Goal: Answer question/provide support: Share knowledge or assist other users

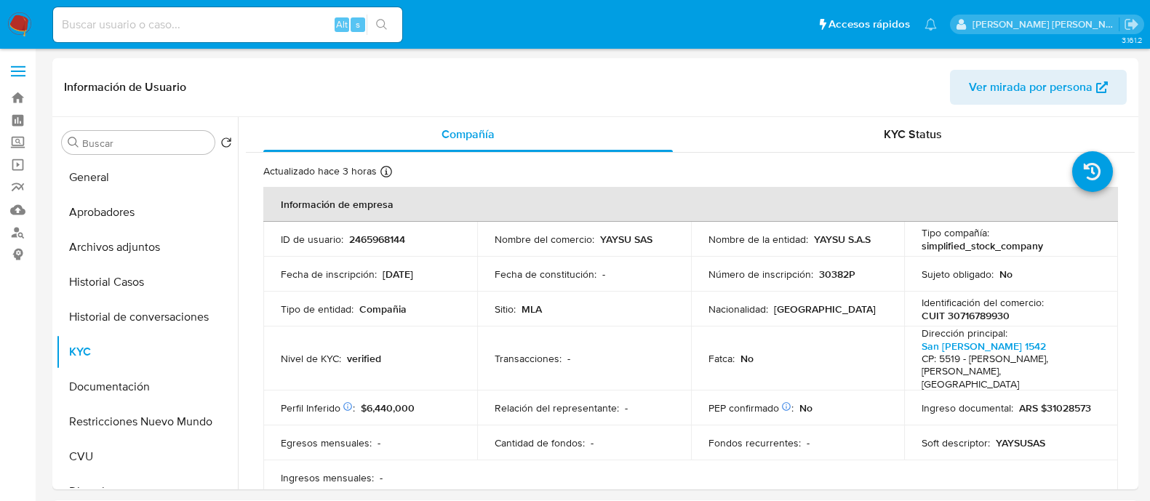
select select "10"
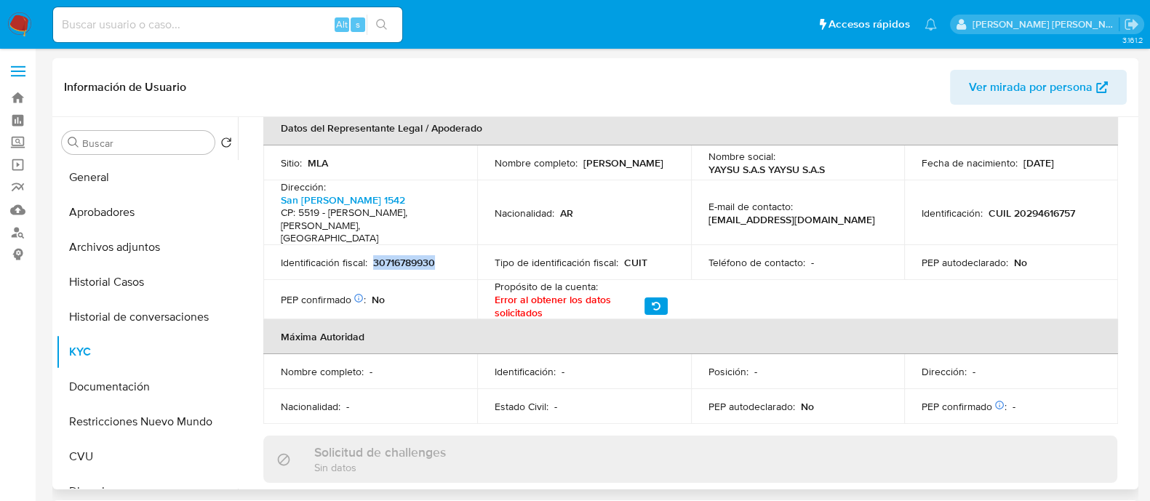
click at [402, 256] on p "30716789930" at bounding box center [404, 262] width 62 height 13
click at [148, 385] on button "Documentación" at bounding box center [141, 387] width 170 height 35
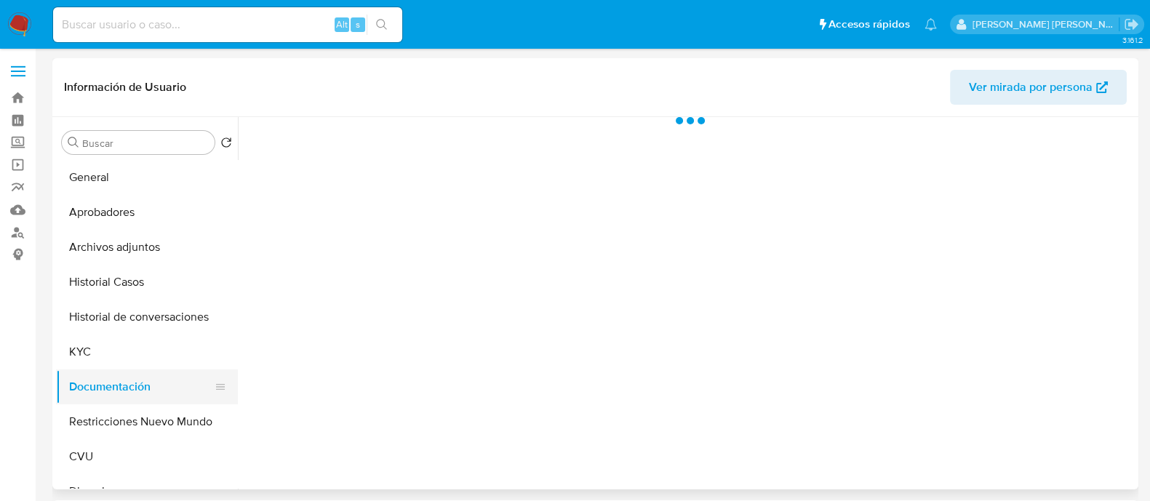
scroll to position [0, 0]
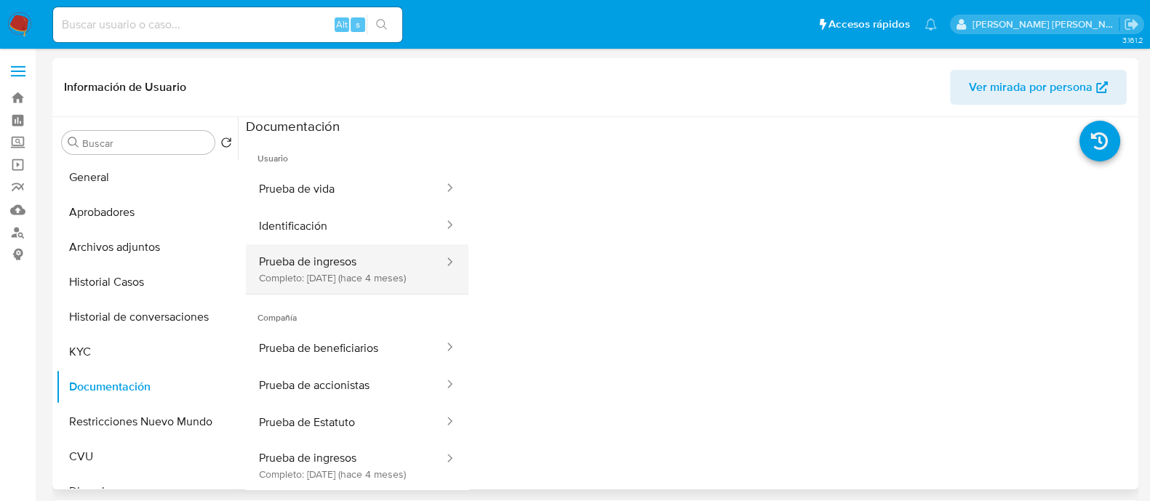
click at [322, 258] on button "Prueba de ingresos Completo: 04/06/2025 (hace 4 meses)" at bounding box center [345, 268] width 199 height 49
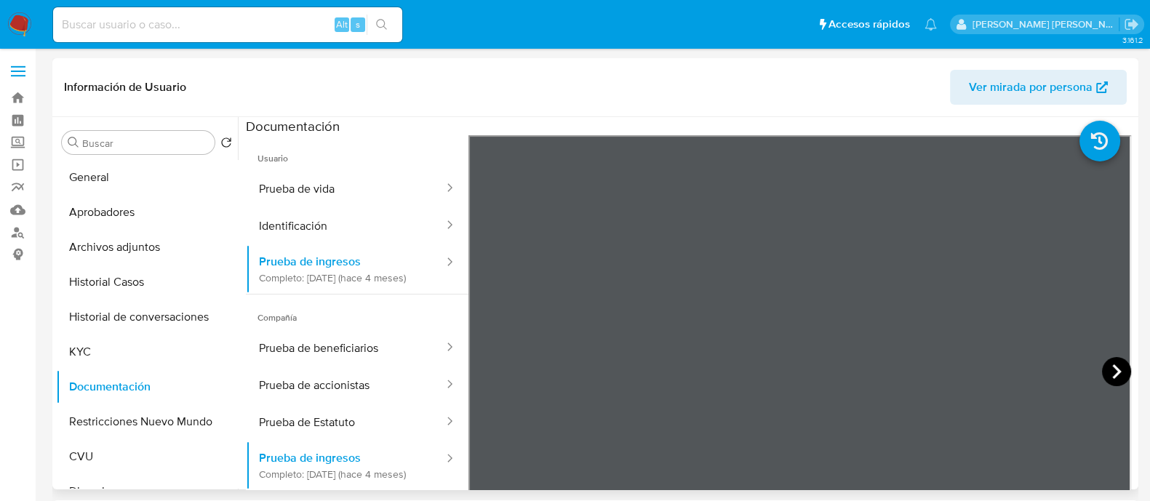
click at [1107, 363] on icon at bounding box center [1116, 371] width 29 height 29
click at [489, 380] on icon at bounding box center [486, 371] width 29 height 29
click at [142, 244] on button "Archivos adjuntos" at bounding box center [141, 247] width 170 height 35
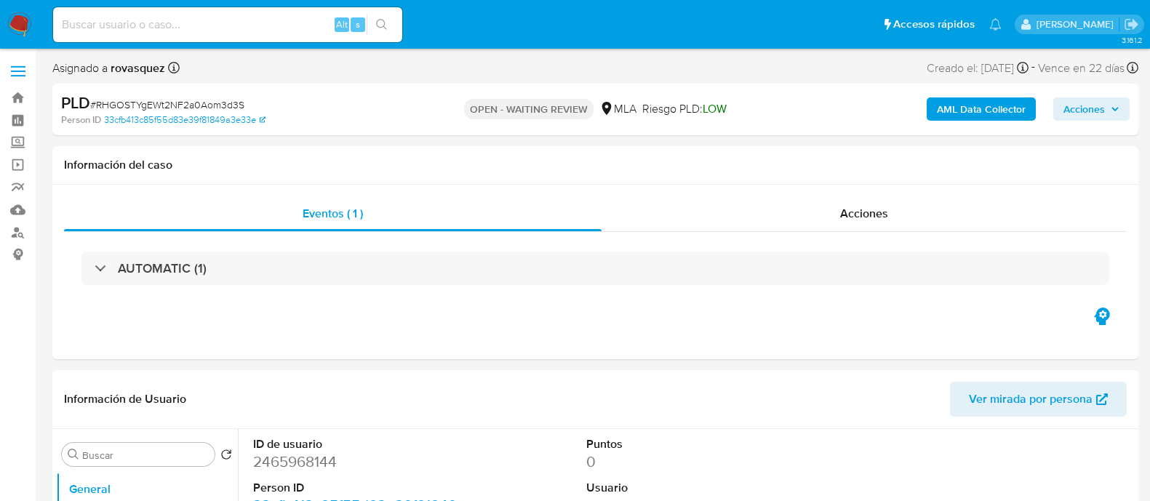
select select "10"
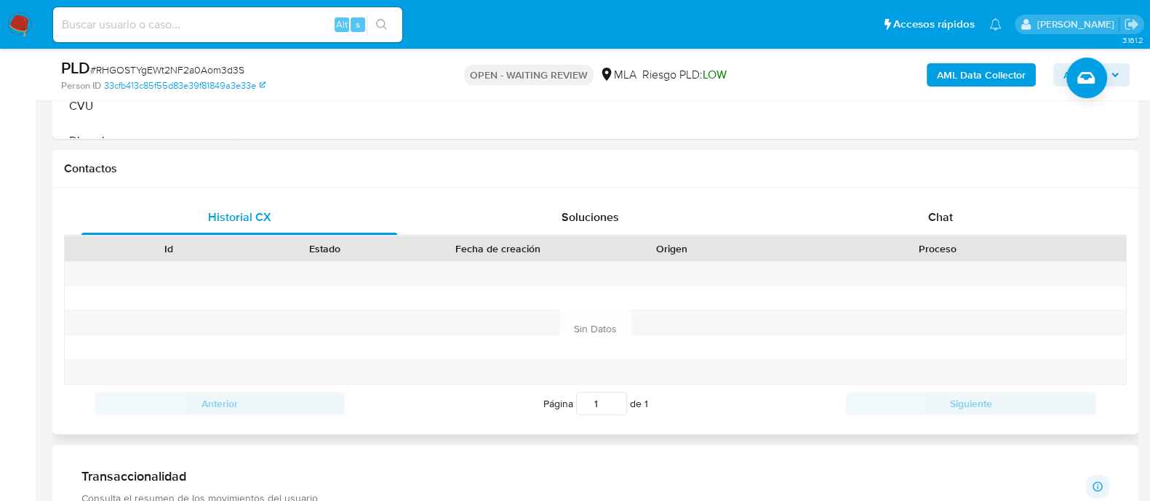
scroll to position [546, 0]
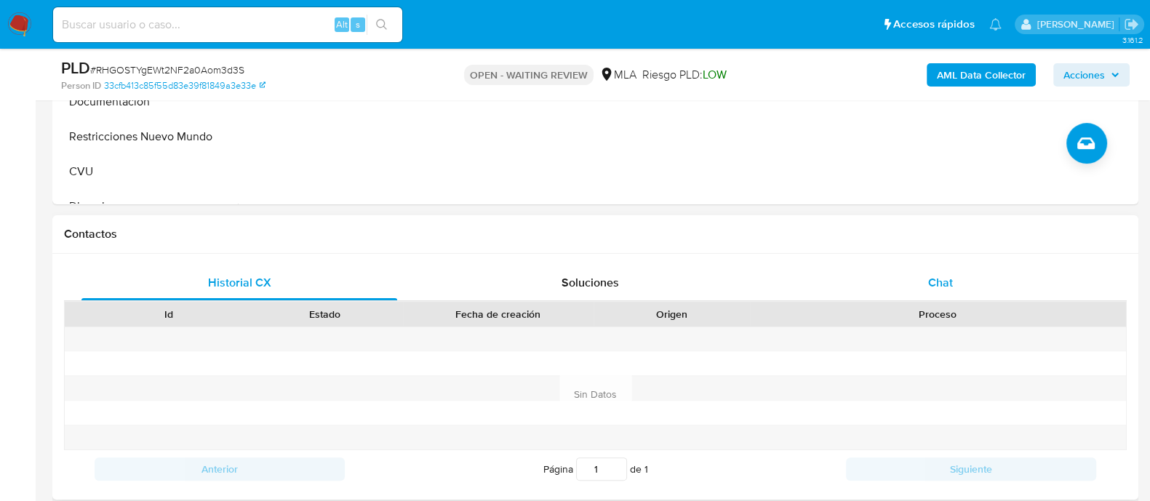
click at [948, 279] on span "Chat" at bounding box center [940, 282] width 25 height 17
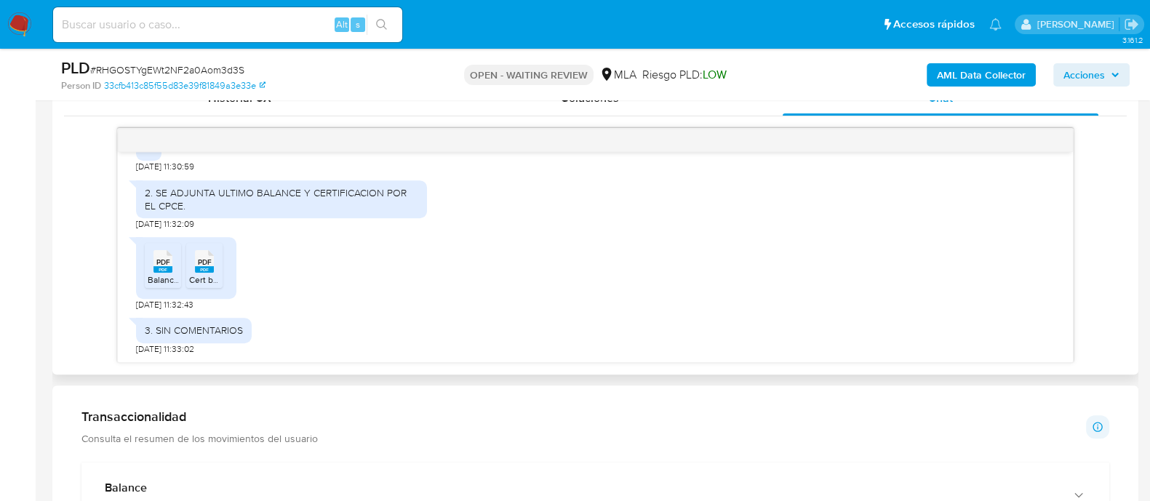
scroll to position [727, 0]
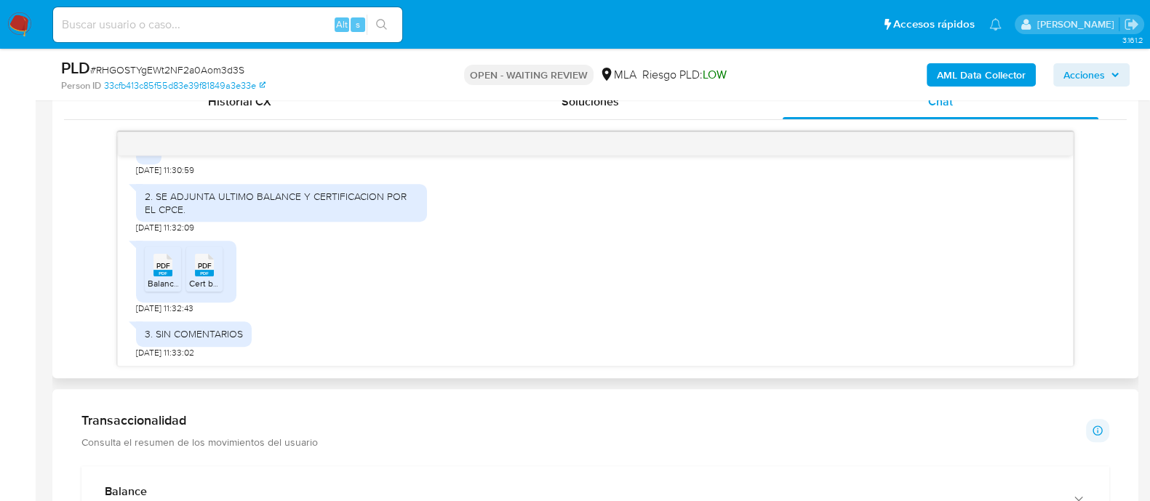
click at [166, 270] on rect at bounding box center [163, 273] width 19 height 7
click at [207, 271] on rect at bounding box center [204, 273] width 19 height 7
click at [412, 279] on div "PDF PDF Balance yaysu.pdf PDF PDF Cert balance.pdf [DATE] 11:32:43" at bounding box center [595, 274] width 919 height 81
click at [613, 288] on div "PDF PDF Balance yaysu.pdf PDF PDF Cert balance.pdf [DATE] 11:32:43" at bounding box center [595, 274] width 919 height 81
click at [303, 285] on div "PDF PDF Balance yaysu.pdf PDF PDF Cert balance.pdf [DATE] 11:32:43" at bounding box center [595, 274] width 919 height 81
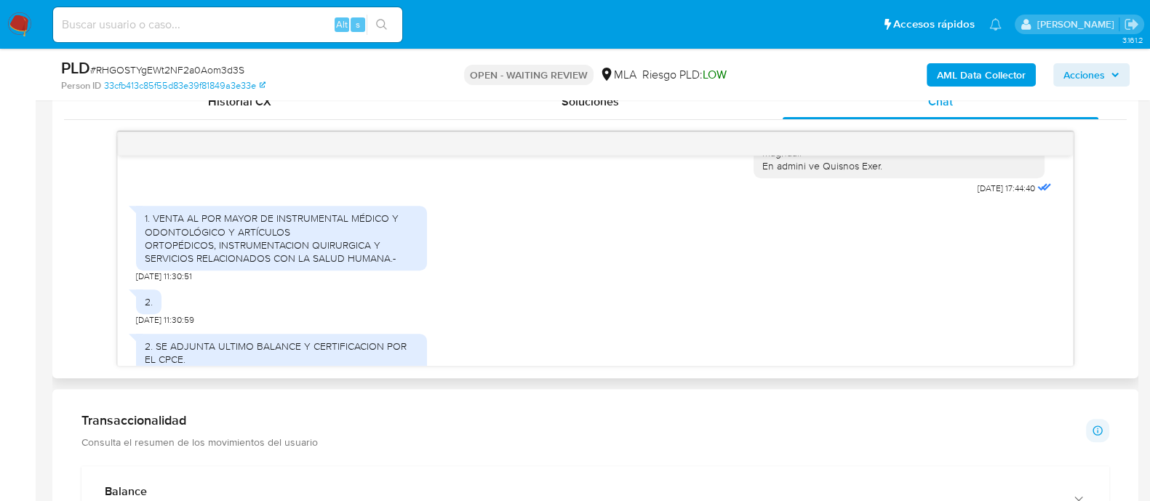
scroll to position [675, 0]
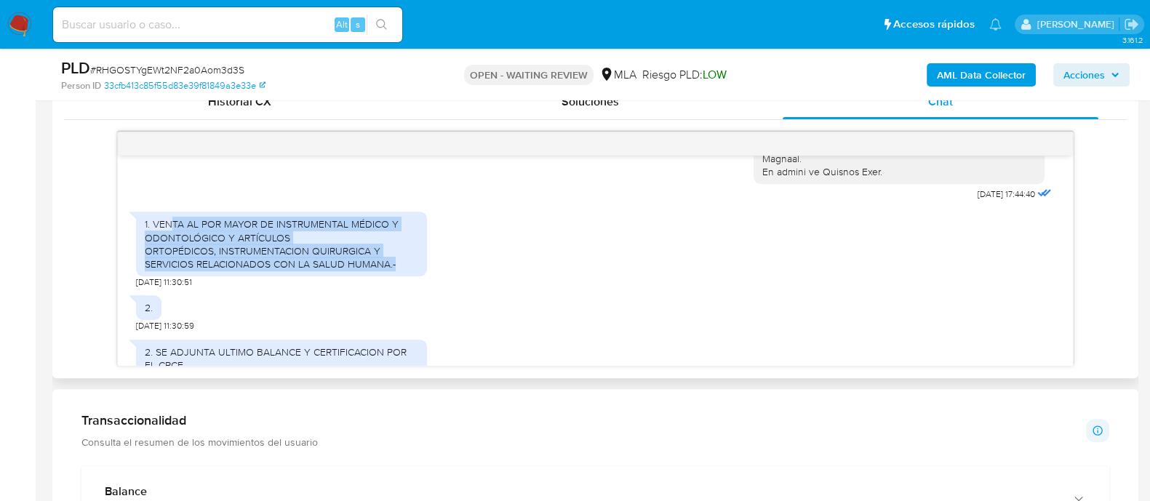
drag, startPoint x: 170, startPoint y: 252, endPoint x: 426, endPoint y: 289, distance: 258.8
click at [426, 276] on div "1. VENTA AL POR MAYOR DE INSTRUMENTAL MÉDICO Y ODONTOLÓGICO Y ARTÍCULOS ORTOPÉD…" at bounding box center [281, 244] width 291 height 65
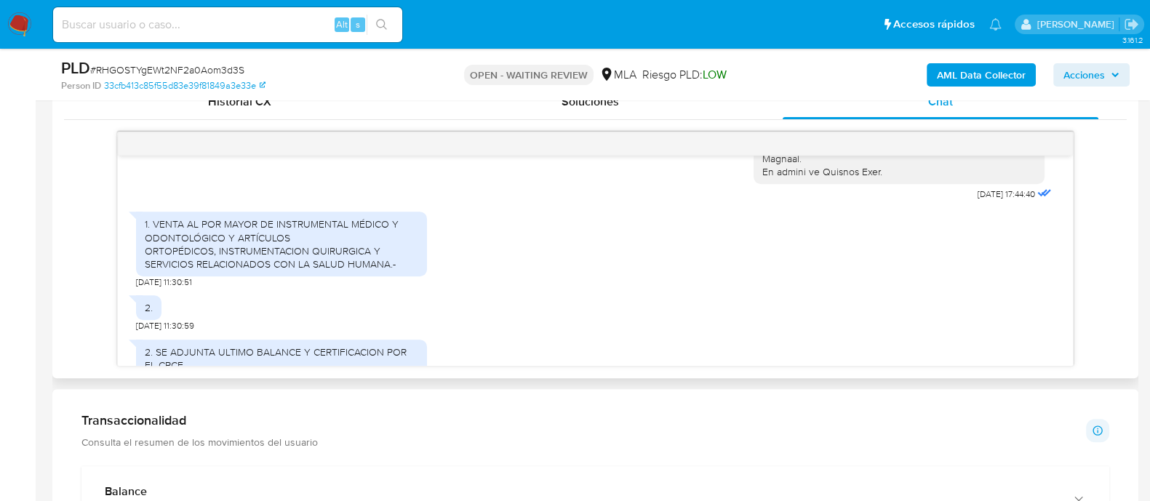
click at [535, 358] on div "2. SE ADJUNTA ULTIMO BALANCE Y CERTIFICACION POR EL CPCE. [DATE] 11:32:09" at bounding box center [595, 360] width 919 height 57
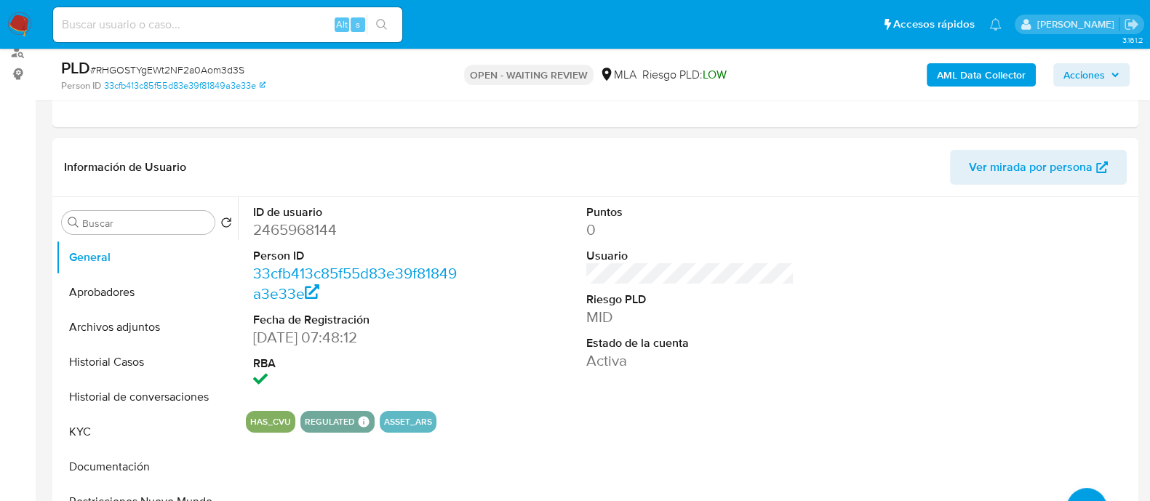
scroll to position [181, 0]
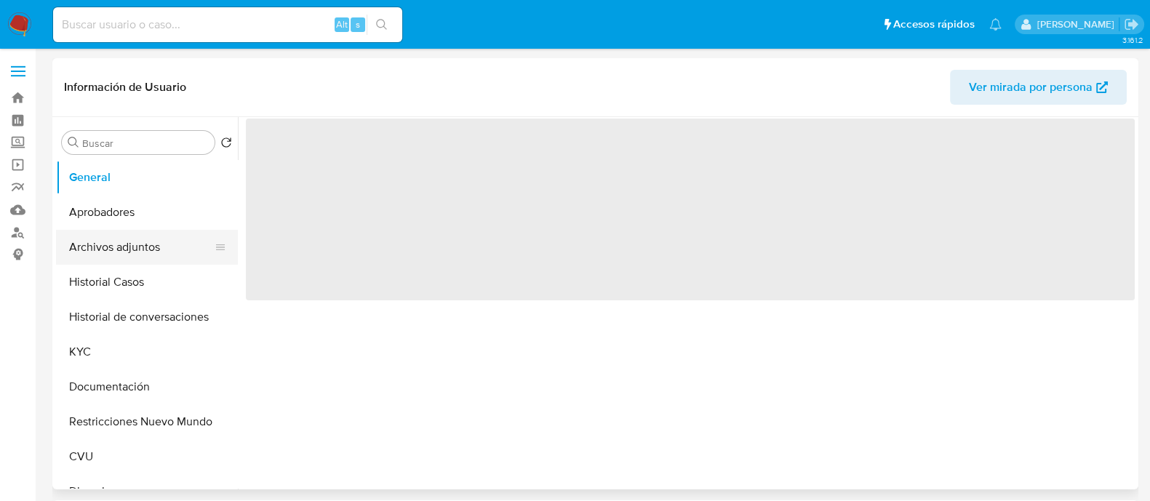
click at [142, 255] on button "Archivos adjuntos" at bounding box center [141, 247] width 170 height 35
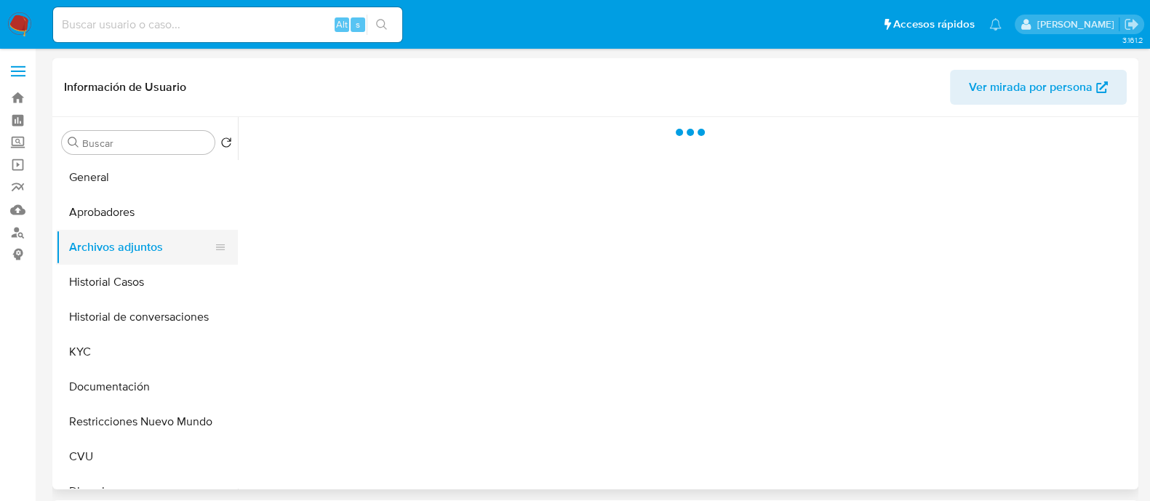
select select "10"
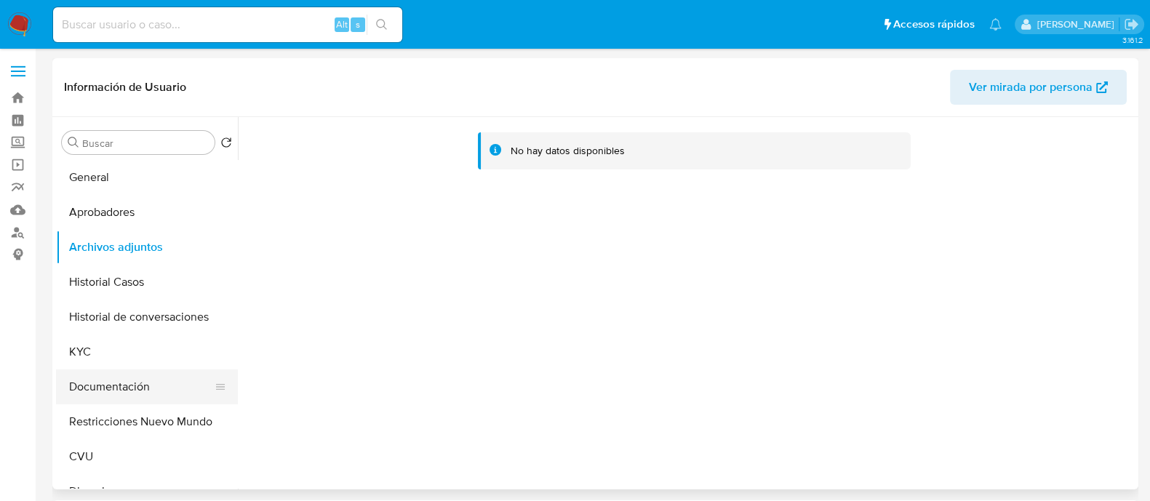
click at [104, 383] on button "Documentación" at bounding box center [141, 387] width 170 height 35
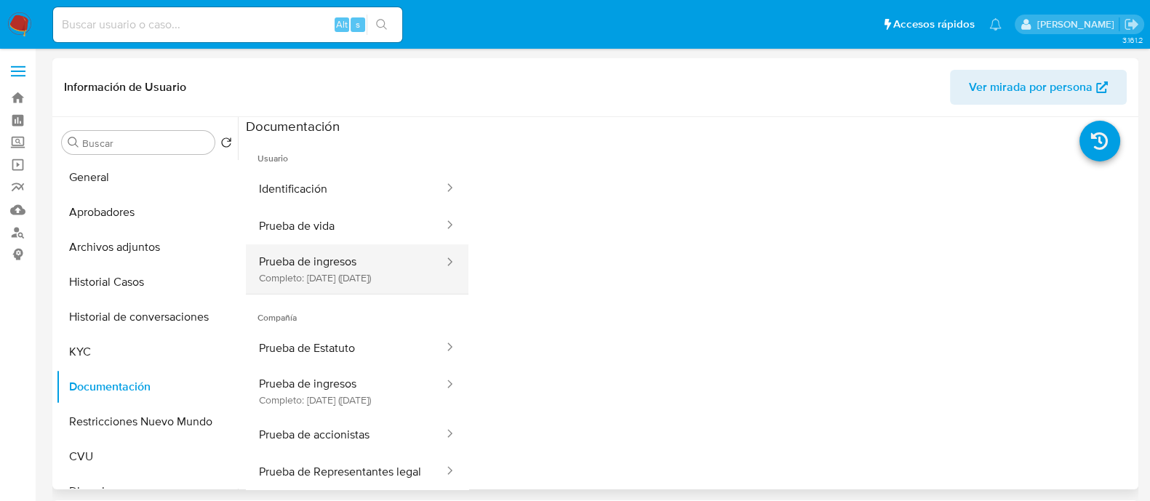
click at [367, 260] on button "Prueba de ingresos Completo: 04/06/2025 (hace 4 meses)" at bounding box center [345, 268] width 199 height 49
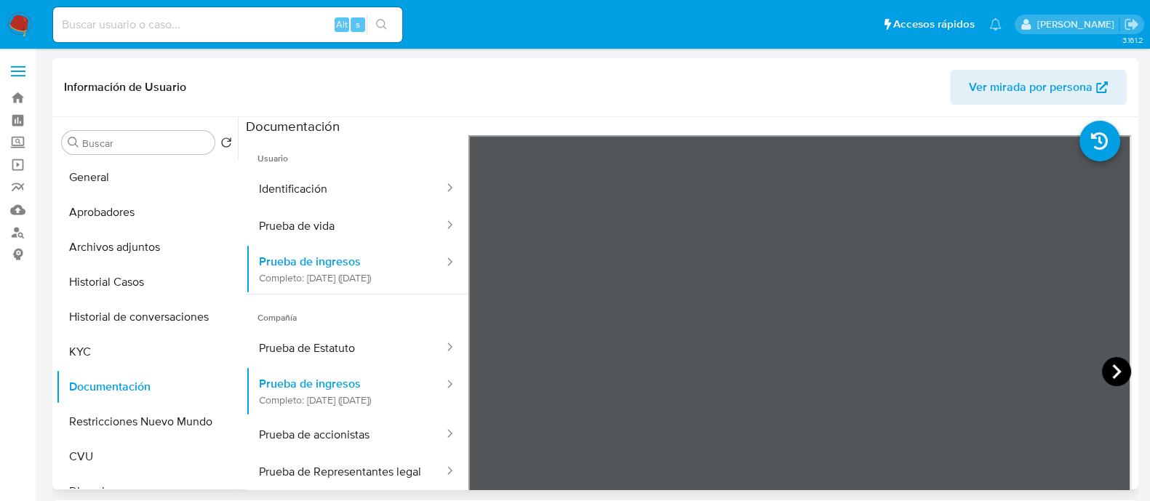
click at [1112, 372] on icon at bounding box center [1116, 371] width 9 height 15
click at [1107, 378] on icon at bounding box center [1116, 371] width 29 height 29
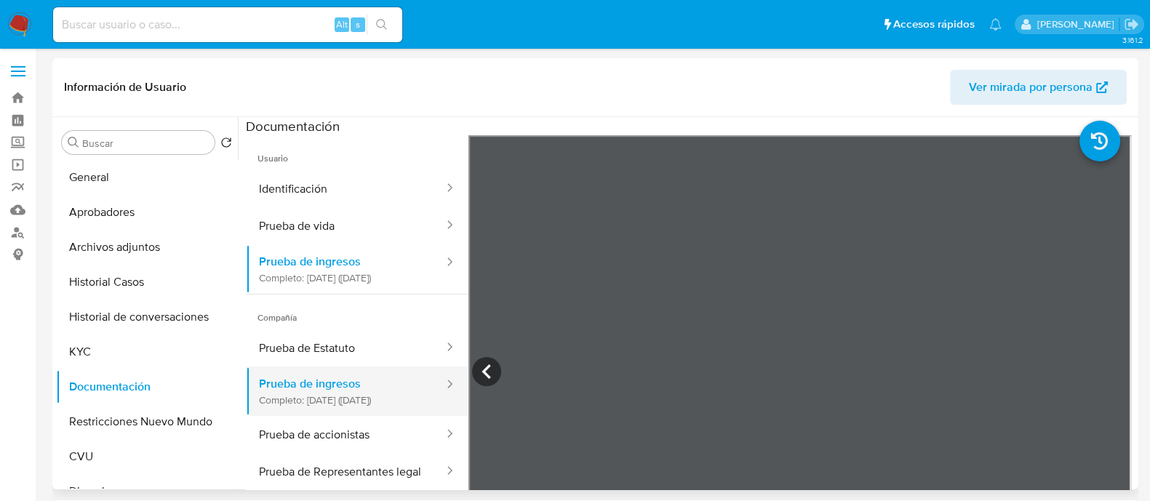
scroll to position [48, 0]
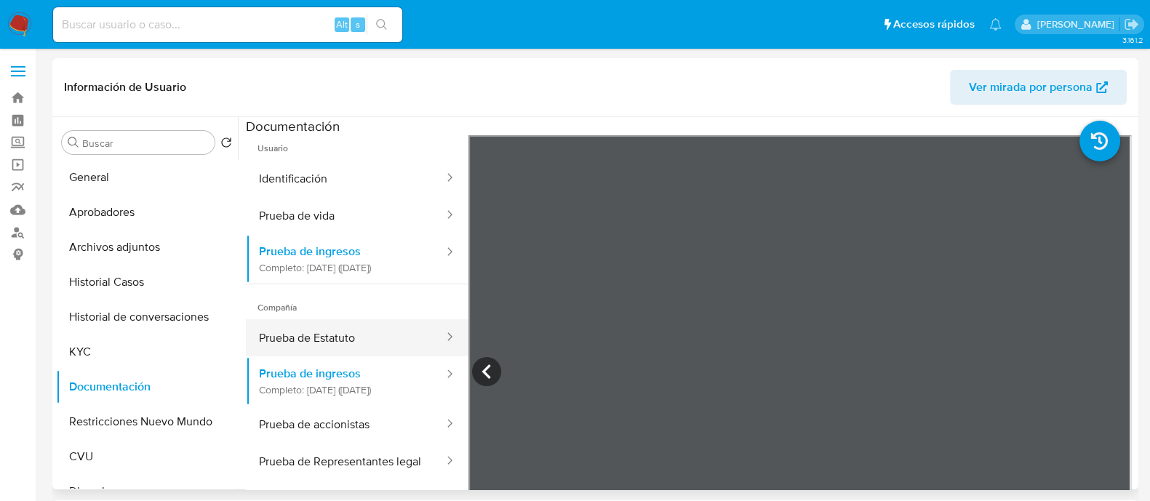
click at [364, 319] on button "Prueba de Estatuto" at bounding box center [345, 337] width 199 height 37
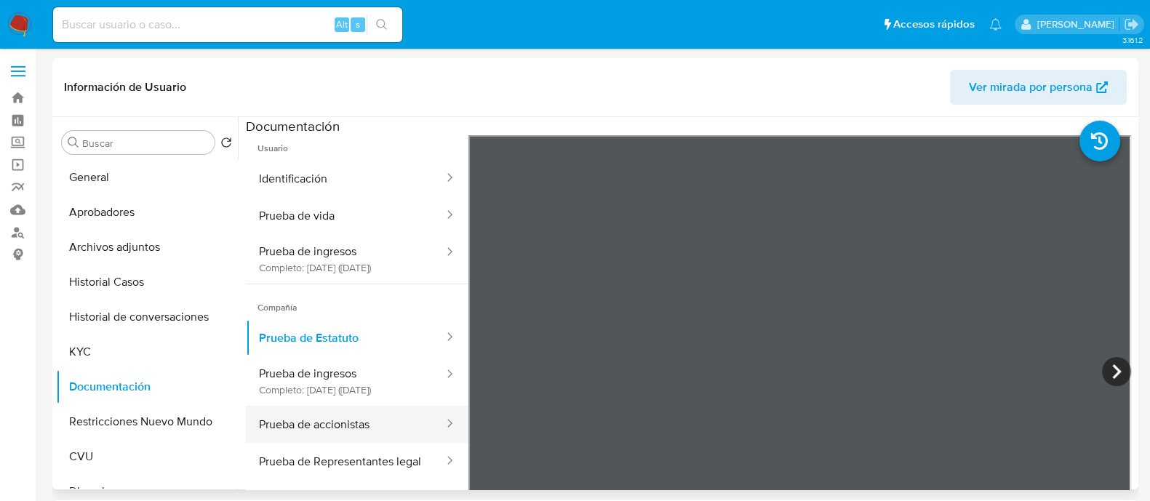
click at [315, 428] on button "Prueba de accionistas" at bounding box center [345, 424] width 199 height 37
click at [346, 426] on button "Prueba de accionistas" at bounding box center [345, 424] width 199 height 37
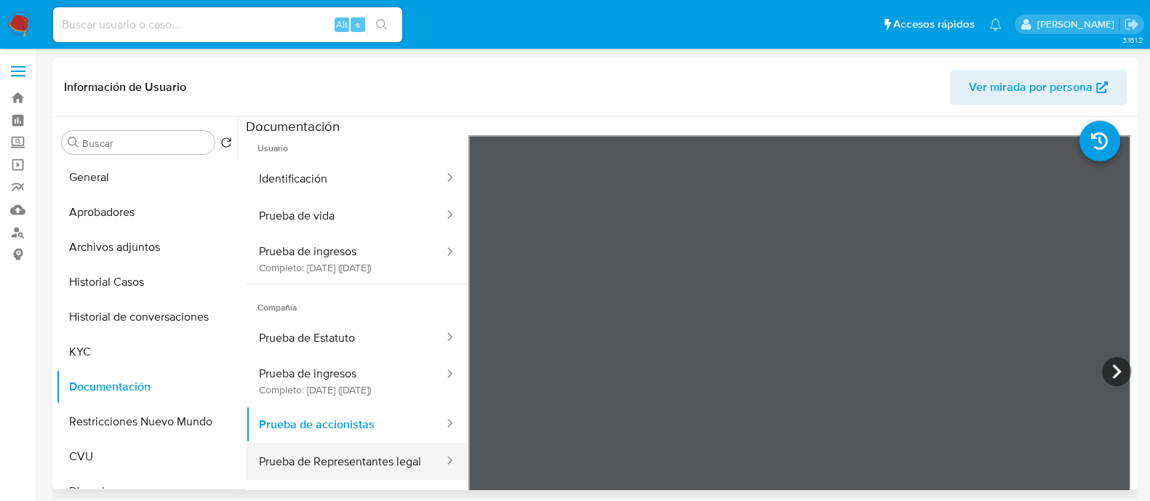
click at [348, 460] on button "Prueba de Representantes legal" at bounding box center [345, 461] width 199 height 37
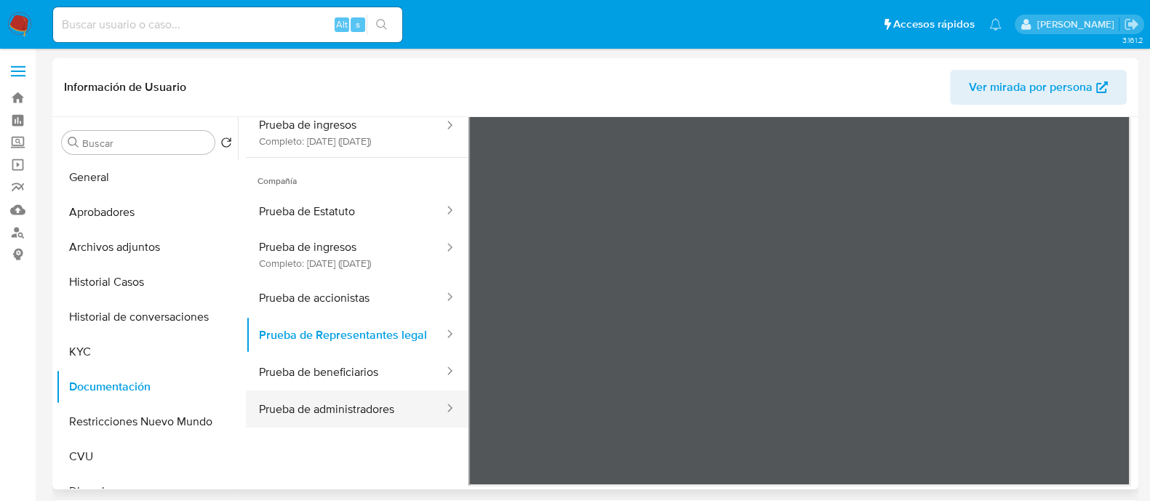
scroll to position [127, 0]
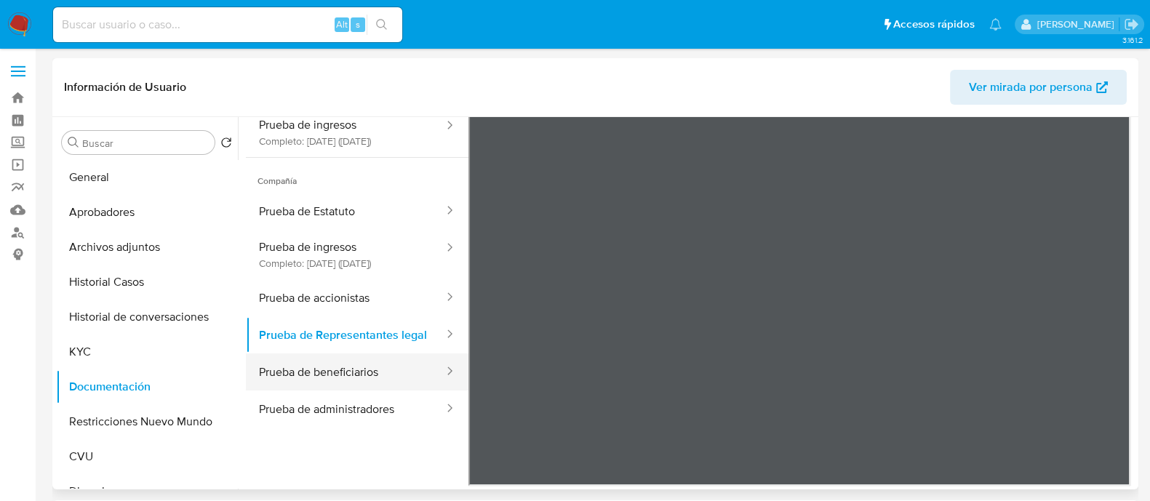
click at [374, 383] on button "Prueba de beneficiarios" at bounding box center [345, 372] width 199 height 37
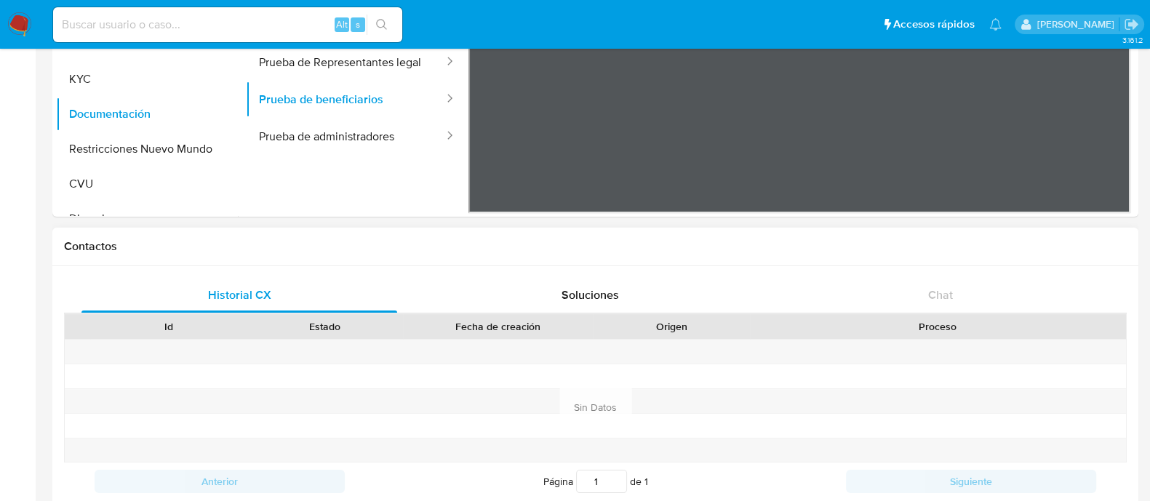
scroll to position [0, 0]
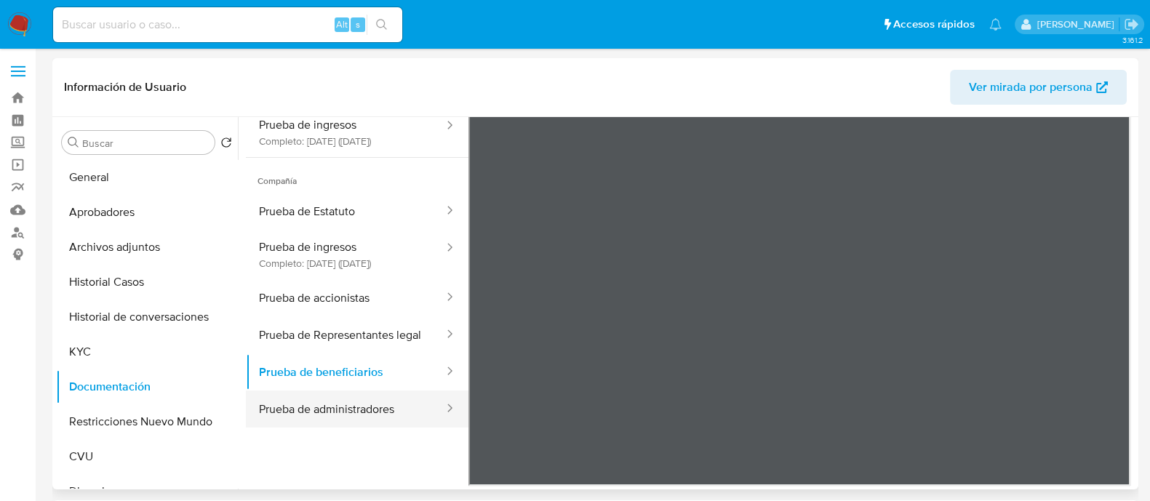
click at [385, 415] on button "Prueba de administradores" at bounding box center [345, 409] width 199 height 37
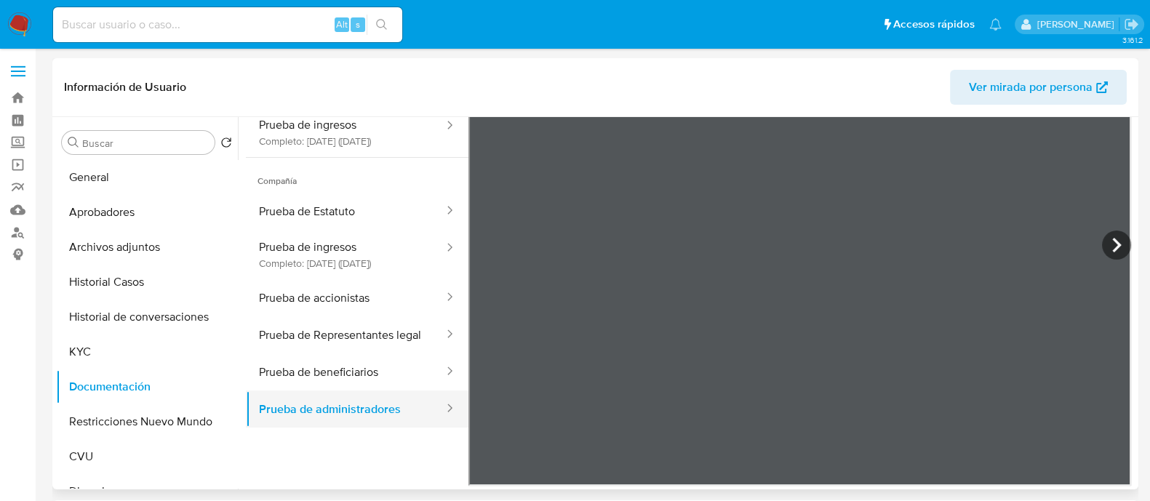
scroll to position [36, 0]
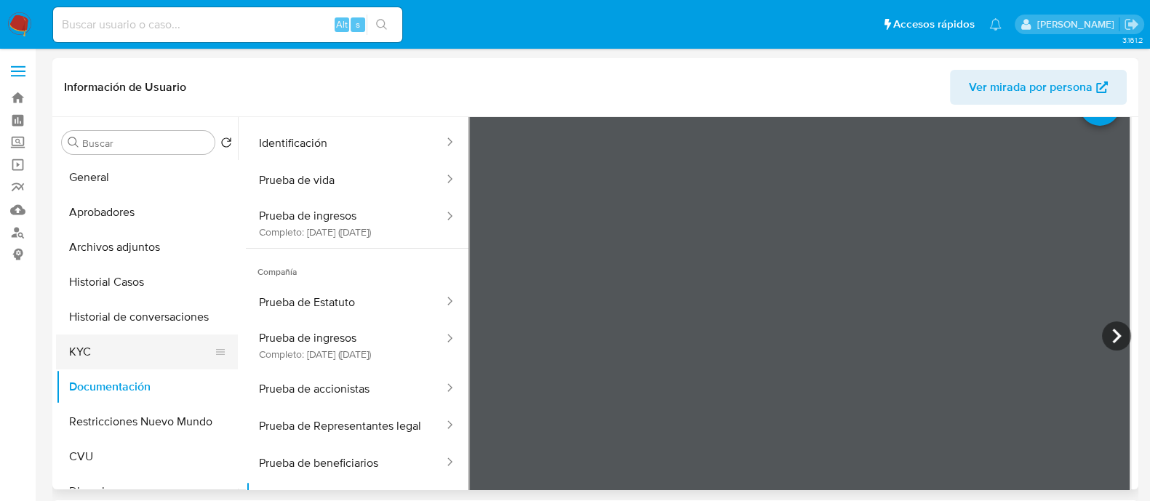
click at [130, 348] on button "KYC" at bounding box center [141, 352] width 170 height 35
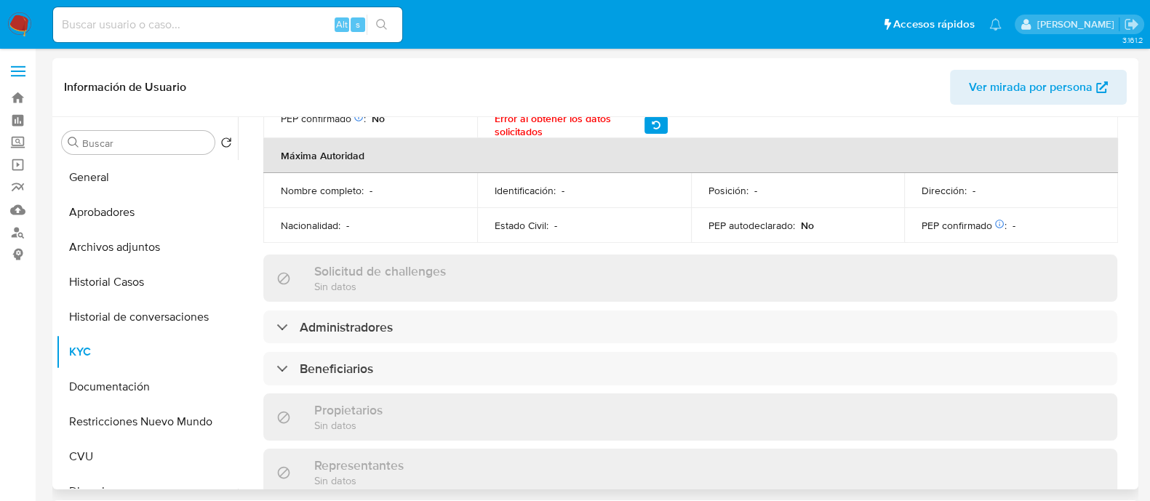
scroll to position [363, 0]
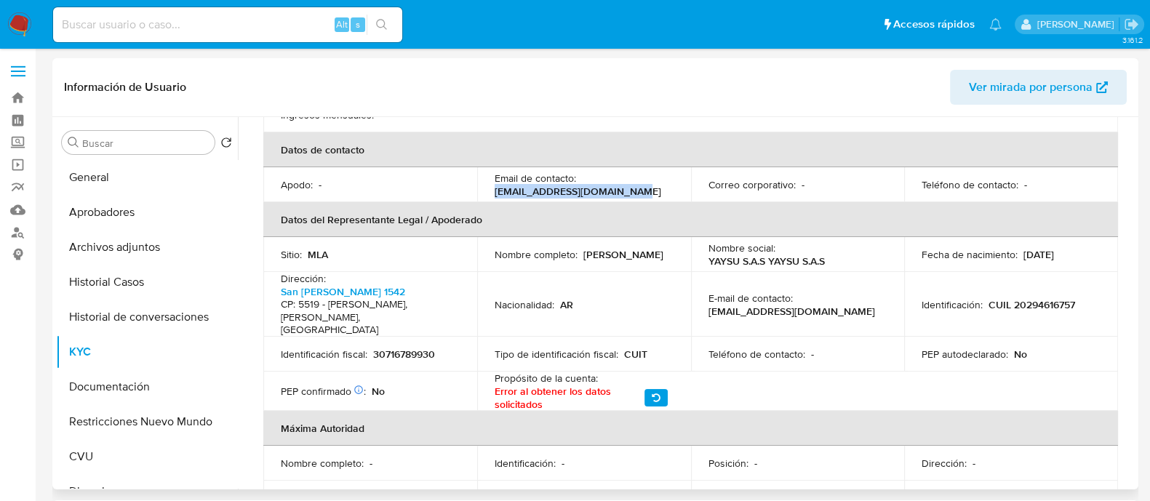
drag, startPoint x: 491, startPoint y: 178, endPoint x: 631, endPoint y: 176, distance: 139.7
click at [631, 176] on td "Email de contacto : adm.ltlimplantes@gmail.com" at bounding box center [584, 184] width 214 height 35
copy p "adm.ltlimplantes@gmail.com"
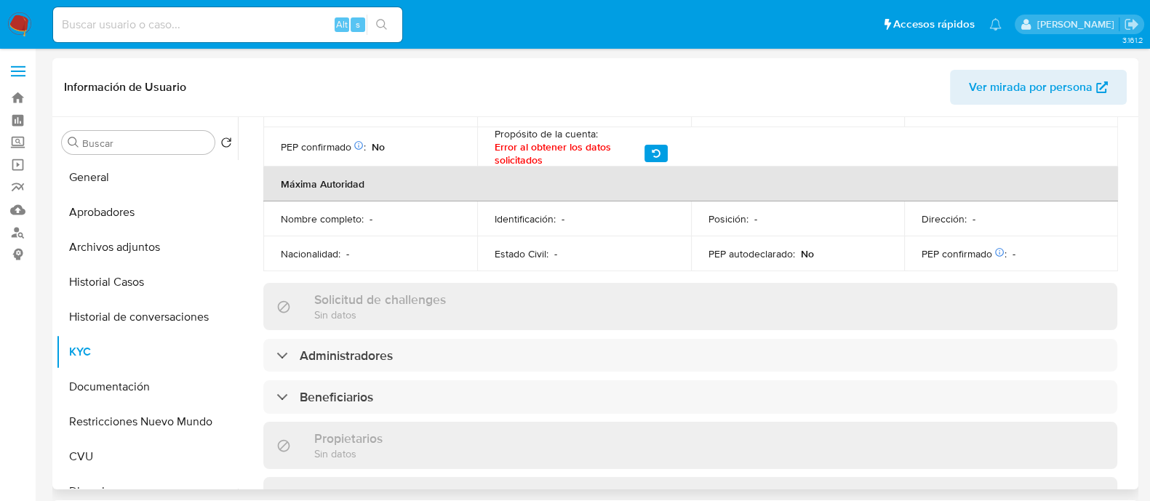
scroll to position [636, 0]
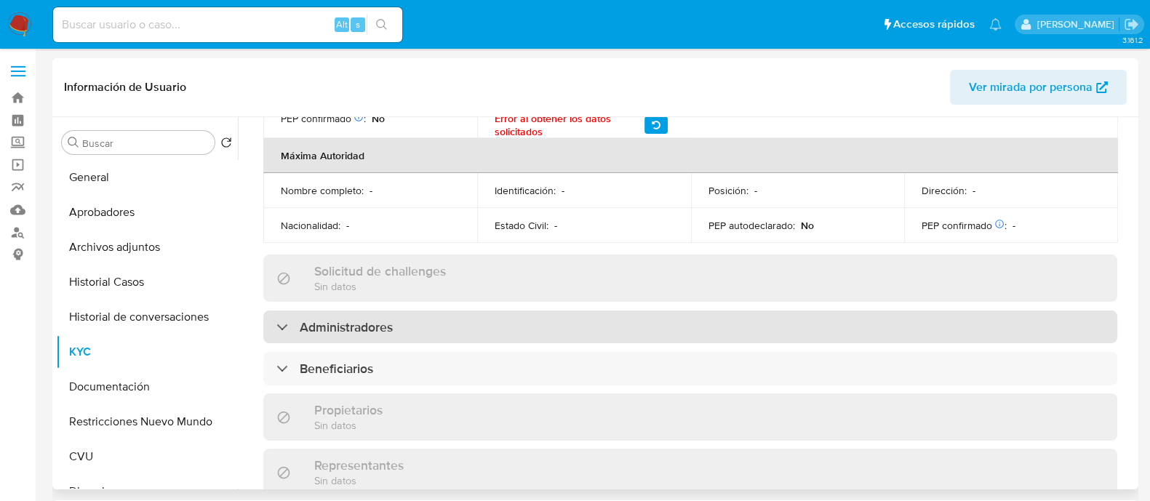
click at [333, 319] on h3 "Administradores" at bounding box center [346, 327] width 93 height 16
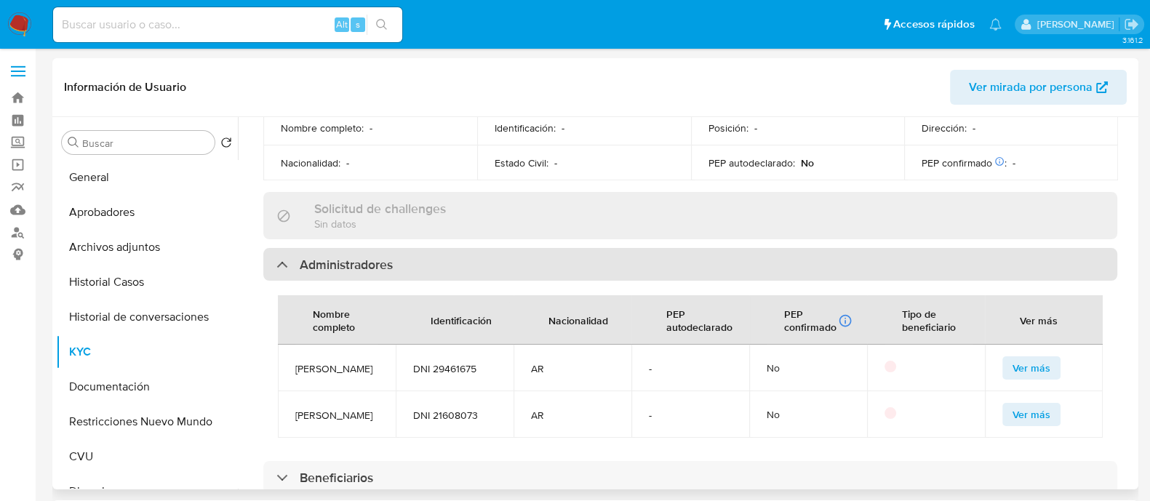
scroll to position [727, 0]
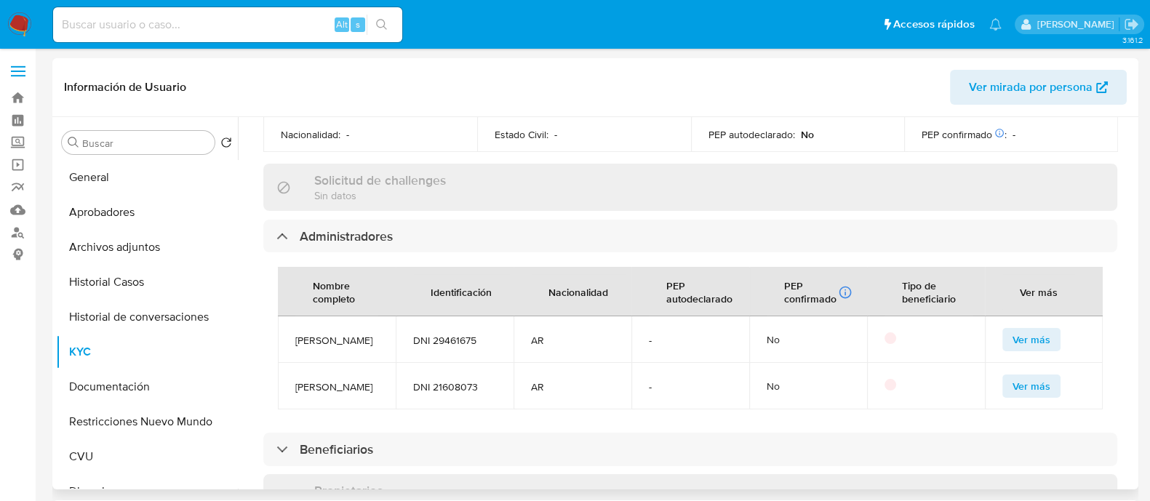
click at [340, 337] on td "Gonzalo Ezequiel Suberbie" at bounding box center [337, 339] width 118 height 47
click at [313, 334] on span "Gonzalo Ezequiel Suberbie" at bounding box center [336, 340] width 83 height 13
copy span "Suberbie"
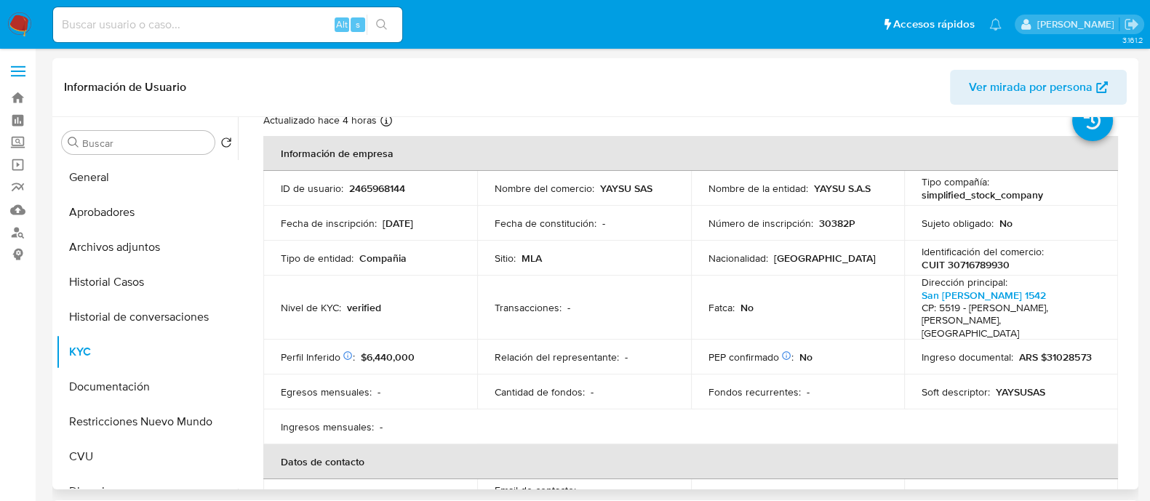
scroll to position [90, 0]
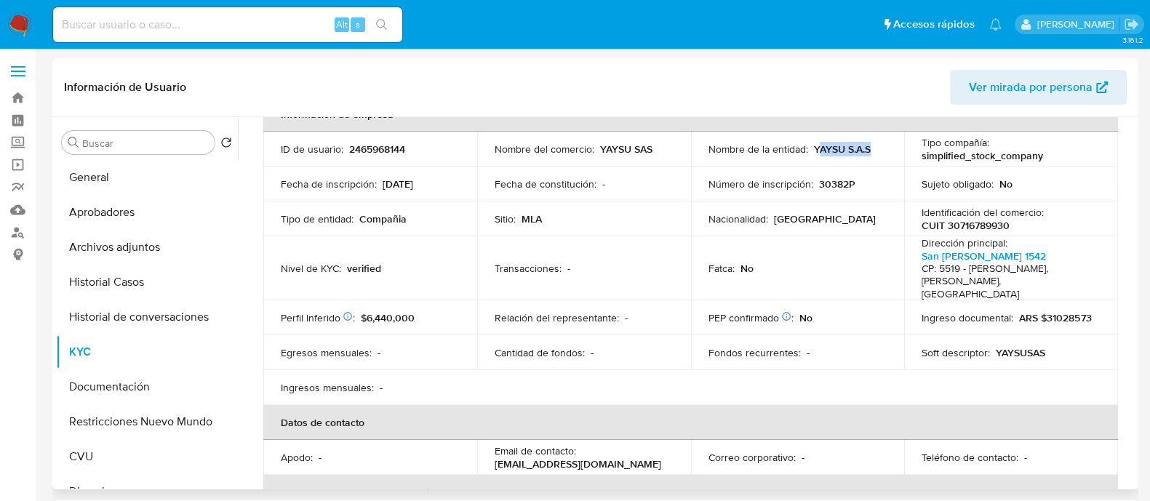
drag, startPoint x: 813, startPoint y: 147, endPoint x: 869, endPoint y: 148, distance: 56.0
click at [869, 148] on div "Nombre de la entidad : YAYSU S.A.S" at bounding box center [798, 149] width 179 height 13
click at [842, 150] on p "YAYSU S.A.S" at bounding box center [842, 149] width 57 height 13
drag, startPoint x: 811, startPoint y: 143, endPoint x: 871, endPoint y: 143, distance: 59.7
click at [871, 143] on div "Nombre de la entidad : YAYSU S.A.S" at bounding box center [798, 149] width 179 height 13
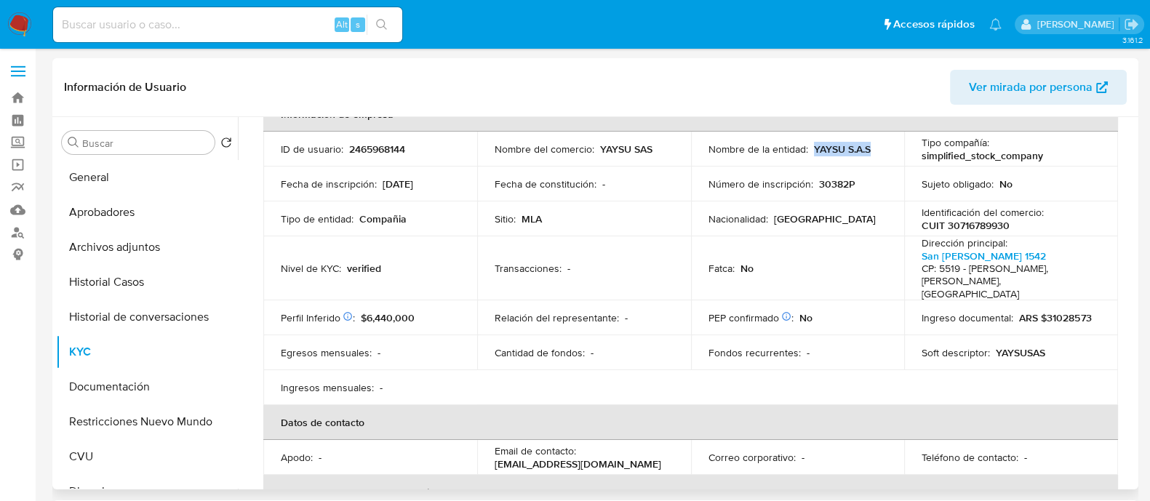
copy p "YAYSU S.A.S"
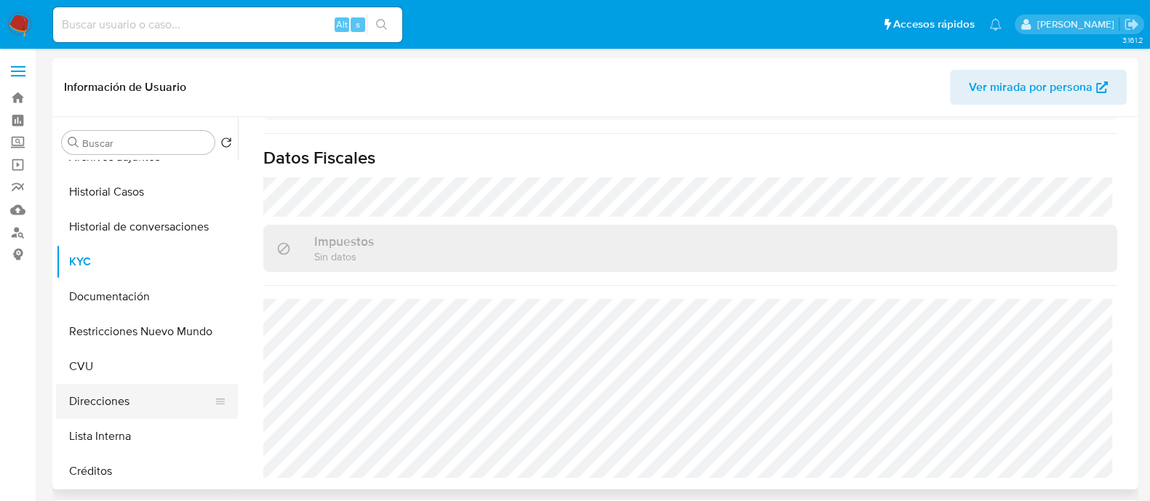
click at [112, 402] on button "Direcciones" at bounding box center [141, 401] width 170 height 35
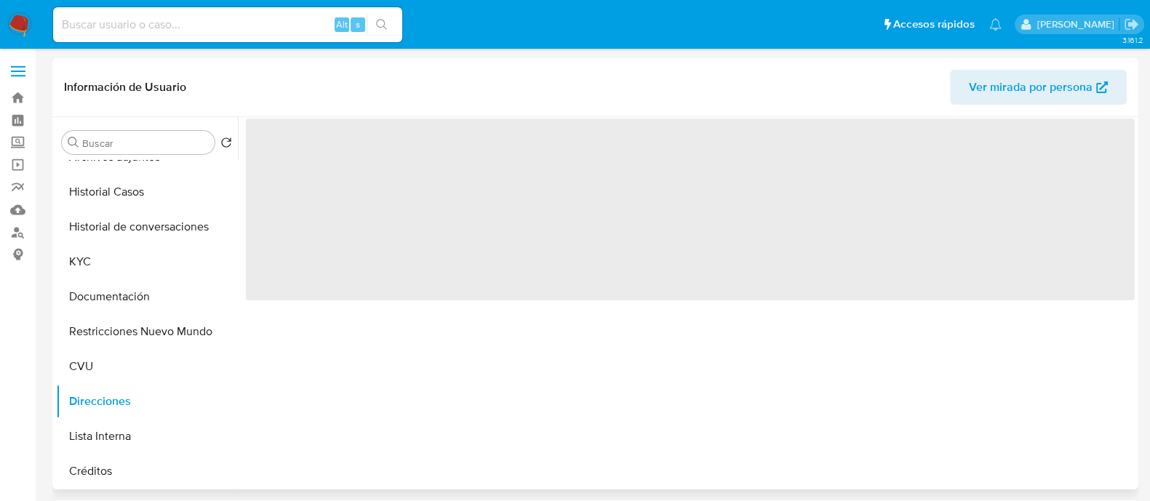
scroll to position [0, 0]
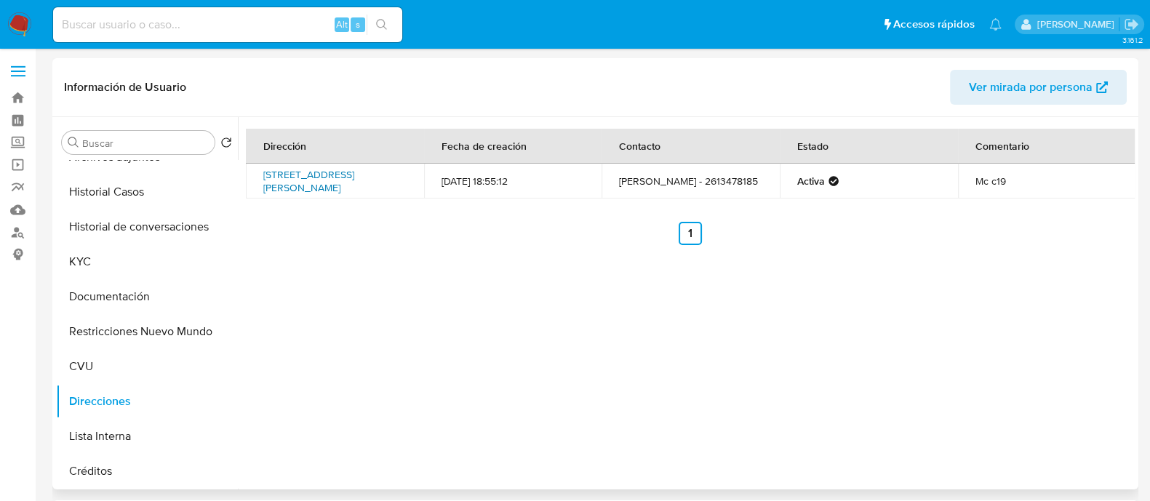
click at [350, 182] on link "Calle Boulogne Sur Mer 1006, Godoy Cruz, Mendoza, 5504, Argentina 1006" at bounding box center [308, 181] width 91 height 28
click at [127, 273] on button "KYC" at bounding box center [141, 261] width 170 height 35
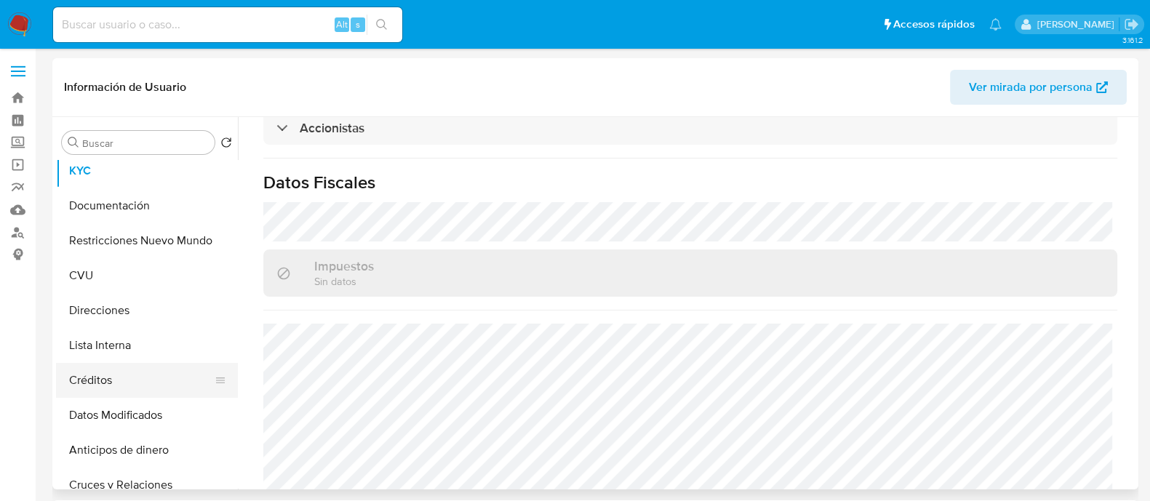
scroll to position [273, 0]
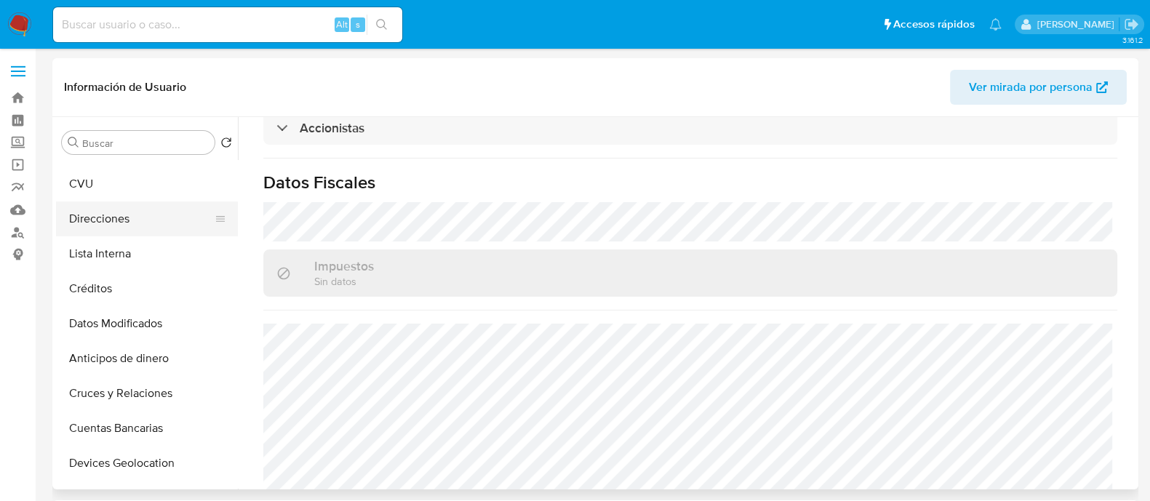
click at [135, 217] on button "Direcciones" at bounding box center [141, 219] width 170 height 35
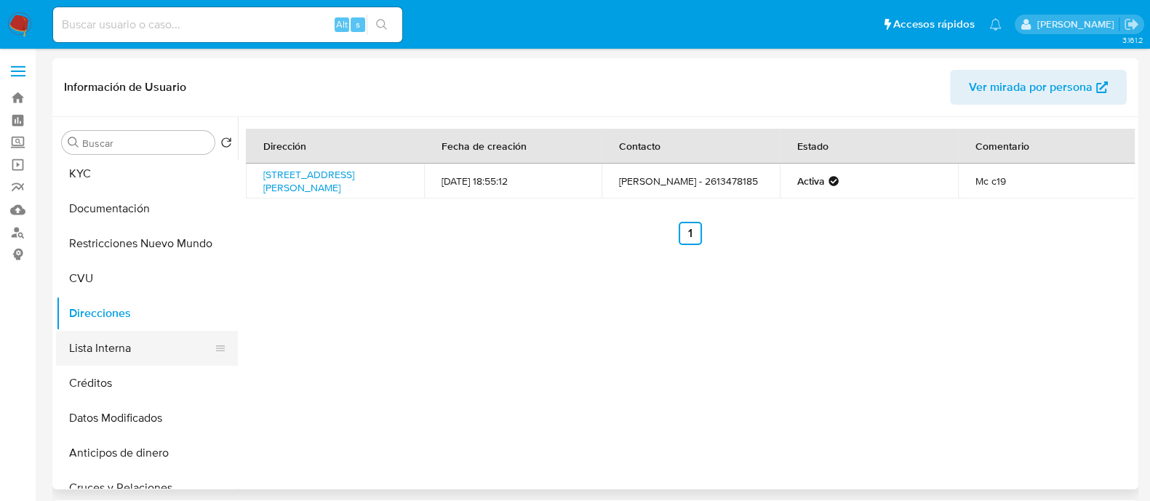
scroll to position [90, 0]
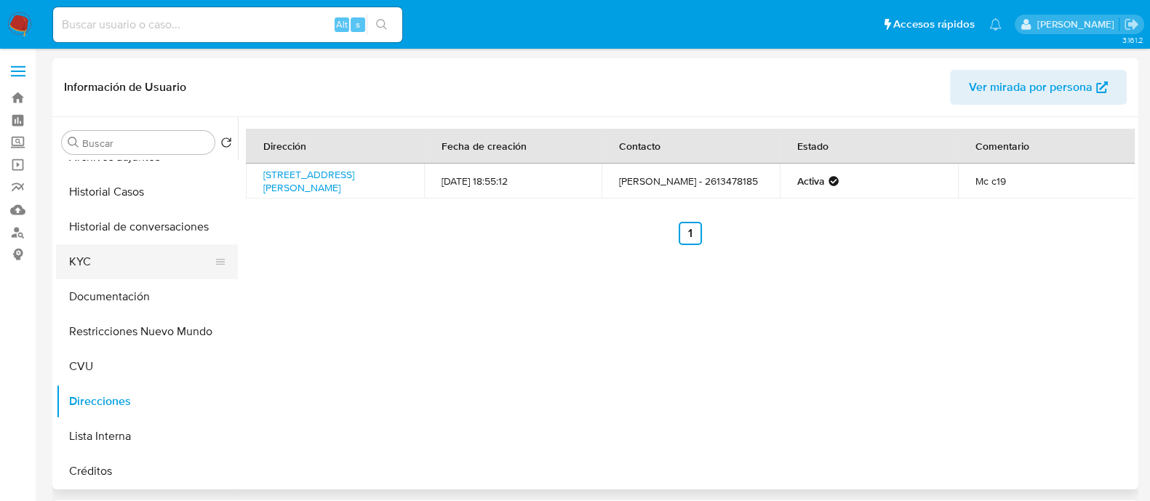
click at [110, 260] on button "KYC" at bounding box center [141, 261] width 170 height 35
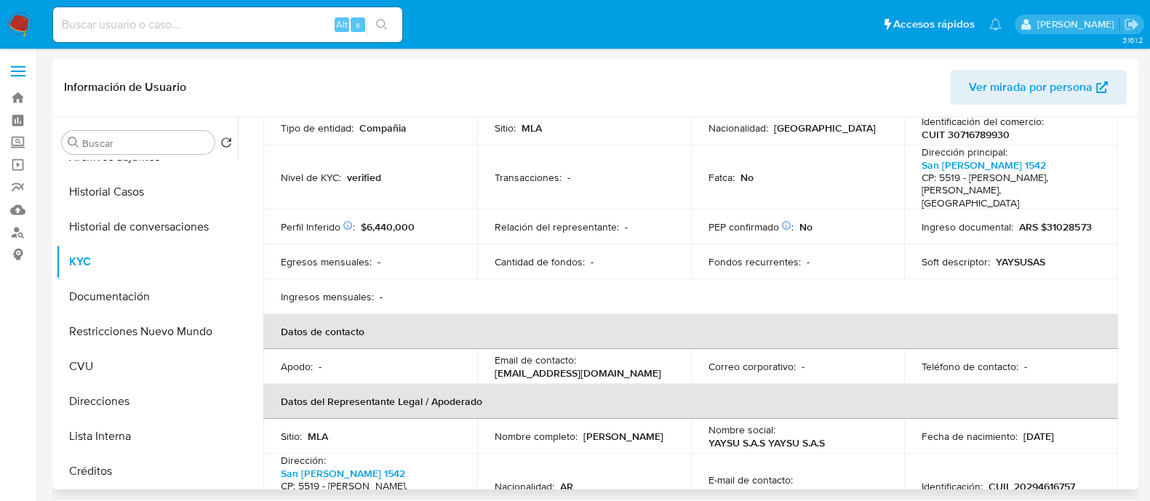
scroll to position [363, 0]
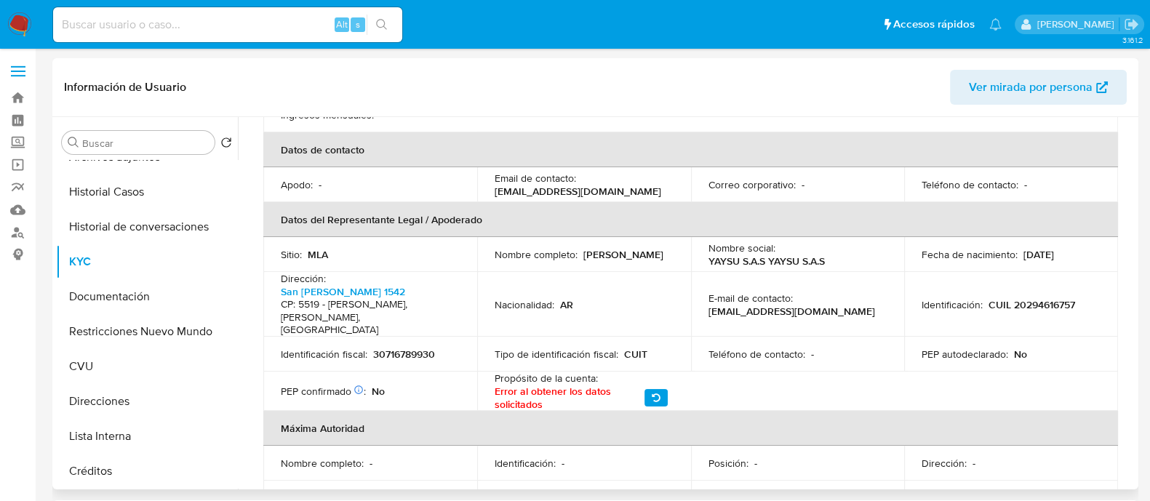
click at [546, 185] on p "adm.ltlimplantes@gmail.com" at bounding box center [578, 191] width 167 height 13
click at [600, 185] on p "adm.ltlimplantes@gmail.com" at bounding box center [578, 191] width 167 height 13
click at [635, 181] on div "Email de contacto : adm.ltlimplantes@gmail.com" at bounding box center [584, 185] width 179 height 26
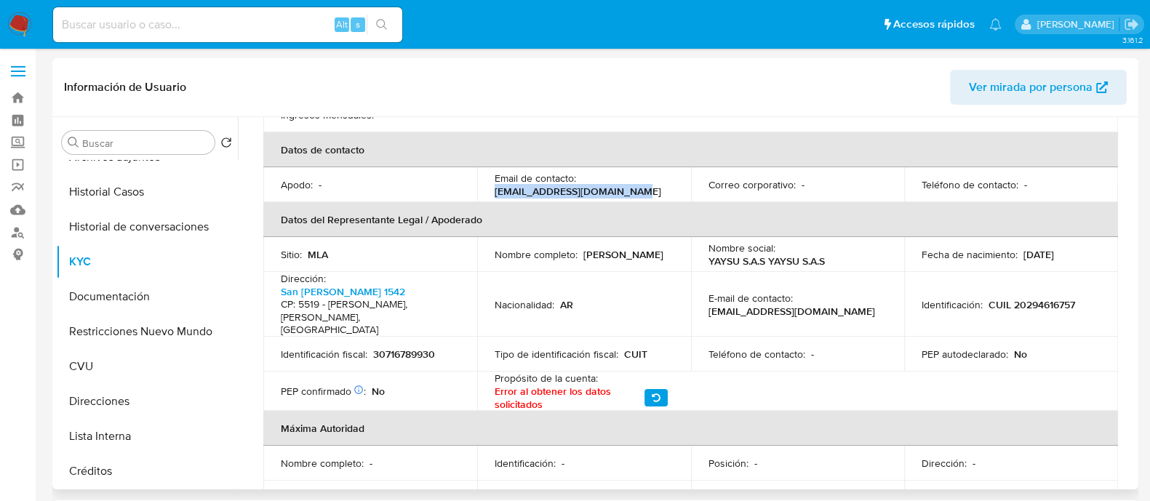
drag, startPoint x: 622, startPoint y: 180, endPoint x: 491, endPoint y: 180, distance: 131.0
click at [491, 180] on td "Email de contacto : adm.ltlimplantes@gmail.com" at bounding box center [584, 184] width 214 height 35
copy p "adm.ltlimplantes@gmail.com"
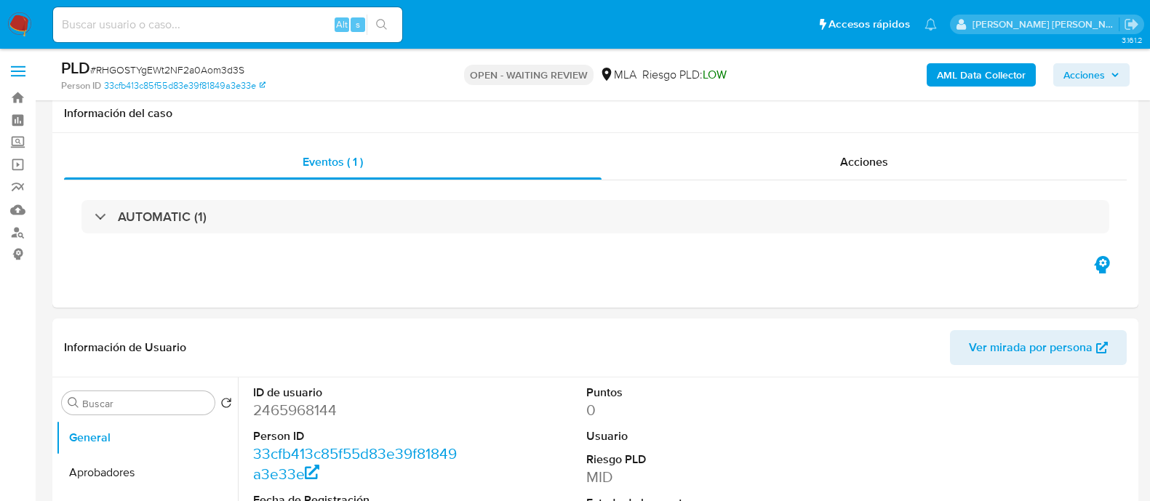
select select "10"
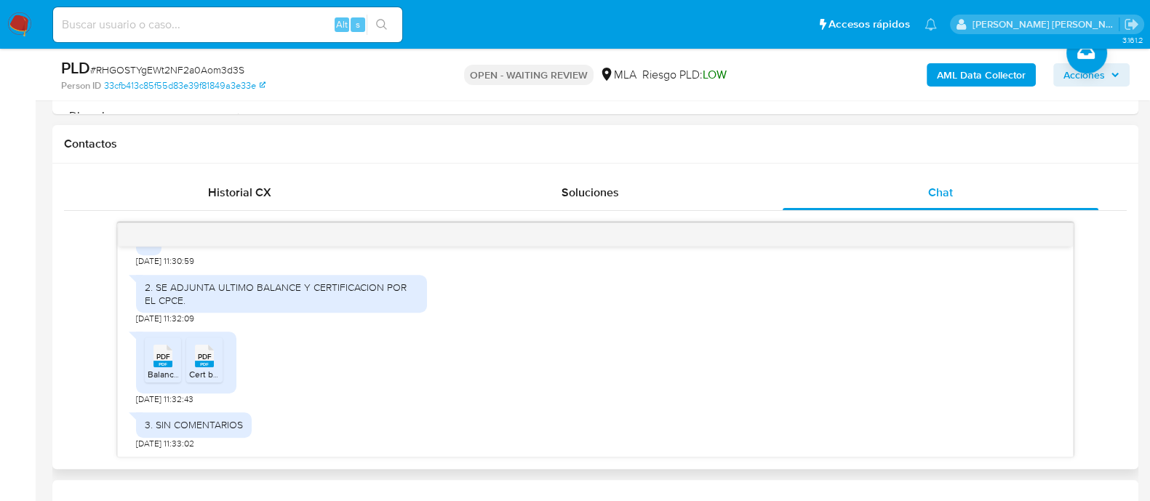
scroll to position [675, 0]
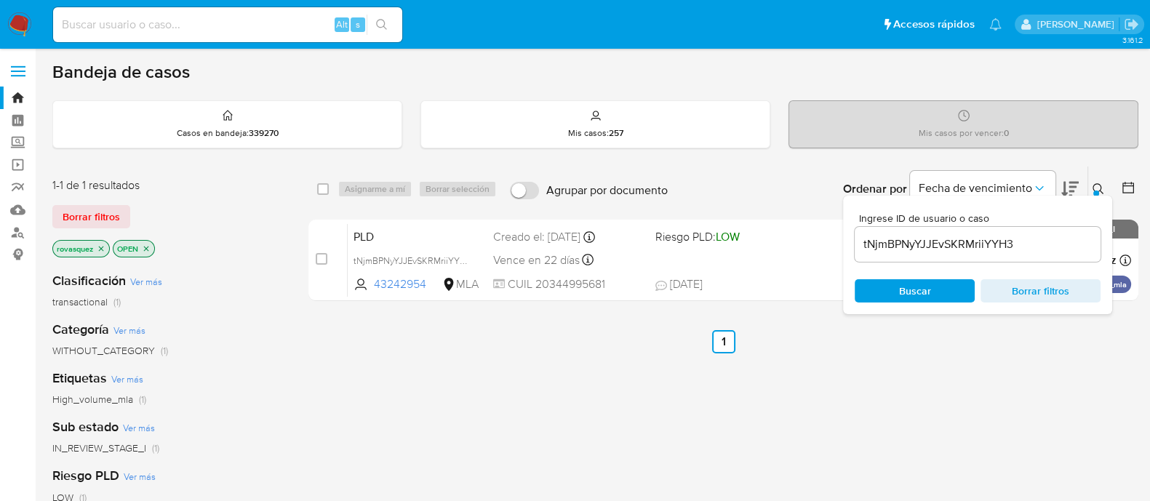
click at [942, 250] on input "tNjmBPNyYJJEvSKRMriiYYH3" at bounding box center [978, 244] width 246 height 19
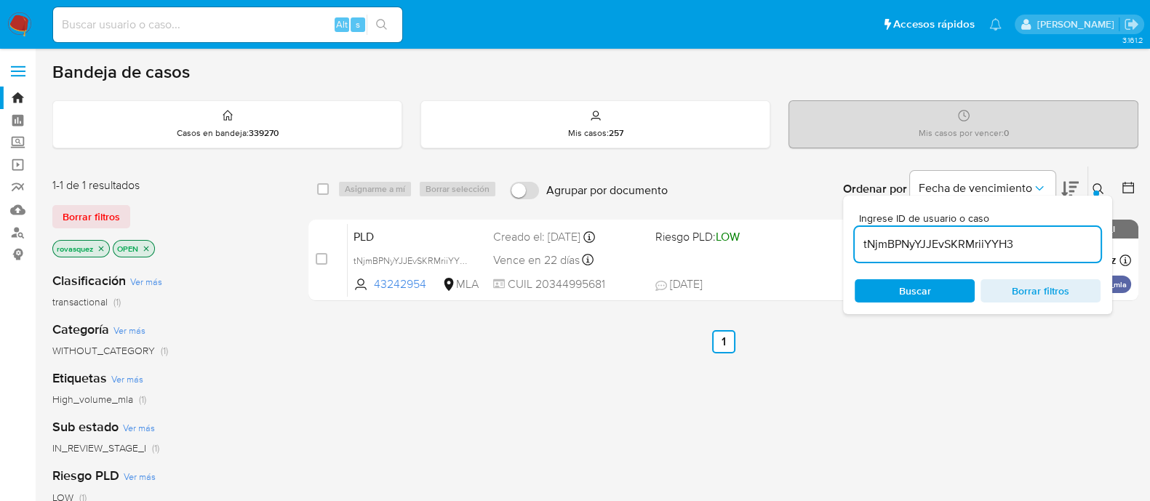
click at [942, 250] on input "tNjmBPNyYJJEvSKRMriiYYH3" at bounding box center [978, 244] width 246 height 19
paste input "RHGOSTYgEWt2NF2a0Aom3d3S"
type input "RHGOSTYgEWt2NF2a0Aom3d3S"
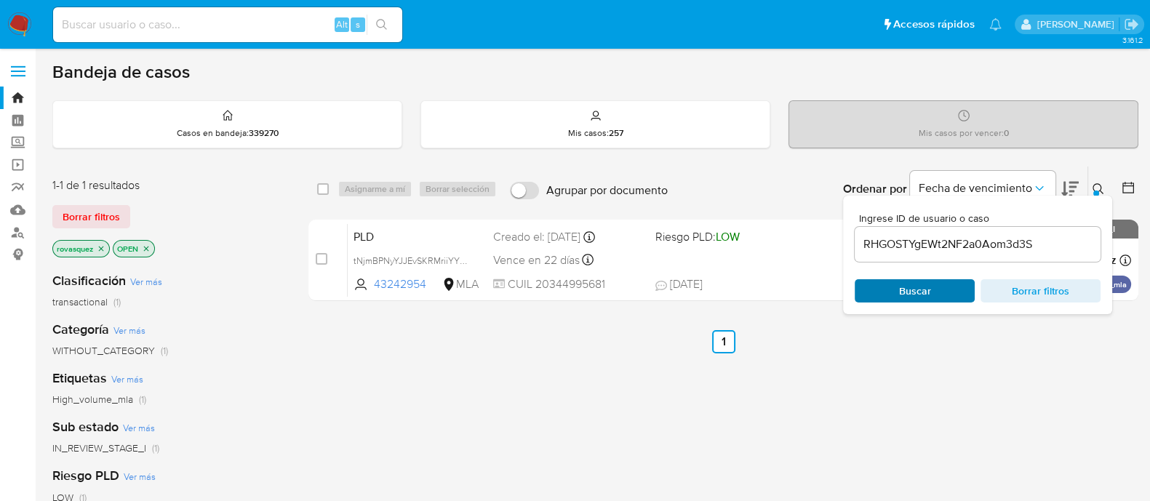
click at [906, 295] on span "Buscar" at bounding box center [915, 290] width 32 height 23
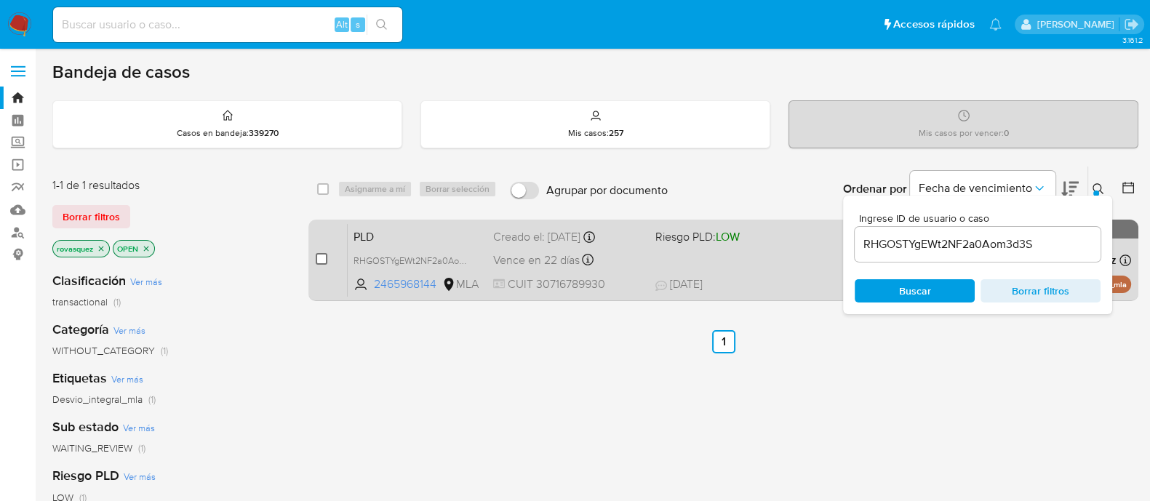
click at [317, 256] on input "checkbox" at bounding box center [322, 259] width 12 height 12
checkbox input "true"
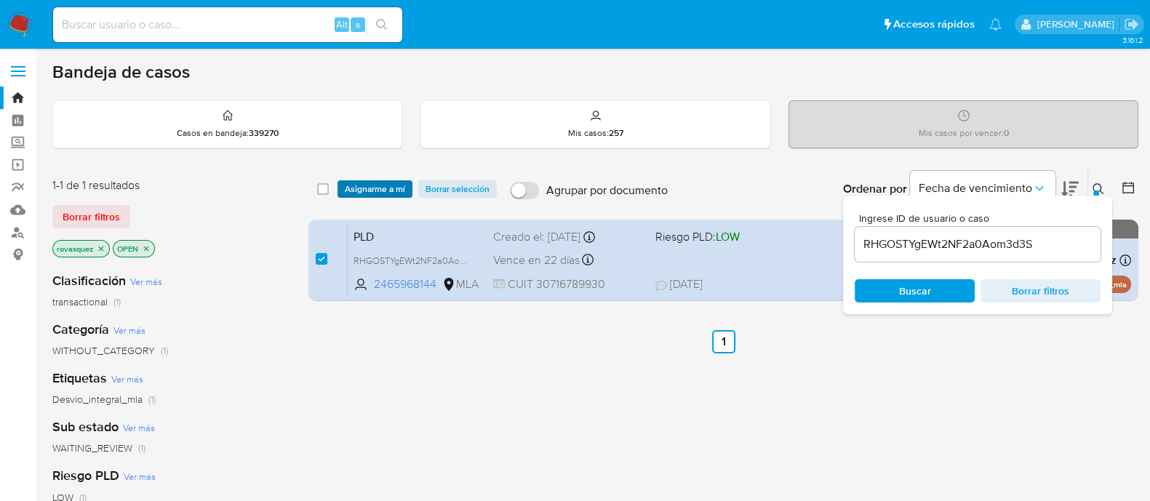
click at [362, 188] on span "Asignarme a mí" at bounding box center [375, 189] width 60 height 15
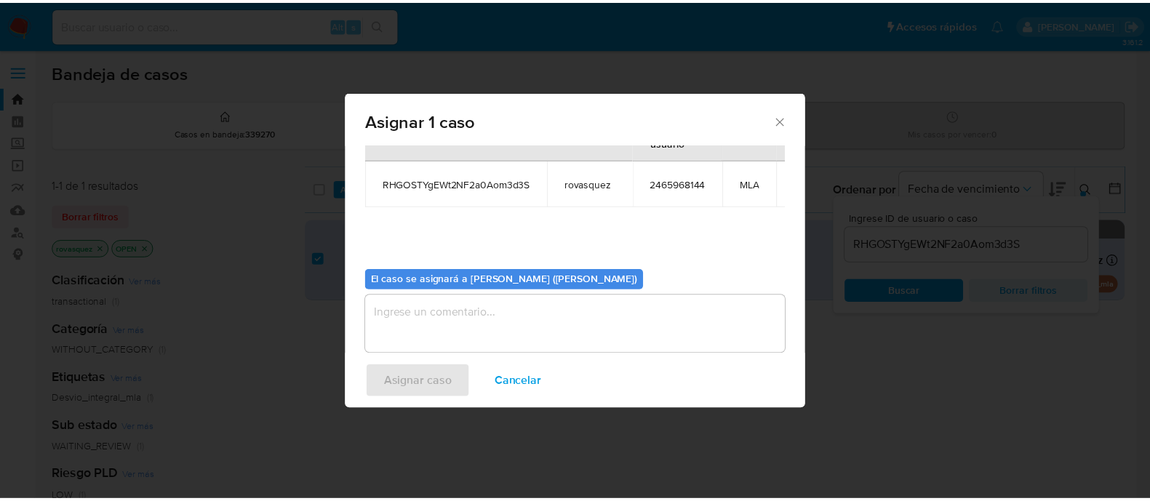
scroll to position [89, 0]
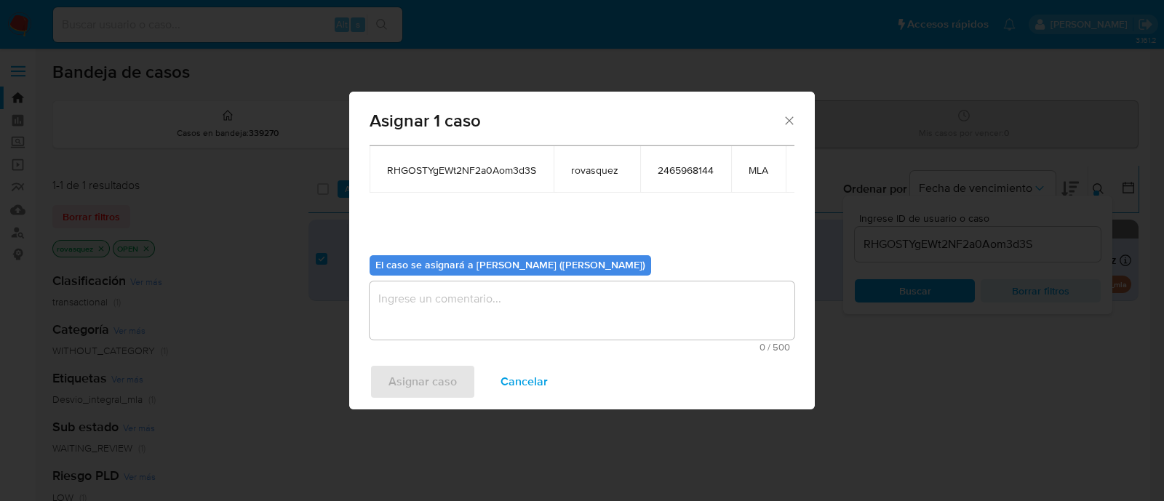
click at [472, 296] on textarea "assign-modal" at bounding box center [582, 311] width 425 height 58
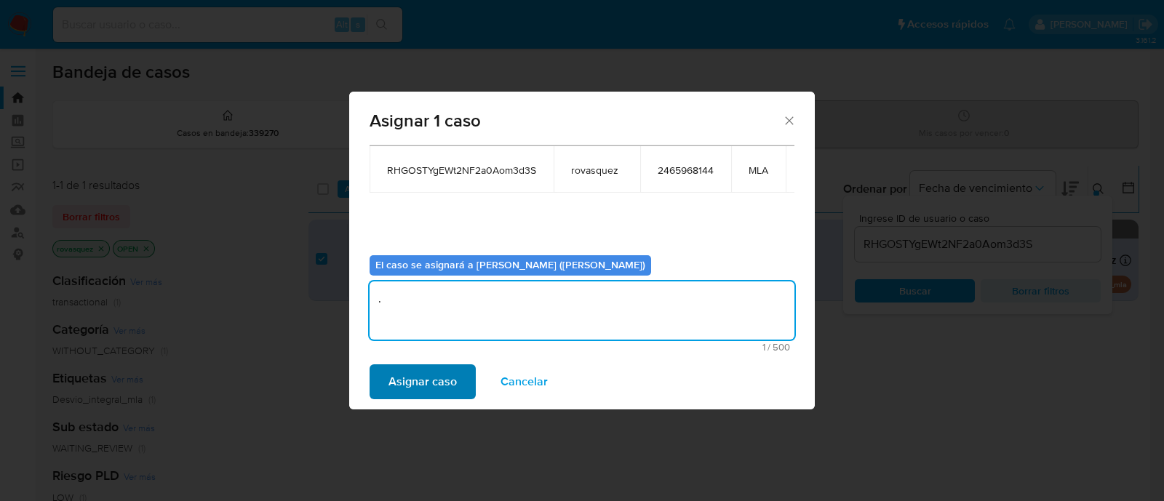
type textarea "."
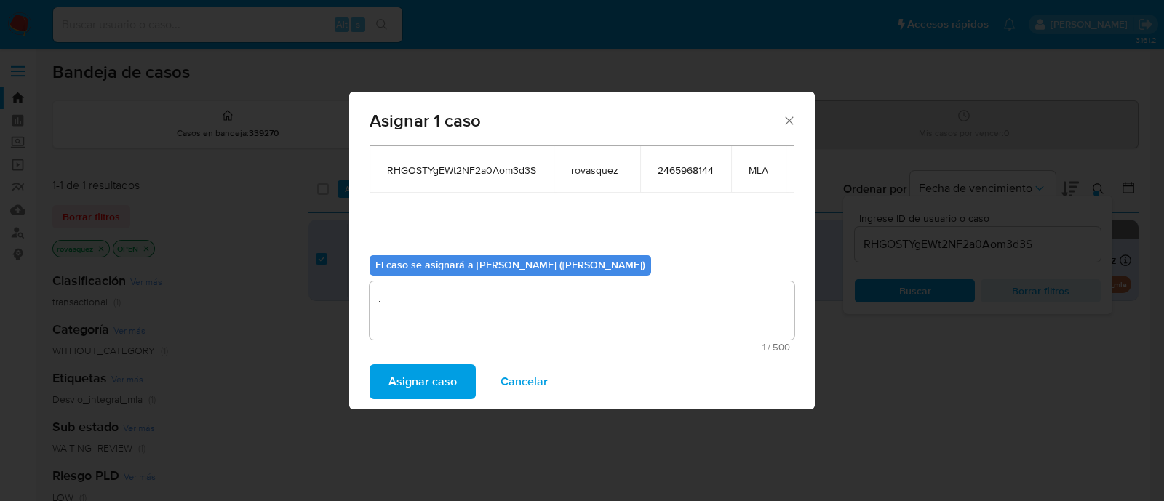
click at [422, 375] on span "Asignar caso" at bounding box center [423, 382] width 68 height 32
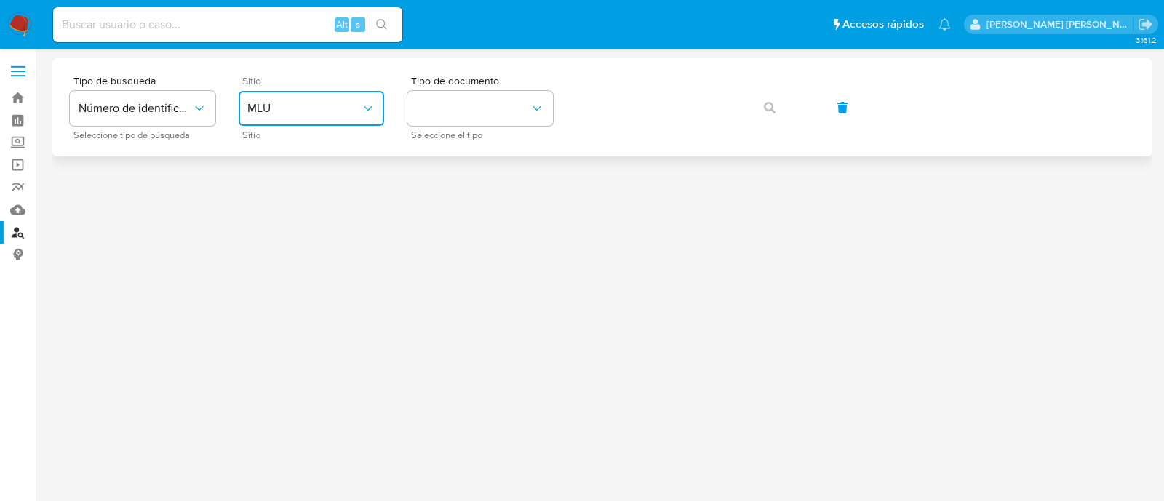
click at [289, 115] on span "MLU" at bounding box center [303, 108] width 113 height 15
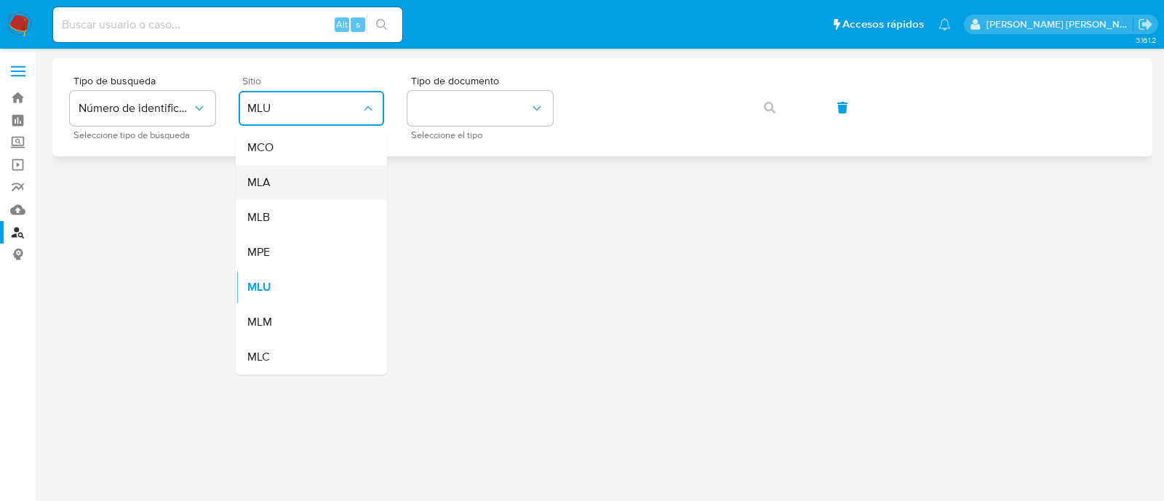
click at [283, 186] on div "MLA" at bounding box center [306, 182] width 119 height 35
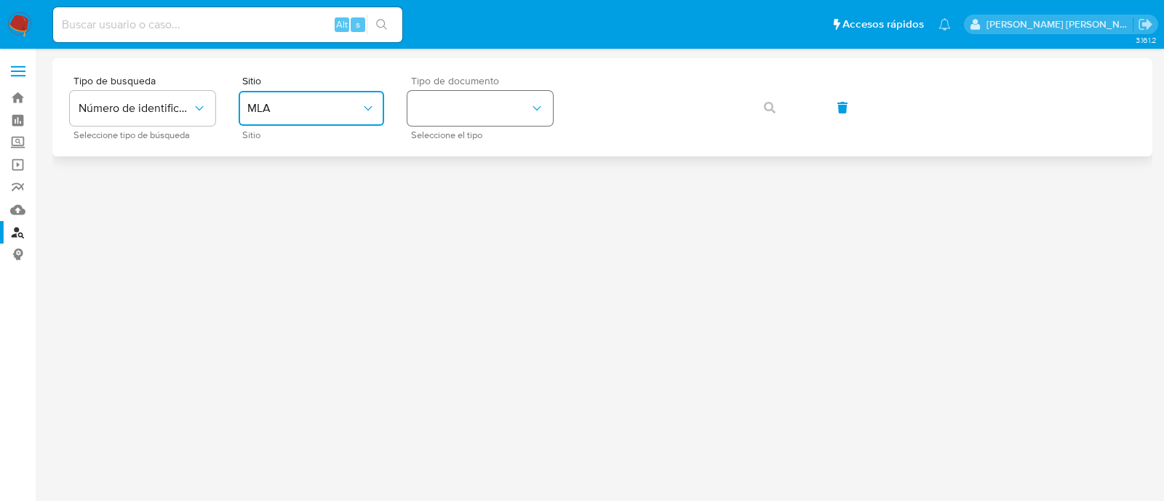
click at [495, 109] on button "identificationType" at bounding box center [480, 108] width 146 height 35
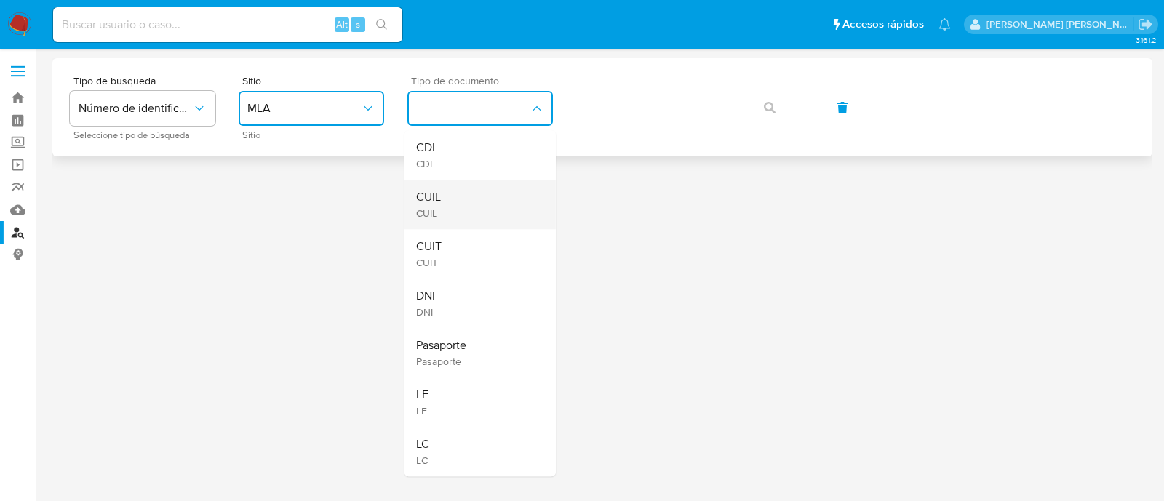
click at [470, 208] on div "CUIL CUIL" at bounding box center [475, 204] width 119 height 49
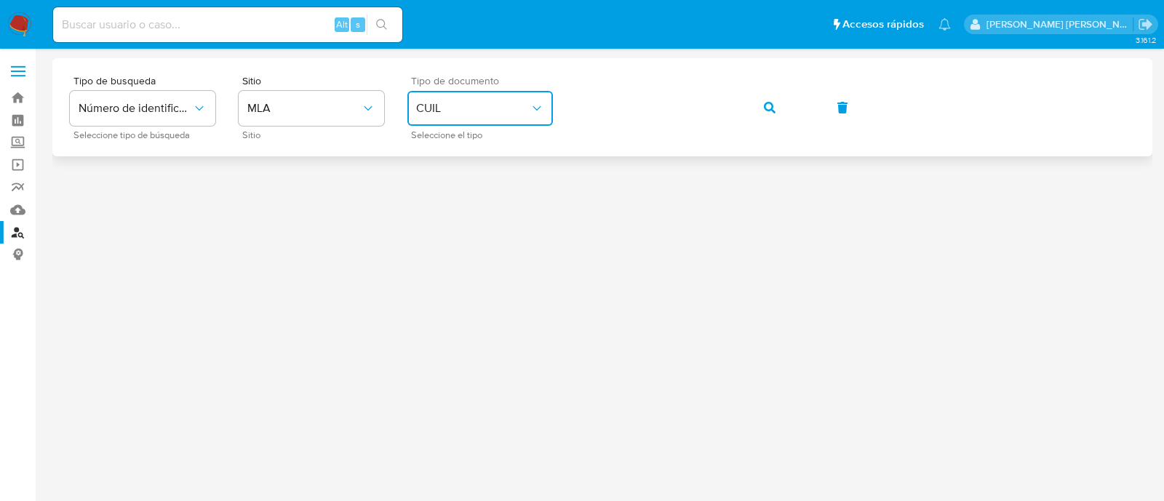
click at [761, 104] on button "button" at bounding box center [769, 107] width 49 height 35
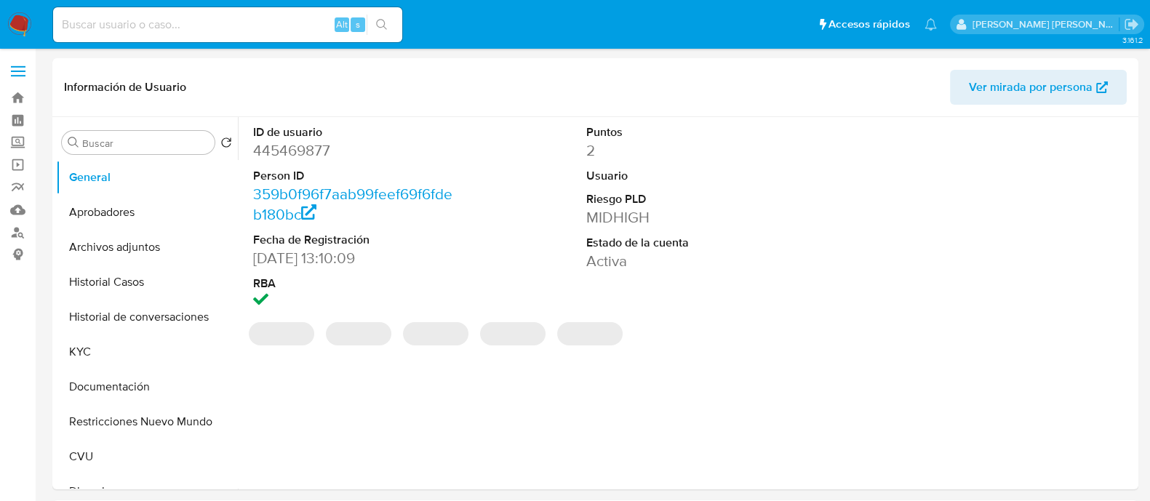
select select "10"
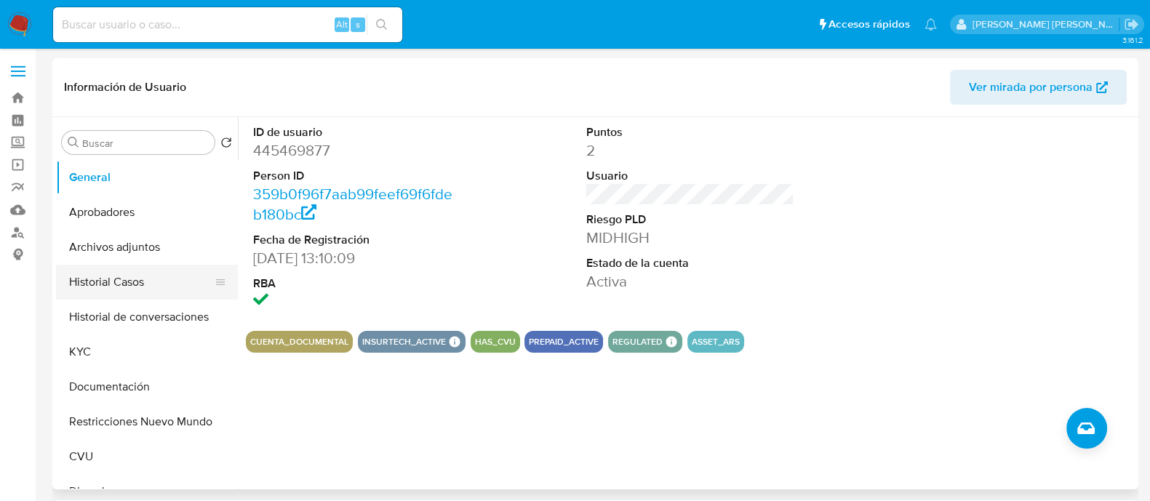
click at [143, 285] on button "Historial Casos" at bounding box center [141, 282] width 170 height 35
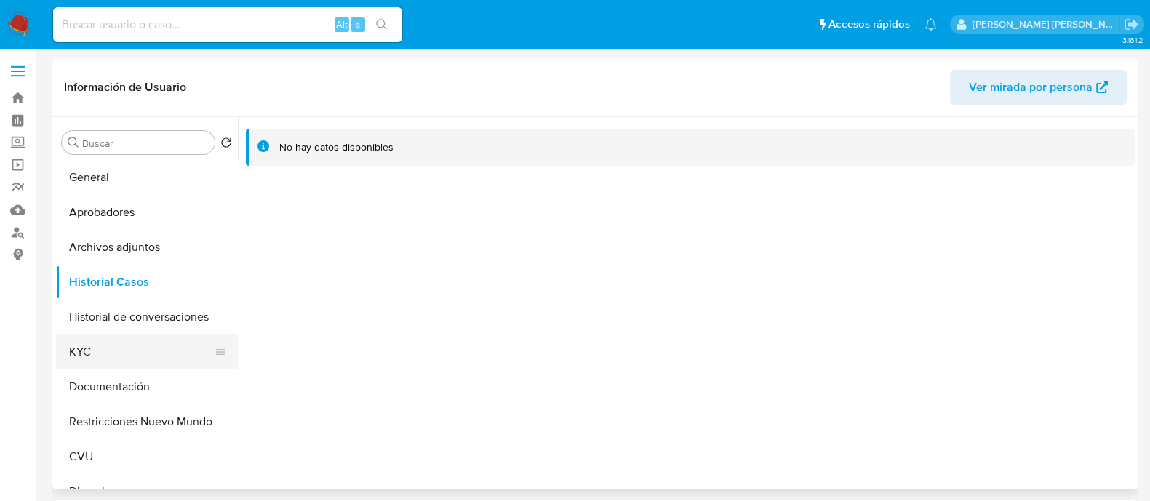
click at [124, 364] on button "KYC" at bounding box center [141, 352] width 170 height 35
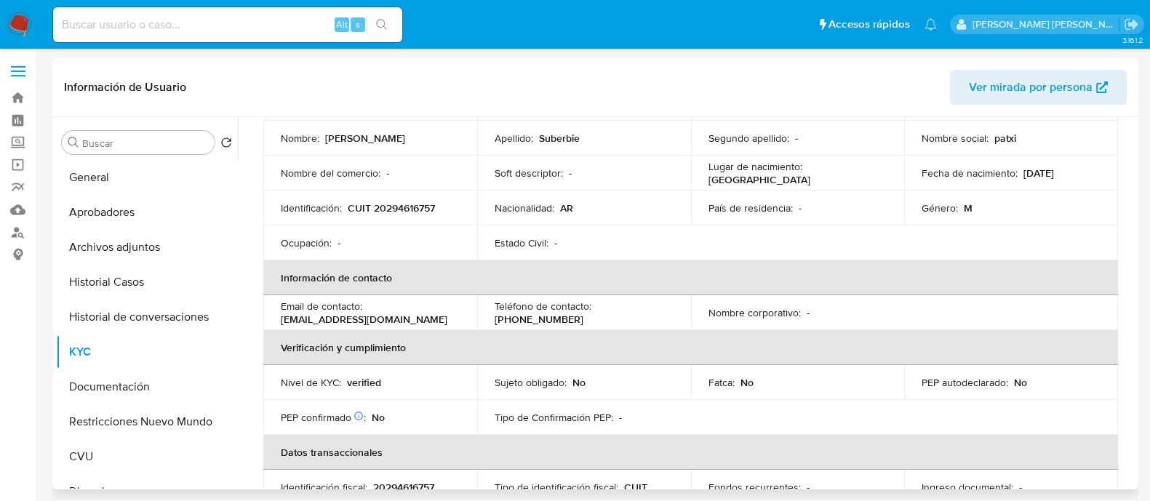
scroll to position [273, 0]
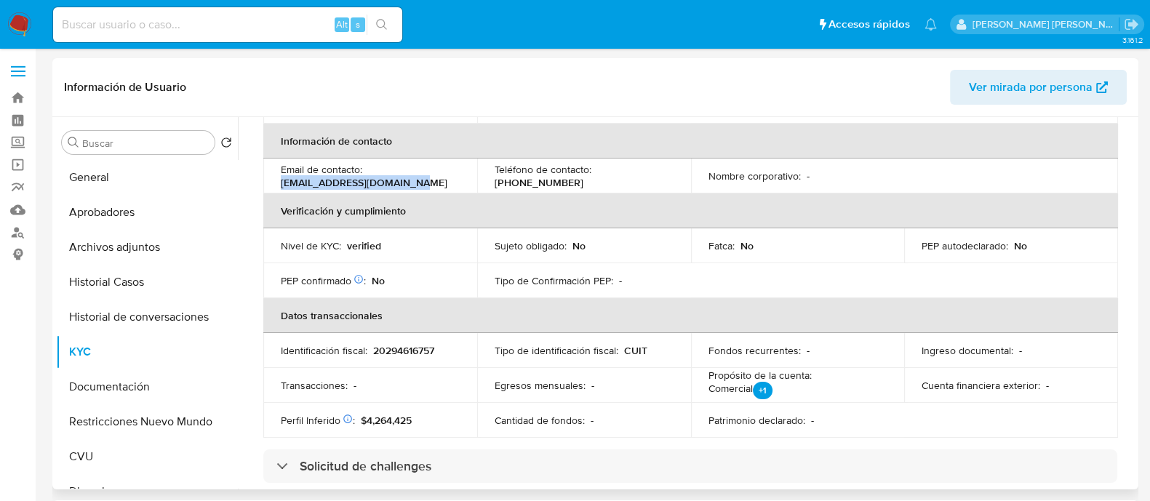
drag, startPoint x: 279, startPoint y: 183, endPoint x: 433, endPoint y: 185, distance: 153.5
click at [433, 185] on td "Email de contacto : sport_medical@hotmail.com" at bounding box center [370, 176] width 214 height 35
copy p "sport_medical@hotmail.com"
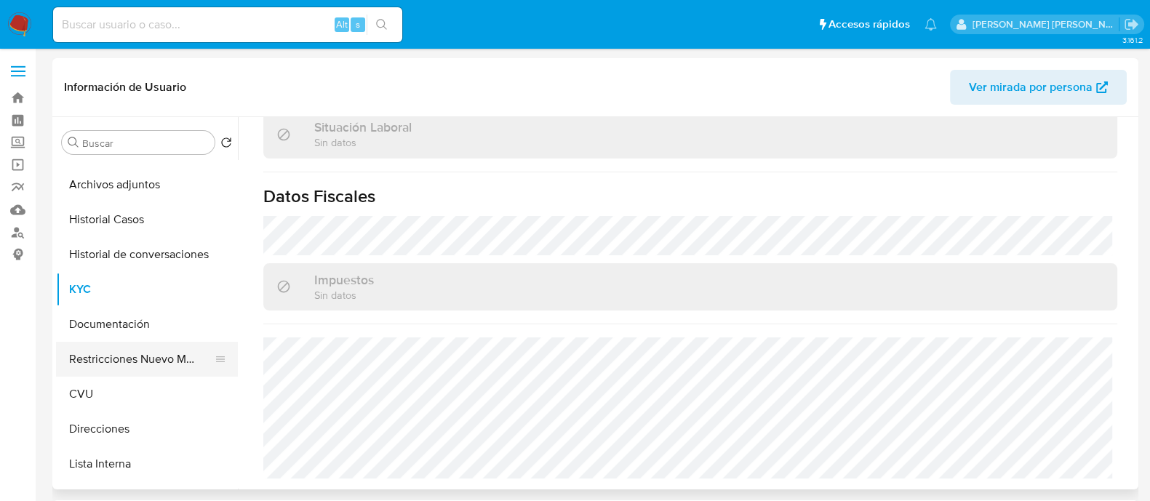
scroll to position [90, 0]
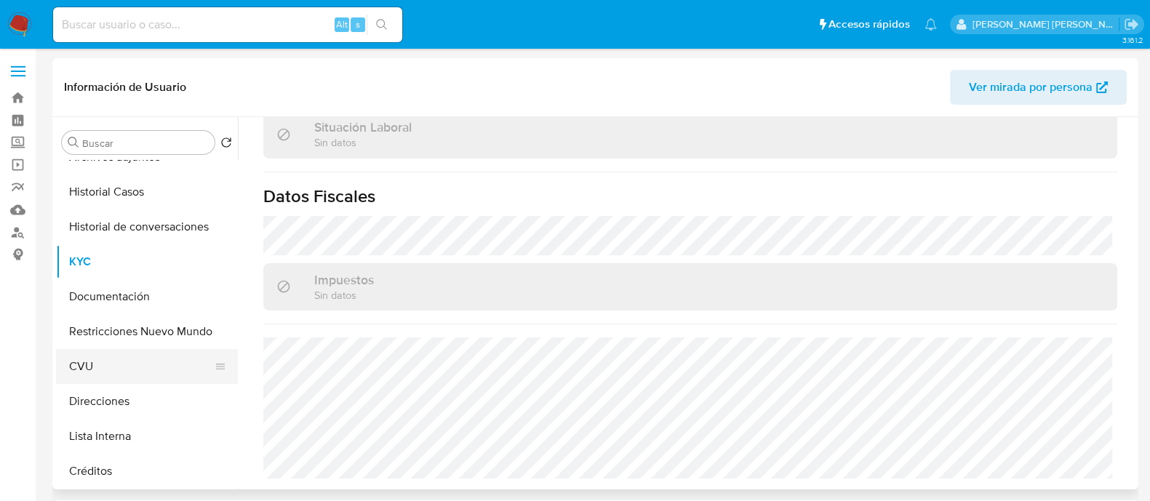
click at [108, 372] on button "CVU" at bounding box center [141, 366] width 170 height 35
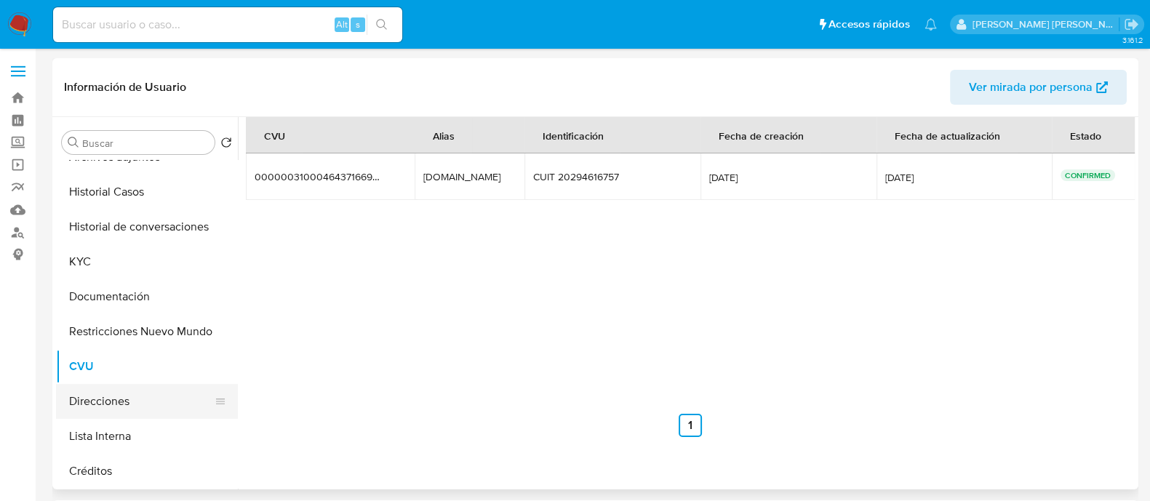
click at [141, 402] on button "Direcciones" at bounding box center [141, 401] width 170 height 35
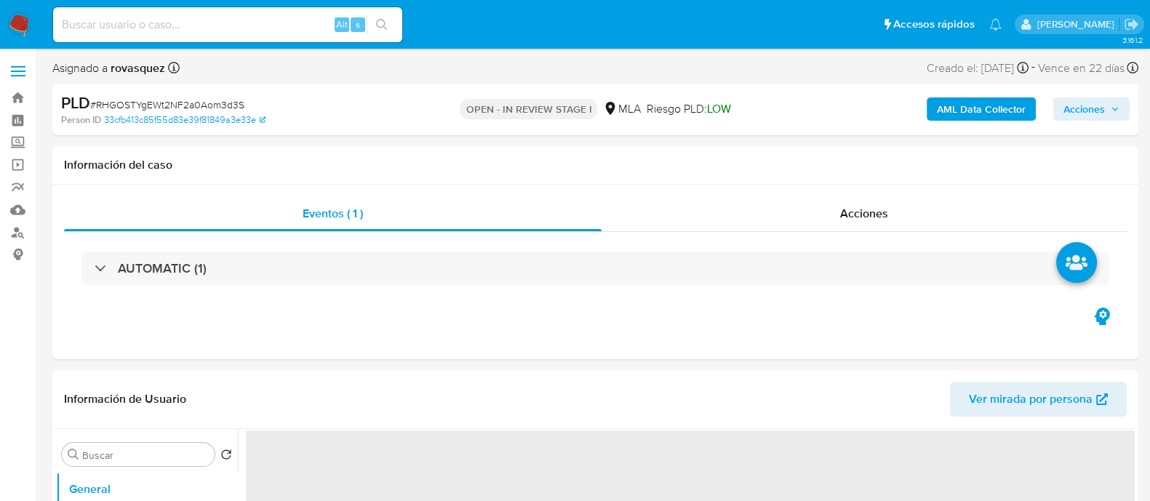
select select "10"
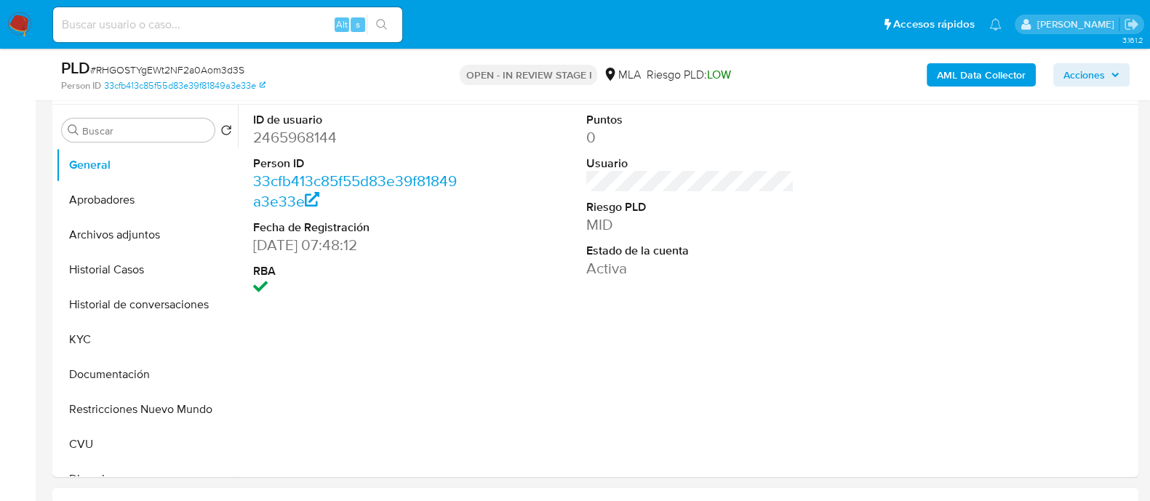
scroll to position [636, 0]
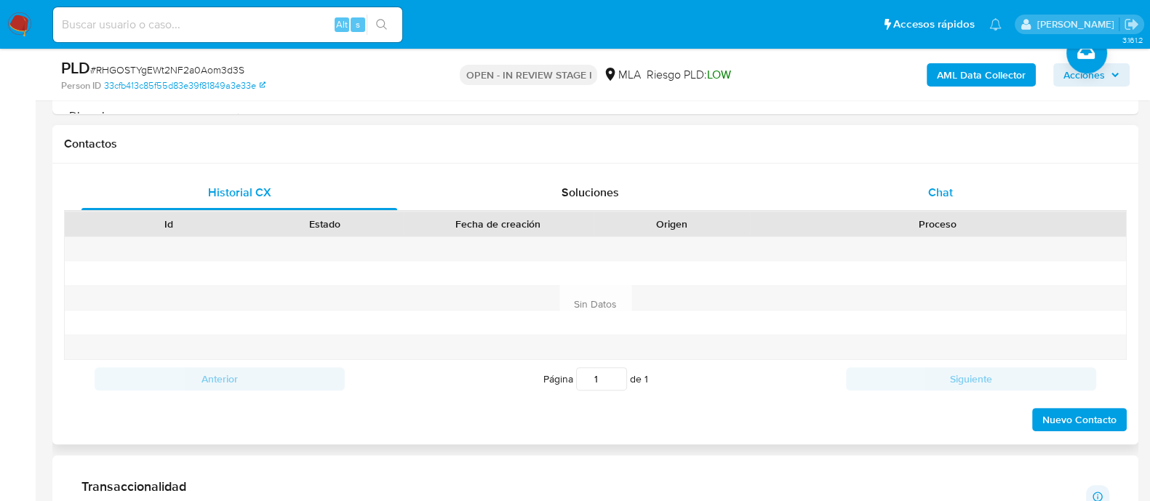
click at [939, 191] on span "Chat" at bounding box center [940, 192] width 25 height 17
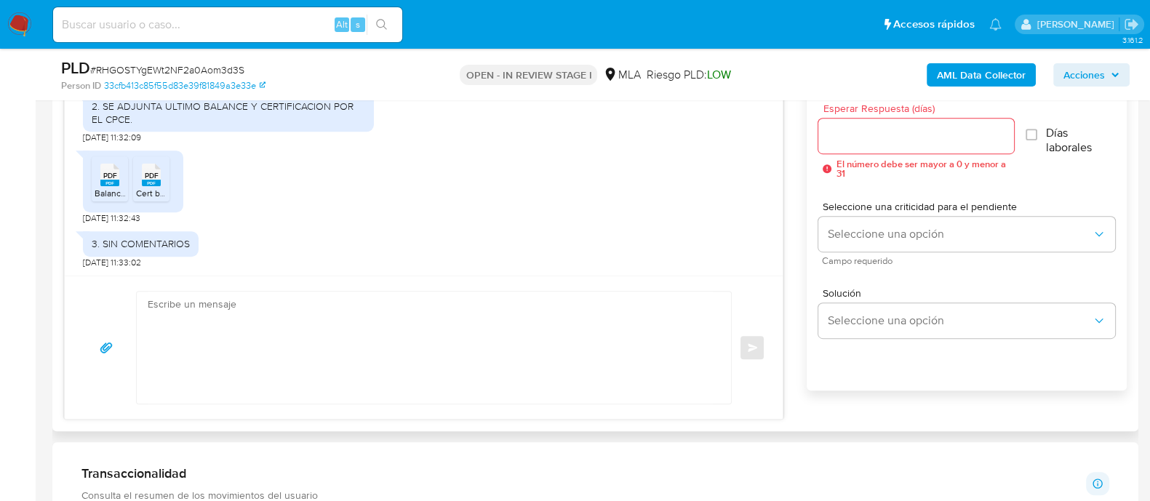
scroll to position [818, 0]
click at [340, 361] on textarea at bounding box center [430, 346] width 565 height 112
type textarea "bUENA"
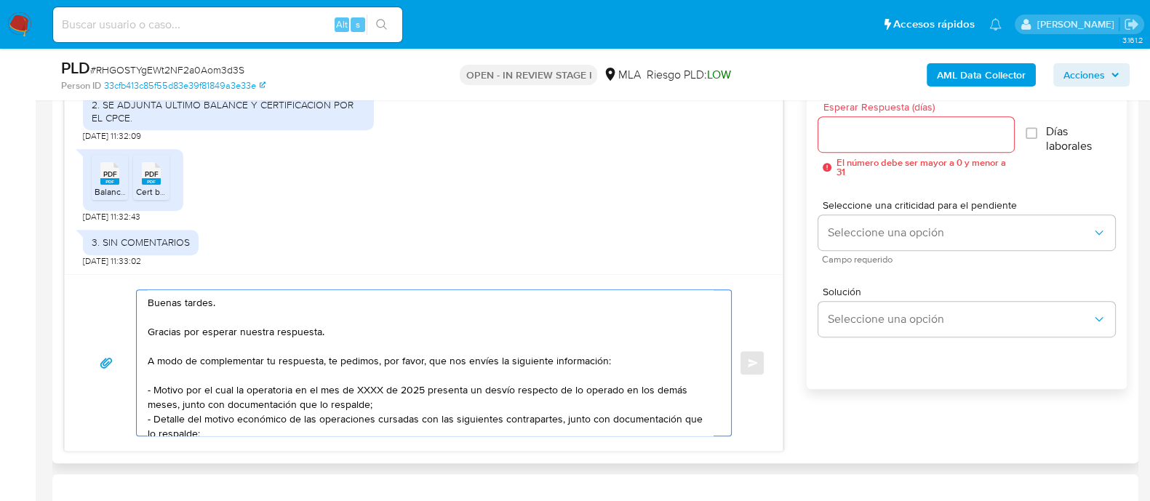
click at [328, 330] on textarea "Buenas tardes. Gracias por esperar nuestra respuesta. A modo de complementar tu…" at bounding box center [430, 363] width 565 height 146
drag, startPoint x: 417, startPoint y: 405, endPoint x: 153, endPoint y: 394, distance: 264.3
click at [153, 394] on textarea "Buenas tardes. Gracias por esperar nuestra respuesta, y por la información envi…" at bounding box center [430, 363] width 565 height 146
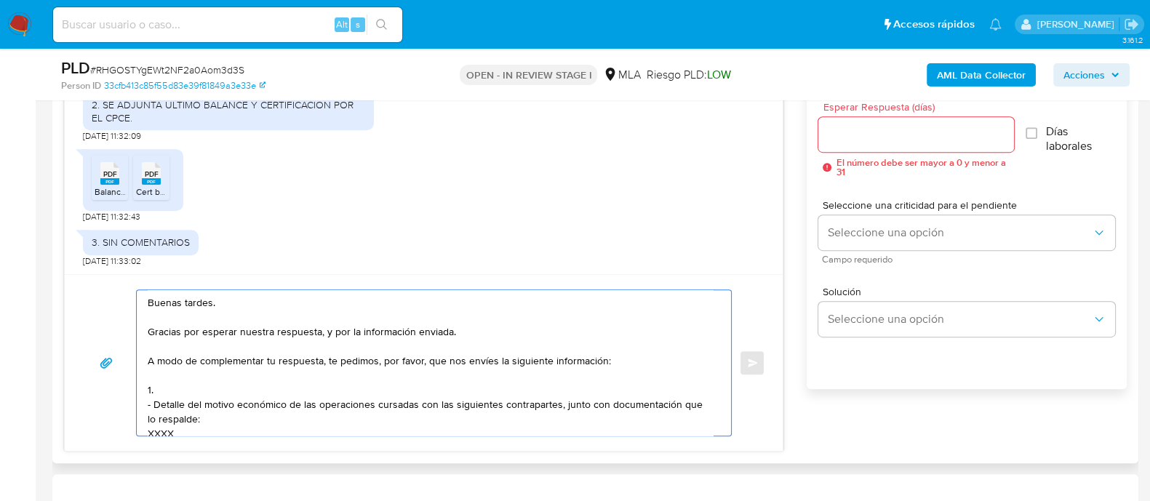
paste textarea "Detalla la actividad que realizas a través de tu cuenta. De corresponder a una …"
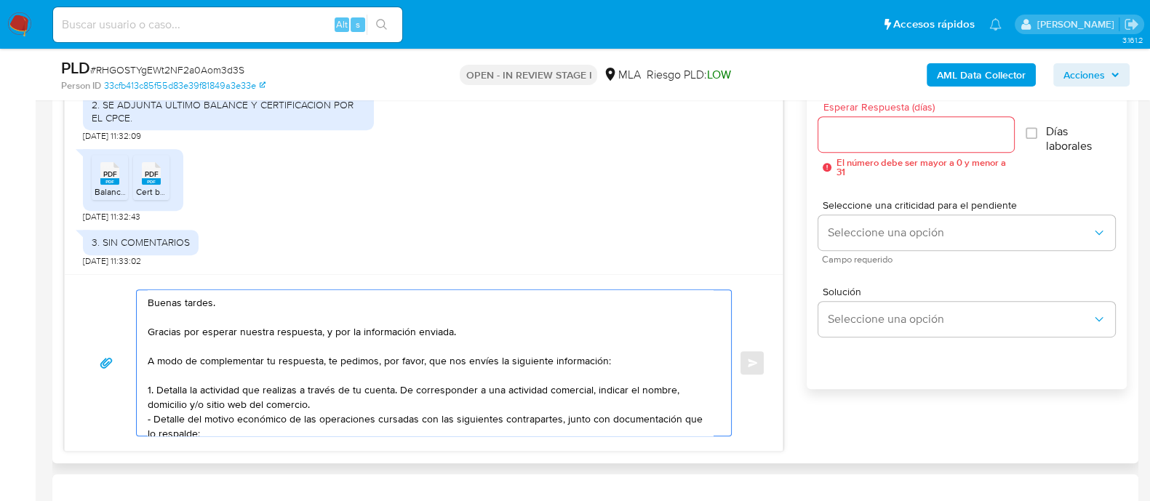
click at [204, 387] on textarea "Buenas tardes. Gracias por esperar nuestra respuesta, y por la información envi…" at bounding box center [430, 363] width 565 height 146
click at [200, 384] on textarea "Buenas tardes. Gracias por esperar nuestra respuesta, y por la información envi…" at bounding box center [430, 363] width 565 height 146
click at [405, 383] on textarea "Buenas tardes. Gracias por esperar nuestra respuesta, y por la información envi…" at bounding box center [430, 363] width 565 height 146
drag, startPoint x: 593, startPoint y: 392, endPoint x: 156, endPoint y: 388, distance: 436.5
click at [156, 388] on textarea "Buenas tardes. Gracias por esperar nuestra respuesta, y por la información envi…" at bounding box center [430, 363] width 565 height 146
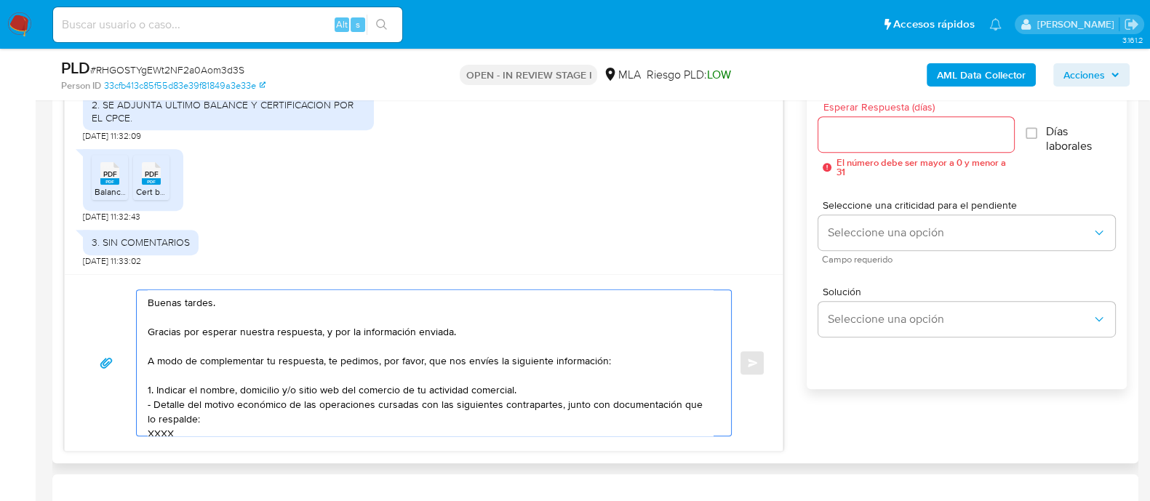
drag, startPoint x: 147, startPoint y: 405, endPoint x: 159, endPoint y: 405, distance: 11.6
click at [146, 405] on div "Buenas tardes. Gracias por esperar nuestra respuesta, y por la información envi…" at bounding box center [430, 363] width 587 height 146
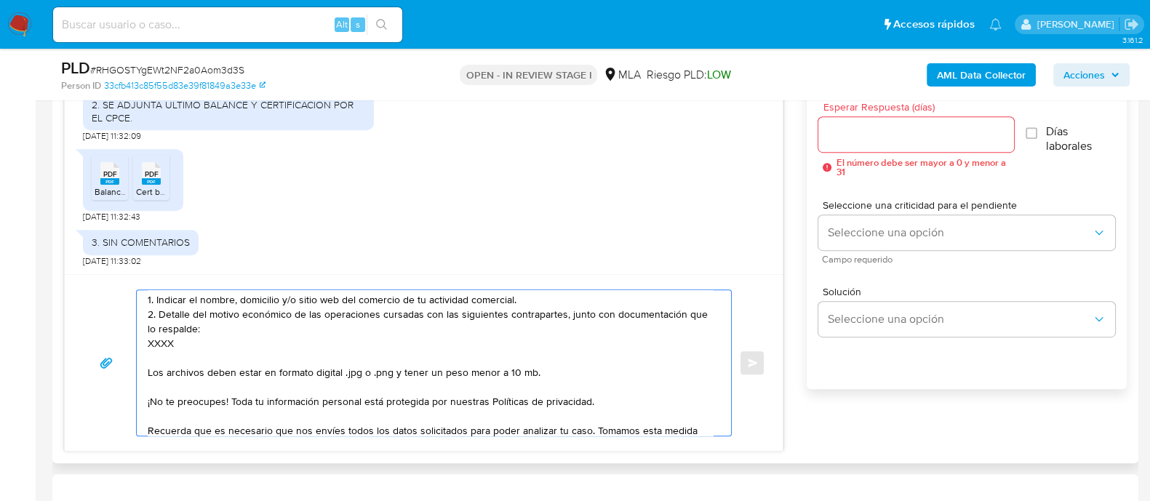
click at [158, 340] on textarea "Buenas tardes. Gracias por esperar nuestra respuesta, y por la información envi…" at bounding box center [430, 363] width 565 height 146
paste textarea "Distante Carla Maria Norma - CUIL 27280415567 (SIN ACTIVIDAD), de quien recibe …"
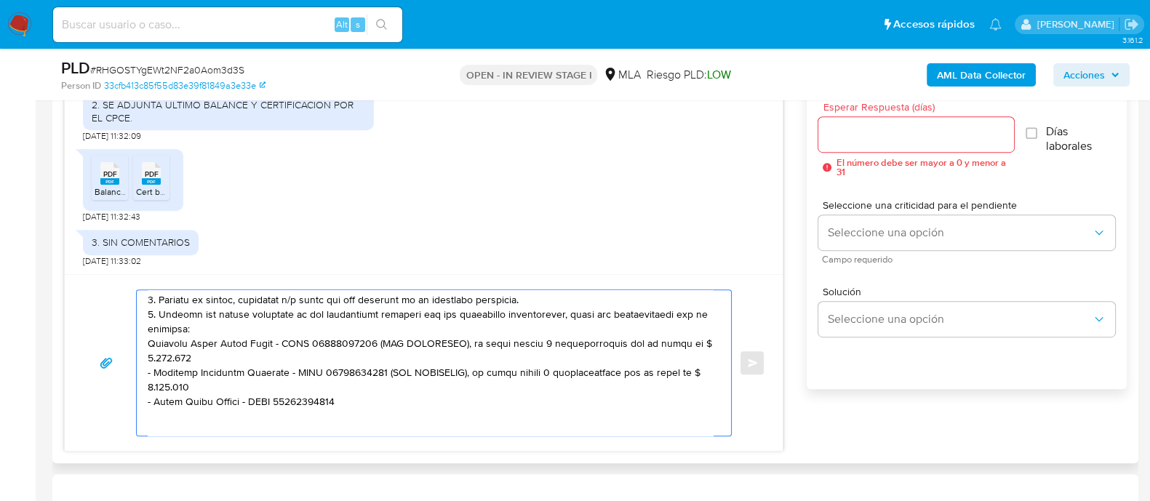
click at [360, 340] on textarea at bounding box center [430, 363] width 565 height 146
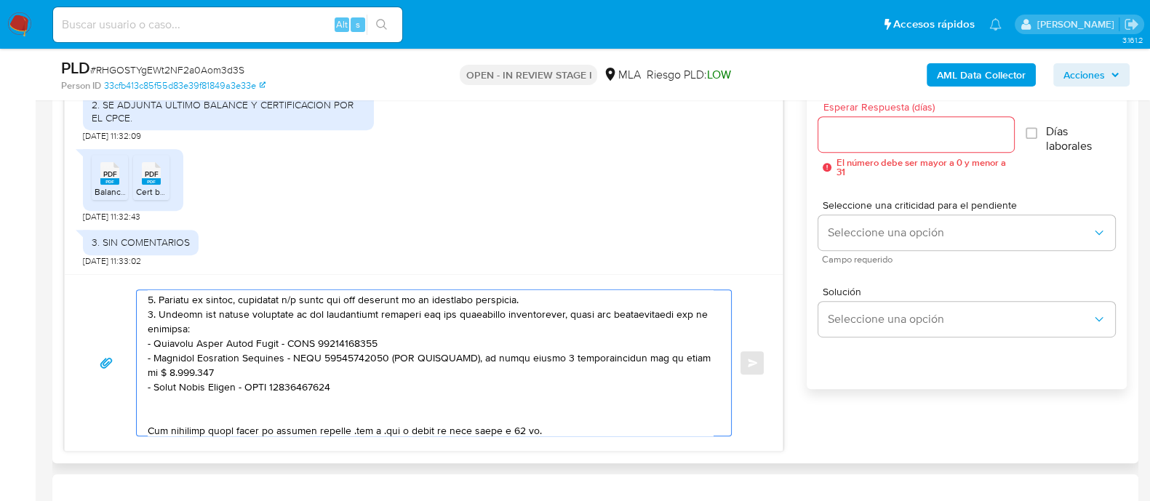
click at [447, 359] on textarea at bounding box center [430, 363] width 565 height 146
click at [397, 366] on textarea at bounding box center [430, 363] width 565 height 146
drag, startPoint x: 378, startPoint y: 356, endPoint x: 287, endPoint y: 372, distance: 92.3
click at [287, 372] on textarea at bounding box center [430, 363] width 565 height 146
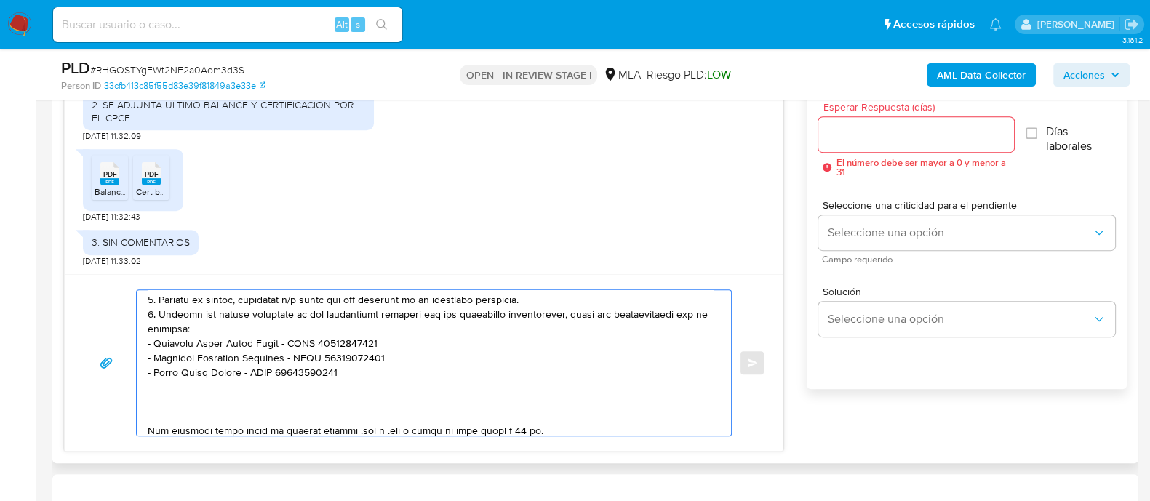
paste textarea "- Atm Mendoza - CUIT 30713775505 (ACTIVIDAD: Servicios generales de la administ…"
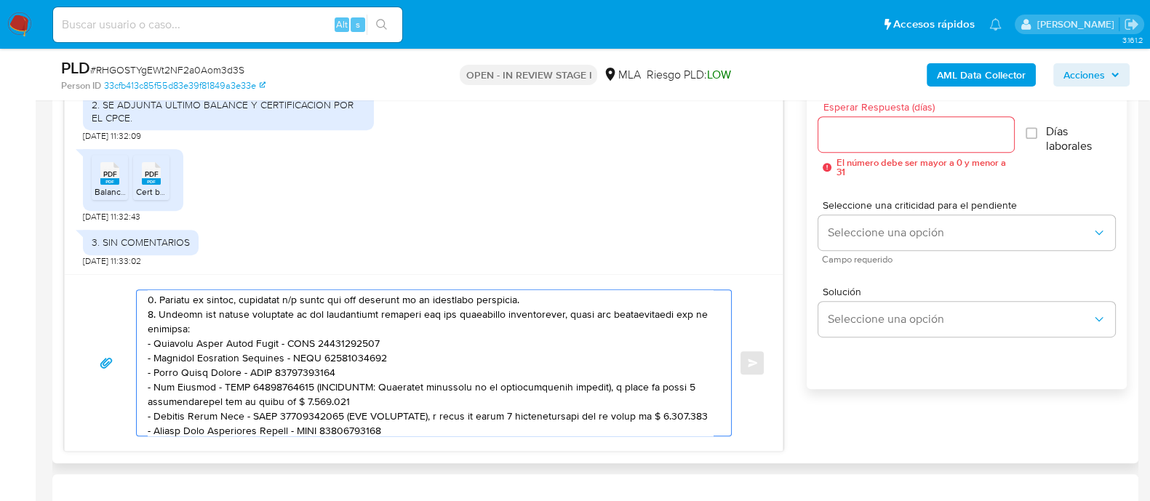
scroll to position [107, 0]
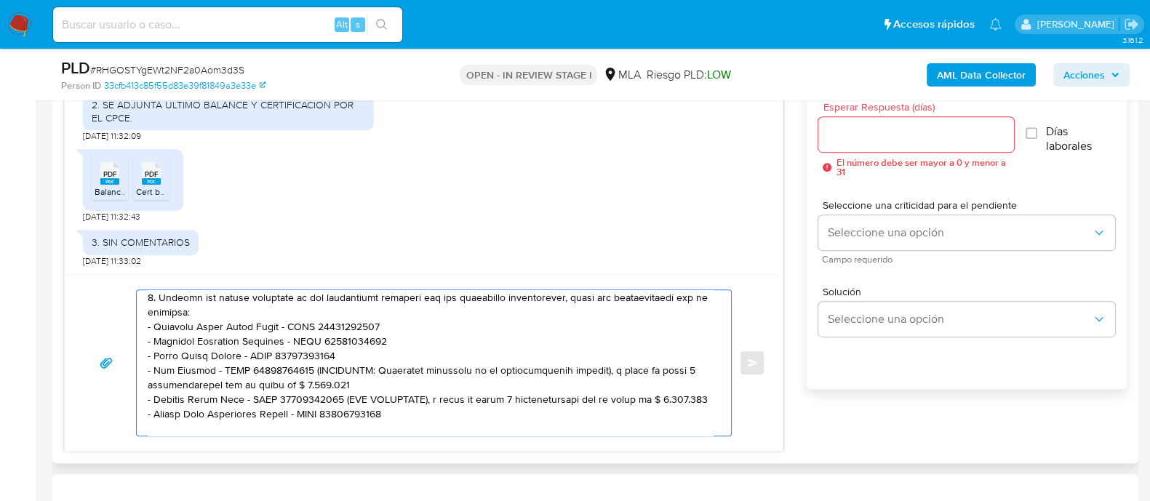
click at [256, 393] on textarea at bounding box center [430, 363] width 565 height 146
click at [308, 369] on textarea at bounding box center [430, 363] width 565 height 146
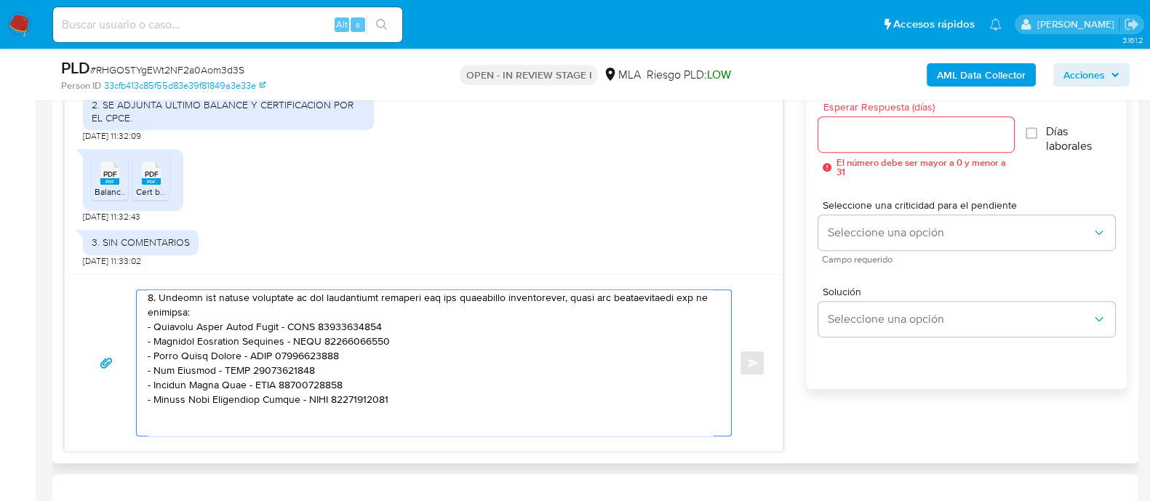
click at [159, 297] on textarea at bounding box center [430, 363] width 565 height 146
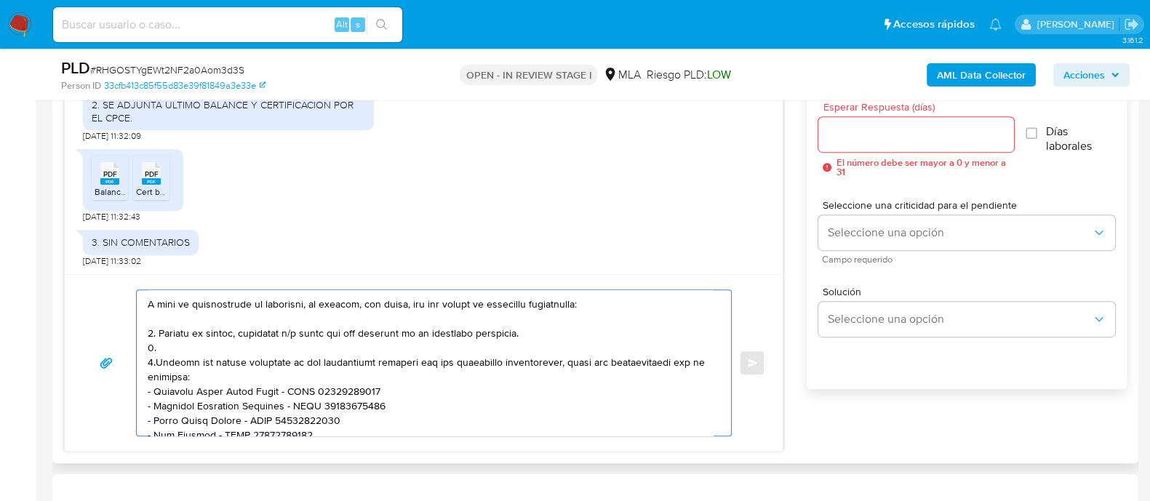
scroll to position [30, 0]
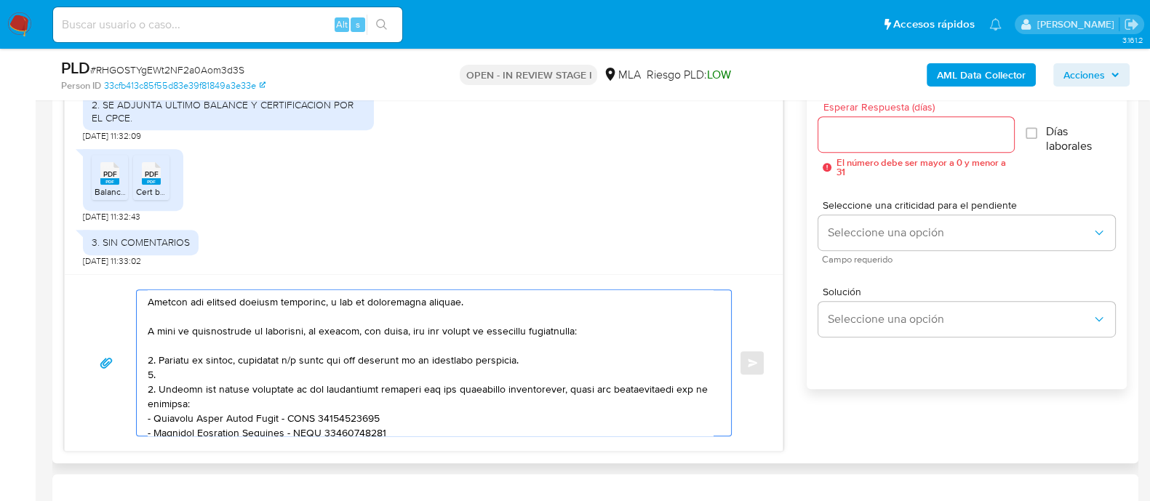
click at [194, 367] on textarea at bounding box center [430, 363] width 565 height 146
paste textarea "Últimas 6 Declaraciones Juradas de Ingresos Brutos (donde se visualice la base …"
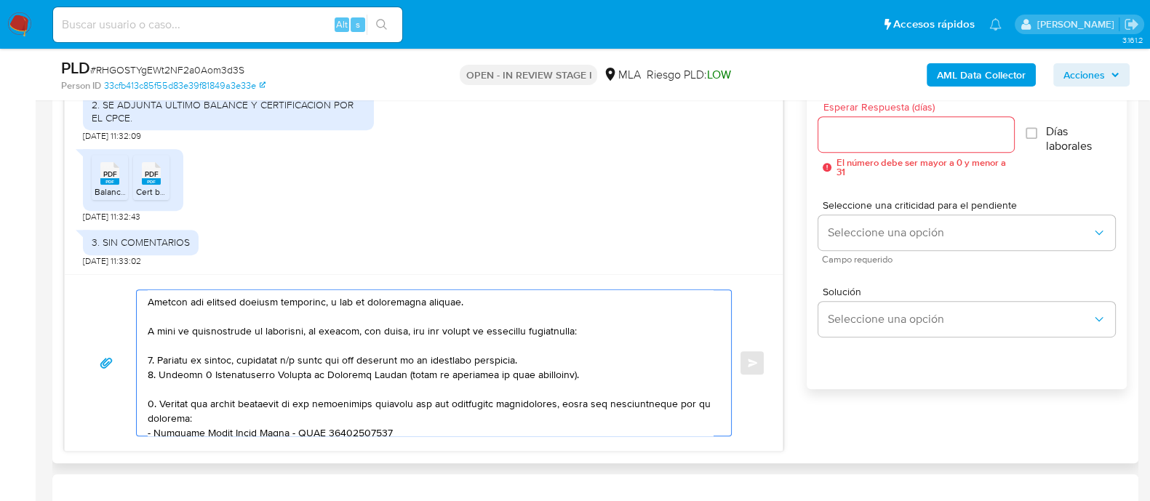
paste textarea "Tené en cuenta que, además de los ejemplos mencionados, podés adjuntar voluntar…"
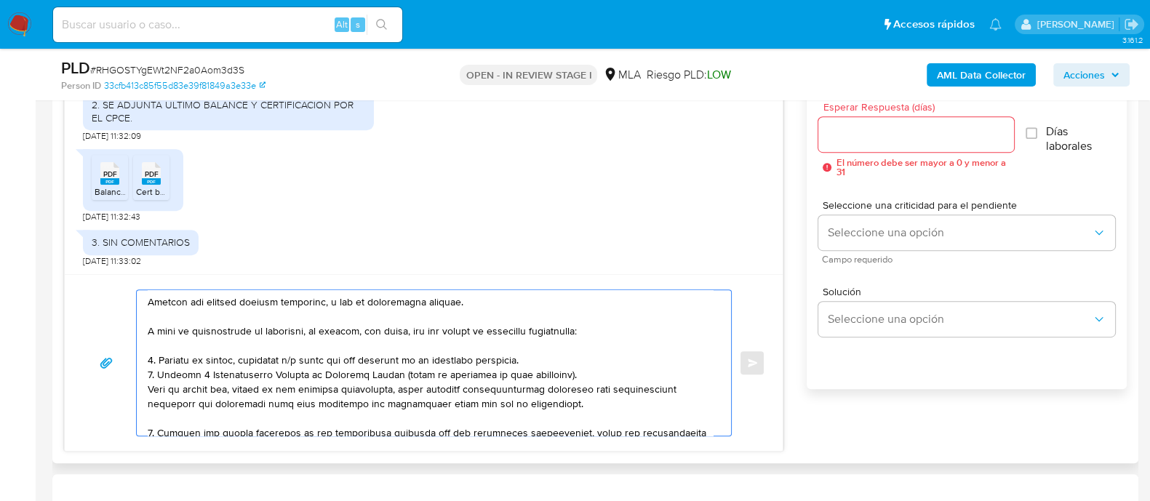
scroll to position [34, 0]
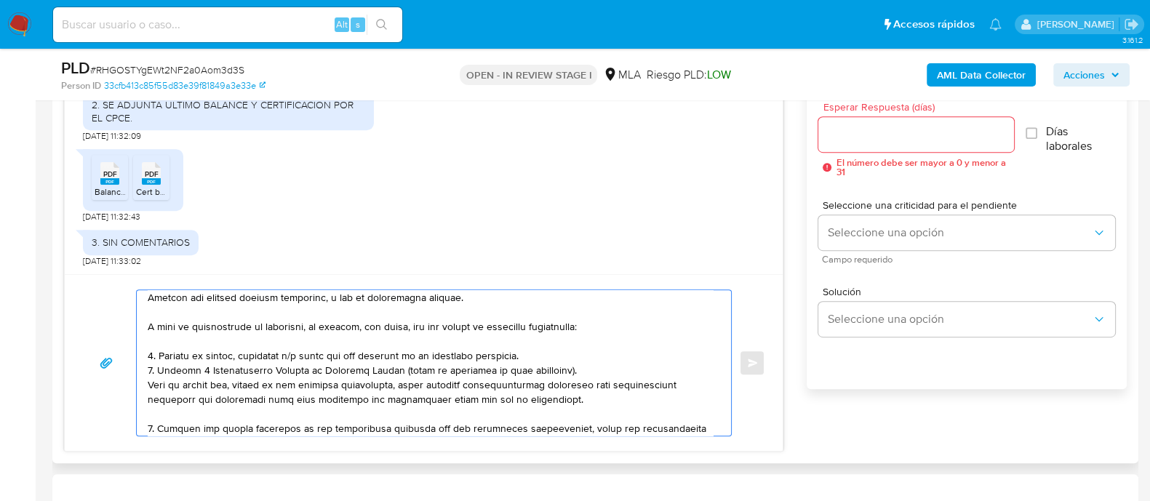
click at [198, 372] on textarea at bounding box center [430, 363] width 565 height 146
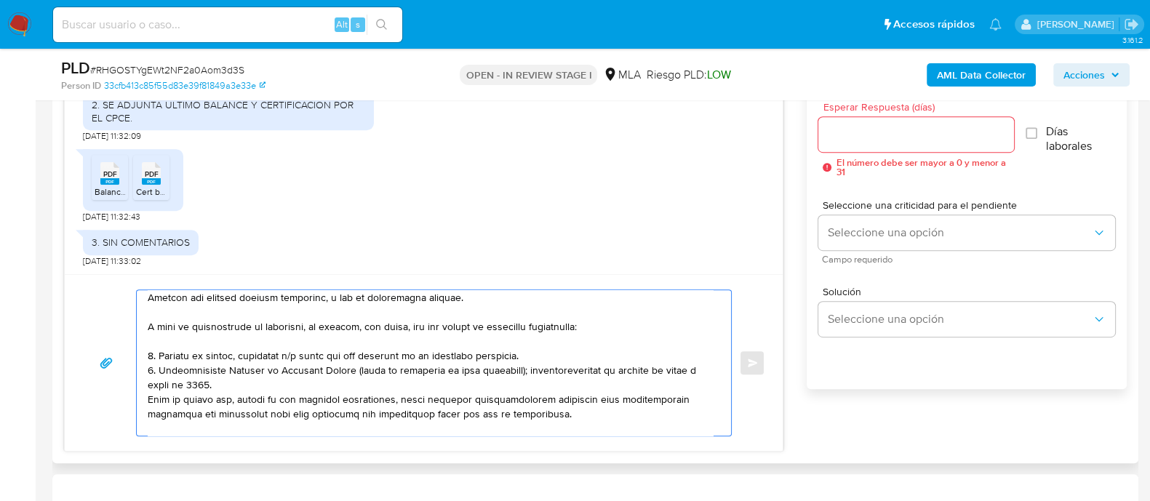
scroll to position [125, 0]
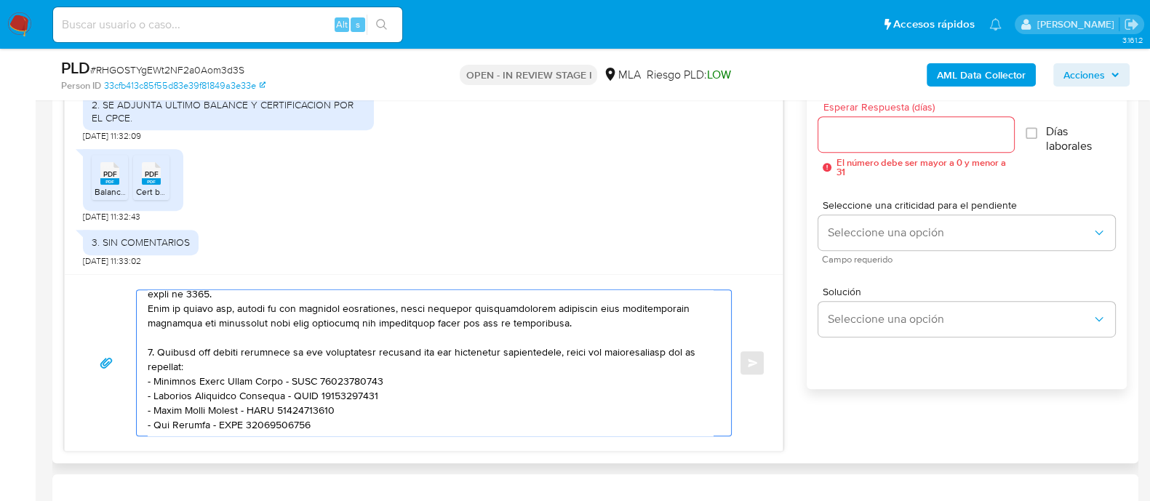
drag, startPoint x: 244, startPoint y: 311, endPoint x: 413, endPoint y: 312, distance: 169.5
click at [413, 312] on textarea at bounding box center [430, 363] width 565 height 146
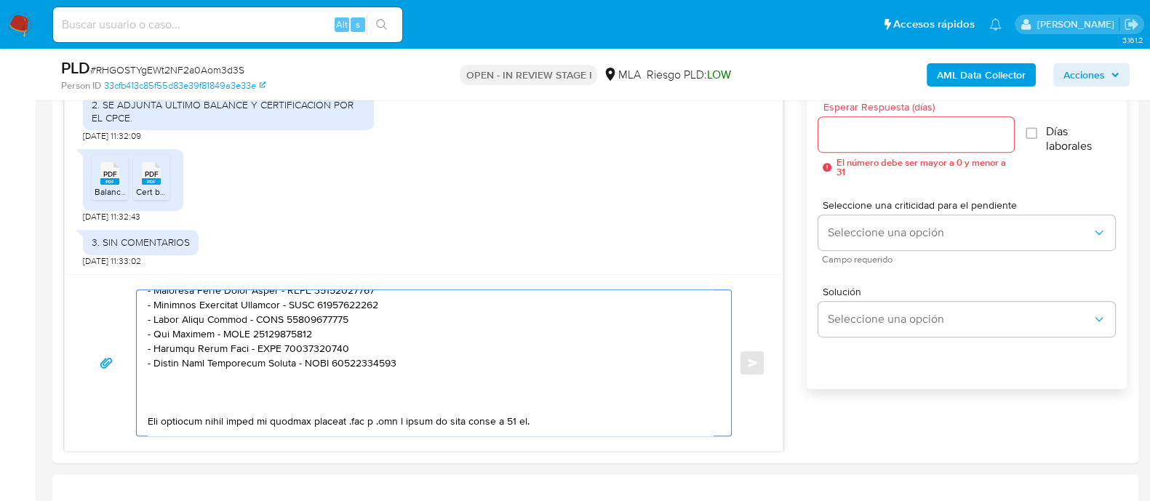
scroll to position [374, 0]
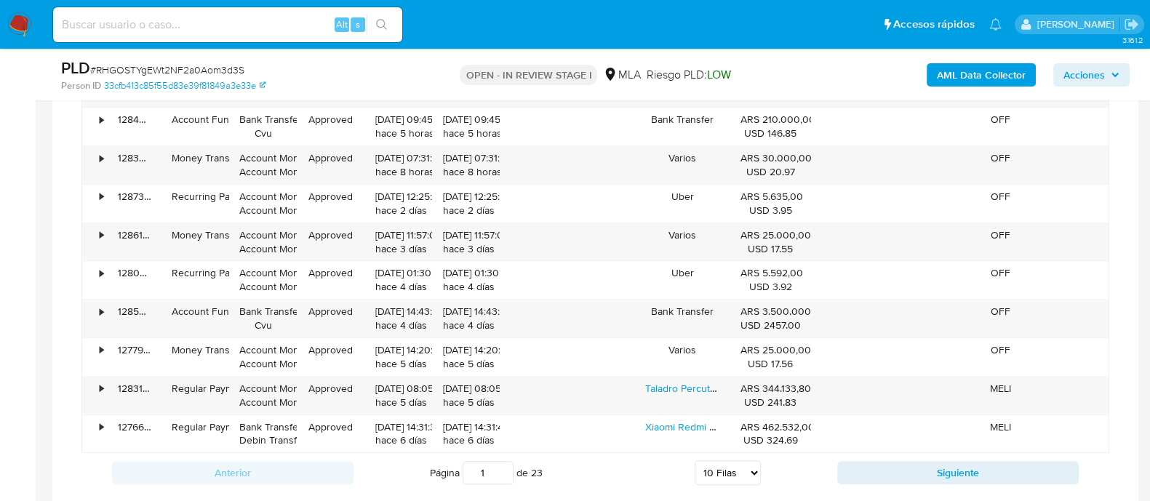
drag, startPoint x: 164, startPoint y: 378, endPoint x: 302, endPoint y: 543, distance: 214.9
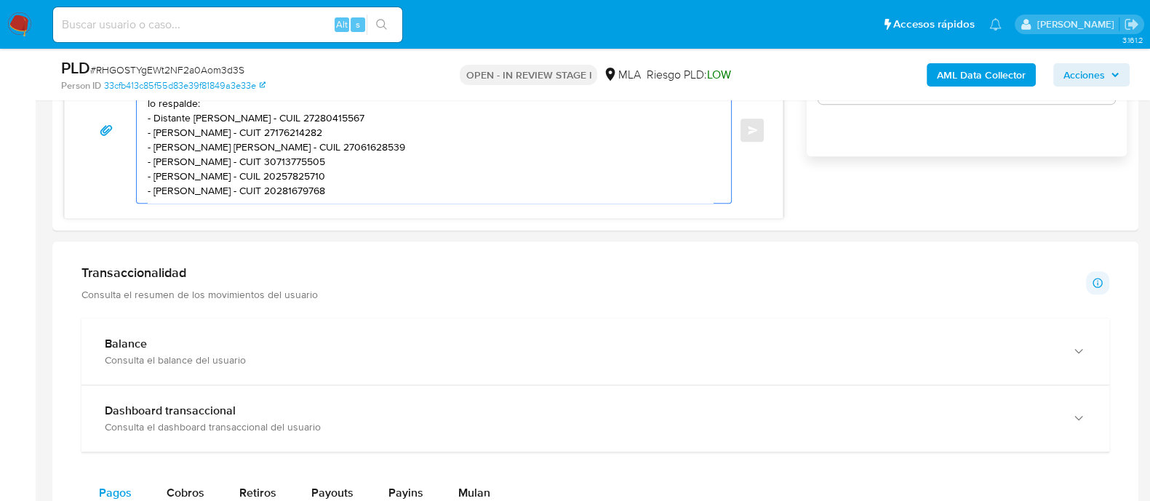
scroll to position [180, 0]
paste textarea "Es importante que sepas que, en caso de no responder a lo solicitado o si lo pr…"
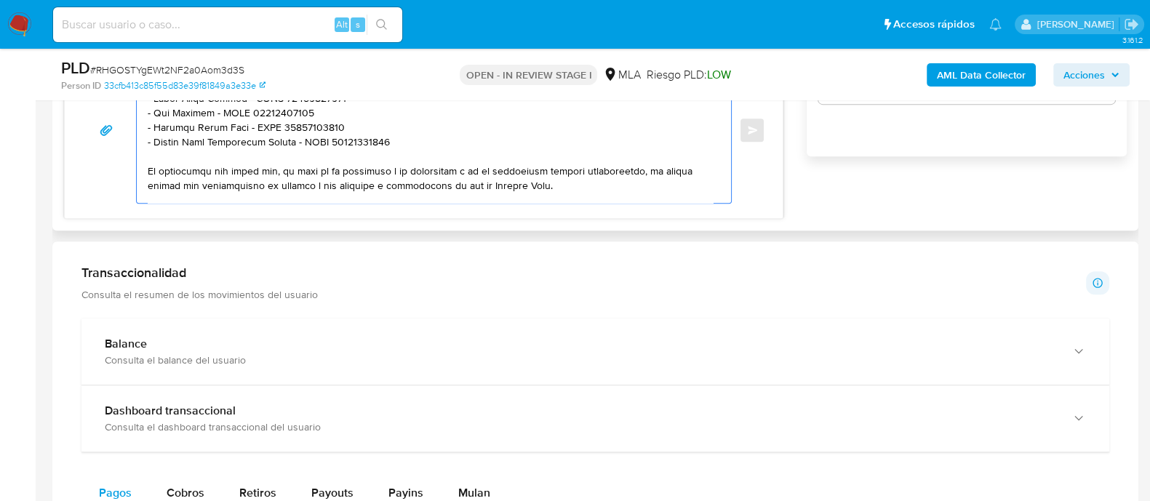
scroll to position [271, 0]
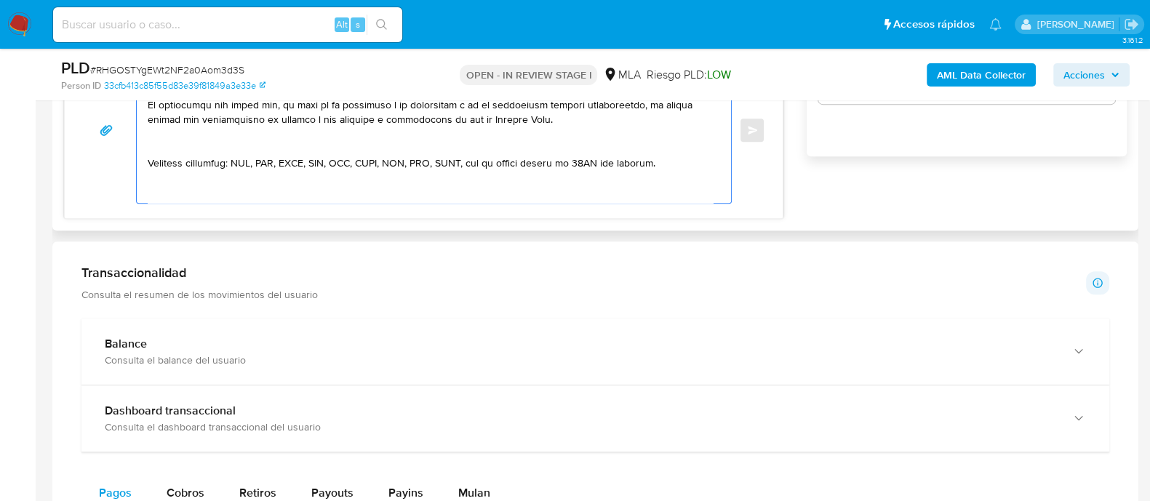
click at [249, 141] on textarea at bounding box center [430, 130] width 565 height 146
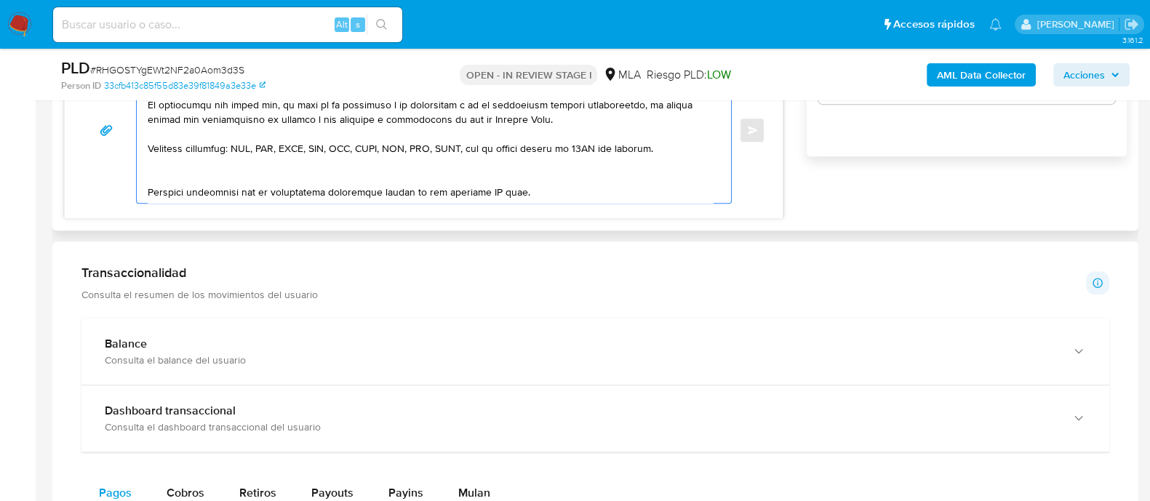
click at [250, 160] on textarea at bounding box center [430, 130] width 565 height 146
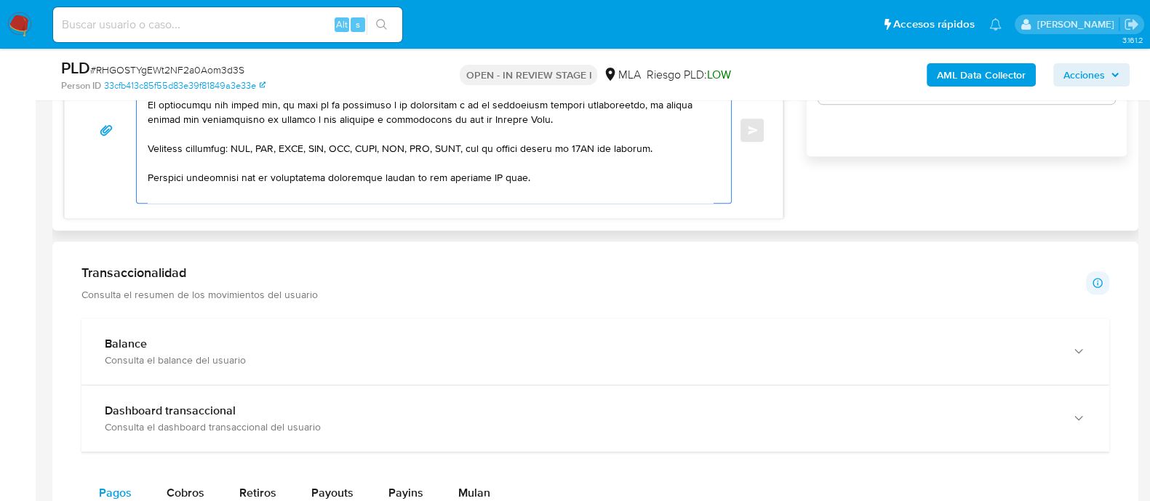
drag, startPoint x: 382, startPoint y: 176, endPoint x: 623, endPoint y: 176, distance: 241.5
click at [623, 176] on textarea at bounding box center [430, 130] width 565 height 146
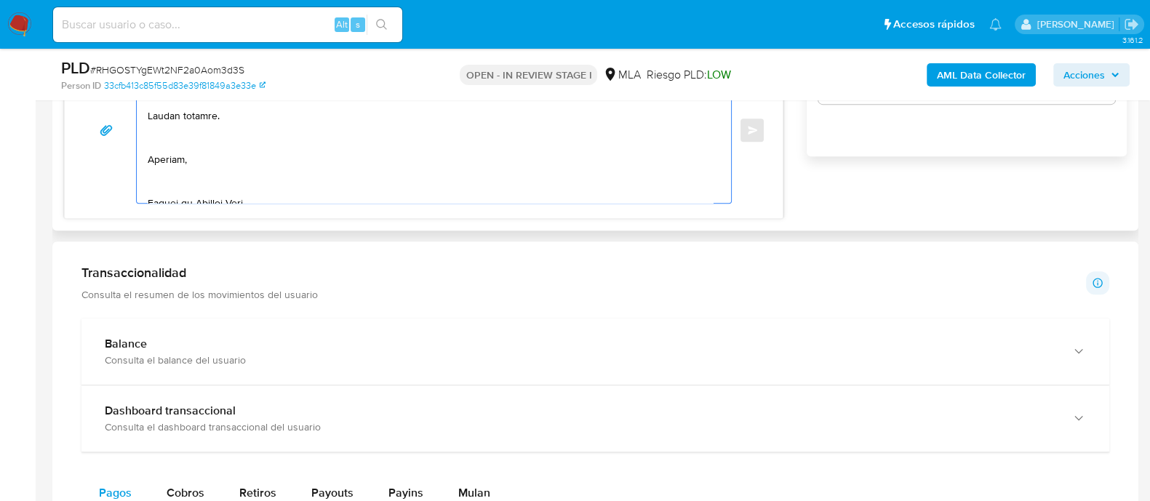
click at [179, 140] on textarea at bounding box center [430, 130] width 565 height 146
click at [187, 183] on textarea at bounding box center [430, 130] width 565 height 146
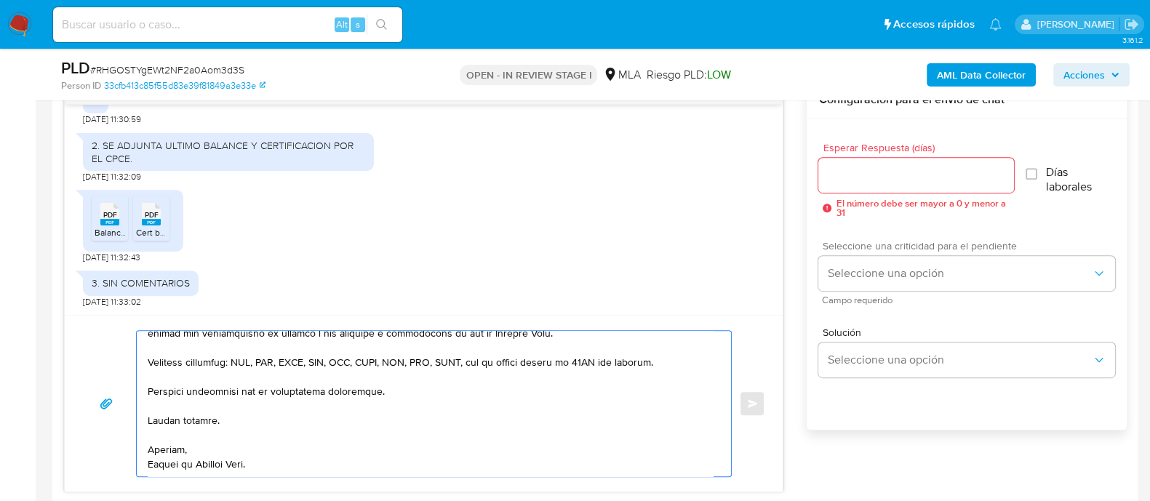
scroll to position [687, 0]
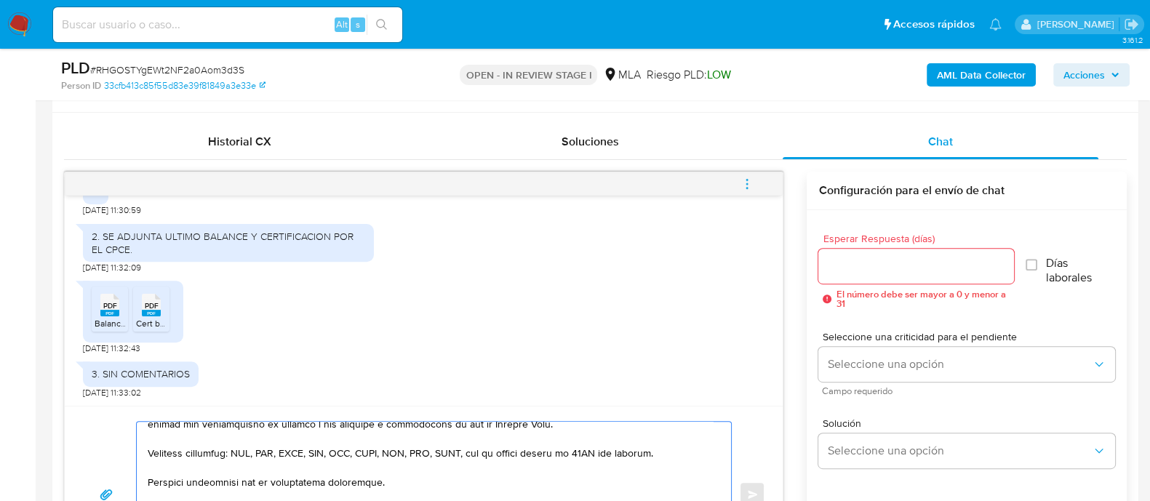
type textarea "Buenas tardes. Gracias por esperar nuestra respuesta, y por la información envi…"
click at [870, 272] on input "Esperar Respuesta (días)" at bounding box center [915, 266] width 195 height 19
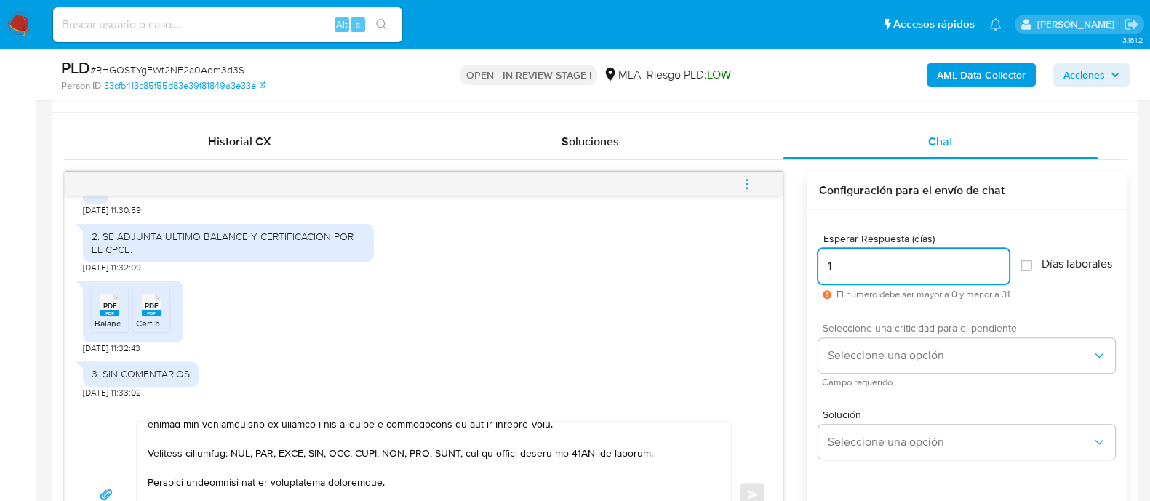
scroll to position [778, 0]
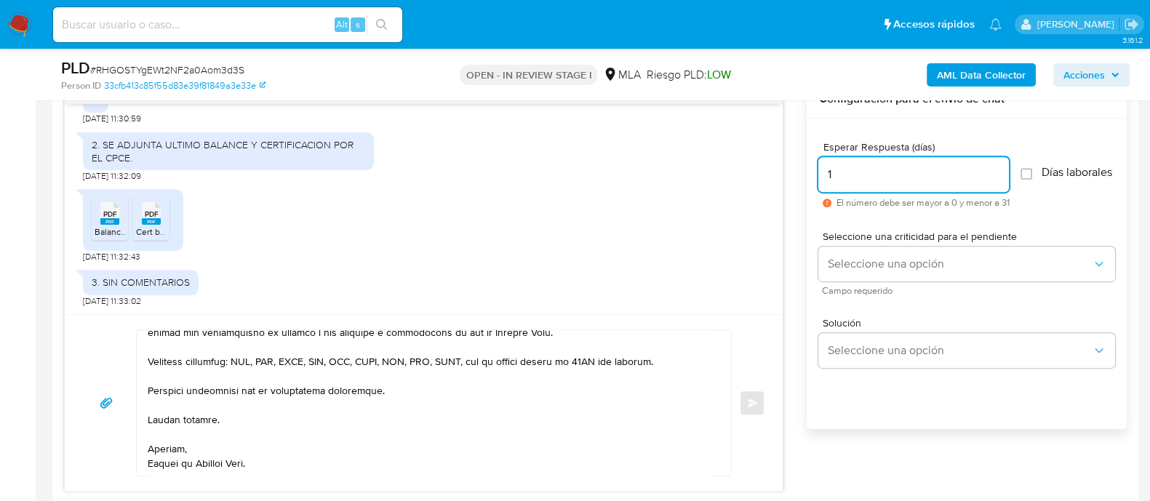
drag, startPoint x: 848, startPoint y: 175, endPoint x: 742, endPoint y: 173, distance: 106.2
click at [742, 173] on div "18/08/2025 17:44:40 1. VENTA AL POR MAYOR DE INSTRUMENTAL MÉDICO Y ODONTOLÓGICO…" at bounding box center [595, 286] width 1063 height 412
type input "2"
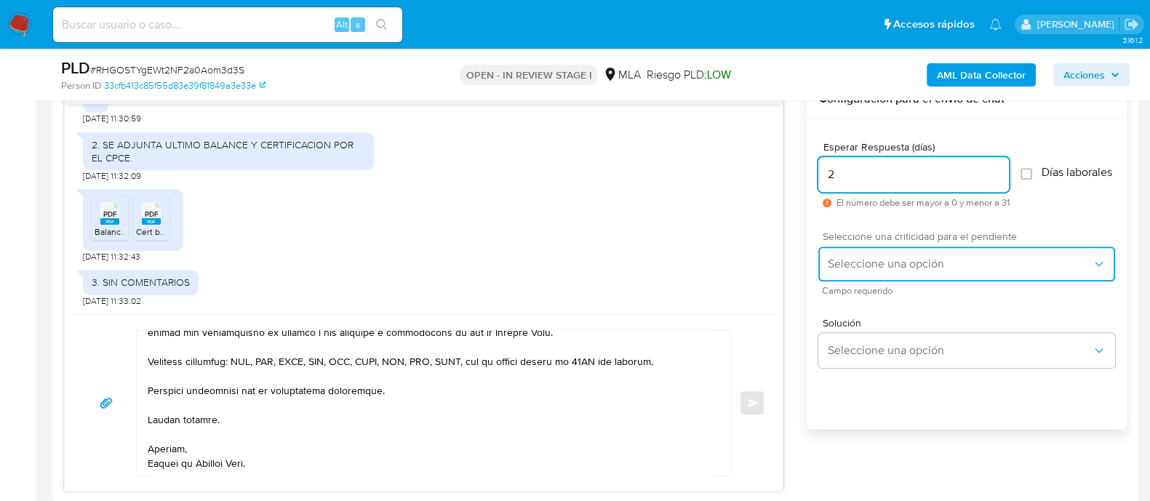
click at [862, 282] on button "Seleccione una opción" at bounding box center [966, 264] width 297 height 35
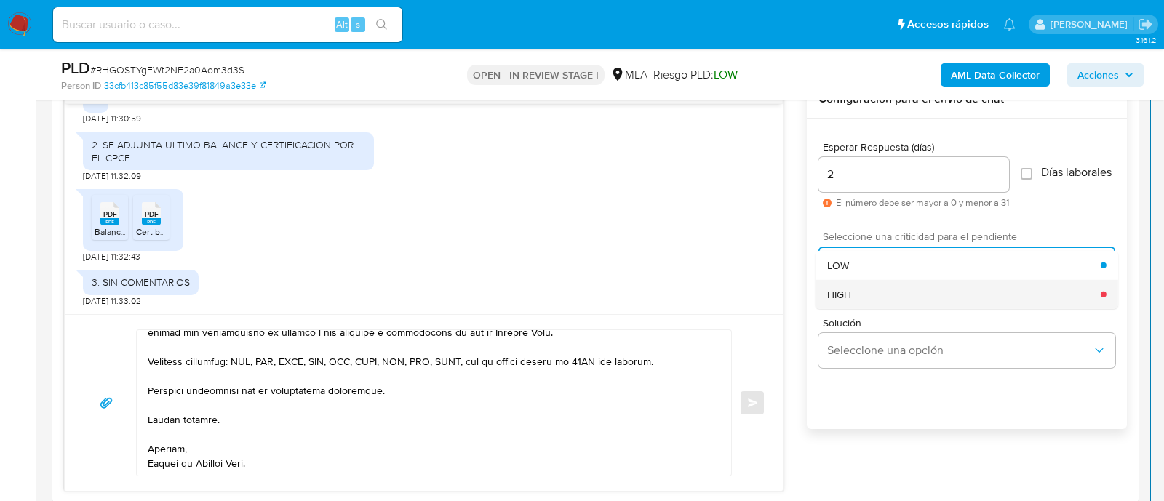
click at [852, 303] on div "HIGH" at bounding box center [964, 293] width 274 height 29
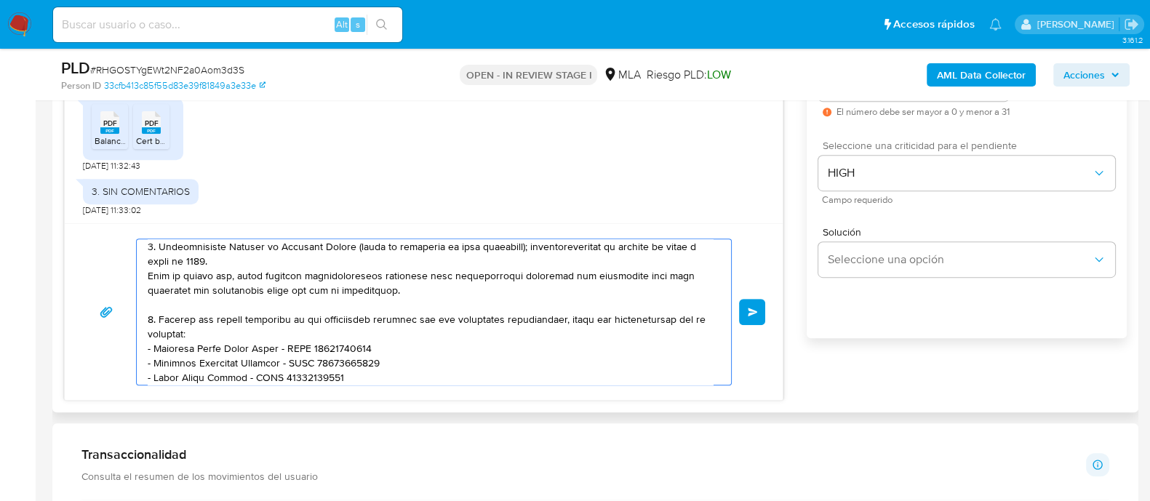
scroll to position [0, 0]
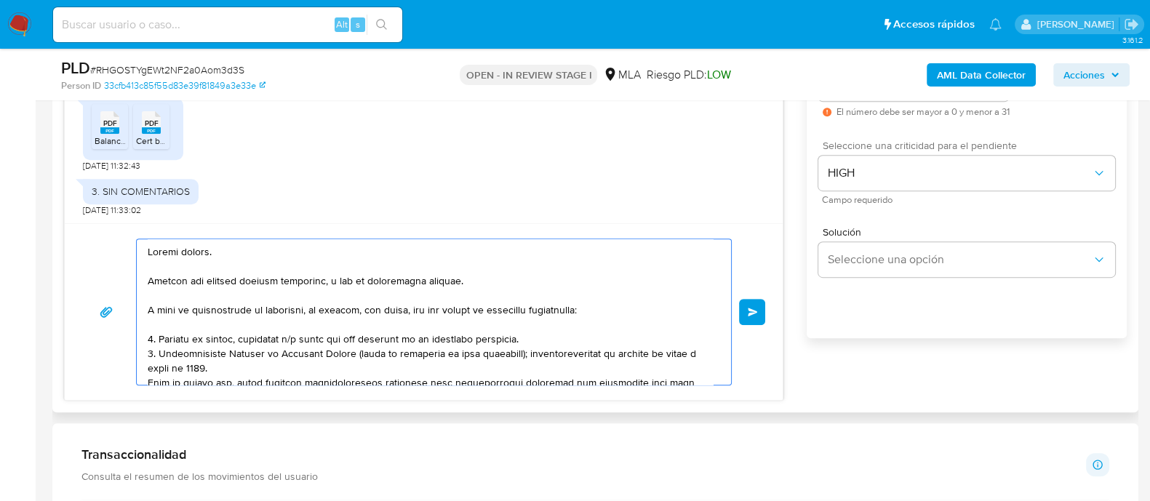
drag, startPoint x: 285, startPoint y: 379, endPoint x: 120, endPoint y: 231, distance: 222.0
click at [120, 231] on div "Enviar" at bounding box center [424, 311] width 718 height 177
drag, startPoint x: 755, startPoint y: 312, endPoint x: 719, endPoint y: 299, distance: 38.7
click at [755, 311] on span "Enviar" at bounding box center [753, 312] width 10 height 9
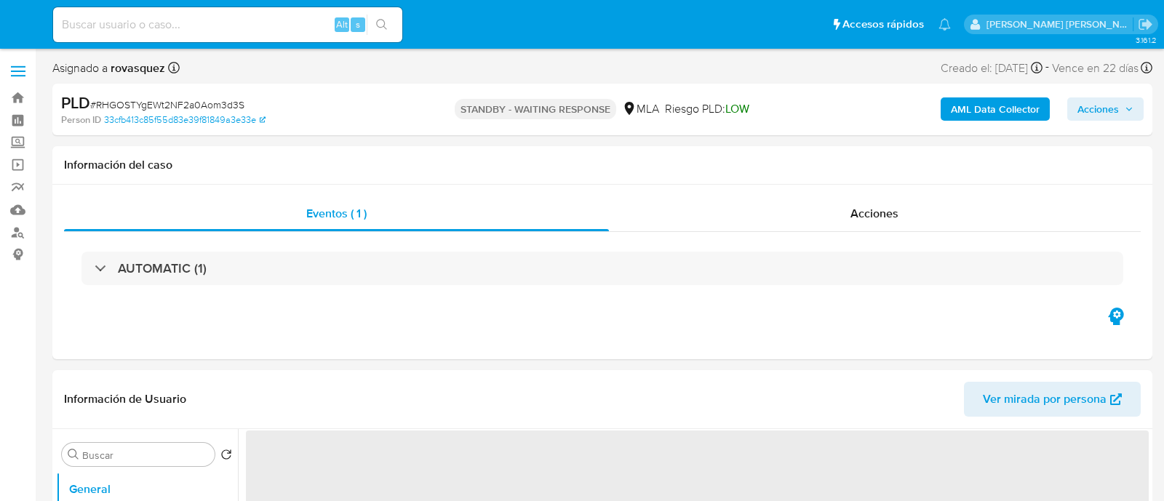
select select "10"
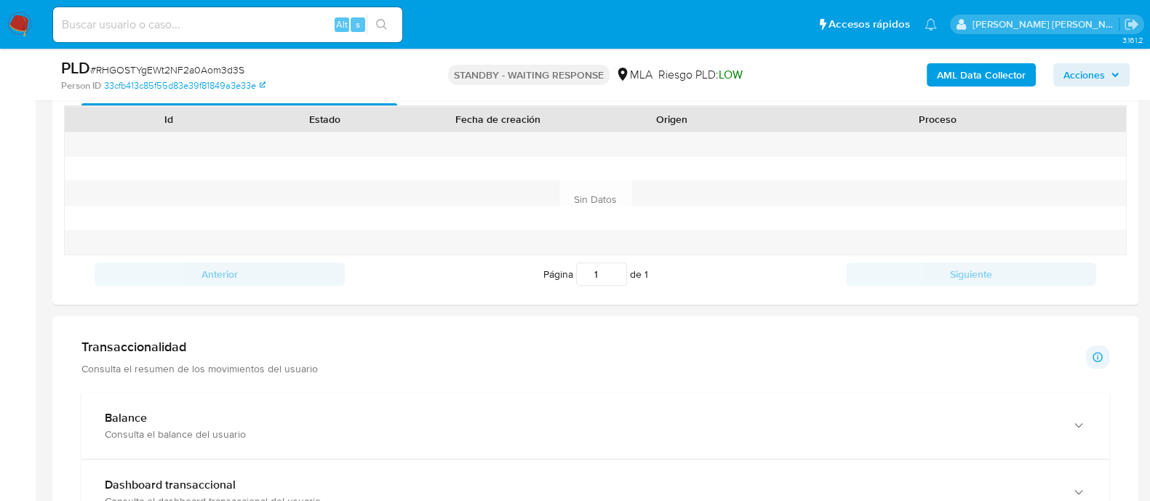
scroll to position [546, 0]
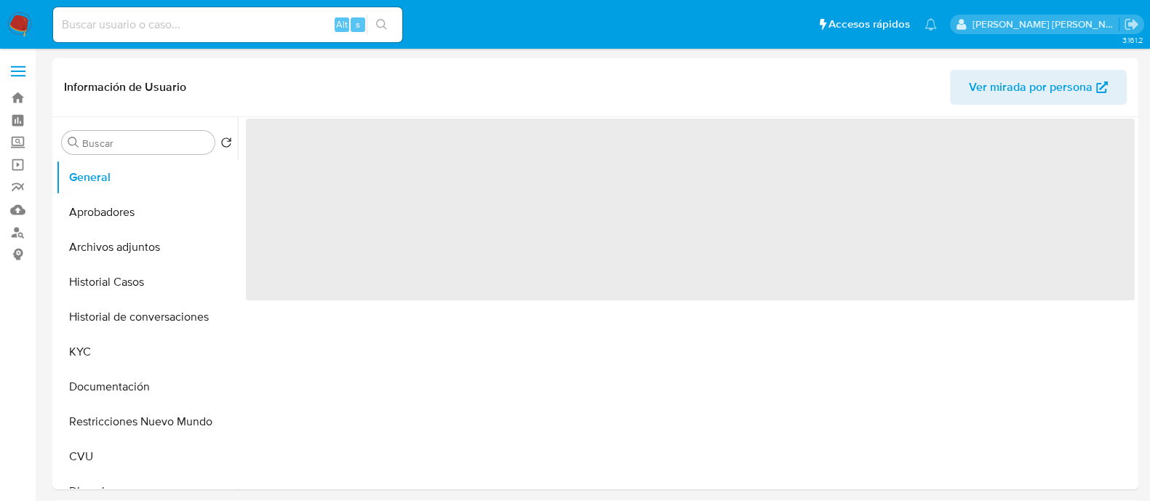
select select "10"
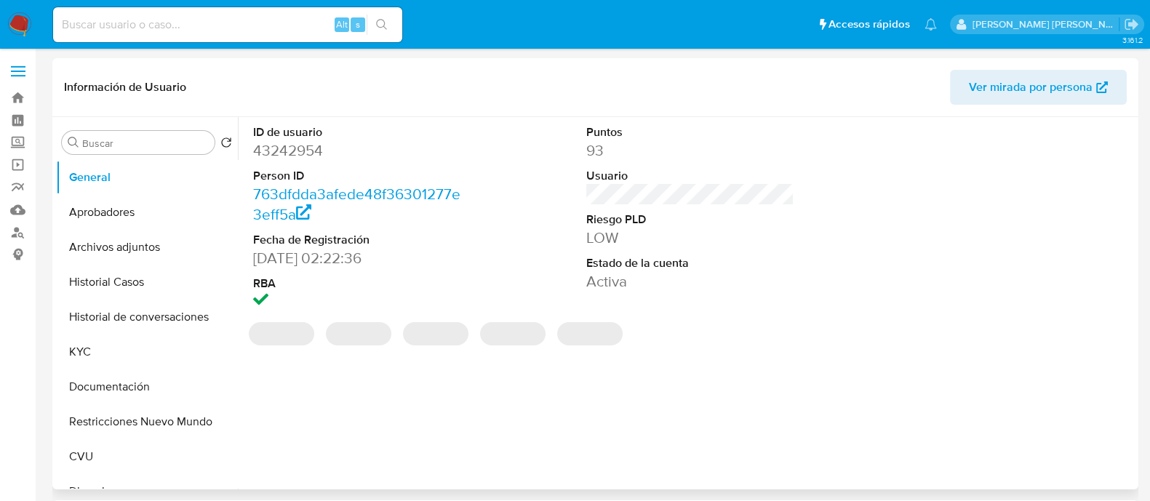
drag, startPoint x: 387, startPoint y: 276, endPoint x: 498, endPoint y: 266, distance: 111.8
click at [498, 266] on div "ID de usuario 43242954 Person ID 763dfdda3afede48f36301277e3eff5a Fecha de Regi…" at bounding box center [690, 218] width 889 height 202
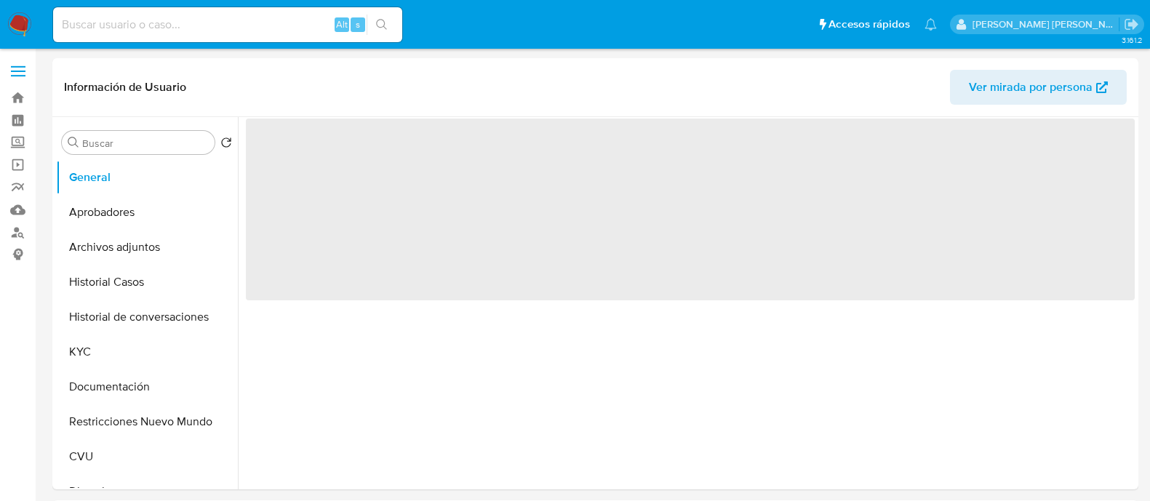
select select "10"
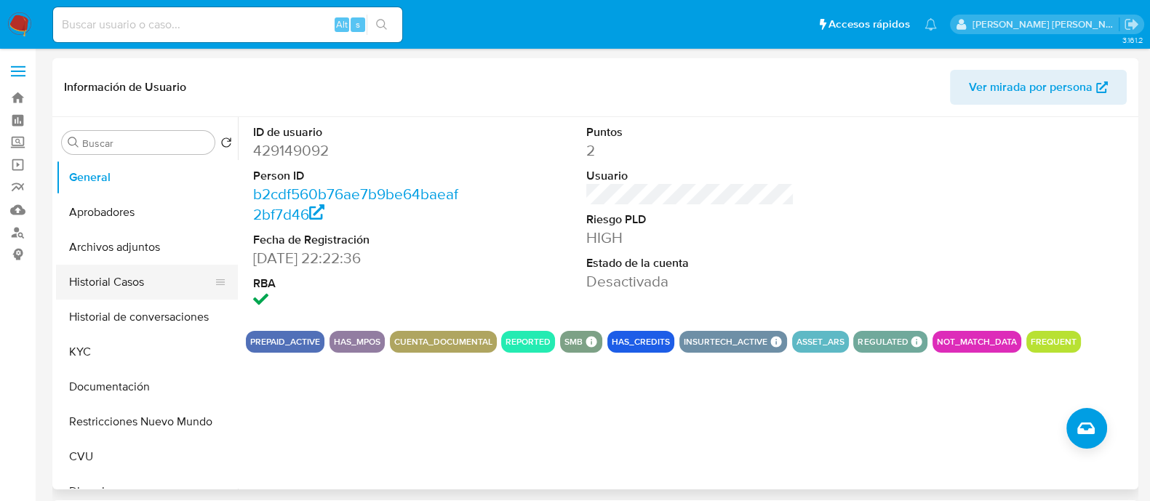
click at [117, 274] on button "Historial Casos" at bounding box center [141, 282] width 170 height 35
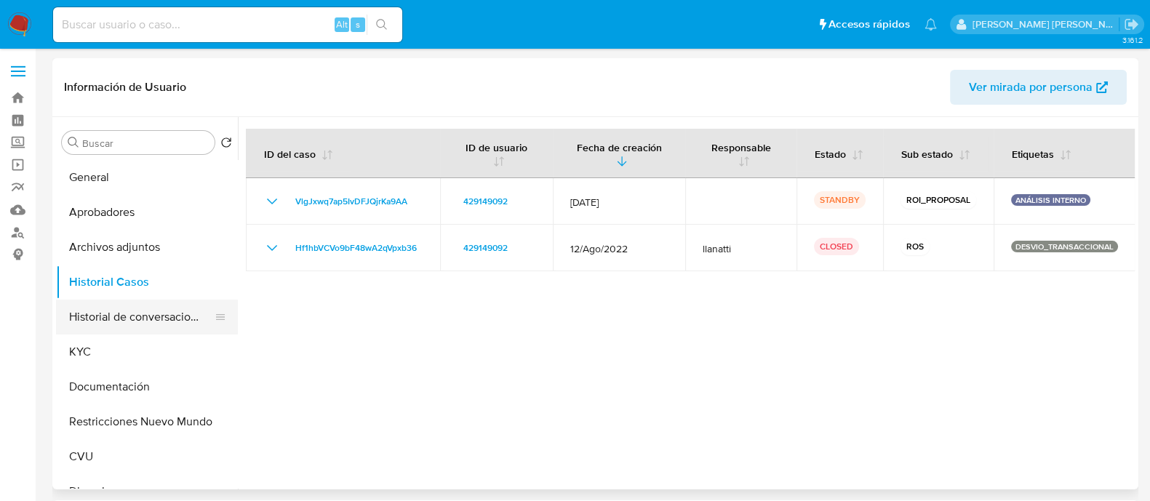
click at [128, 320] on button "Historial de conversaciones" at bounding box center [141, 317] width 170 height 35
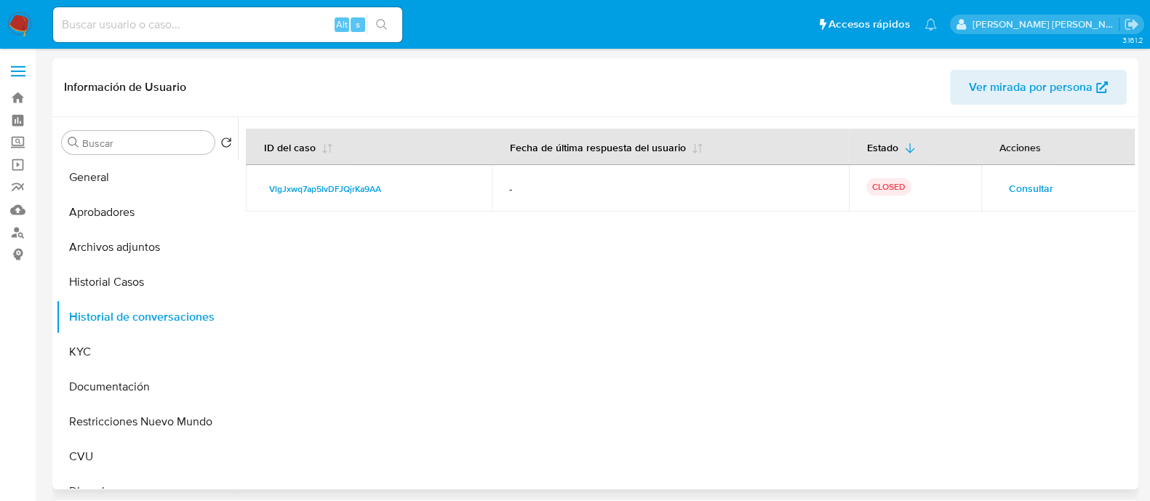
click at [1016, 188] on span "Consultar" at bounding box center [1031, 188] width 44 height 20
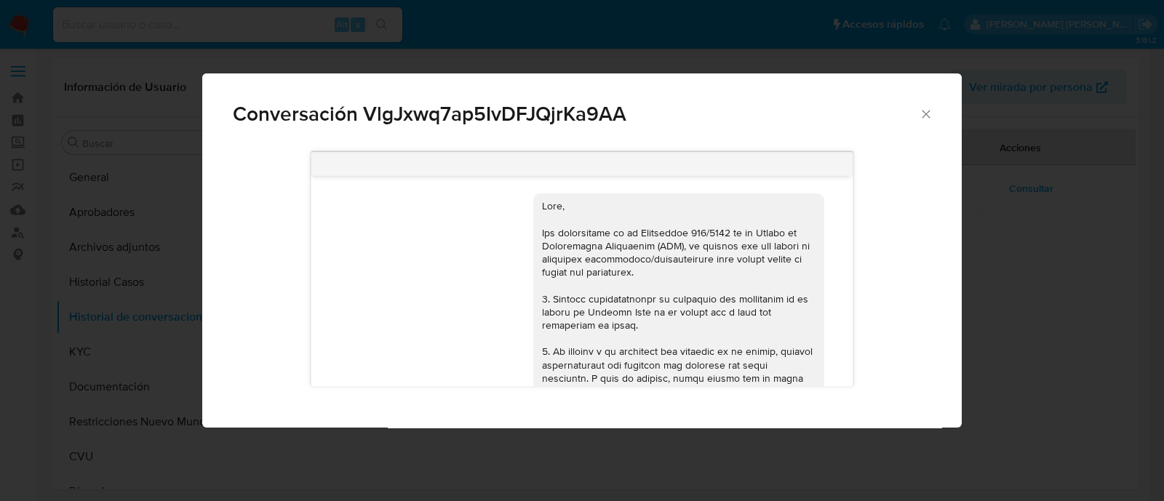
click at [927, 116] on icon "Cerrar" at bounding box center [926, 114] width 15 height 15
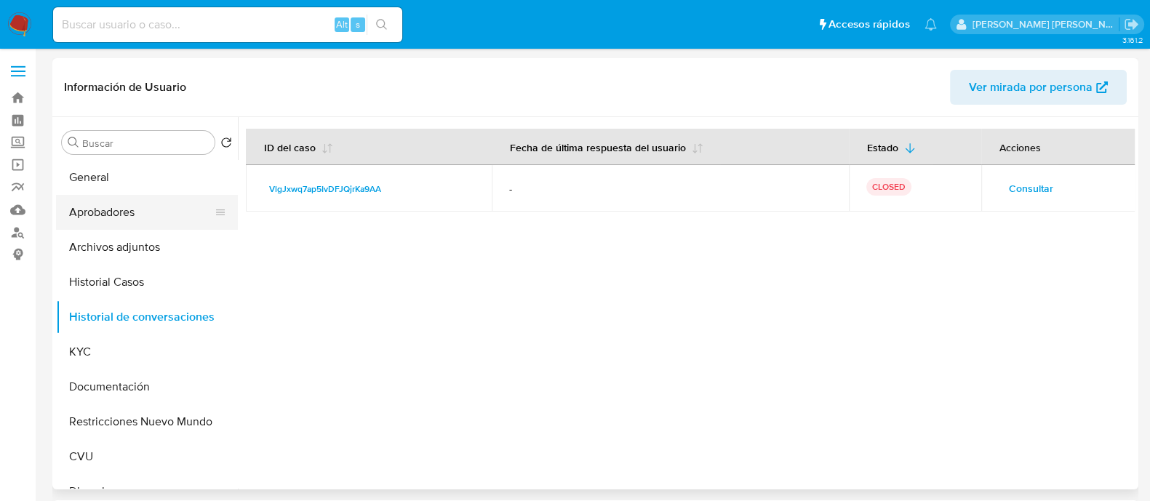
click at [109, 229] on button "Aprobadores" at bounding box center [141, 212] width 170 height 35
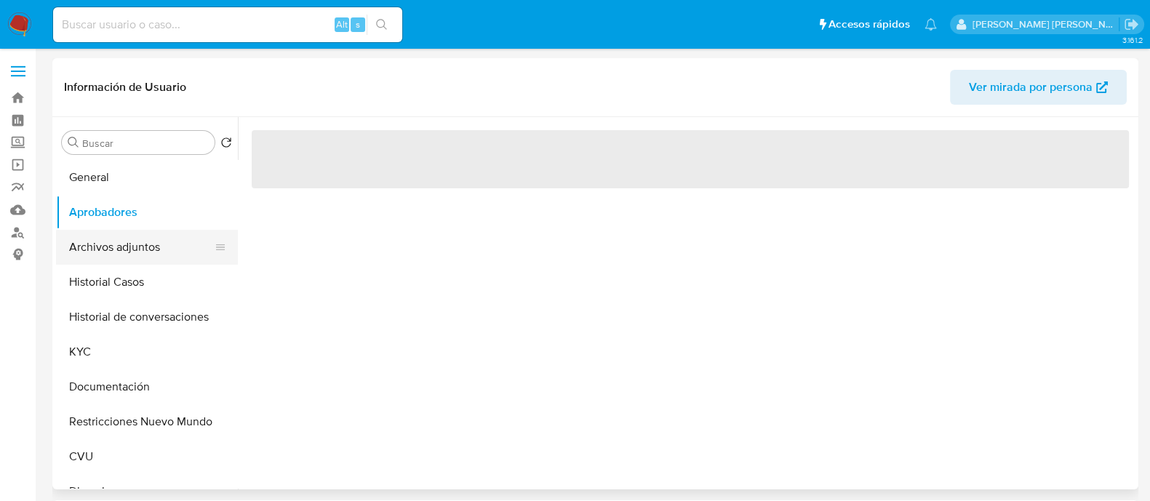
click at [103, 241] on button "Archivos adjuntos" at bounding box center [141, 247] width 170 height 35
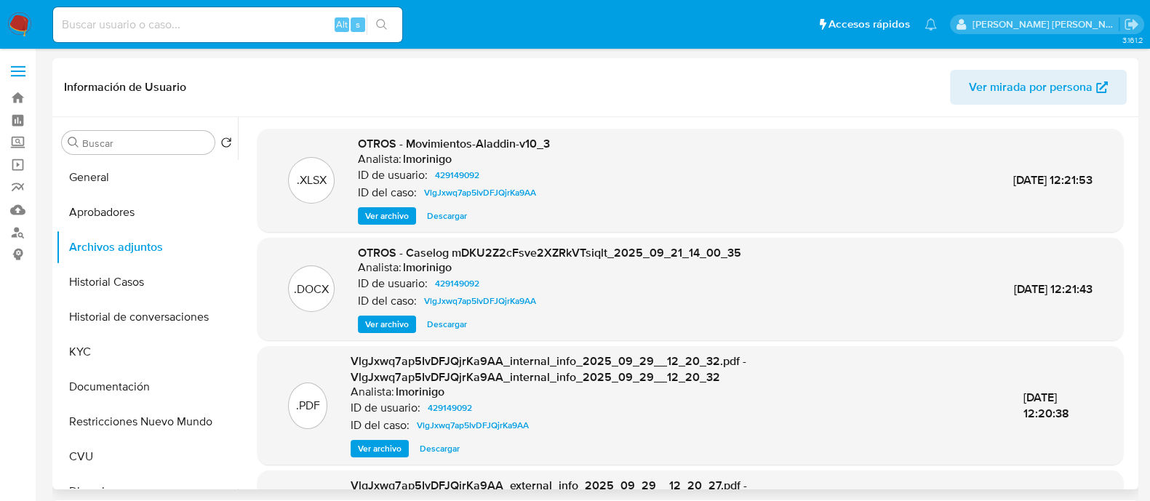
click at [407, 324] on span "Ver archivo" at bounding box center [387, 324] width 44 height 15
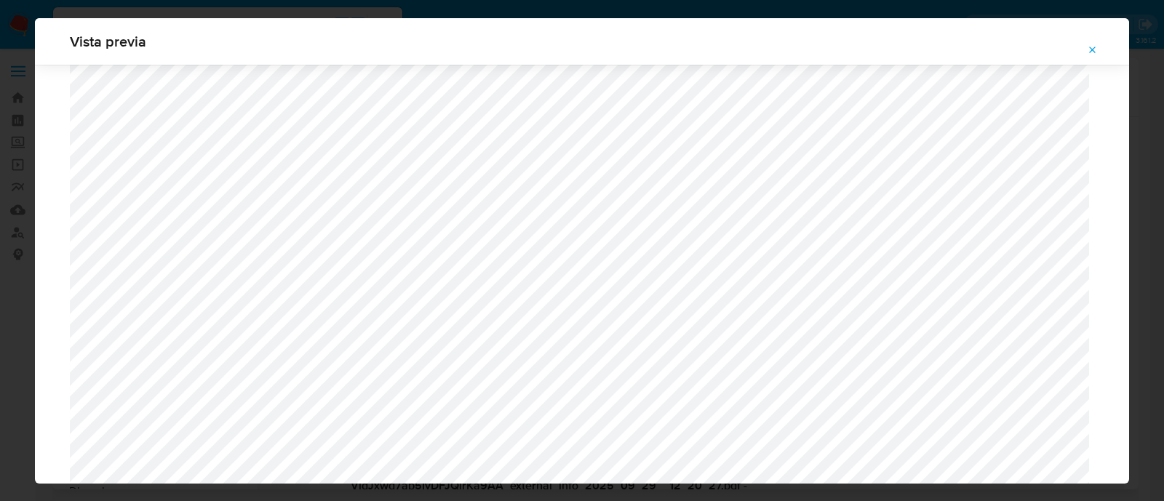
scroll to position [124, 0]
click at [1085, 54] on button "Attachment preview" at bounding box center [1093, 50] width 32 height 23
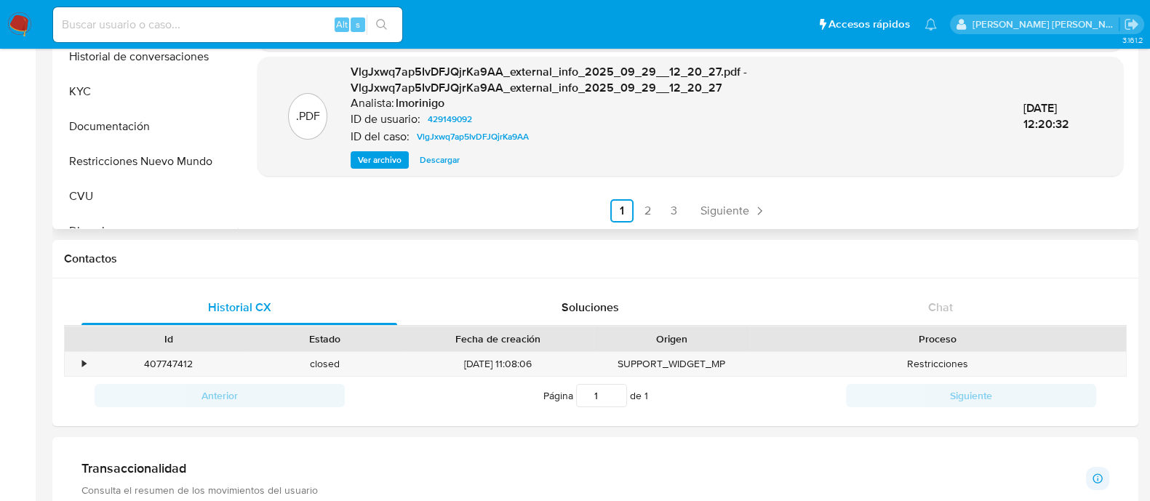
scroll to position [363, 0]
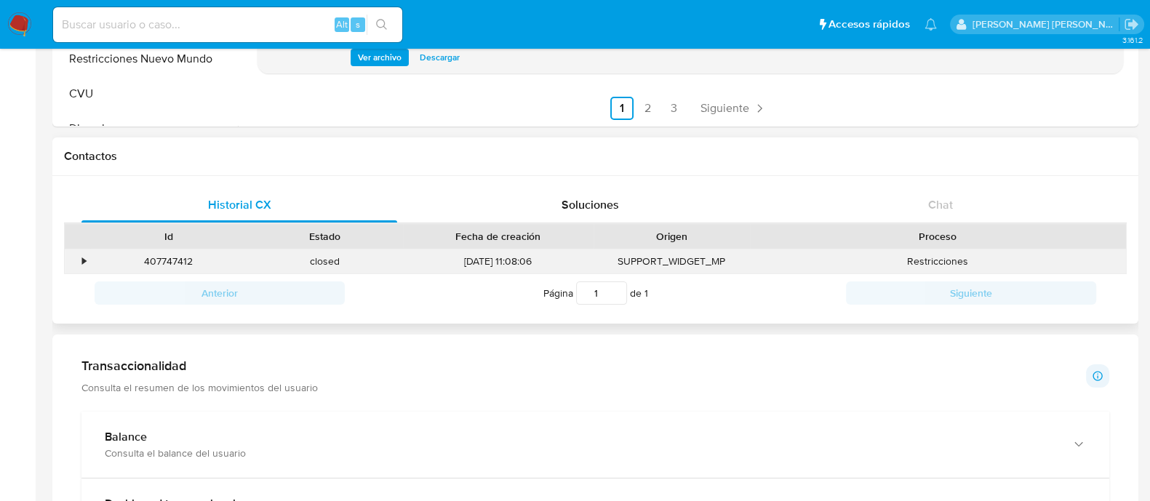
click at [178, 263] on div "407747412" at bounding box center [168, 262] width 156 height 24
copy div "407747412"
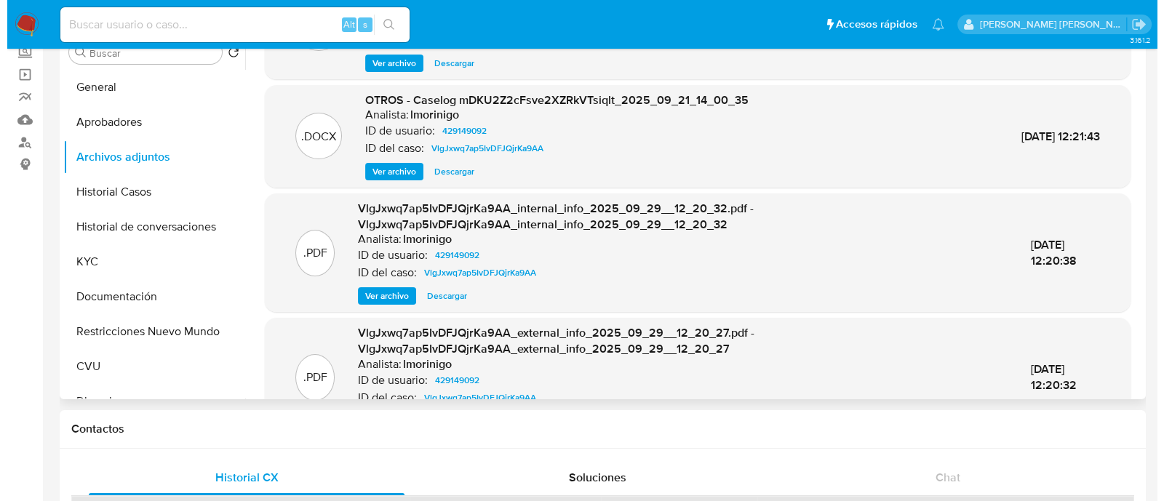
scroll to position [0, 0]
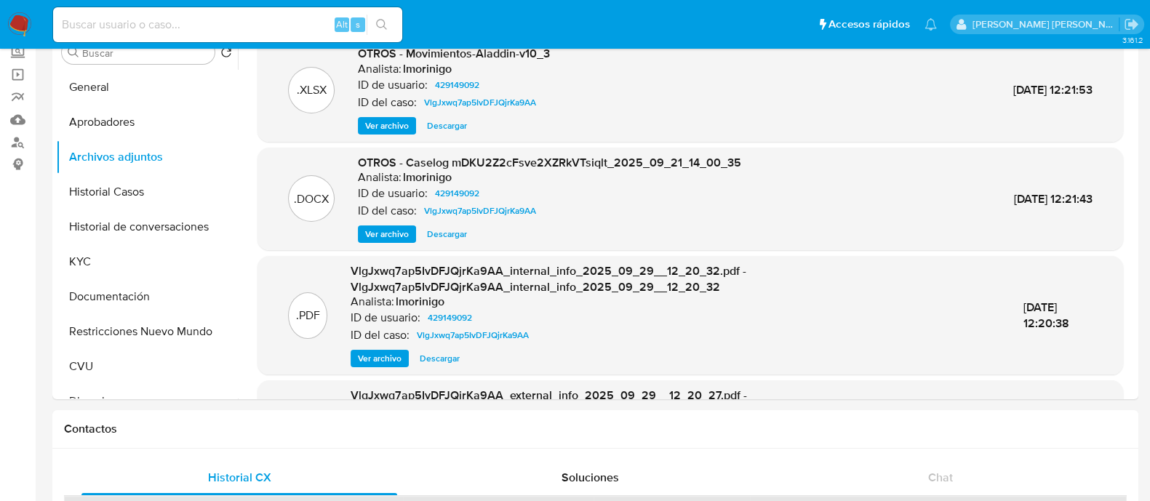
click at [389, 228] on span "Ver archivo" at bounding box center [387, 234] width 44 height 15
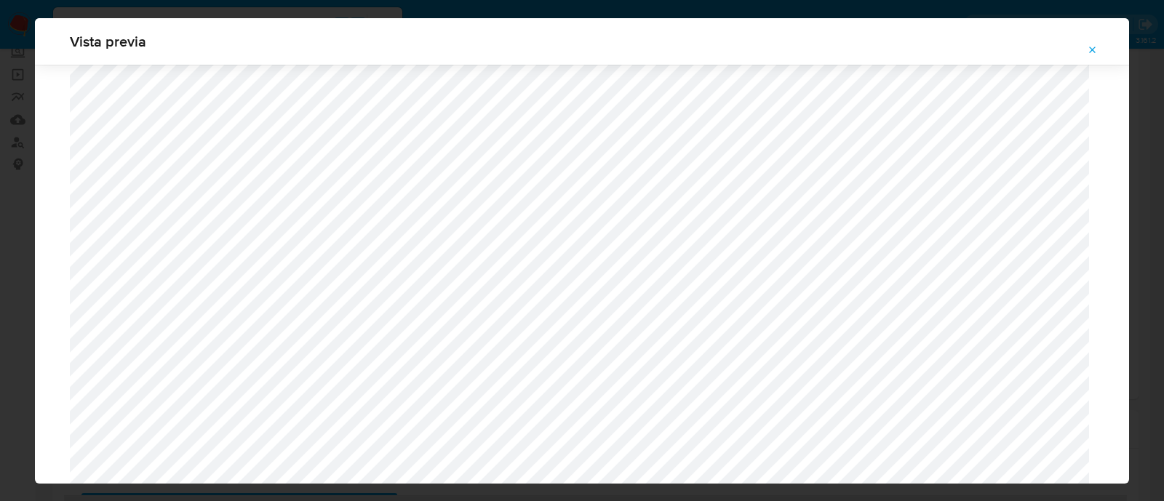
scroll to position [1425, 0]
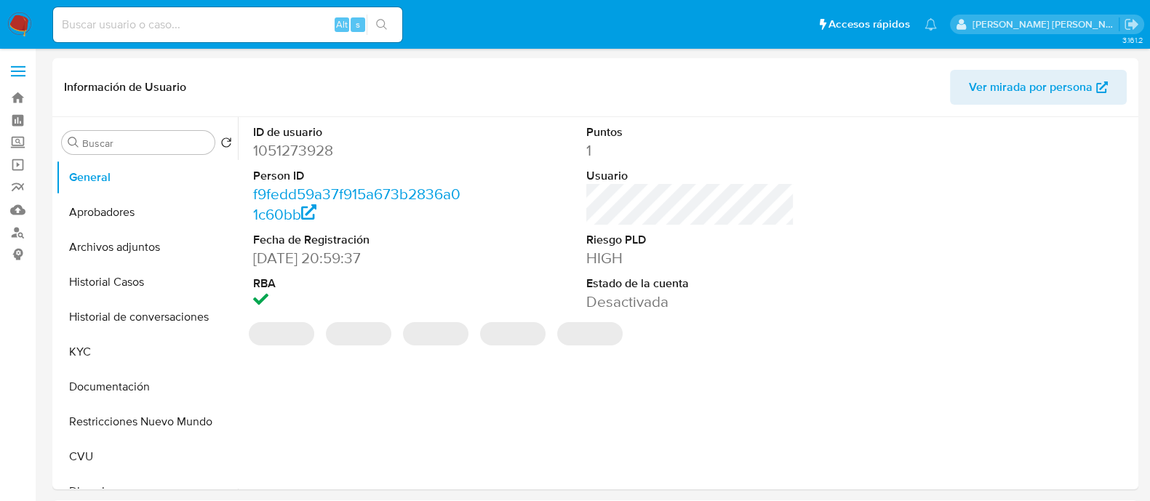
select select "10"
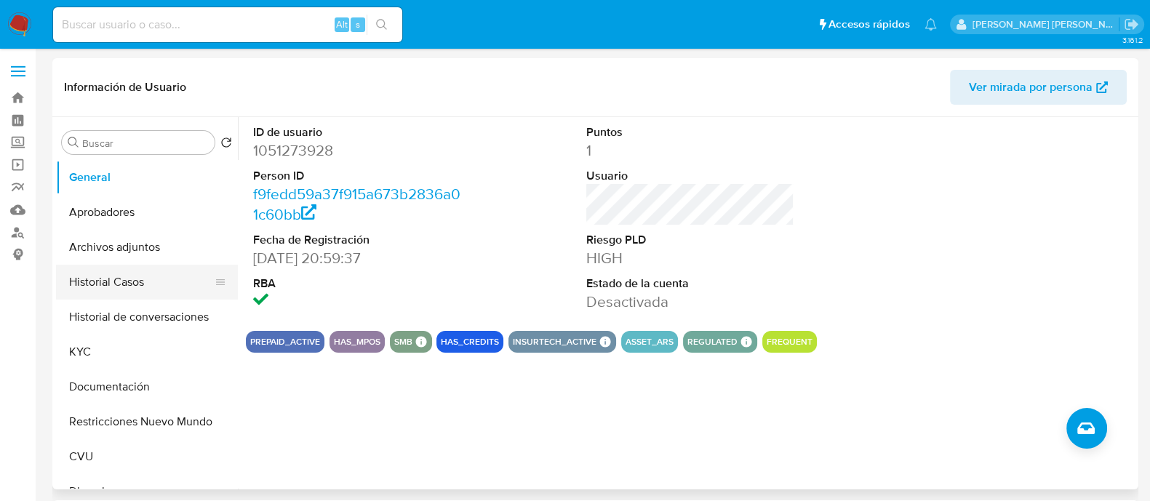
click at [126, 288] on button "Historial Casos" at bounding box center [141, 282] width 170 height 35
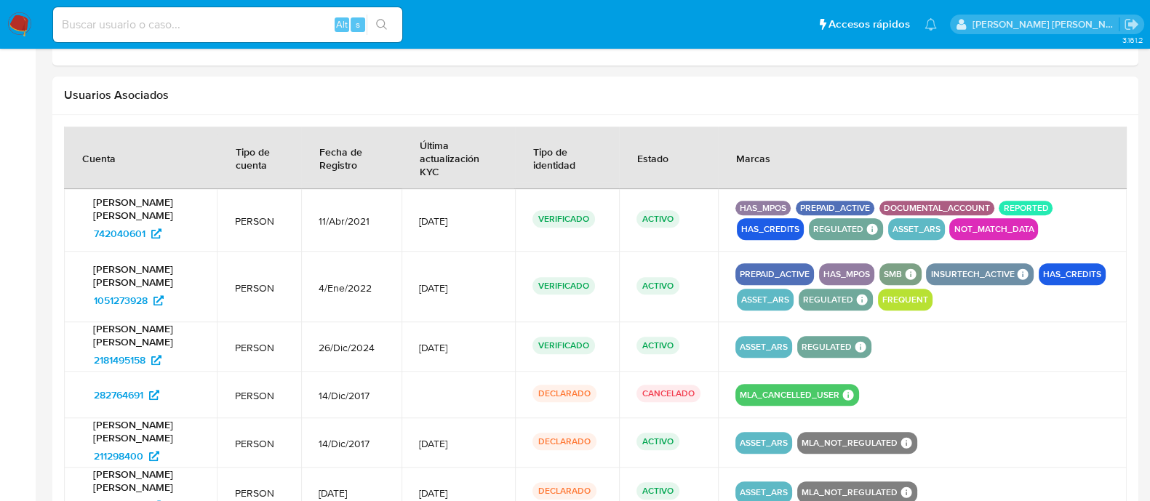
scroll to position [1399, 0]
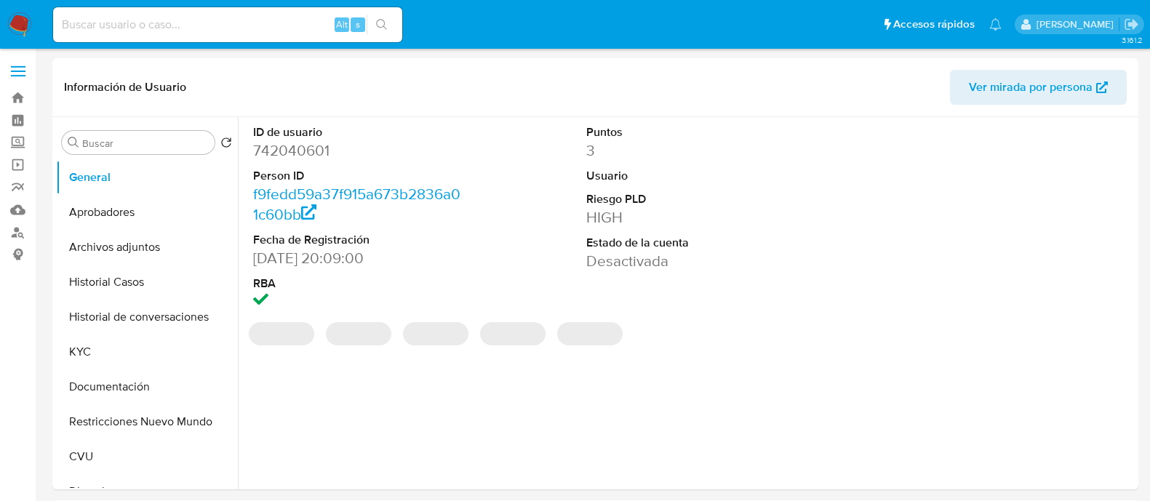
select select "10"
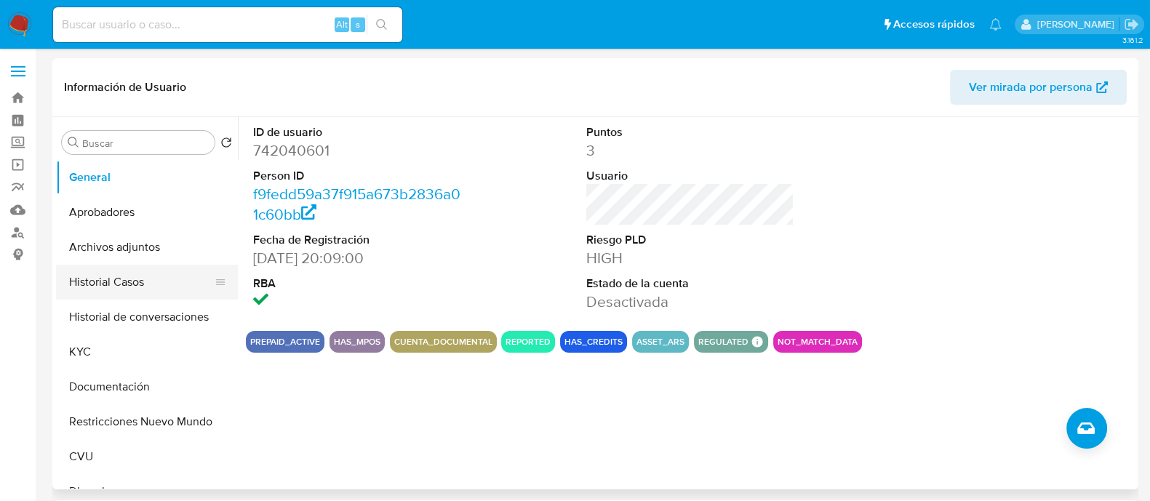
click at [146, 286] on button "Historial Casos" at bounding box center [141, 282] width 170 height 35
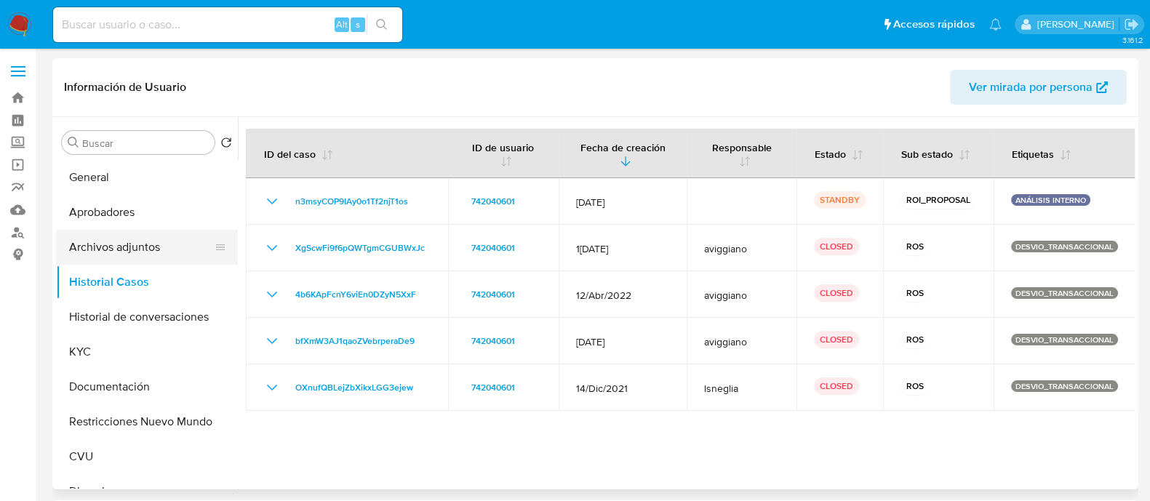
click at [114, 250] on button "Archivos adjuntos" at bounding box center [141, 247] width 170 height 35
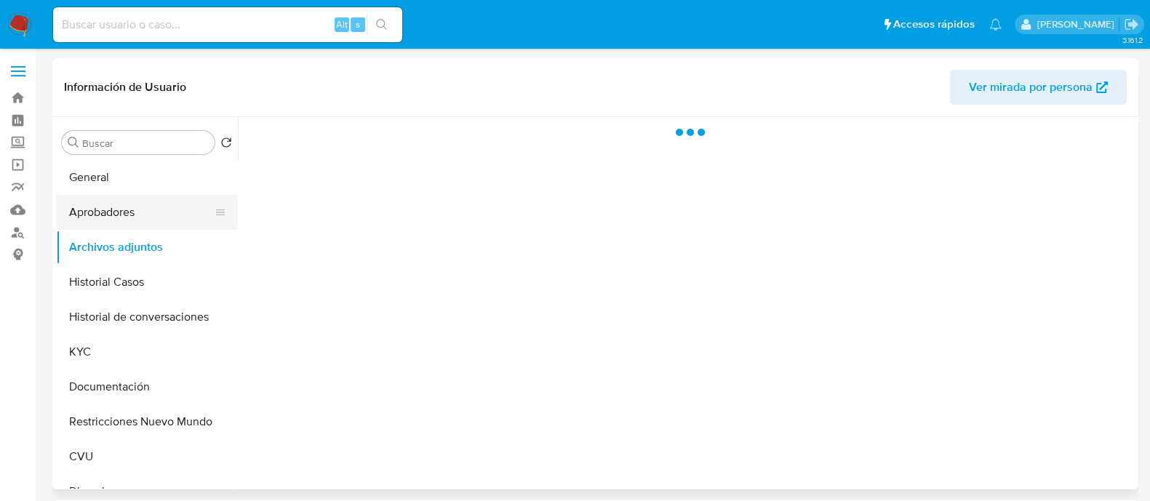
click at [126, 212] on button "Aprobadores" at bounding box center [141, 212] width 170 height 35
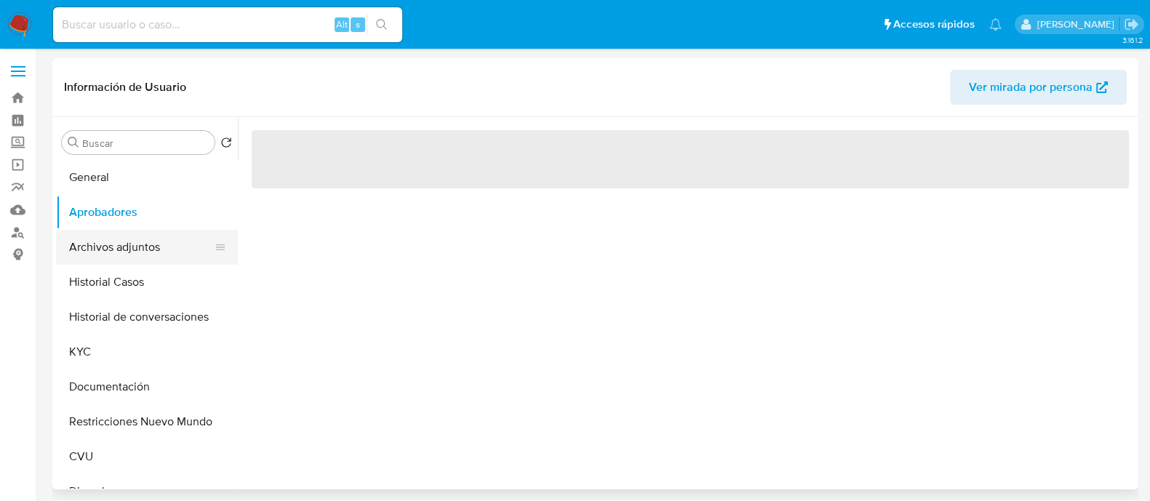
click at [89, 260] on button "Archivos adjuntos" at bounding box center [141, 247] width 170 height 35
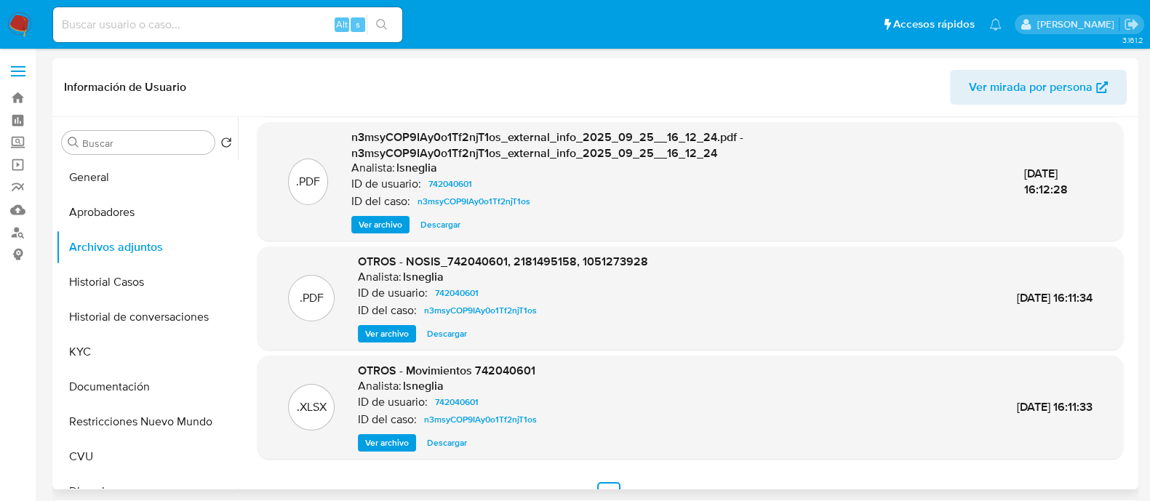
scroll to position [154, 0]
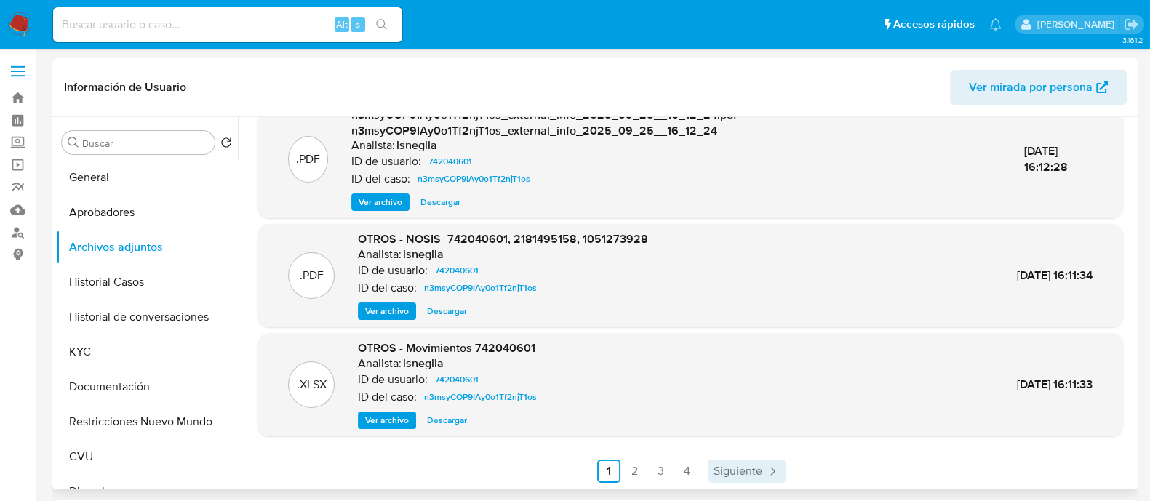
click at [746, 479] on link "Siguiente" at bounding box center [747, 471] width 78 height 23
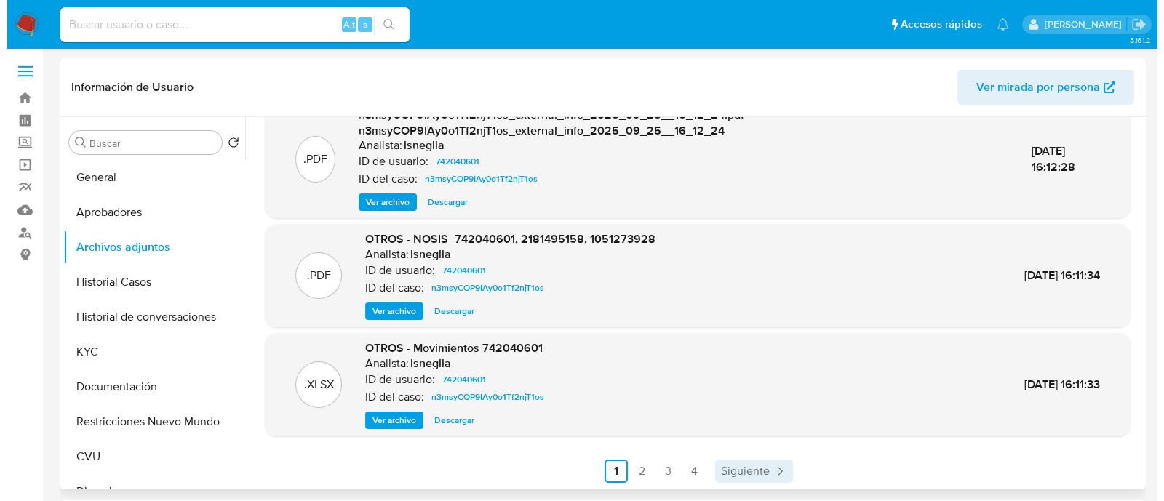
scroll to position [0, 0]
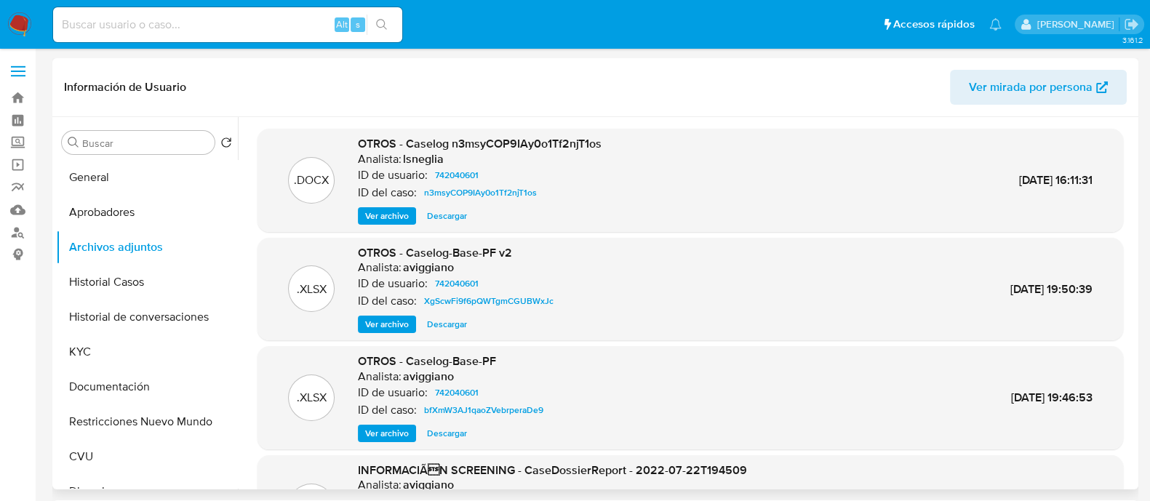
click at [385, 215] on span "Ver archivo" at bounding box center [387, 216] width 44 height 15
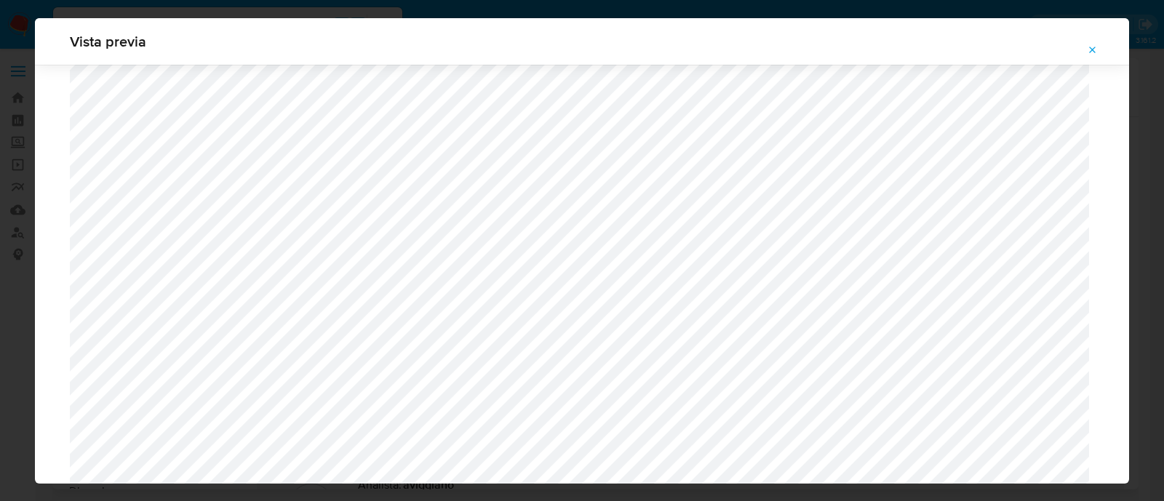
scroll to position [1334, 0]
click at [1091, 43] on span "Attachment preview" at bounding box center [1093, 50] width 12 height 20
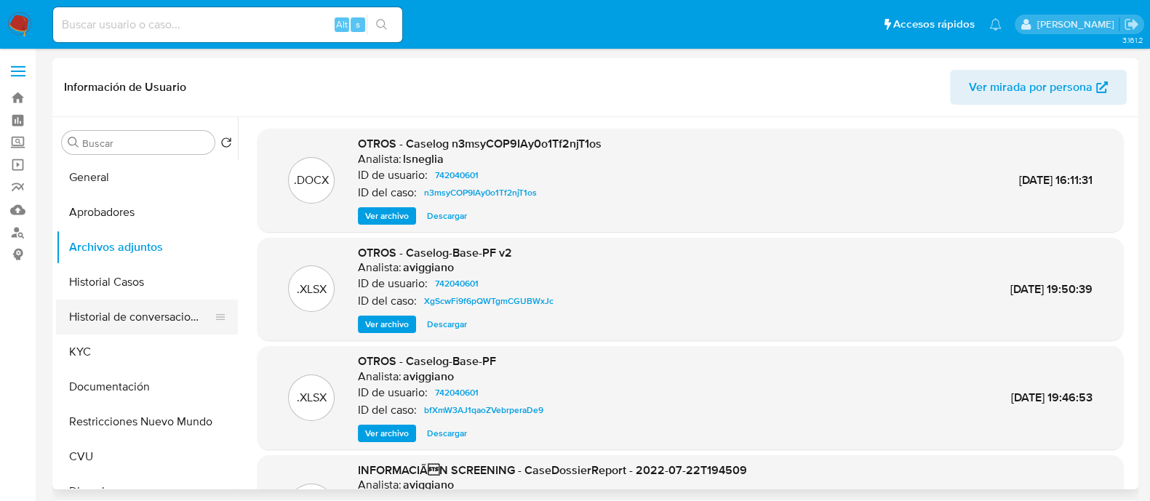
click at [147, 318] on button "Historial de conversaciones" at bounding box center [141, 317] width 170 height 35
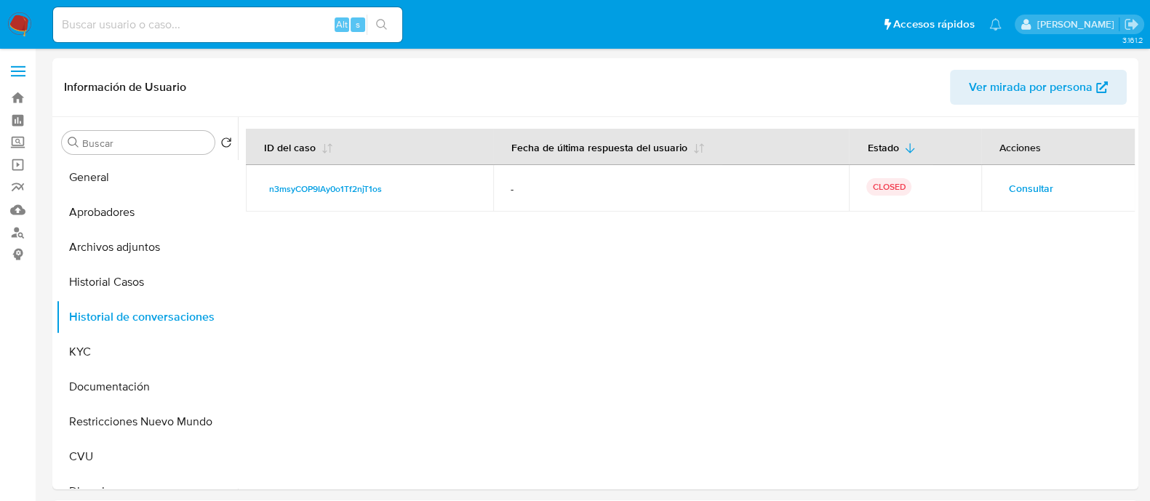
click at [1016, 188] on span "Consultar" at bounding box center [1031, 188] width 44 height 20
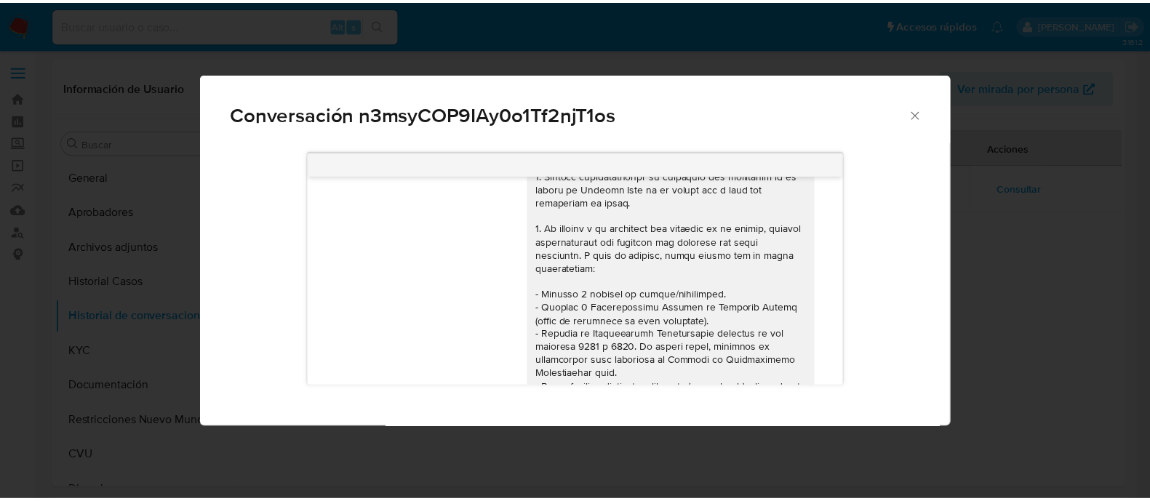
scroll to position [25, 0]
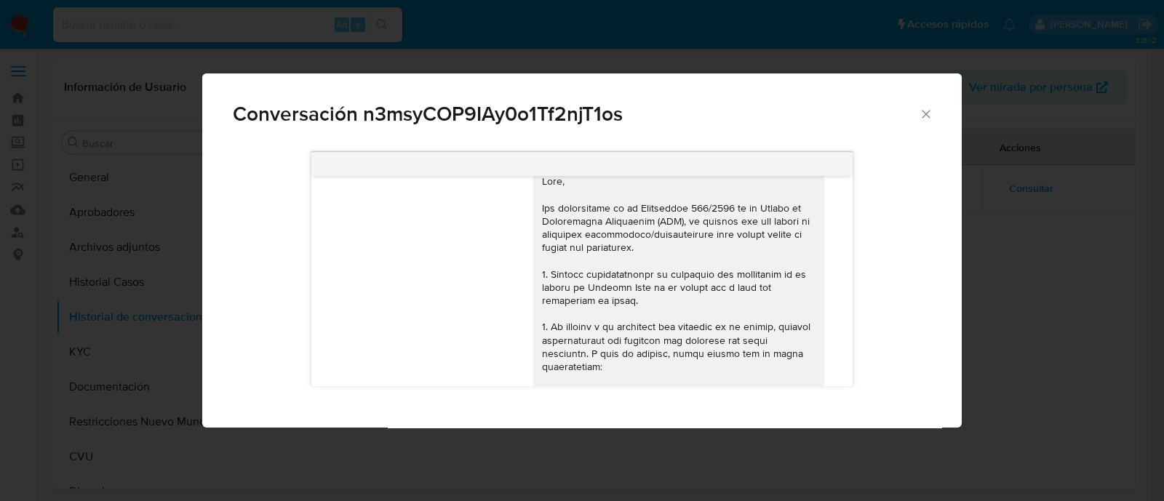
click at [119, 195] on div "Conversación n3msyCOP9IAy0o1Tf2njT1os [DATE] 14:49:14 Hola, Esperamos que te en…" at bounding box center [582, 250] width 1164 height 501
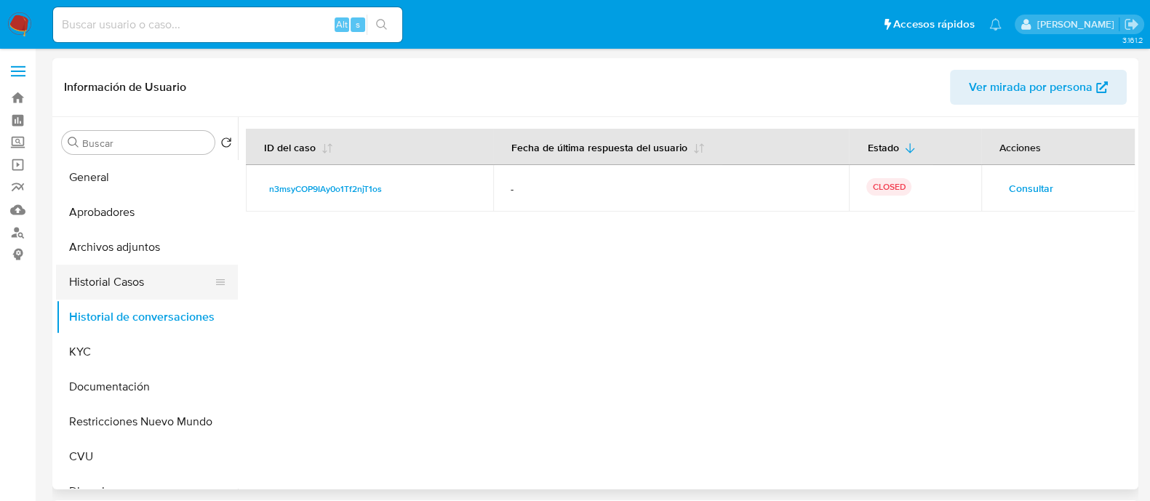
click at [109, 274] on button "Historial Casos" at bounding box center [141, 282] width 170 height 35
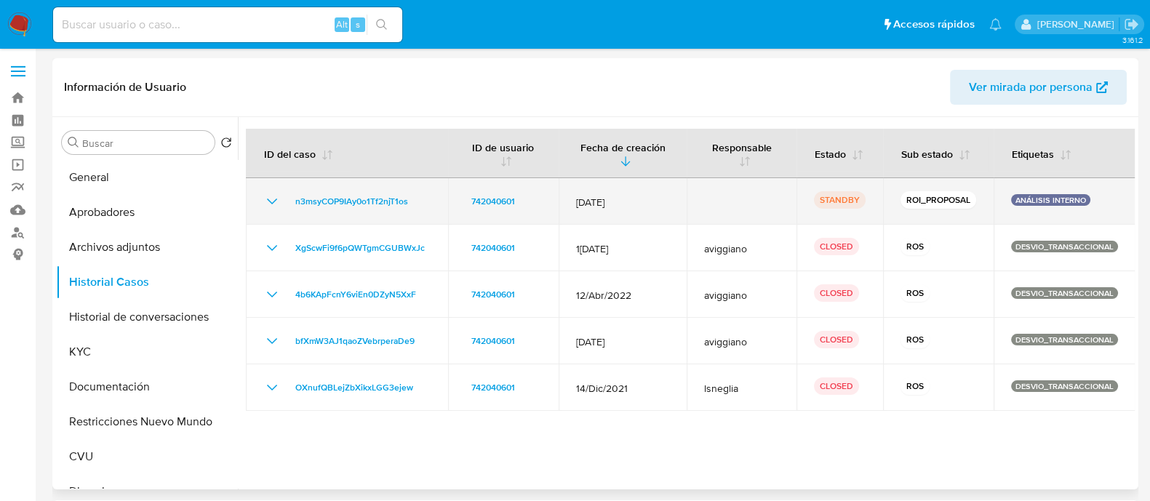
click at [814, 202] on p "STANDBY" at bounding box center [840, 199] width 52 height 17
click at [913, 199] on p "ROI_PROPOSAL" at bounding box center [939, 199] width 76 height 17
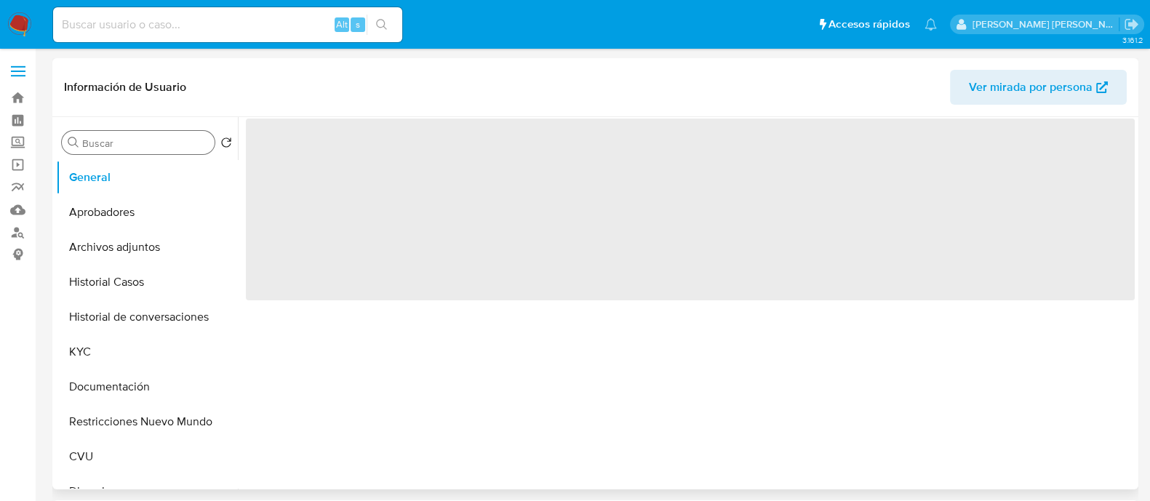
select select "10"
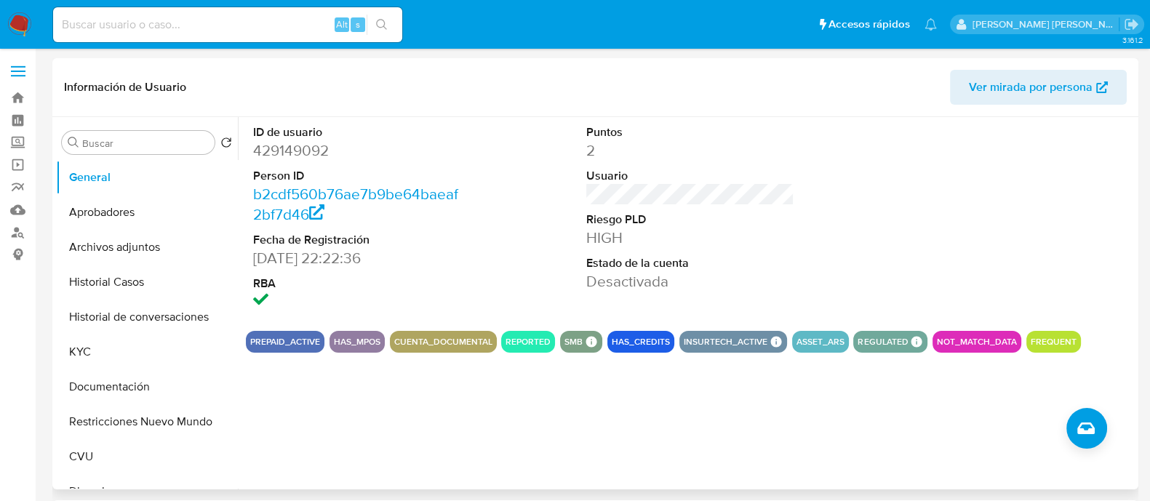
click at [571, 268] on div "ID de usuario 429149092 Person ID b2cdf560b76ae7b9be64baeaf2bf7d46 Fecha de Reg…" at bounding box center [690, 218] width 889 height 202
click at [120, 248] on button "Archivos adjuntos" at bounding box center [141, 247] width 170 height 35
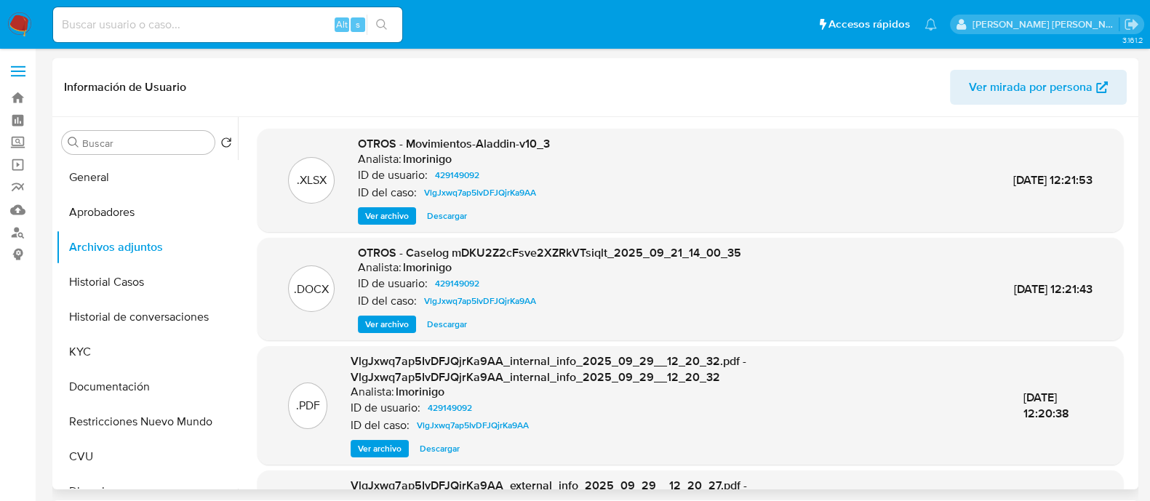
click at [247, 336] on div ".XLSX OTROS - Movimientos-Aladdin-v10_3 Analista: lmorinigo ID de usuario: 4291…" at bounding box center [690, 383] width 889 height 508
click at [405, 322] on span "Ver archivo" at bounding box center [387, 324] width 44 height 15
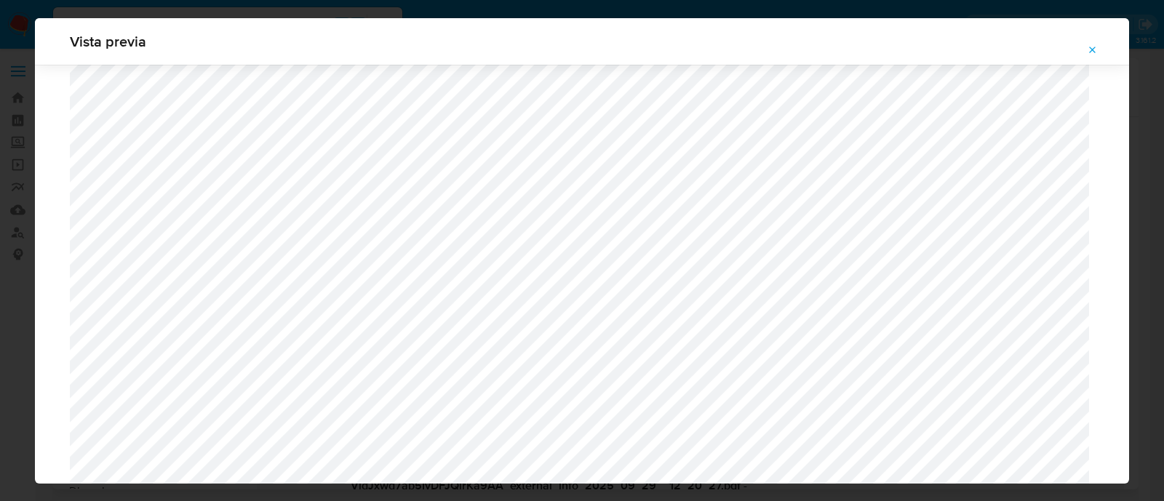
scroll to position [1334, 0]
click at [33, 304] on div "Vista previa" at bounding box center [582, 250] width 1164 height 501
click at [1090, 48] on icon "Attachment preview" at bounding box center [1093, 50] width 12 height 12
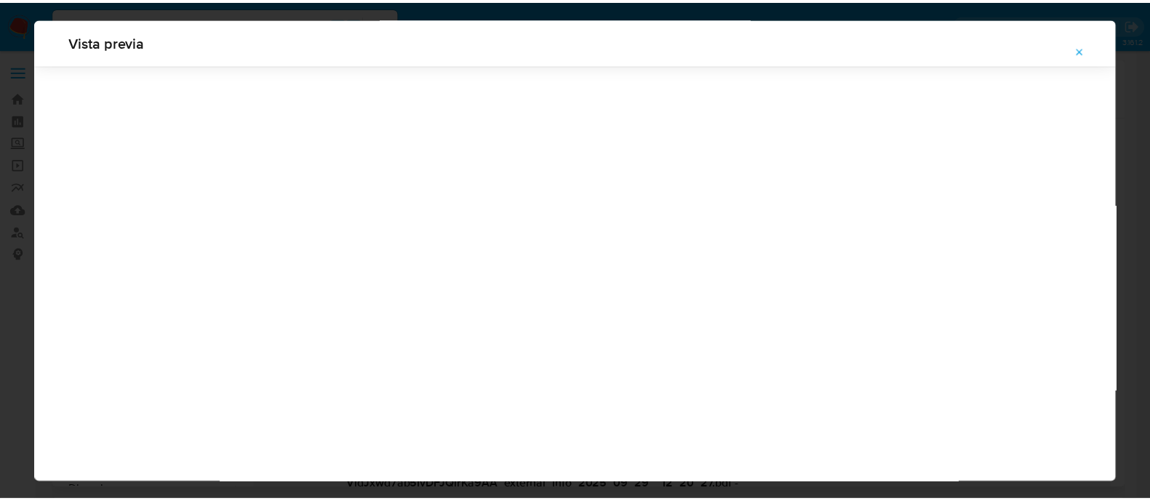
scroll to position [47, 0]
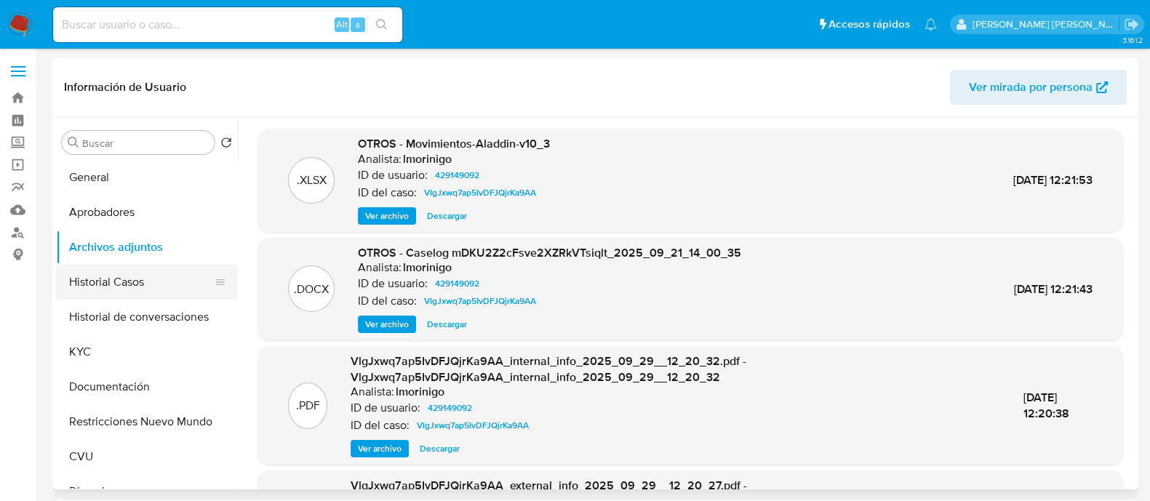
click at [128, 277] on button "Historial Casos" at bounding box center [141, 282] width 170 height 35
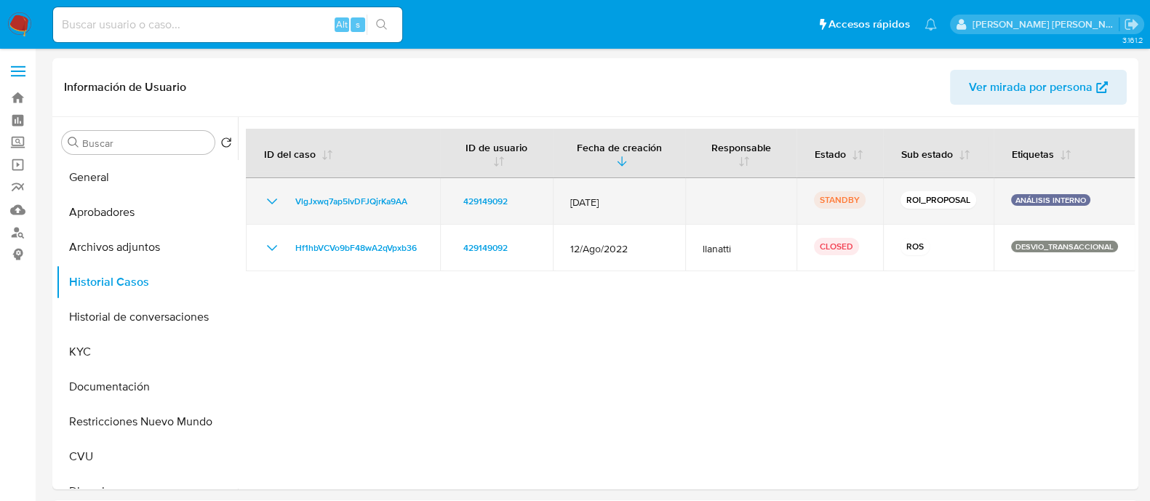
click at [820, 205] on p "STANDBY" at bounding box center [840, 199] width 52 height 17
click at [935, 197] on p "ROI_PROPOSAL" at bounding box center [939, 199] width 76 height 17
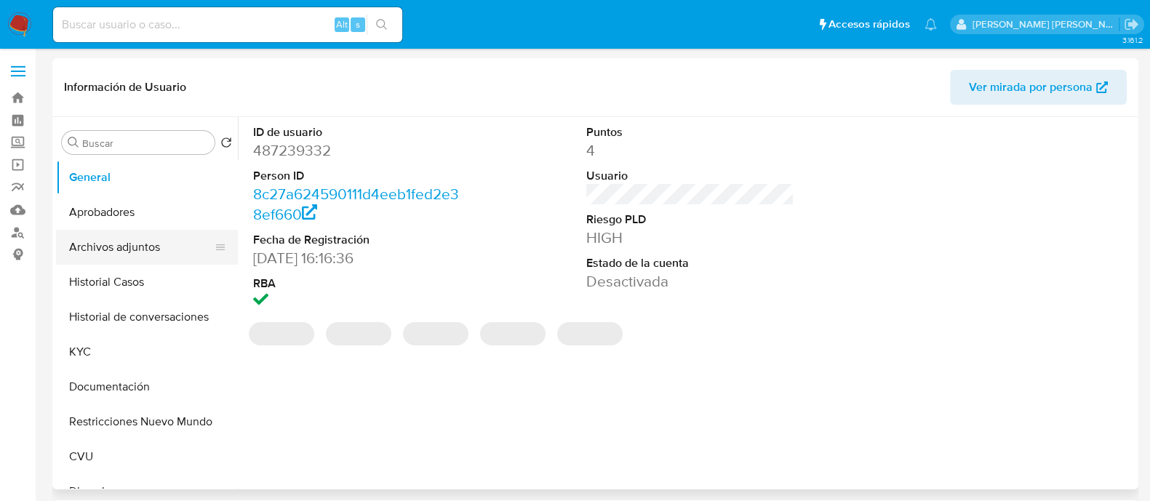
select select "10"
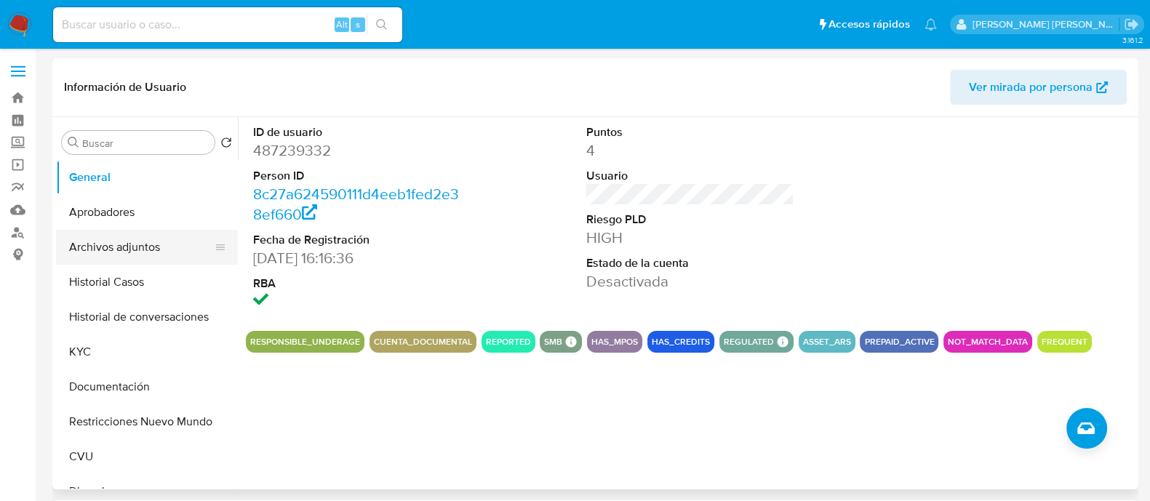
click at [112, 242] on button "Archivos adjuntos" at bounding box center [141, 247] width 170 height 35
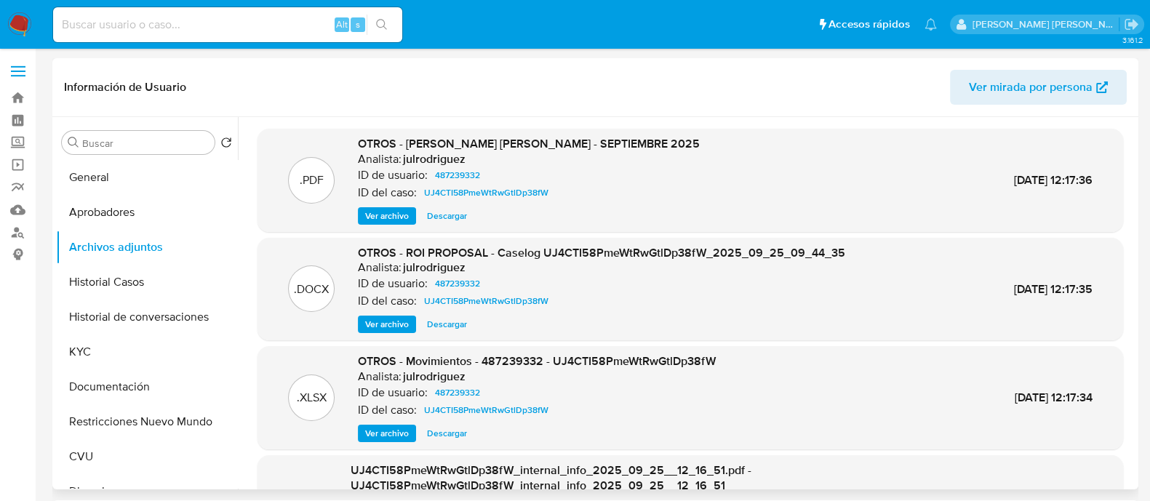
click at [383, 328] on span "Ver archivo" at bounding box center [387, 324] width 44 height 15
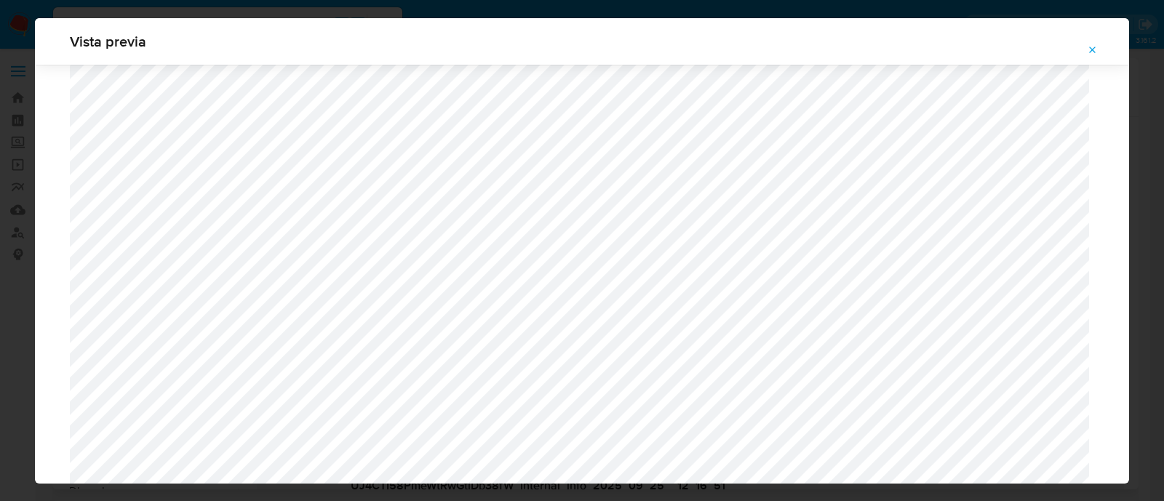
scroll to position [1243, 0]
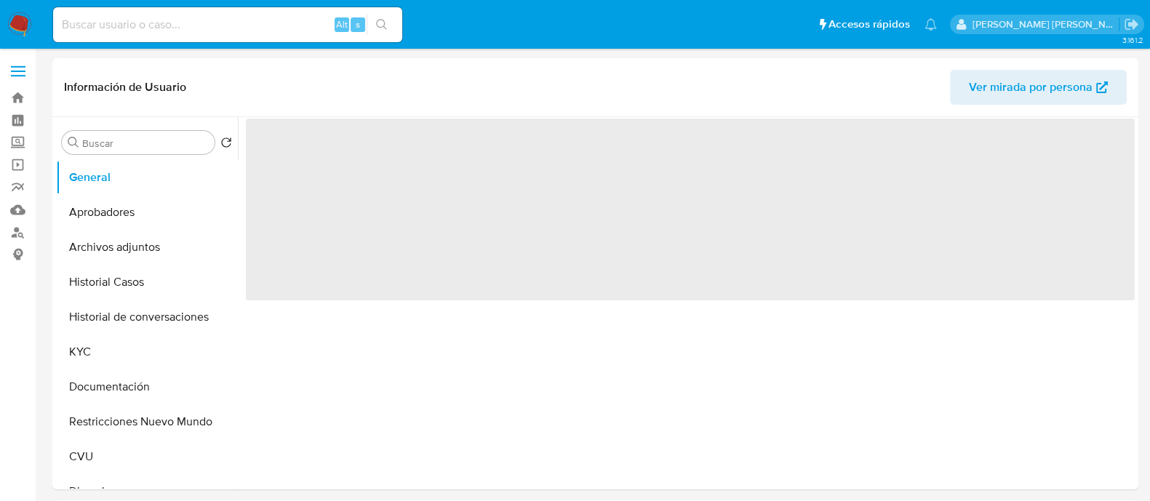
select select "10"
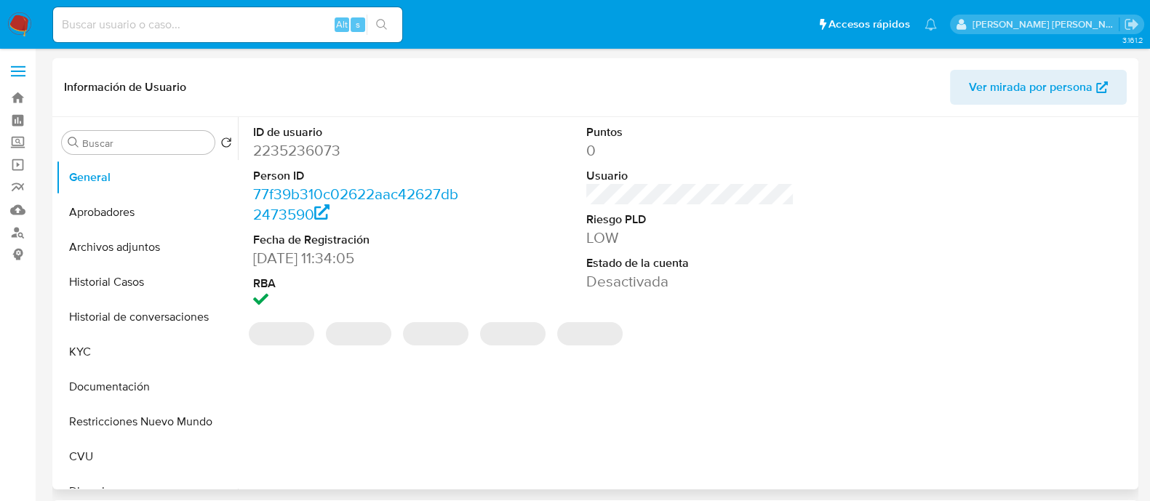
click at [594, 469] on div "ID de usuario 2235236073 Person ID 77f39b310c02622aac42627db2473590 Fecha de Re…" at bounding box center [686, 303] width 897 height 372
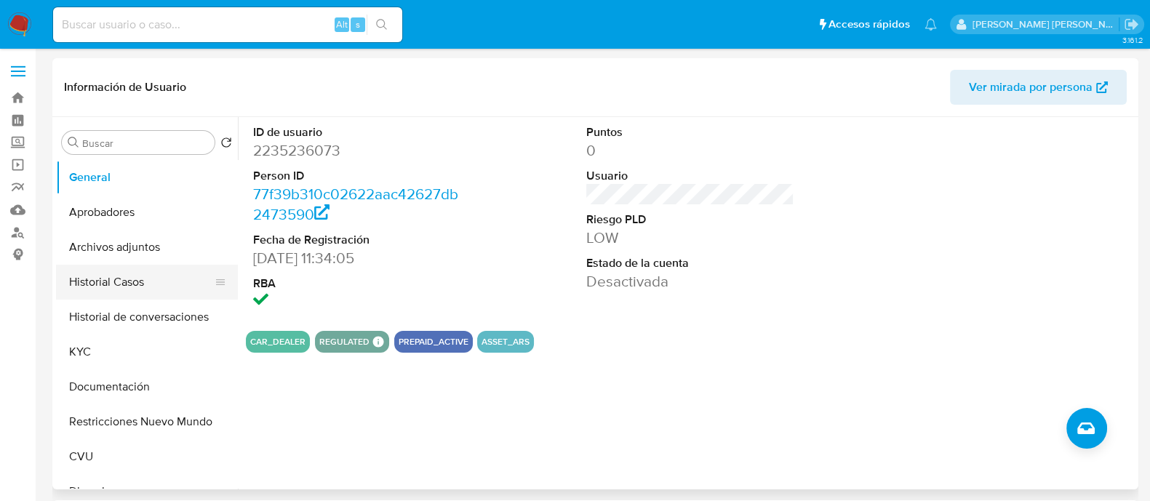
click at [131, 283] on button "Historial Casos" at bounding box center [141, 282] width 170 height 35
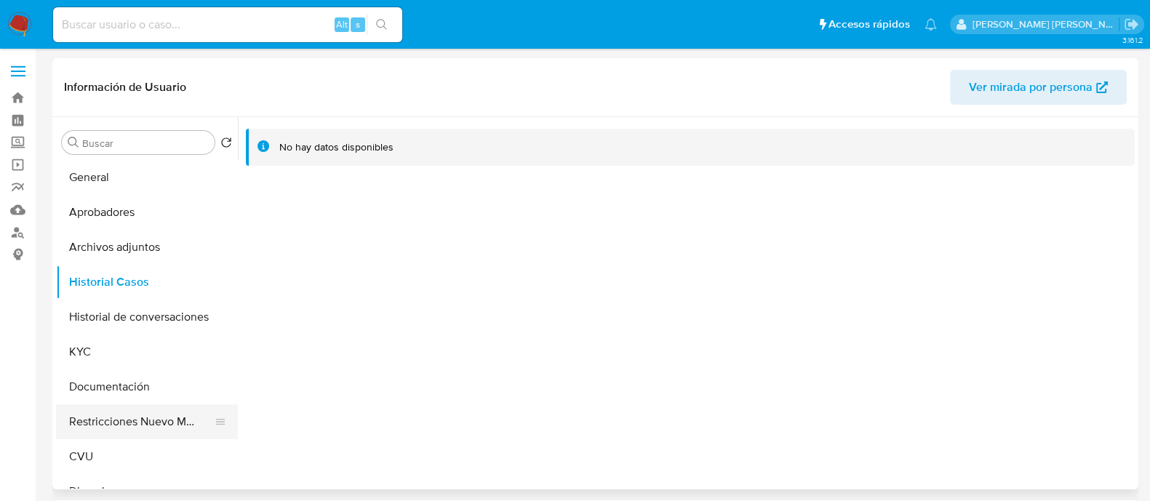
click at [133, 423] on button "Restricciones Nuevo Mundo" at bounding box center [141, 422] width 170 height 35
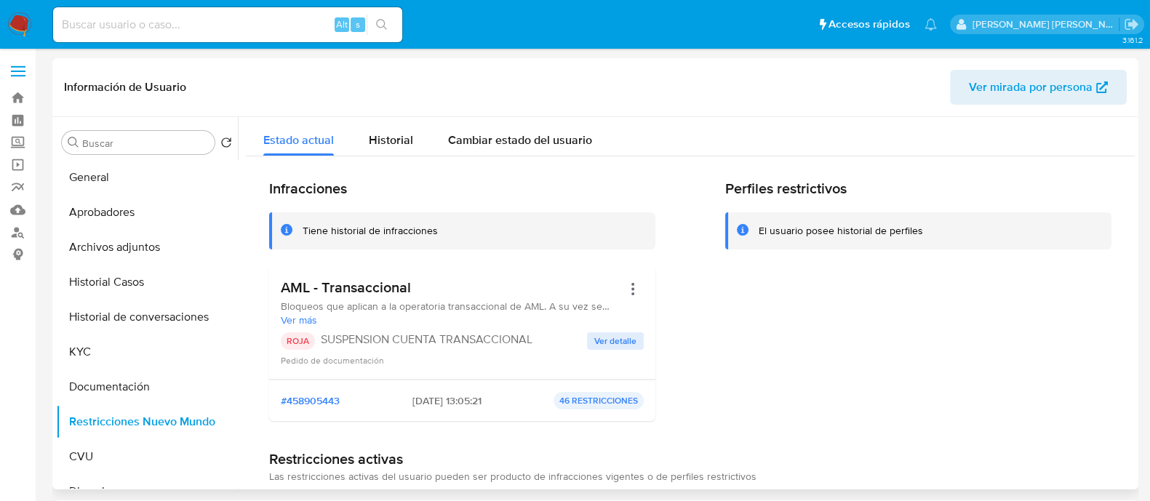
click at [612, 340] on span "Ver detalle" at bounding box center [615, 341] width 42 height 15
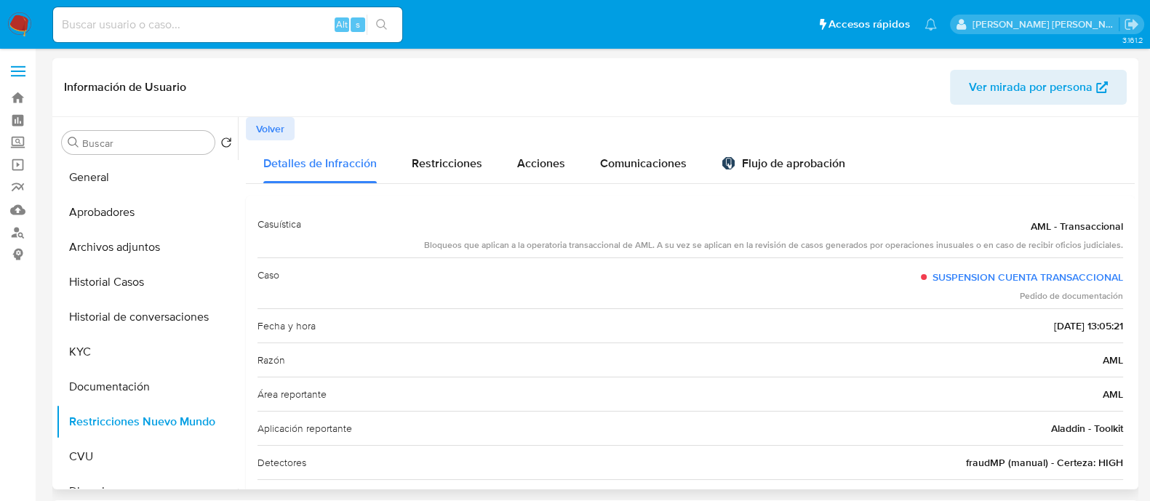
click at [266, 134] on span "Volver" at bounding box center [270, 129] width 28 height 20
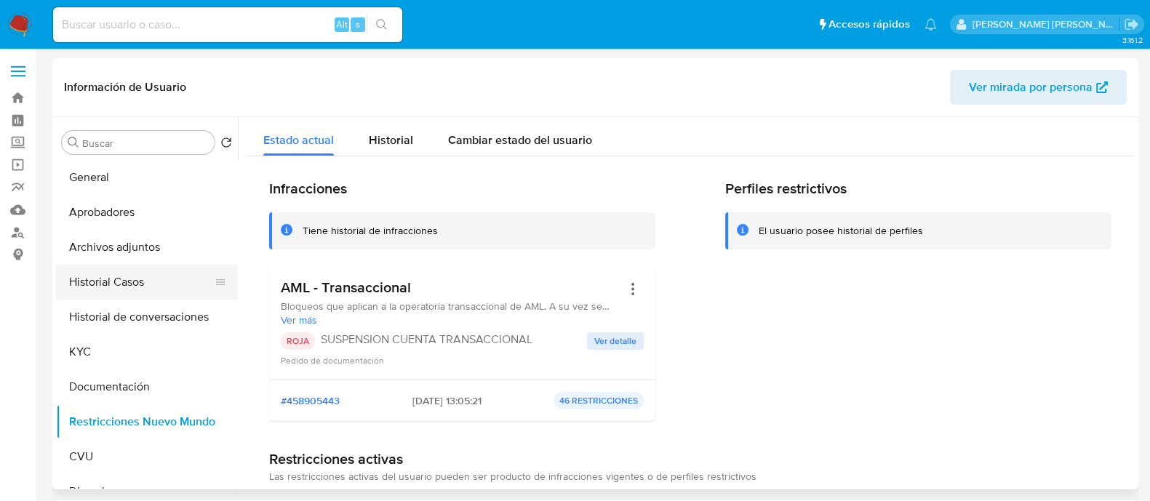
click at [120, 287] on button "Historial Casos" at bounding box center [141, 282] width 170 height 35
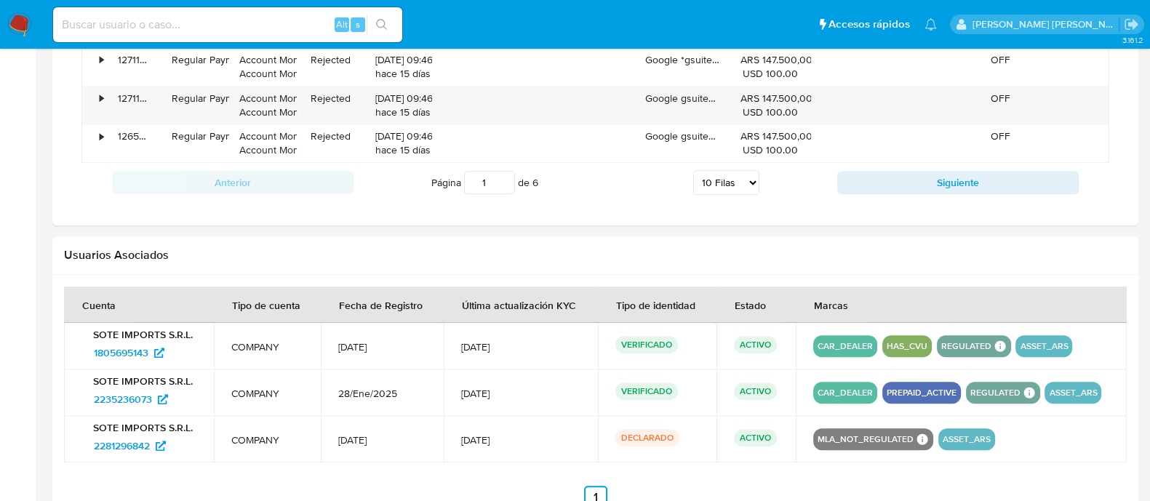
scroll to position [1481, 0]
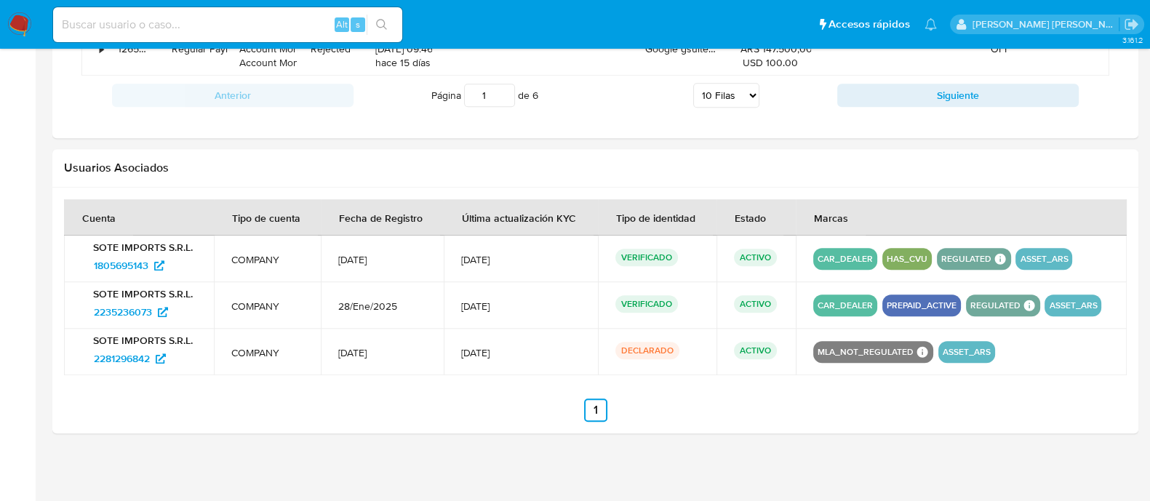
drag, startPoint x: 95, startPoint y: 244, endPoint x: 204, endPoint y: 240, distance: 108.5
click at [204, 240] on td "SOTE IMPORTS S.R.L. 1805695143" at bounding box center [139, 259] width 150 height 47
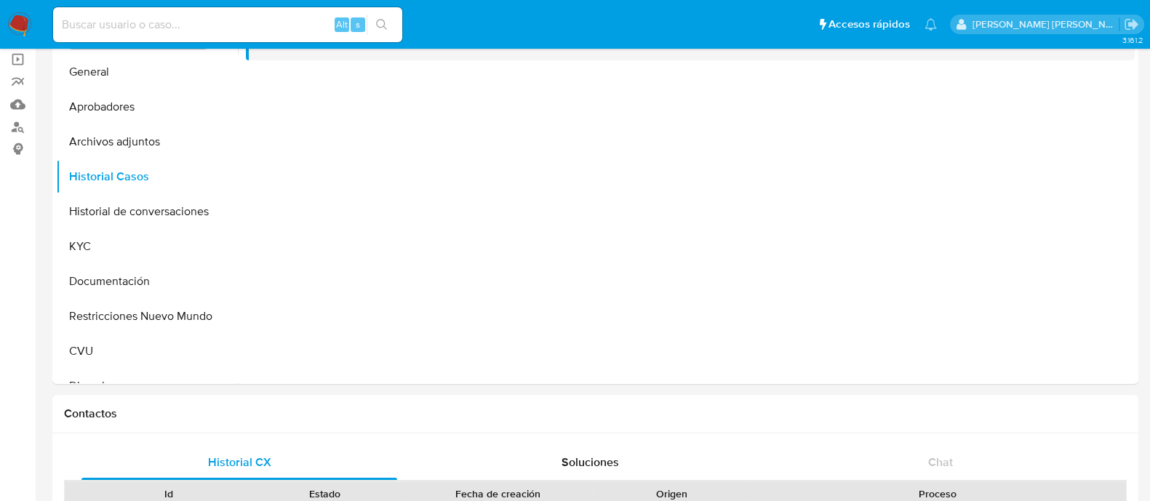
scroll to position [363, 0]
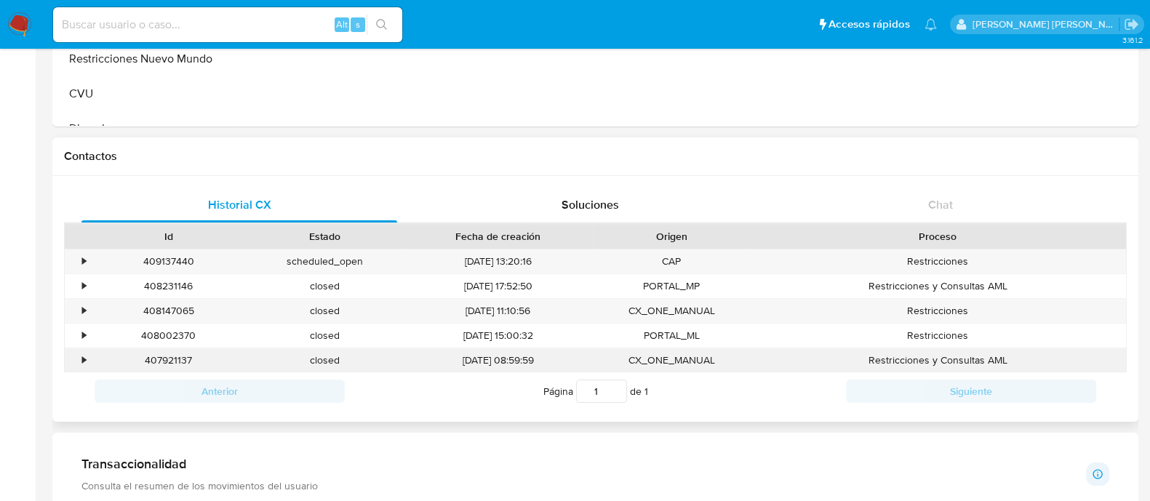
click at [178, 356] on div "407921137" at bounding box center [168, 360] width 156 height 24
copy div "407921137"
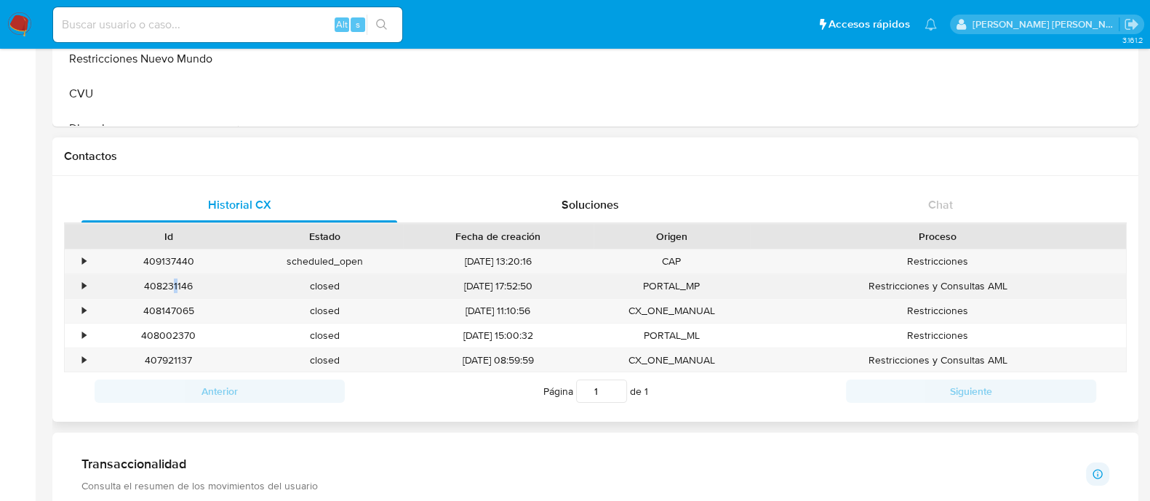
click at [175, 282] on div "408231146" at bounding box center [168, 286] width 156 height 24
click at [167, 289] on div "408231146" at bounding box center [168, 286] width 156 height 24
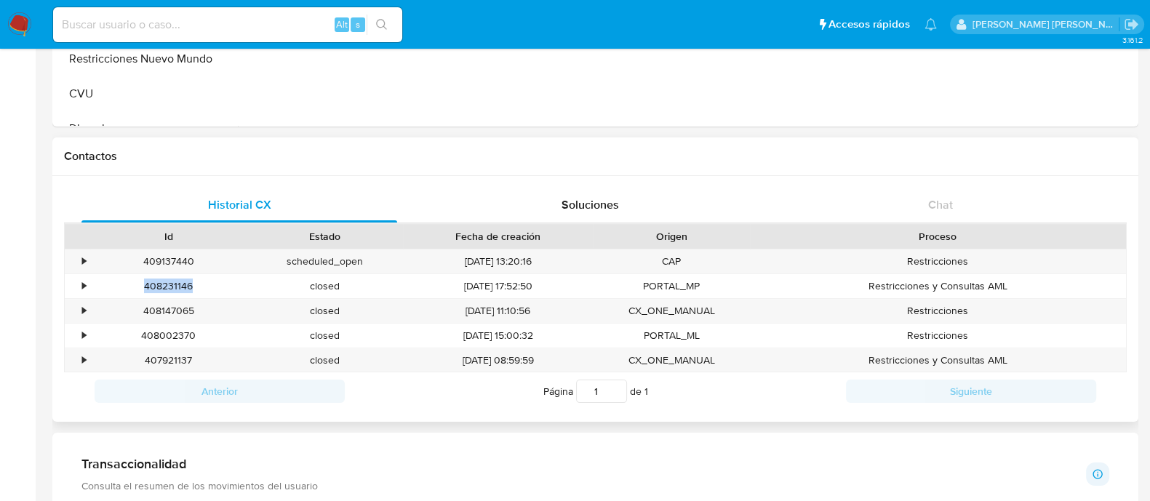
copy div "408231146"
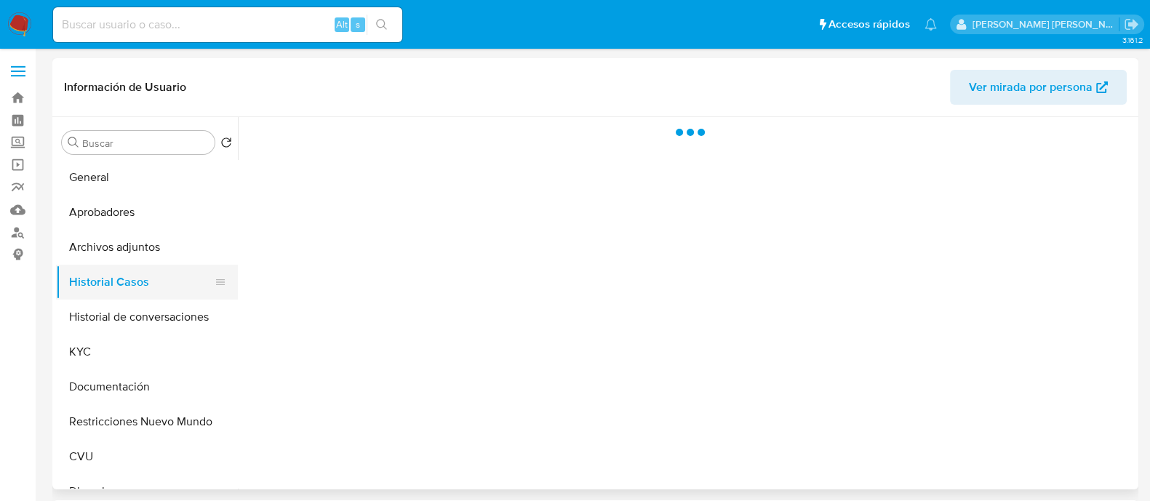
select select "10"
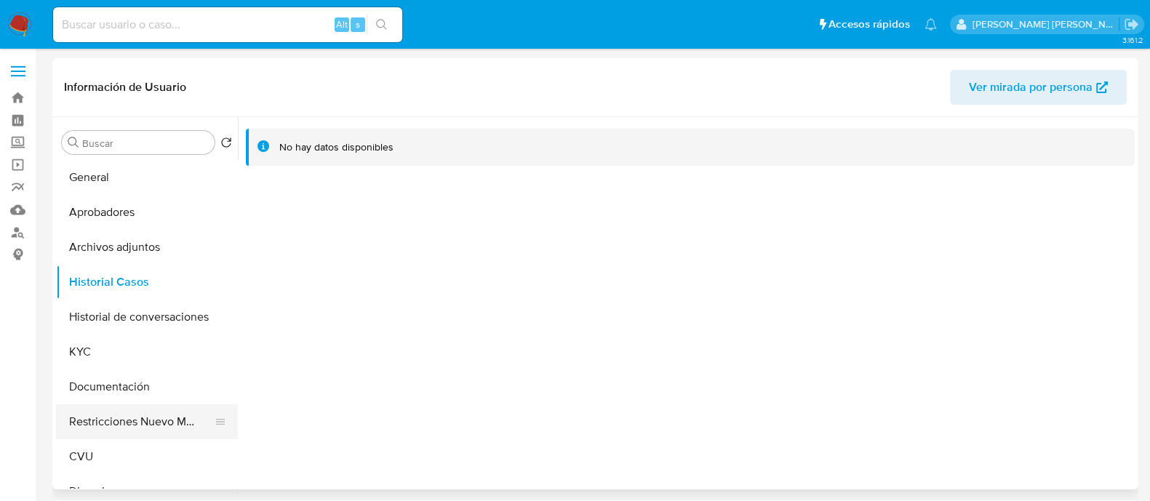
click at [144, 427] on button "Restricciones Nuevo Mundo" at bounding box center [141, 422] width 170 height 35
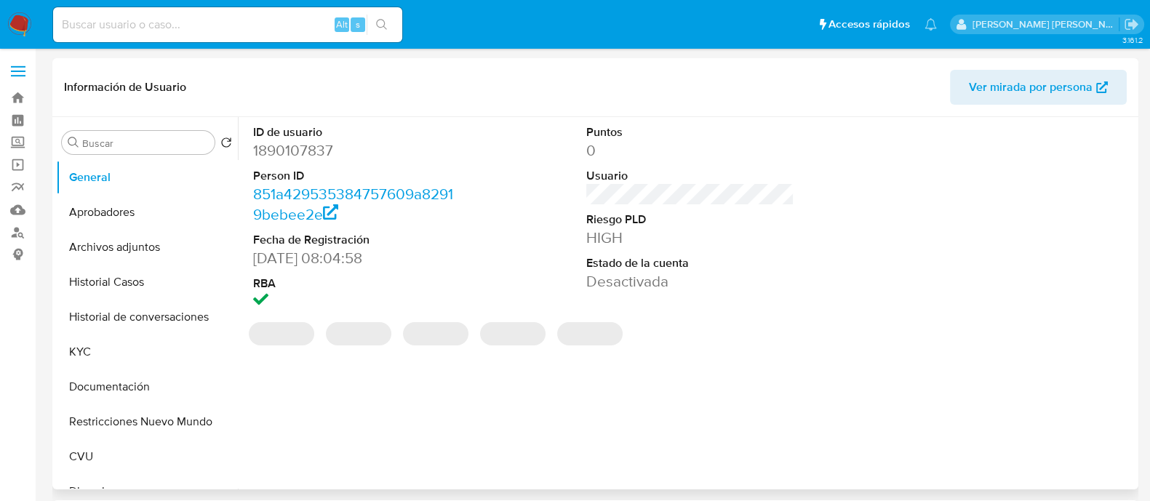
select select "10"
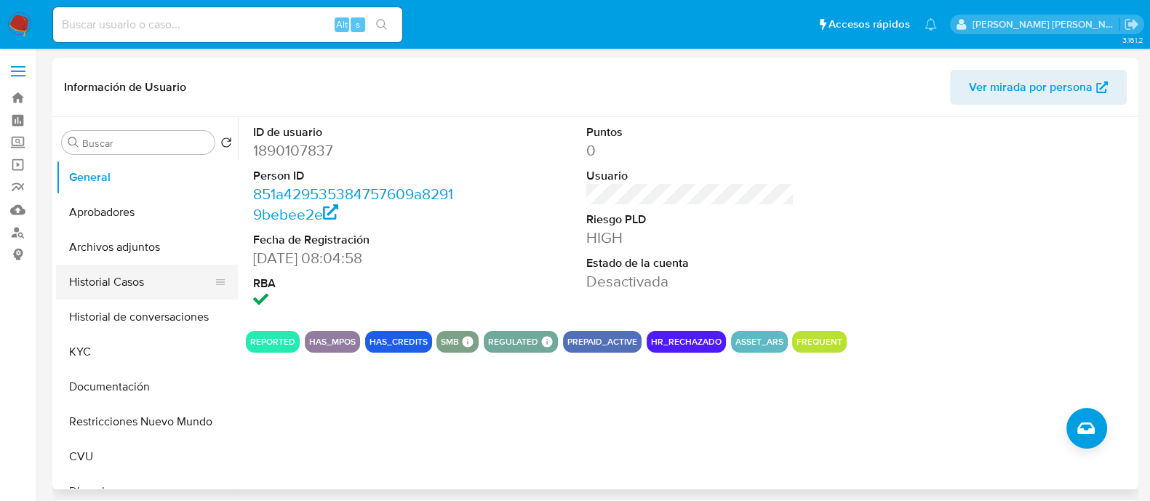
click at [146, 282] on button "Historial Casos" at bounding box center [141, 282] width 170 height 35
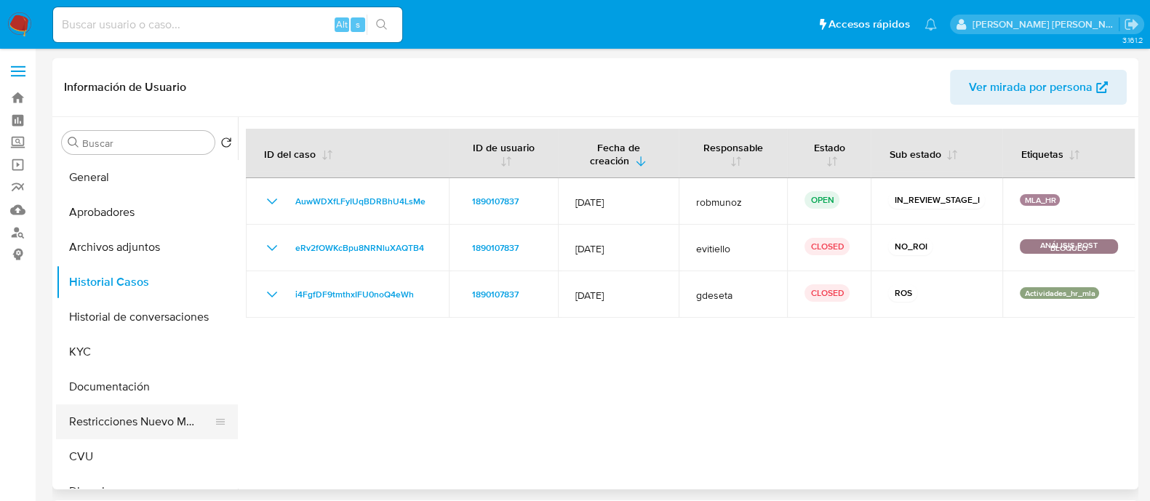
click at [147, 418] on button "Restricciones Nuevo Mundo" at bounding box center [141, 422] width 170 height 35
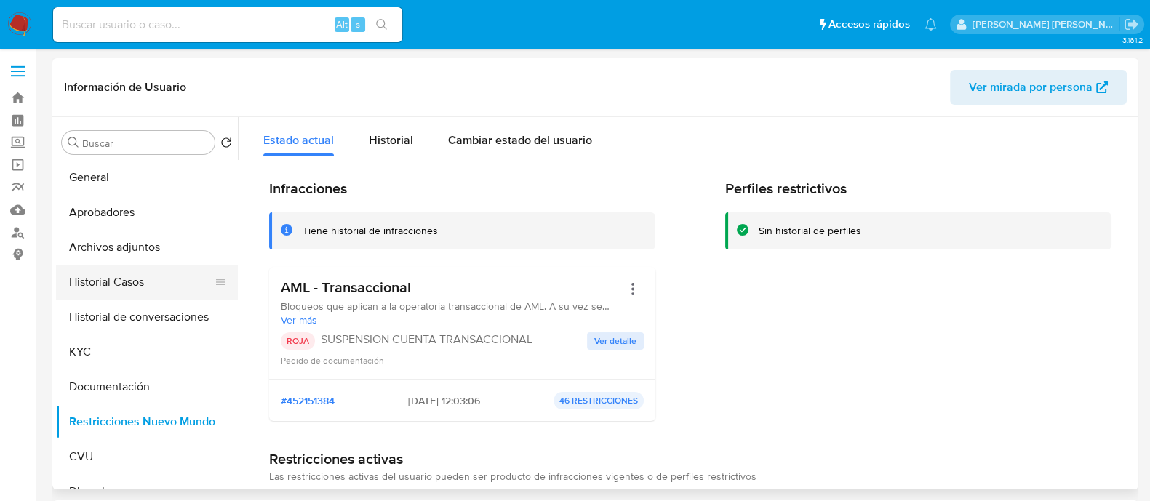
click at [142, 276] on button "Historial Casos" at bounding box center [141, 282] width 170 height 35
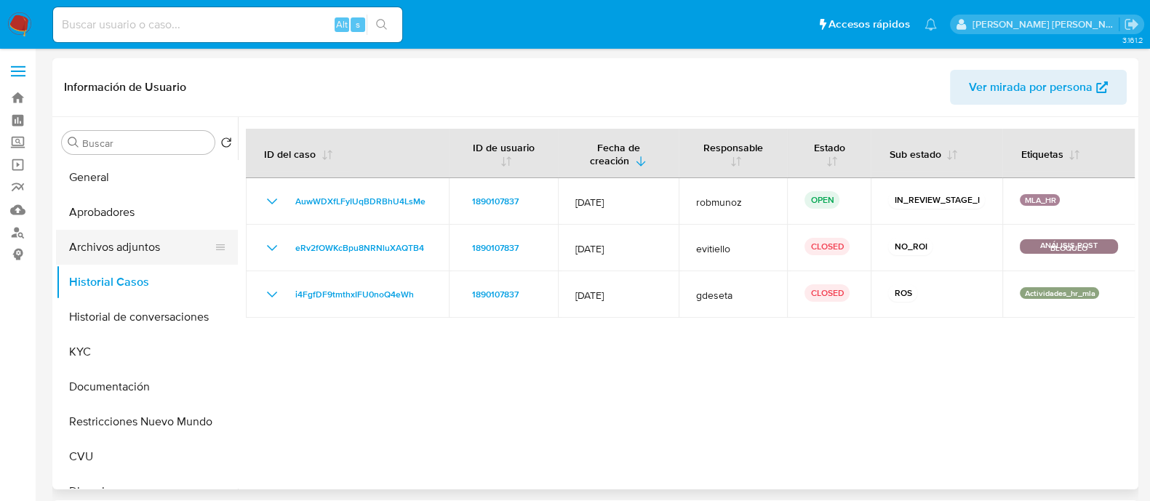
click at [171, 249] on button "Archivos adjuntos" at bounding box center [141, 247] width 170 height 35
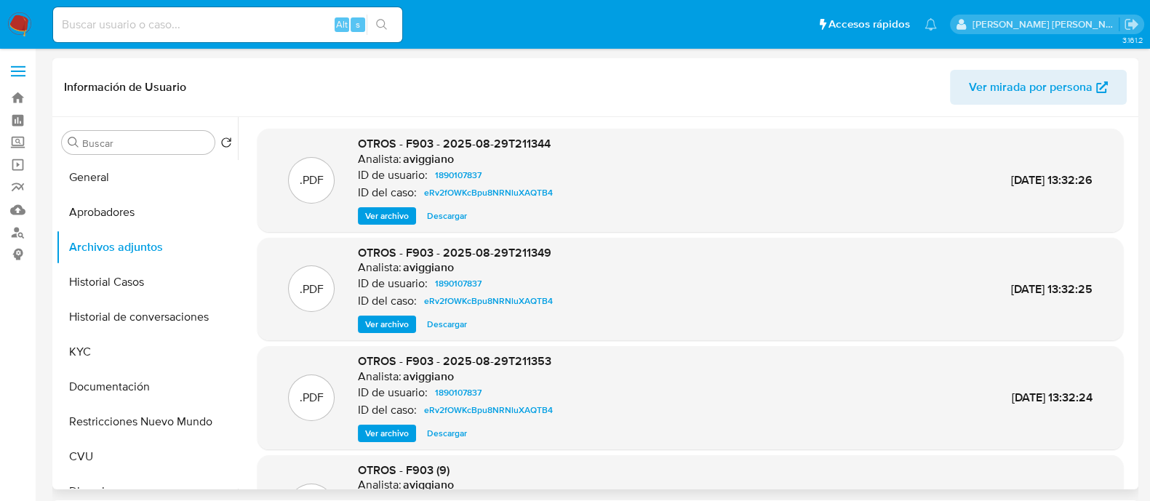
click at [396, 220] on span "Ver archivo" at bounding box center [387, 216] width 44 height 15
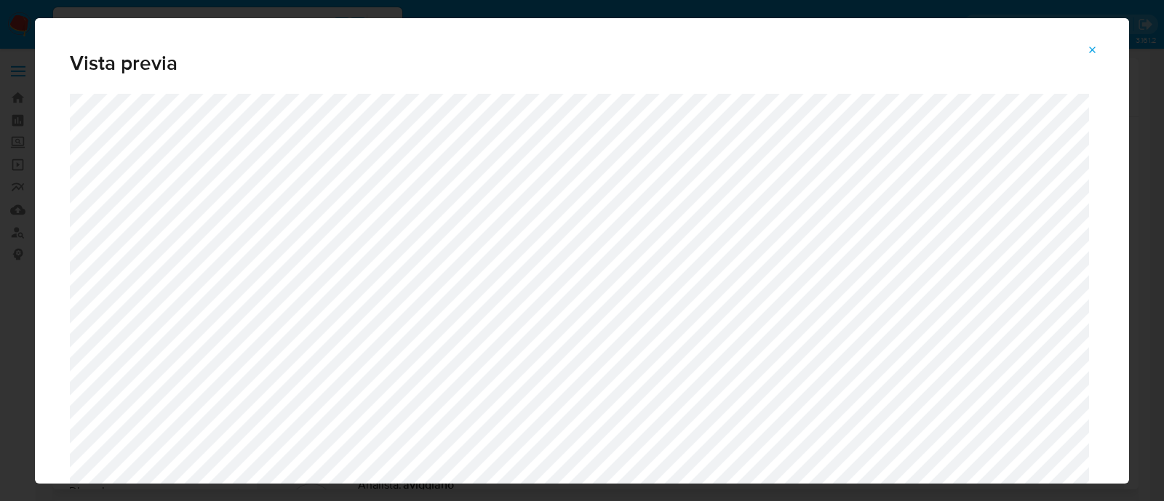
click at [1088, 41] on span "Attachment preview" at bounding box center [1093, 50] width 12 height 20
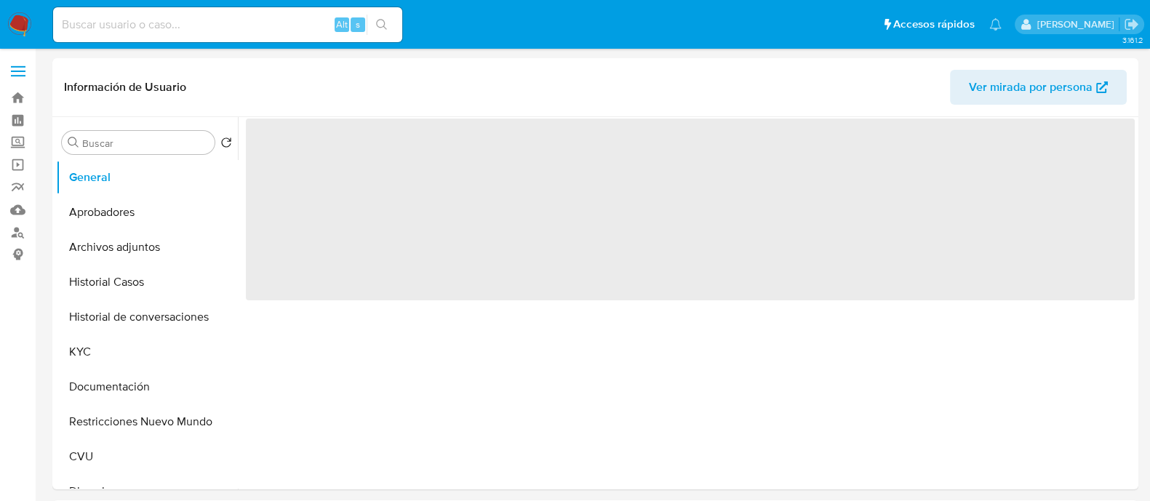
select select "10"
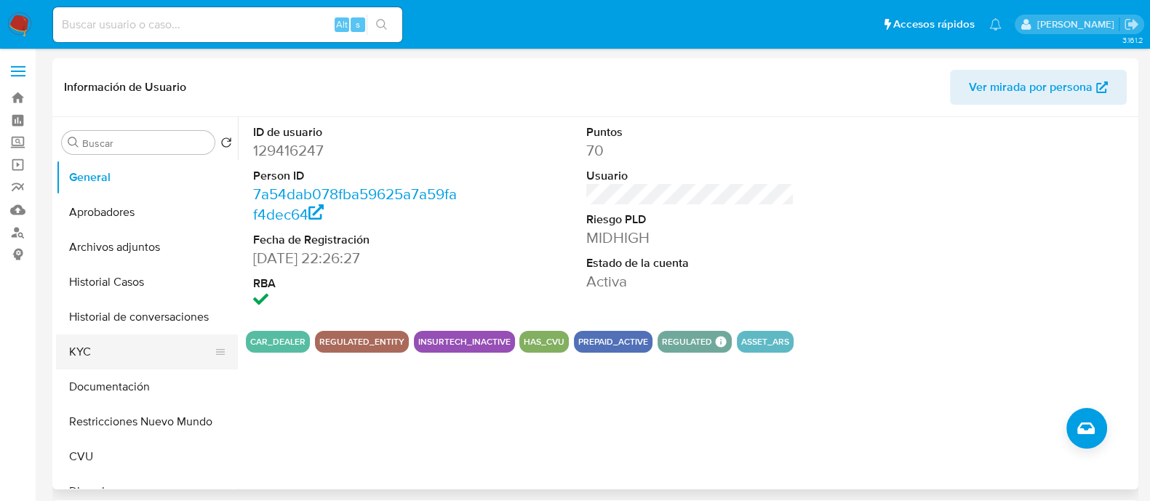
click at [112, 365] on button "KYC" at bounding box center [141, 352] width 170 height 35
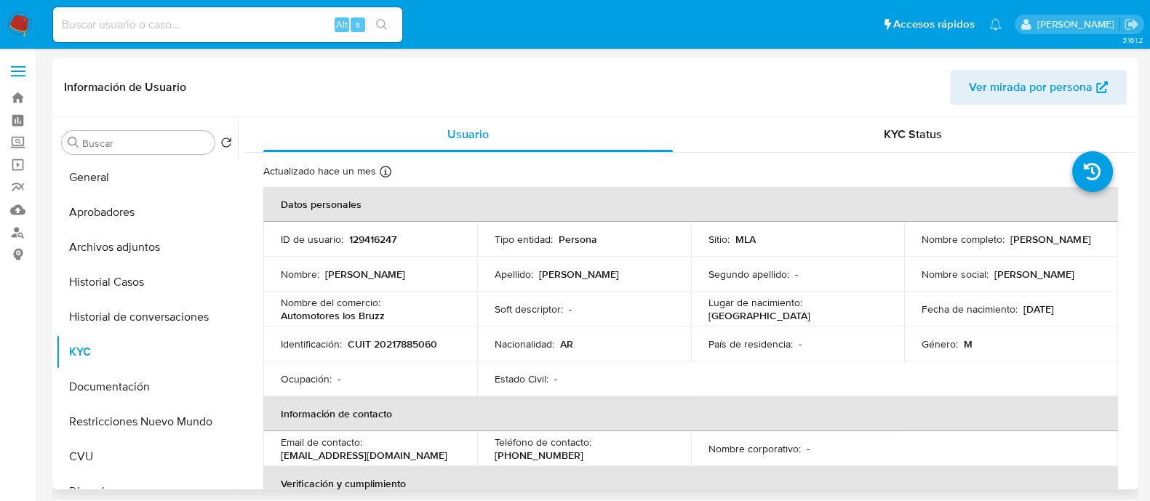
scroll to position [90, 0]
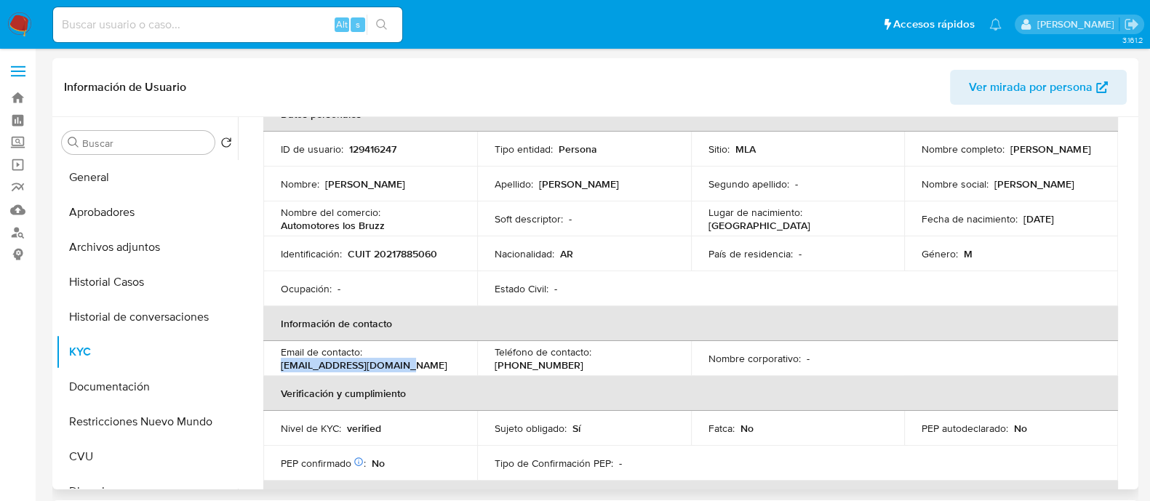
drag, startPoint x: 402, startPoint y: 362, endPoint x: 280, endPoint y: 369, distance: 121.7
click at [281, 369] on div "Email de contacto : [EMAIL_ADDRESS][DOMAIN_NAME]" at bounding box center [370, 359] width 179 height 26
copy p "[EMAIL_ADDRESS][DOMAIN_NAME]"
click at [407, 249] on p "CUIT 20217885060" at bounding box center [392, 253] width 89 height 13
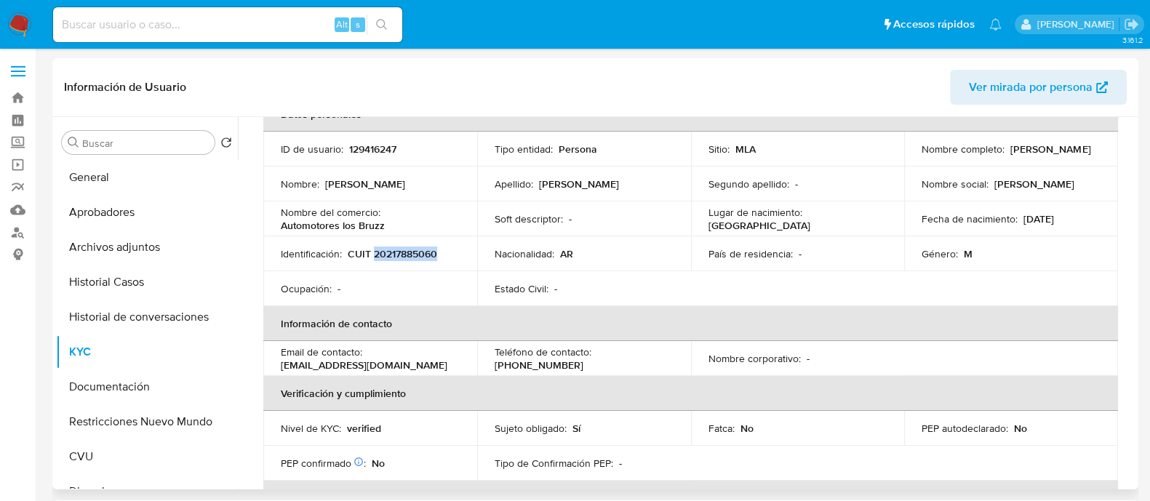
copy p "20217885060"
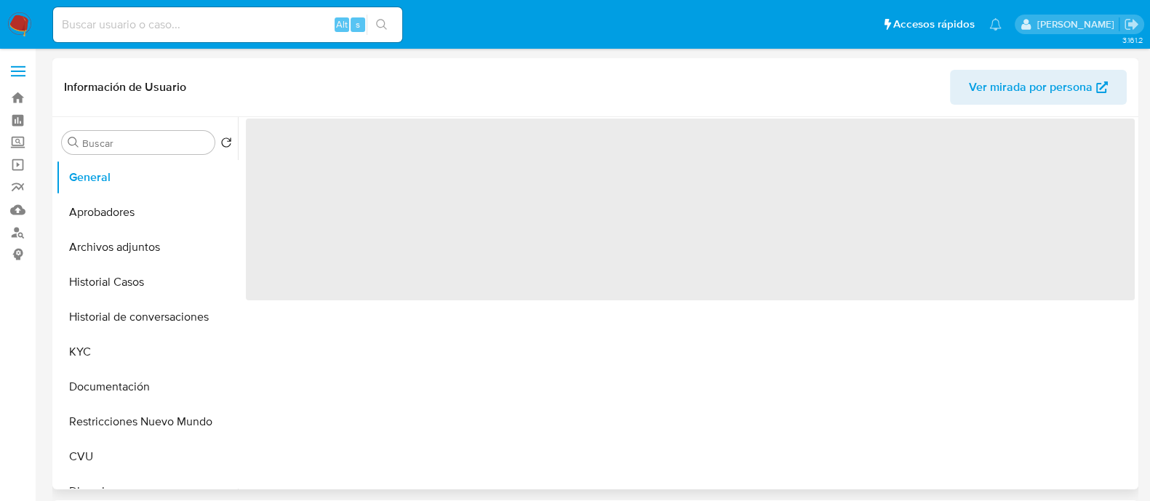
select select "10"
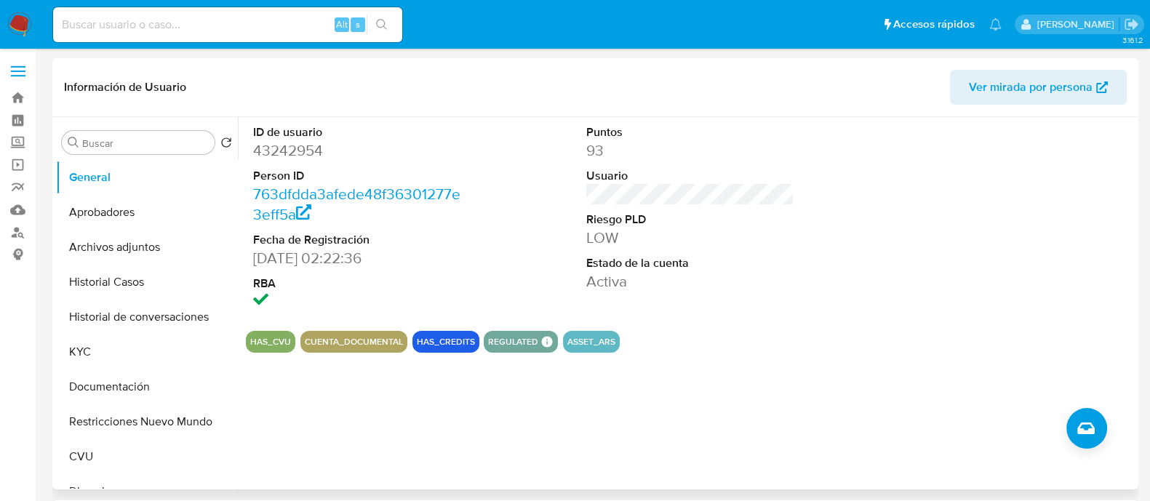
click at [758, 274] on dd "Activa" at bounding box center [690, 281] width 208 height 20
click at [145, 287] on button "Historial Casos" at bounding box center [141, 282] width 170 height 35
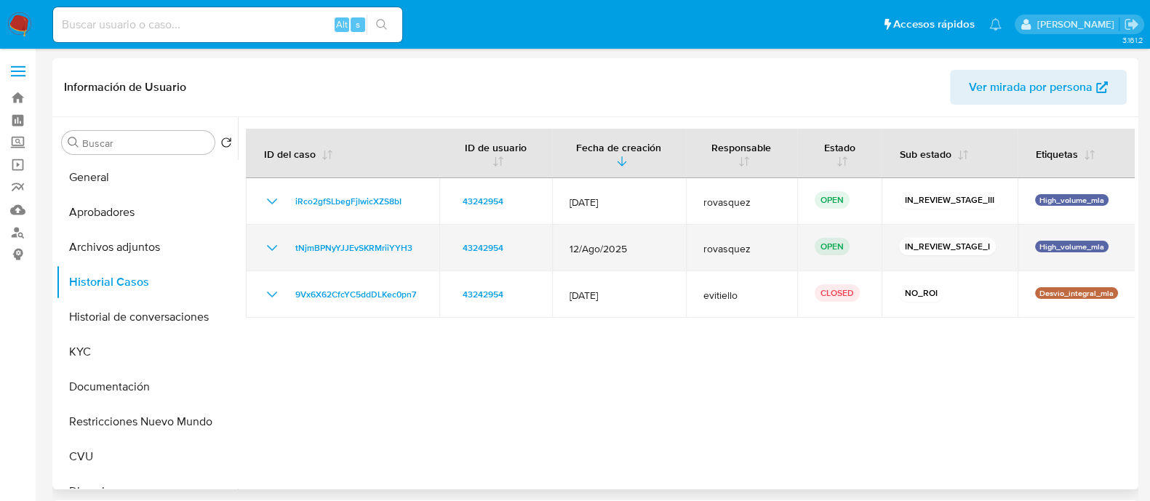
drag, startPoint x: 567, startPoint y: 253, endPoint x: 634, endPoint y: 252, distance: 66.2
click at [634, 252] on span "12/Ago/2025" at bounding box center [619, 248] width 99 height 13
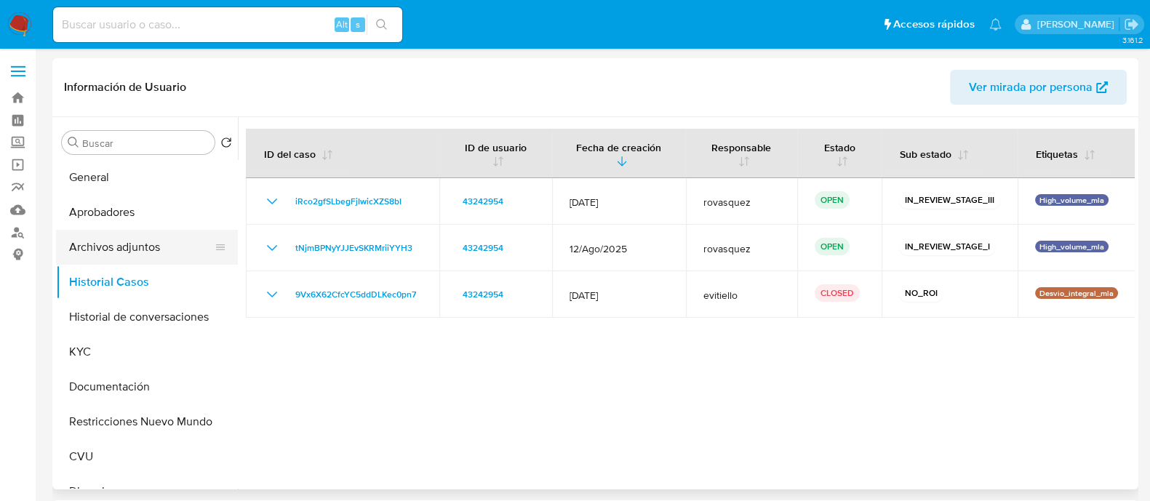
drag, startPoint x: 123, startPoint y: 237, endPoint x: 131, endPoint y: 239, distance: 8.1
click at [122, 238] on button "Archivos adjuntos" at bounding box center [141, 247] width 170 height 35
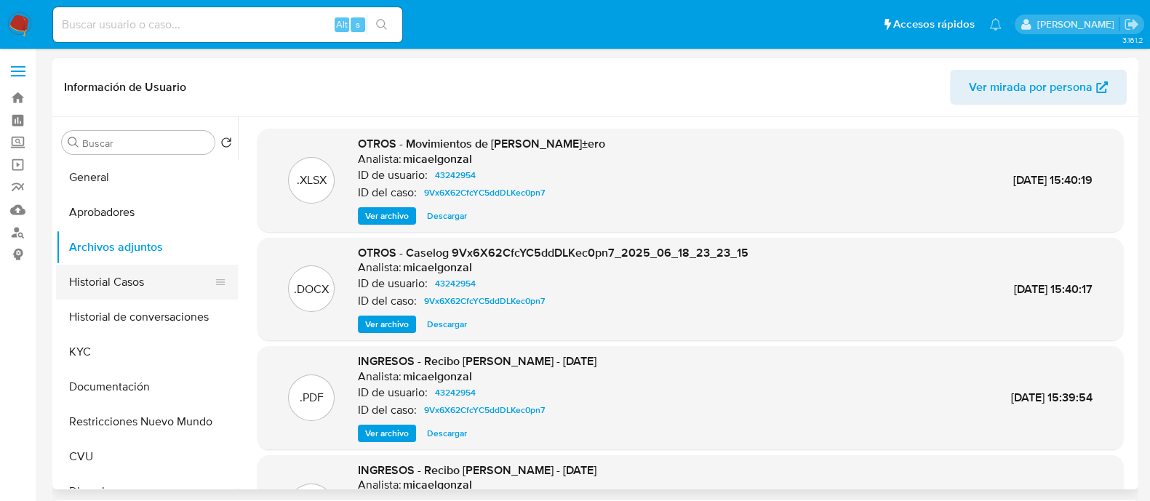
click at [131, 278] on button "Historial Casos" at bounding box center [141, 282] width 170 height 35
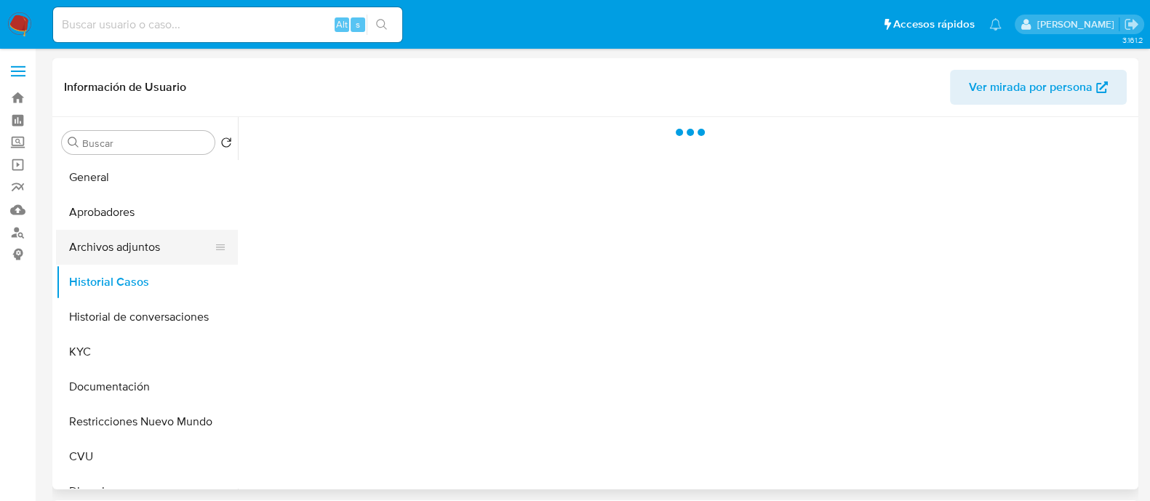
click at [143, 245] on button "Archivos adjuntos" at bounding box center [141, 247] width 170 height 35
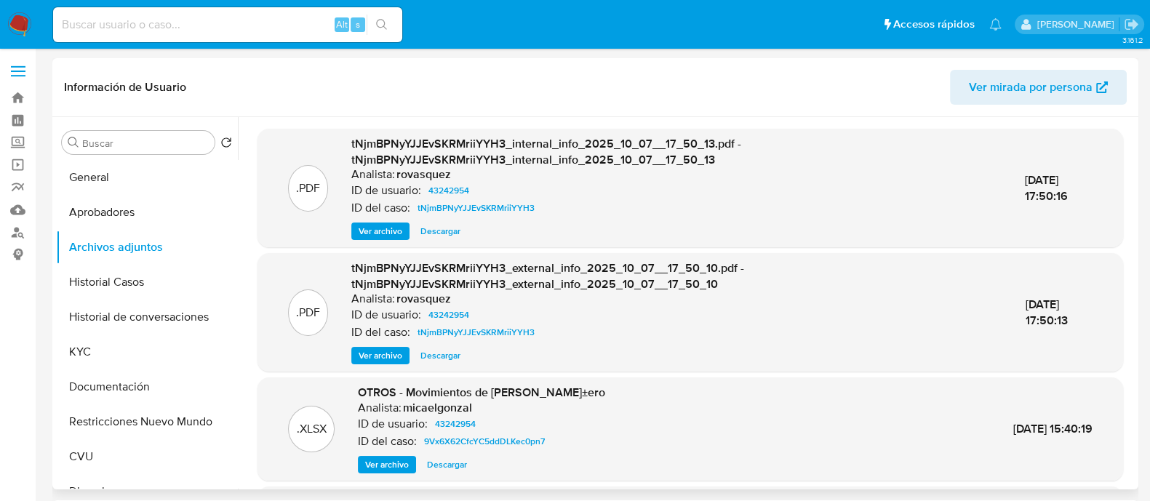
click at [380, 351] on span "Ver archivo" at bounding box center [381, 355] width 44 height 15
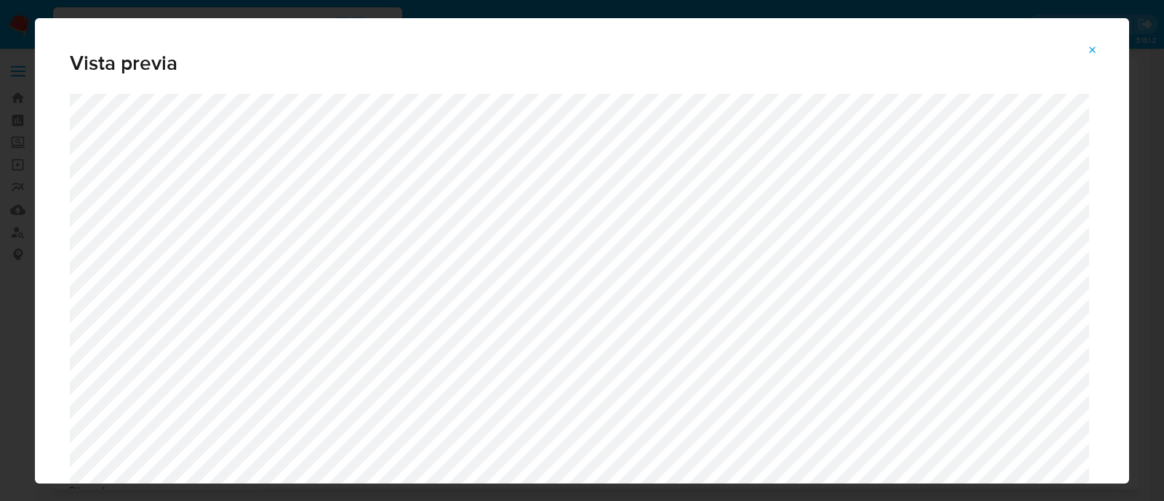
click at [1086, 52] on button "Attachment preview" at bounding box center [1093, 50] width 32 height 23
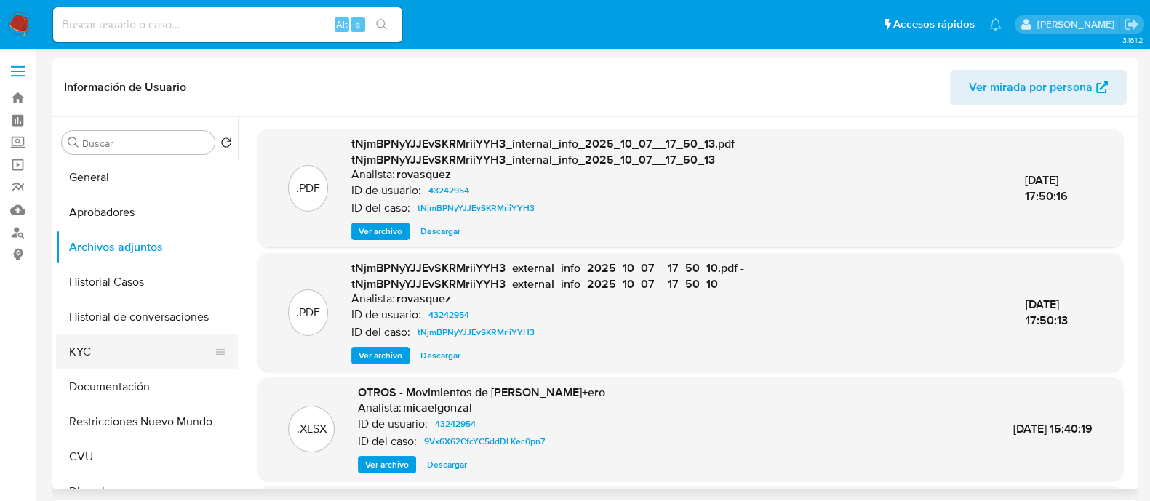
click at [87, 365] on button "KYC" at bounding box center [141, 352] width 170 height 35
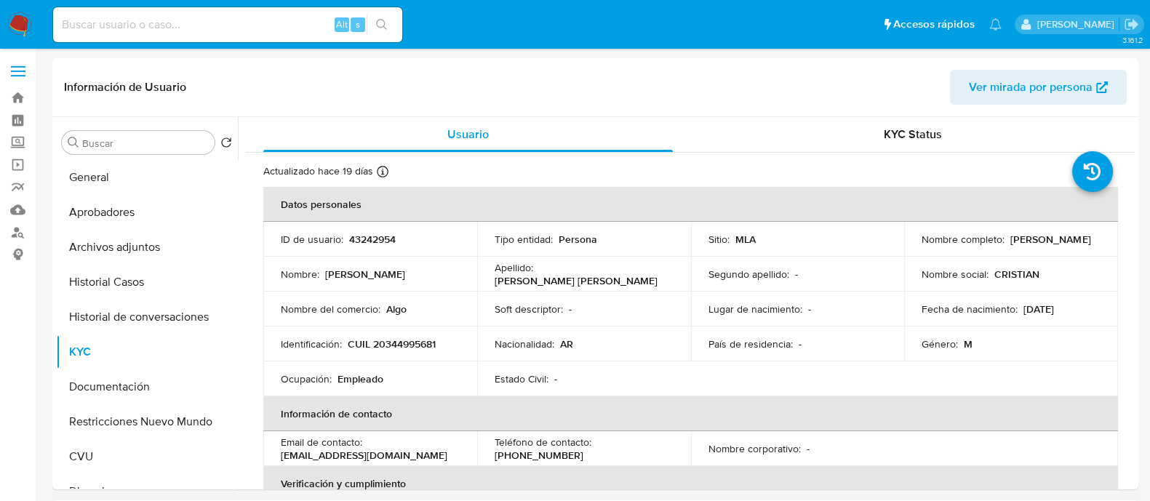
click at [407, 351] on td "Identificación : CUIL 20344995681" at bounding box center [370, 344] width 214 height 35
click at [414, 347] on p "CUIL 20344995681" at bounding box center [392, 344] width 88 height 13
copy p "20344995681"
click at [381, 349] on p "CUIL 20344995681" at bounding box center [392, 344] width 88 height 13
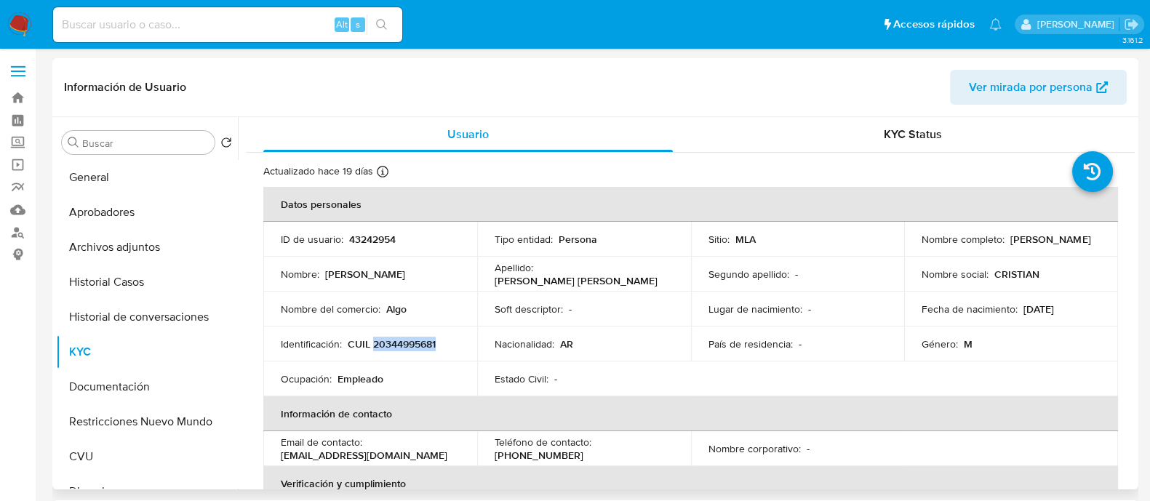
click at [381, 349] on p "CUIL 20344995681" at bounding box center [392, 344] width 88 height 13
click at [516, 311] on p "Soft descriptor :" at bounding box center [529, 309] width 68 height 13
drag, startPoint x: 917, startPoint y: 245, endPoint x: 1067, endPoint y: 250, distance: 149.2
click at [1067, 246] on p "[PERSON_NAME] [PERSON_NAME]" at bounding box center [1051, 239] width 80 height 13
copy p "[PERSON_NAME] [PERSON_NAME]"
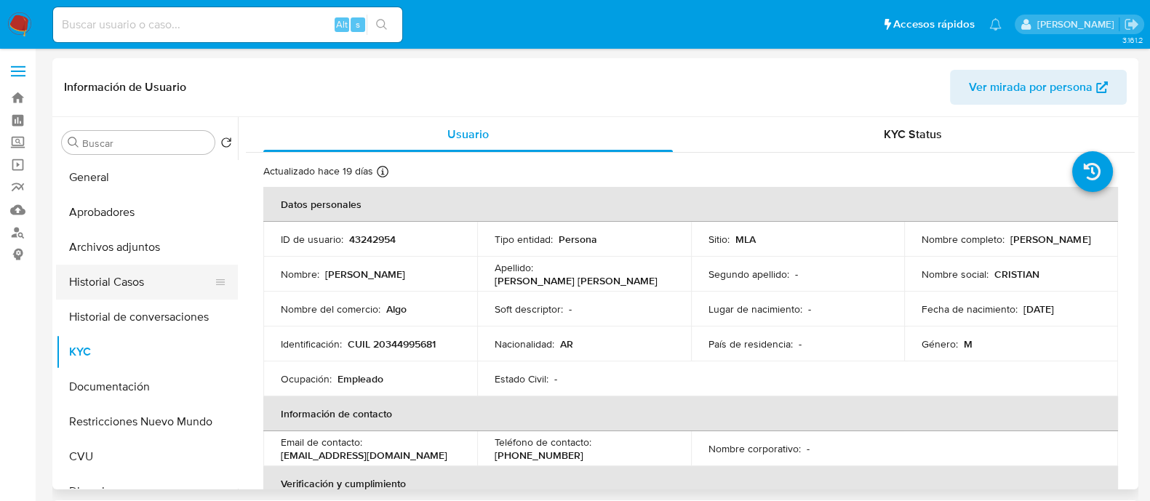
click at [134, 280] on button "Historial Casos" at bounding box center [141, 282] width 170 height 35
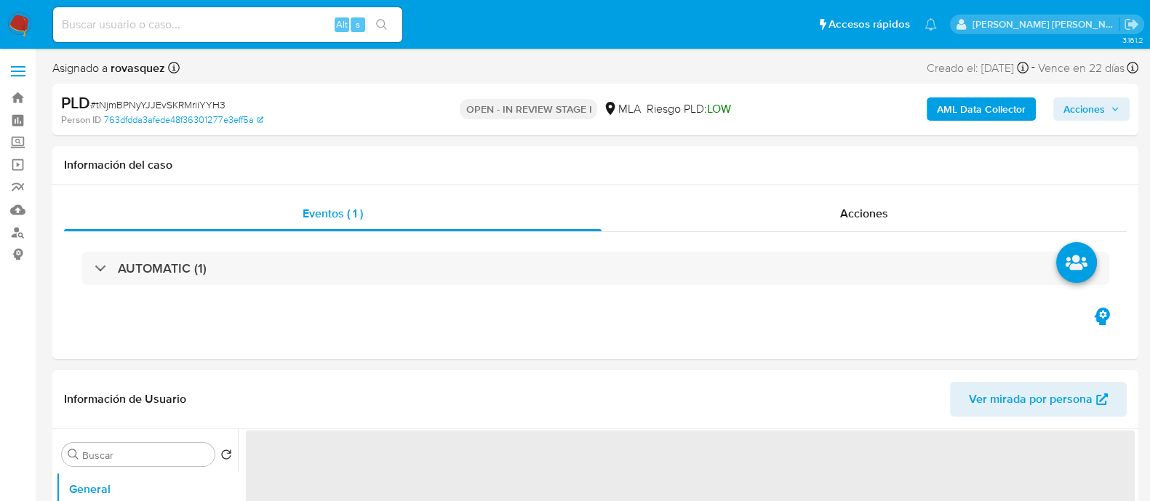
select select "10"
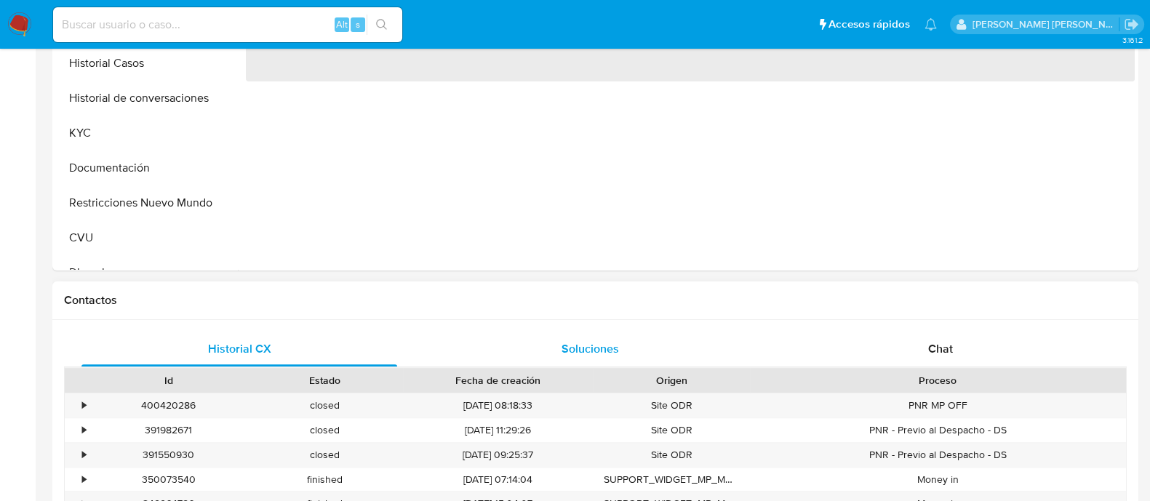
scroll to position [546, 0]
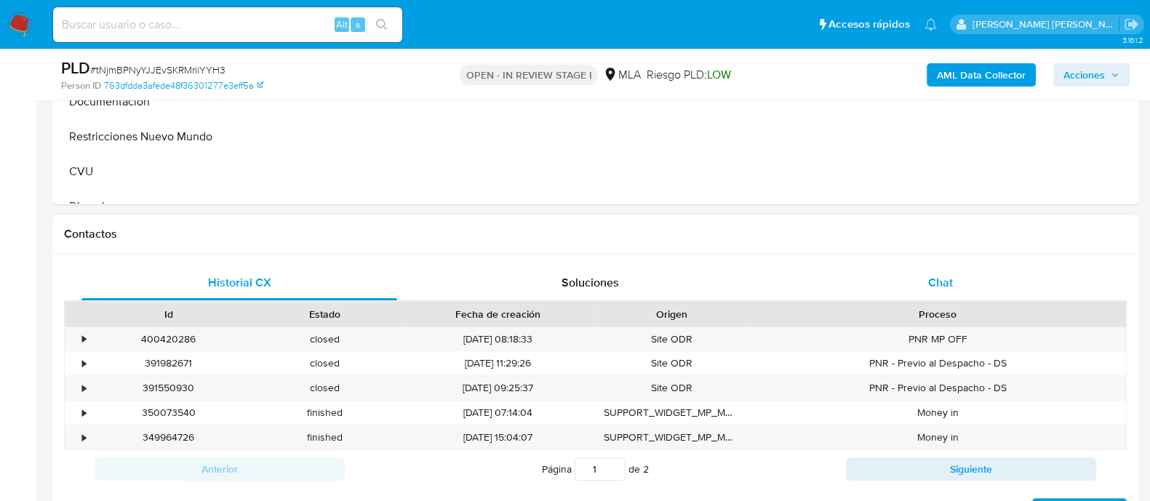
click at [938, 282] on span "Chat" at bounding box center [940, 282] width 25 height 17
select select "10"
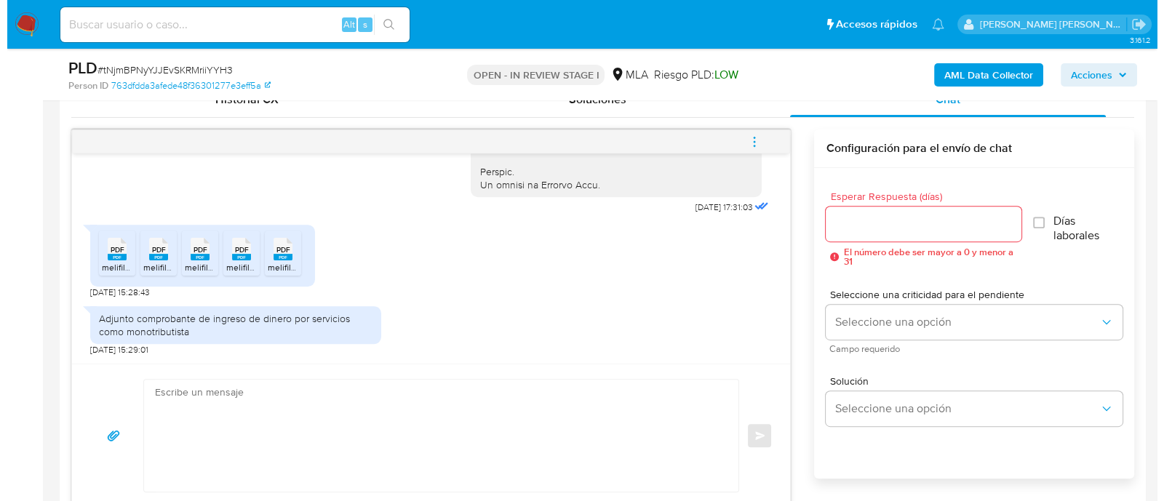
scroll to position [727, 0]
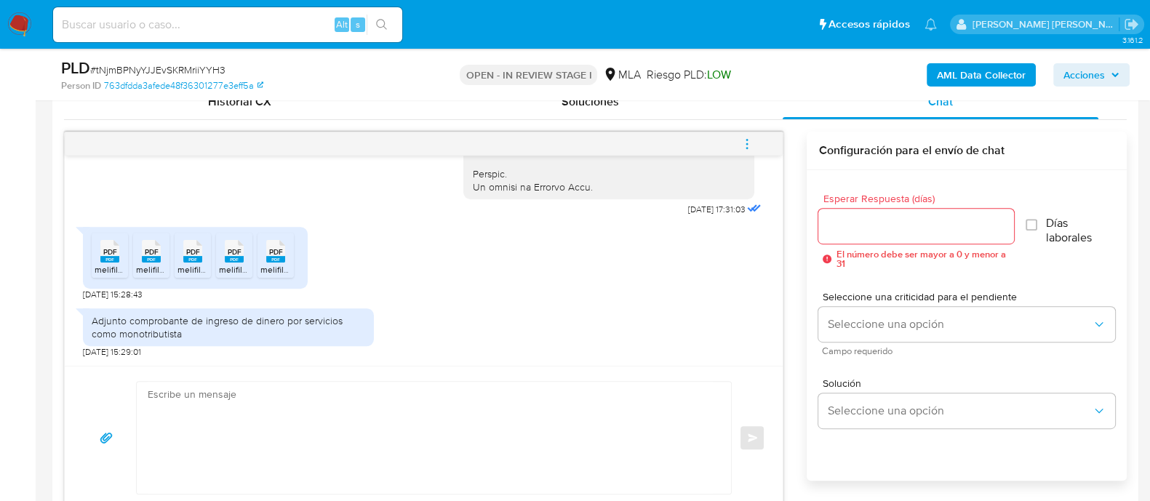
click at [107, 258] on rect at bounding box center [109, 259] width 19 height 7
click at [149, 250] on span "PDF" at bounding box center [152, 251] width 14 height 9
click at [185, 250] on icon at bounding box center [192, 251] width 19 height 23
click at [229, 252] on span "PDF" at bounding box center [235, 251] width 14 height 9
click at [269, 252] on span "PDF" at bounding box center [276, 251] width 14 height 9
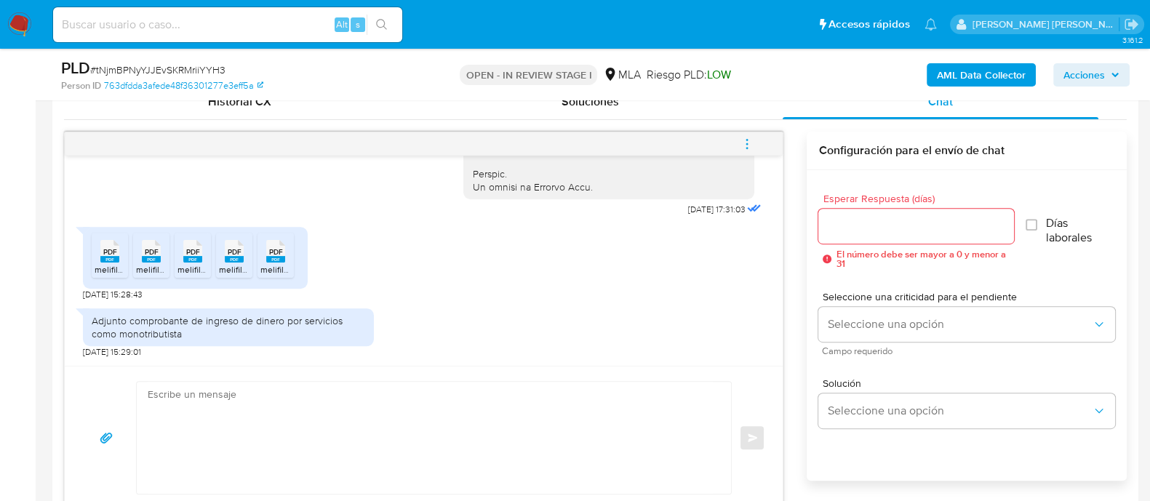
click at [982, 74] on b "AML Data Collector" at bounding box center [981, 74] width 89 height 23
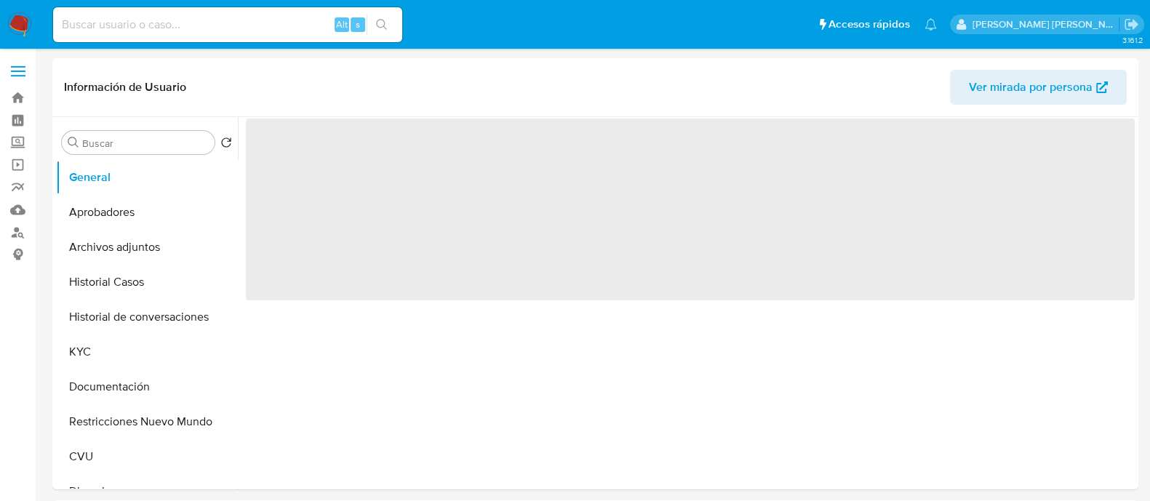
select select "10"
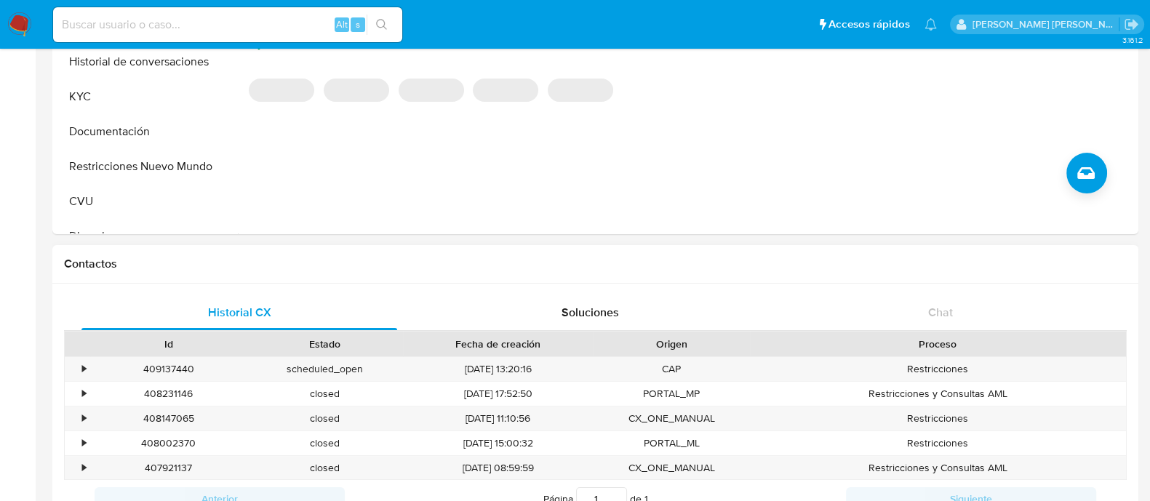
scroll to position [273, 0]
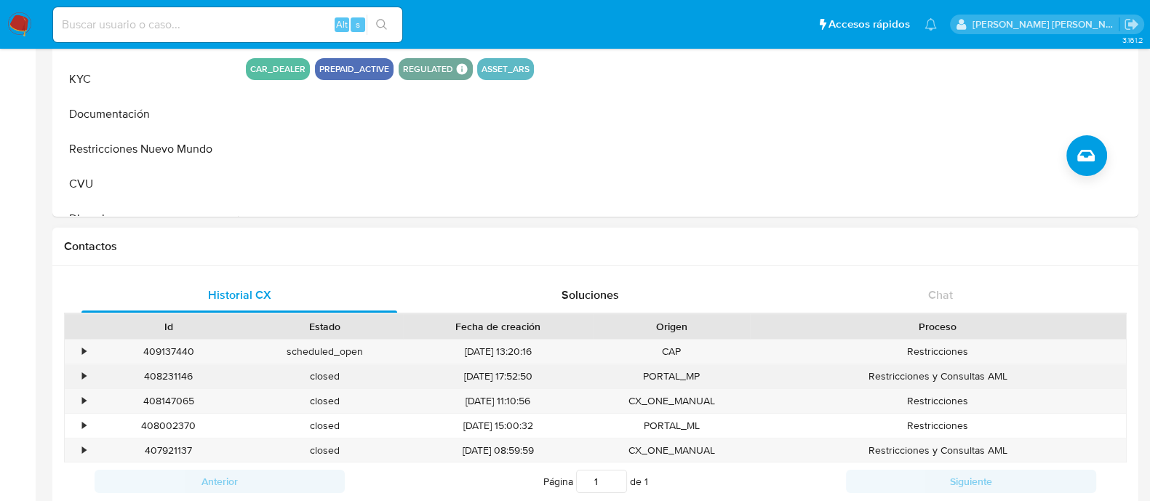
click at [160, 377] on div "408231146" at bounding box center [168, 376] width 156 height 24
copy div "408231146"
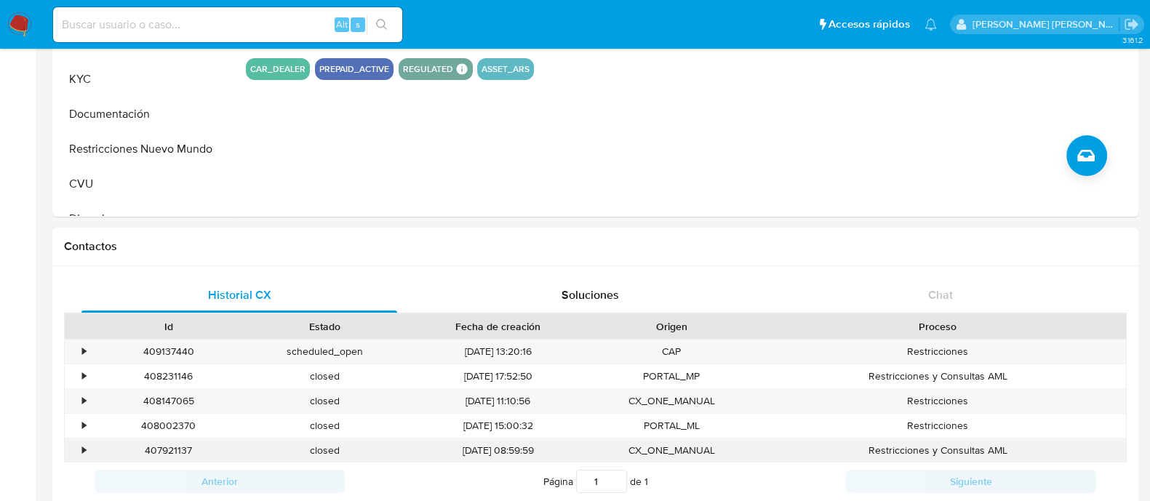
click at [182, 450] on div "407921137" at bounding box center [168, 451] width 156 height 24
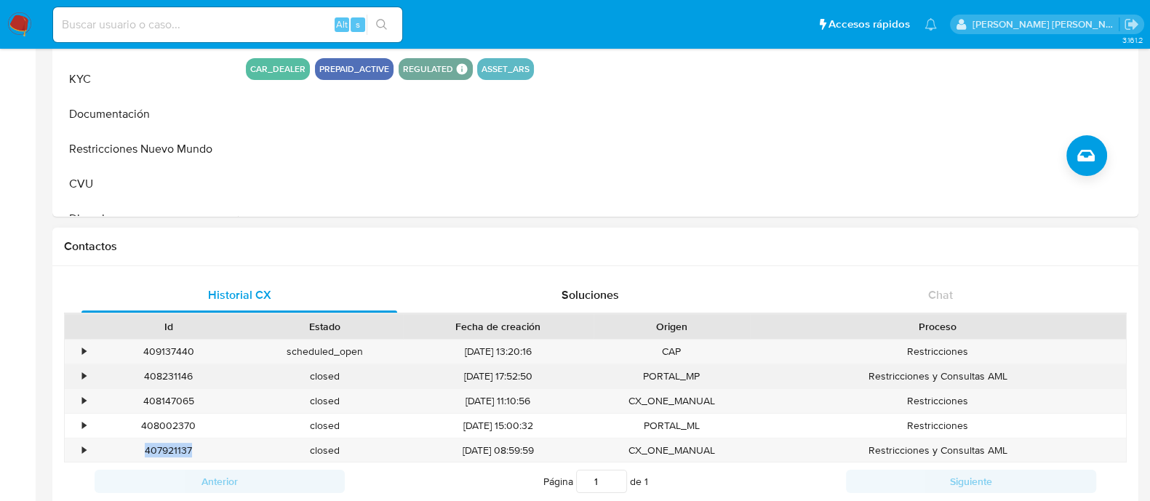
copy div "407921137"
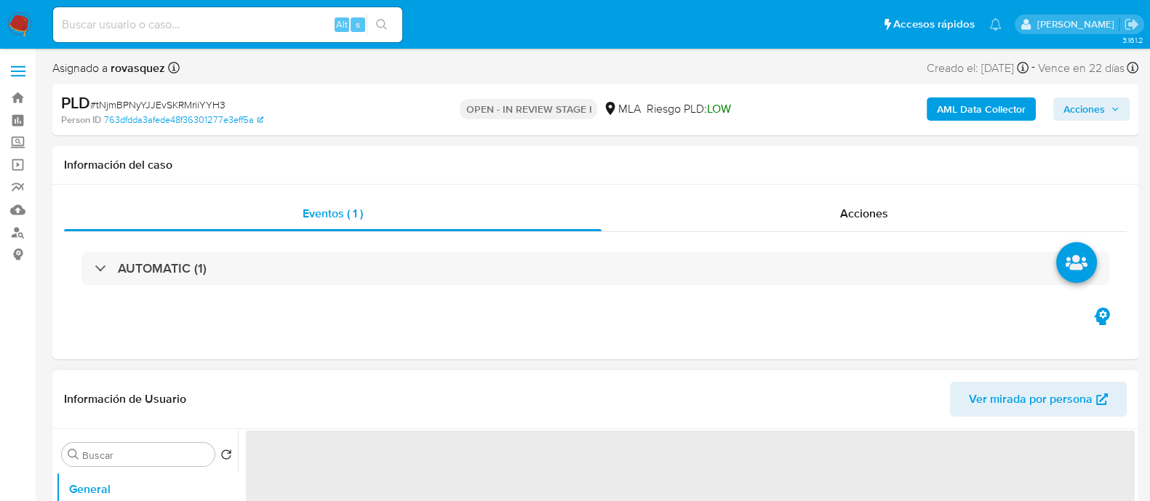
select select "10"
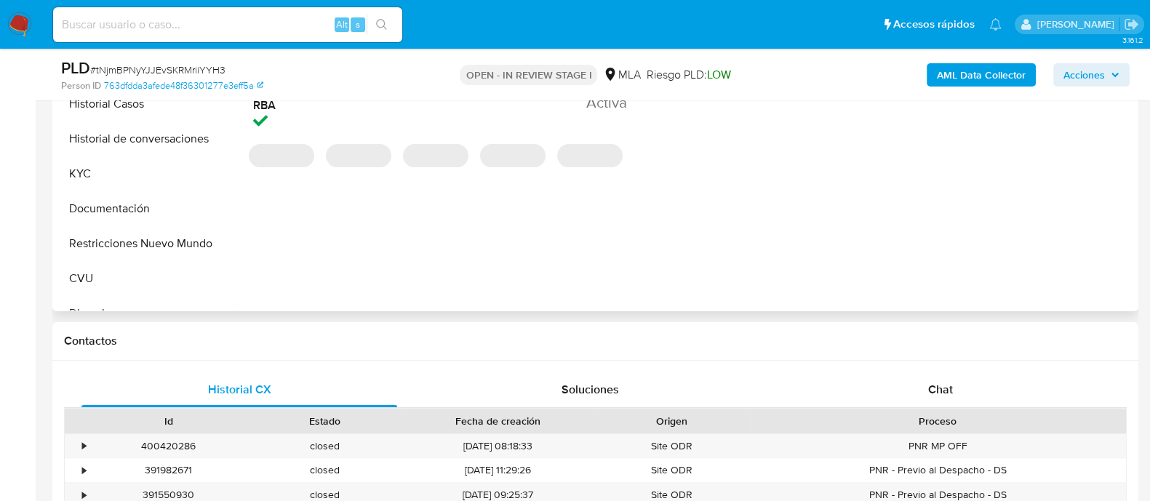
scroll to position [455, 0]
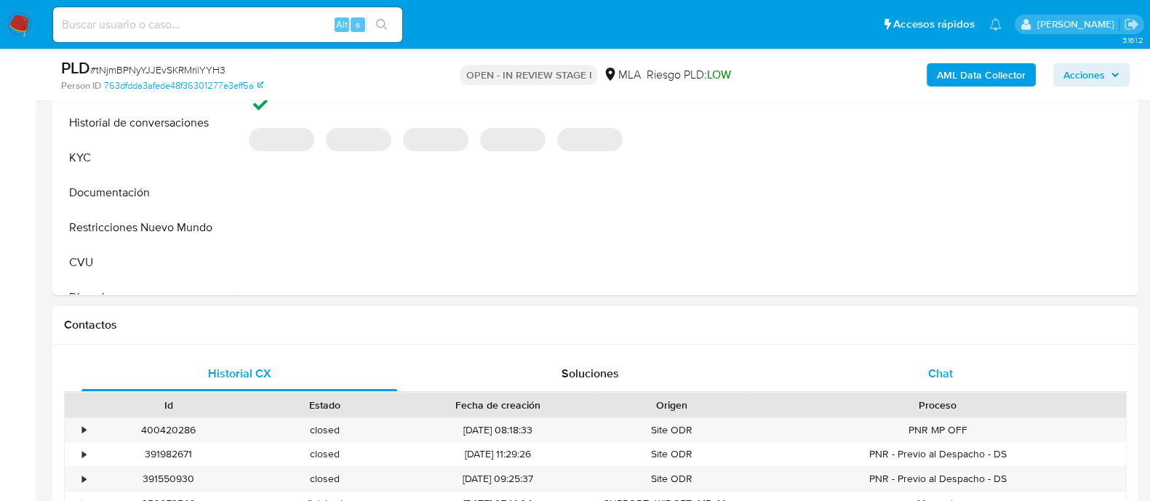
click at [931, 359] on div "Chat" at bounding box center [941, 373] width 316 height 35
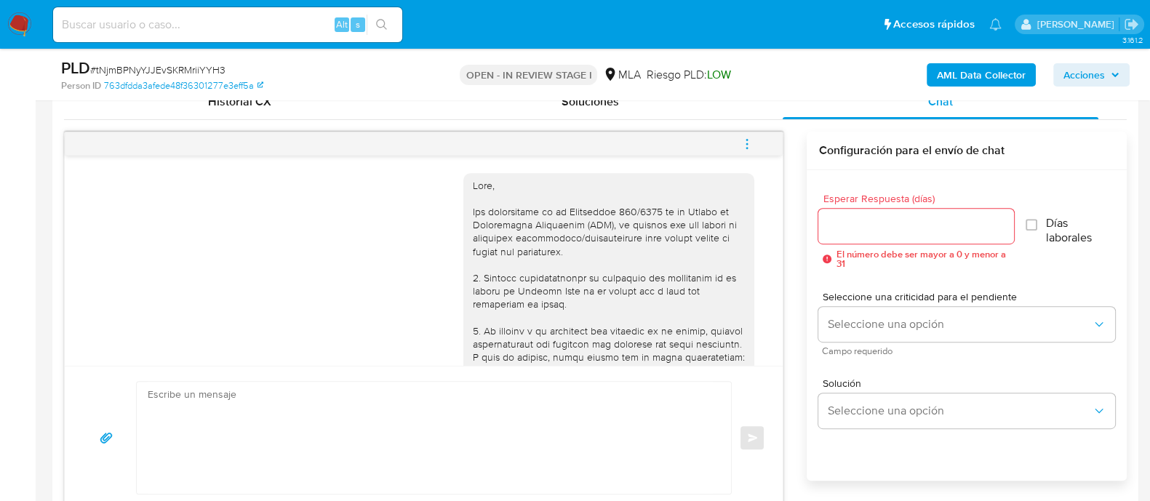
scroll to position [765, 0]
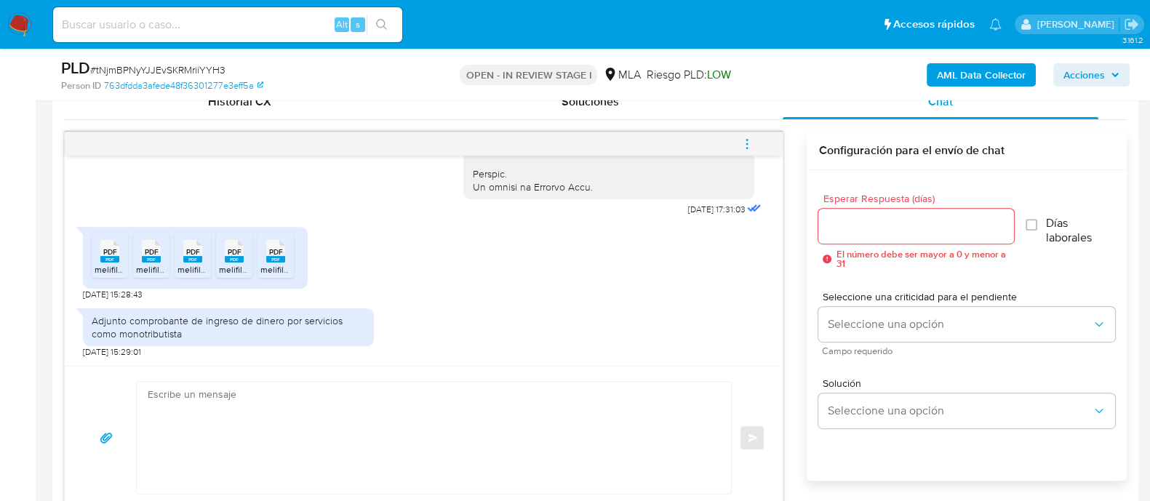
click at [996, 78] on b "AML Data Collector" at bounding box center [981, 74] width 89 height 23
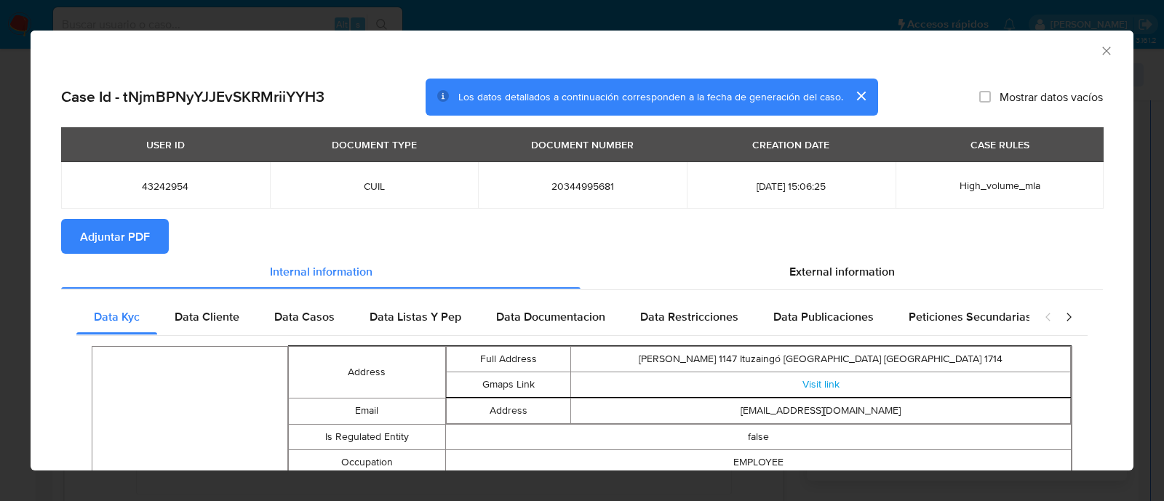
click at [105, 242] on span "Adjuntar PDF" at bounding box center [115, 236] width 70 height 32
click at [1102, 49] on icon "Cerrar ventana" at bounding box center [1106, 51] width 8 height 8
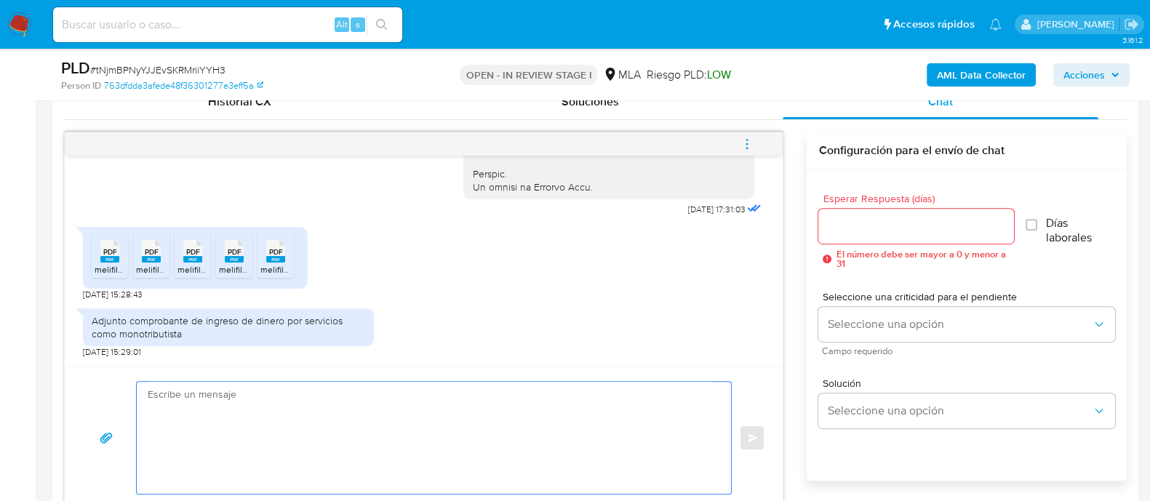
click at [313, 405] on textarea at bounding box center [430, 438] width 565 height 112
click at [251, 450] on textarea at bounding box center [430, 438] width 565 height 112
paste textarea "Hola, ¡Muchas gracias por tu respuesta! Confirmamos la recepción de la document…"
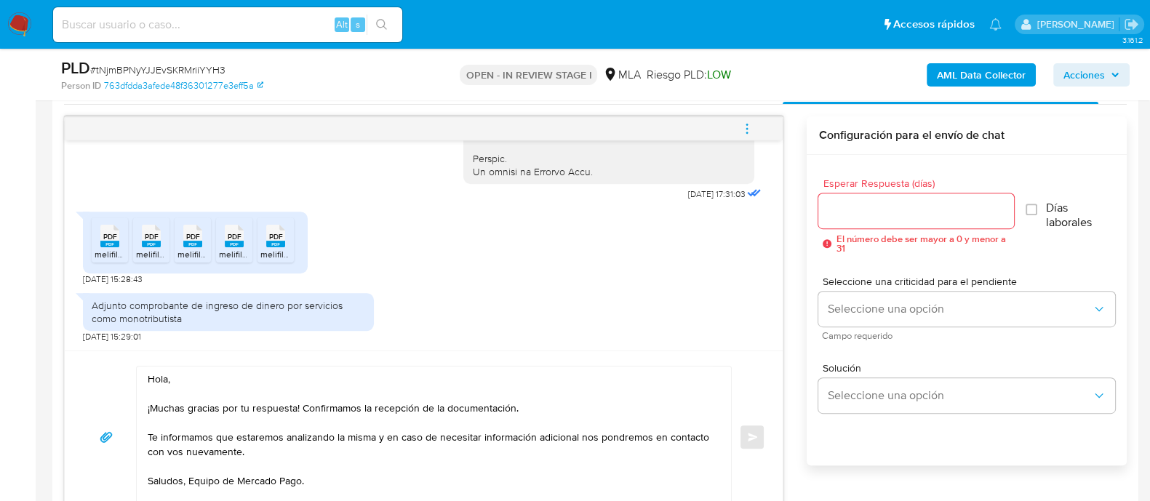
click at [203, 376] on textarea "Hola, ¡Muchas gracias por tu respuesta! Confirmamos la recepción de la document…" at bounding box center [430, 437] width 565 height 141
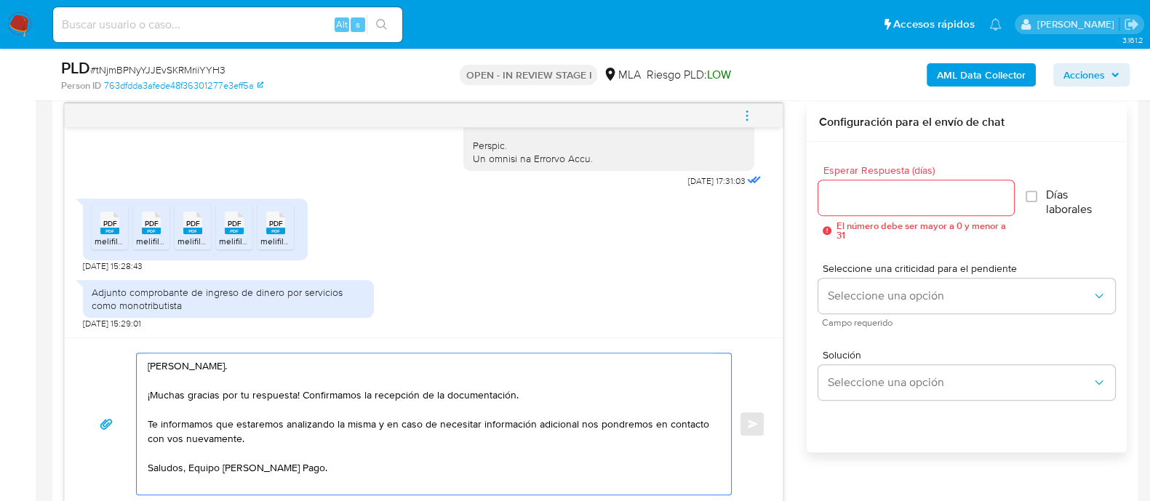
scroll to position [924, 0]
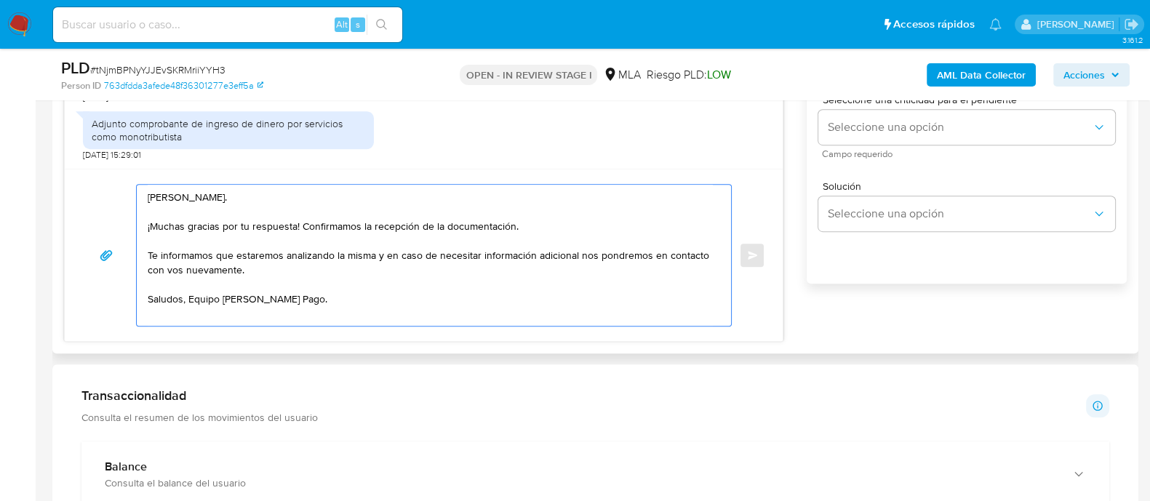
click at [191, 300] on textarea "Hola, Eduardo. ¡Muchas gracias por tu respuesta! Confirmamos la recepción de la…" at bounding box center [430, 255] width 565 height 141
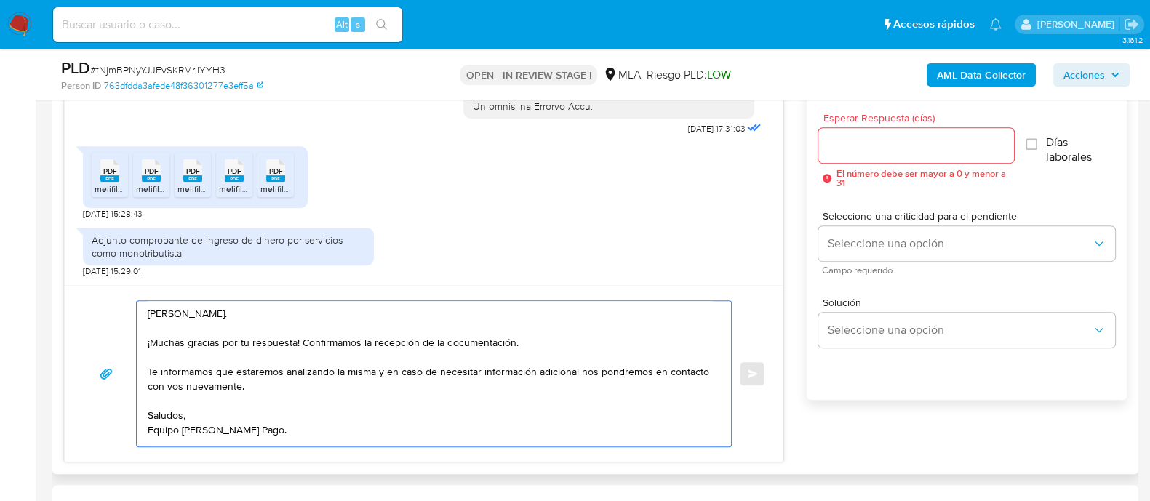
scroll to position [742, 0]
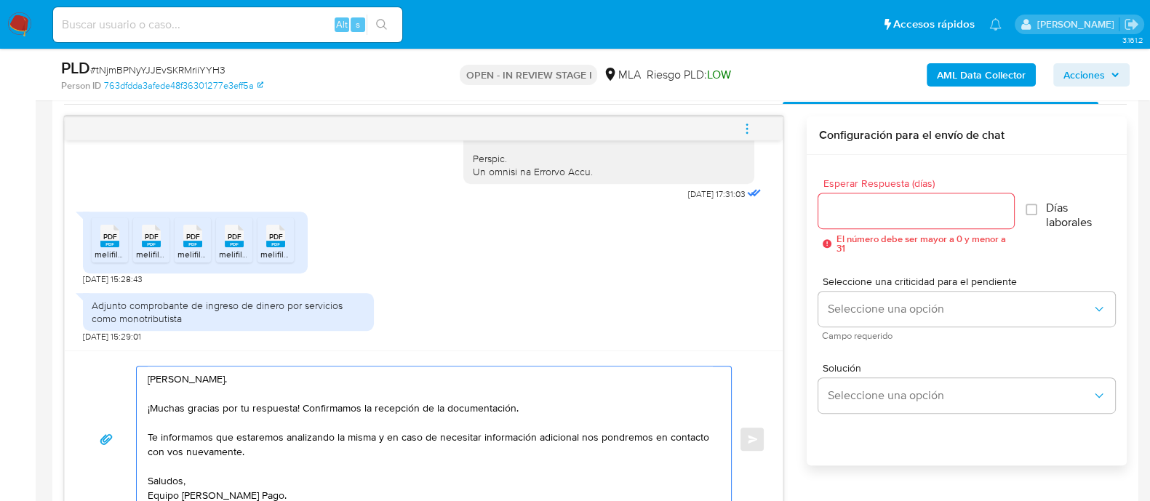
type textarea "Hola, Eduardo. ¡Muchas gracias por tu respuesta! Confirmamos la recepción de la…"
click at [854, 205] on input "Esperar Respuesta (días)" at bounding box center [915, 211] width 195 height 19
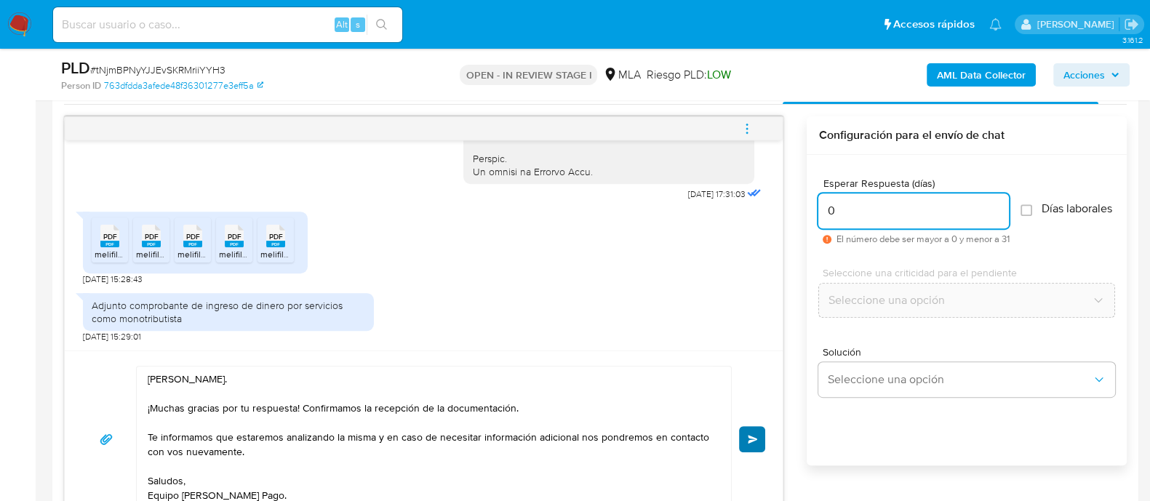
type input "0"
click at [750, 435] on span "Enviar" at bounding box center [753, 439] width 10 height 9
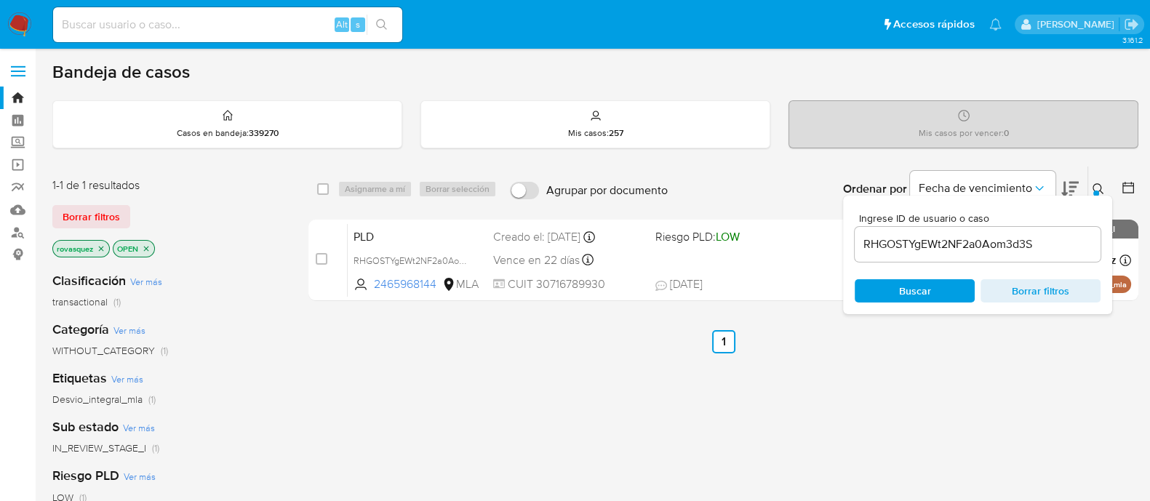
click at [942, 252] on div "RHGOSTYgEWt2NF2a0Aom3d3S" at bounding box center [978, 244] width 246 height 35
click at [944, 250] on input "RHGOSTYgEWt2NF2a0Aom3d3S" at bounding box center [978, 244] width 246 height 19
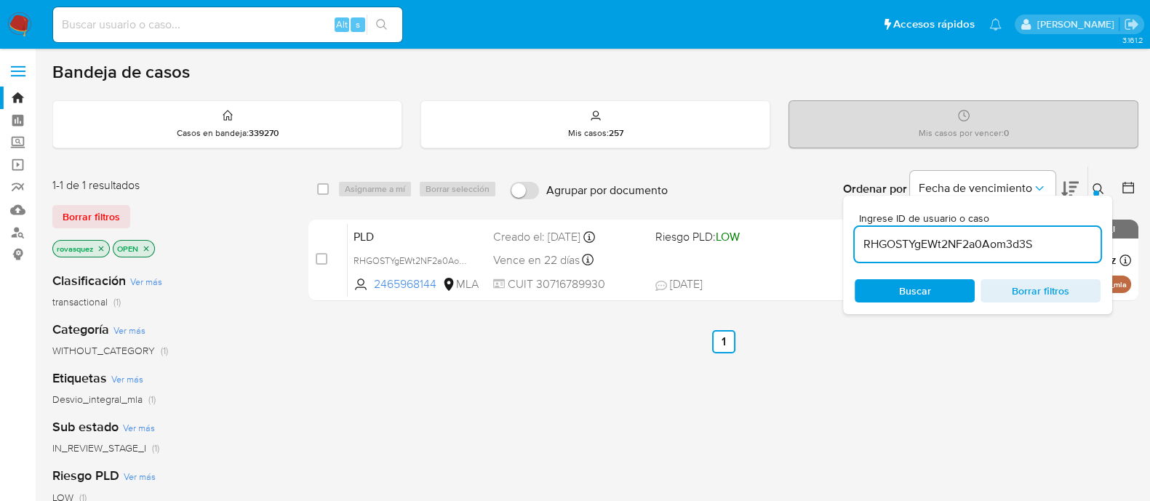
click at [944, 250] on input "RHGOSTYgEWt2NF2a0Aom3d3S" at bounding box center [978, 244] width 246 height 19
paste input "tNjmBPNyYJJEvSKRMriiYYH3"
type input "tNjmBPNyYJJEvSKRMriiYYH3"
click at [515, 383] on div "select-all-cases-checkbox Asignarme a mí Borrar selección Agrupar por documento…" at bounding box center [723, 495] width 830 height 659
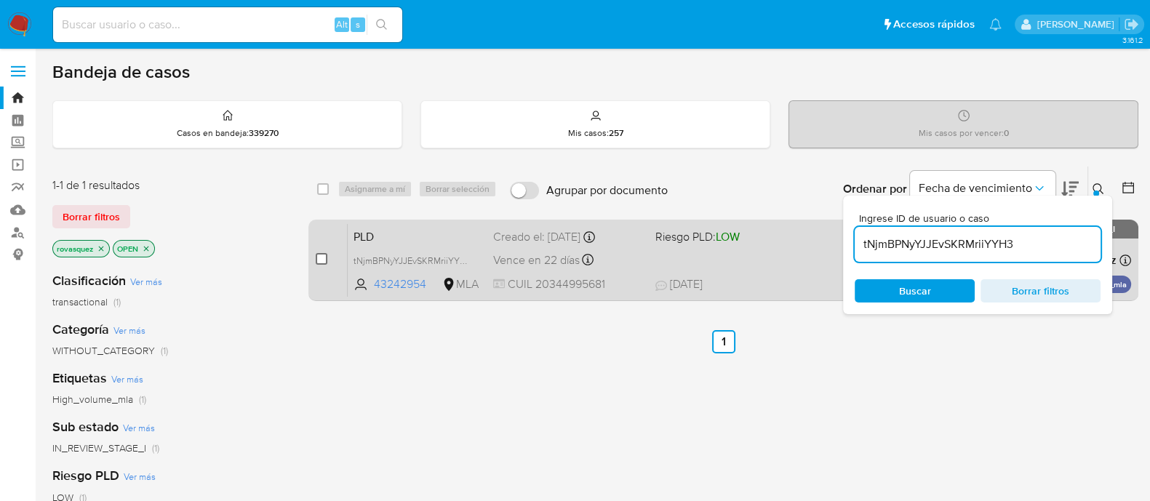
click at [320, 263] on input "checkbox" at bounding box center [322, 259] width 12 height 12
checkbox input "true"
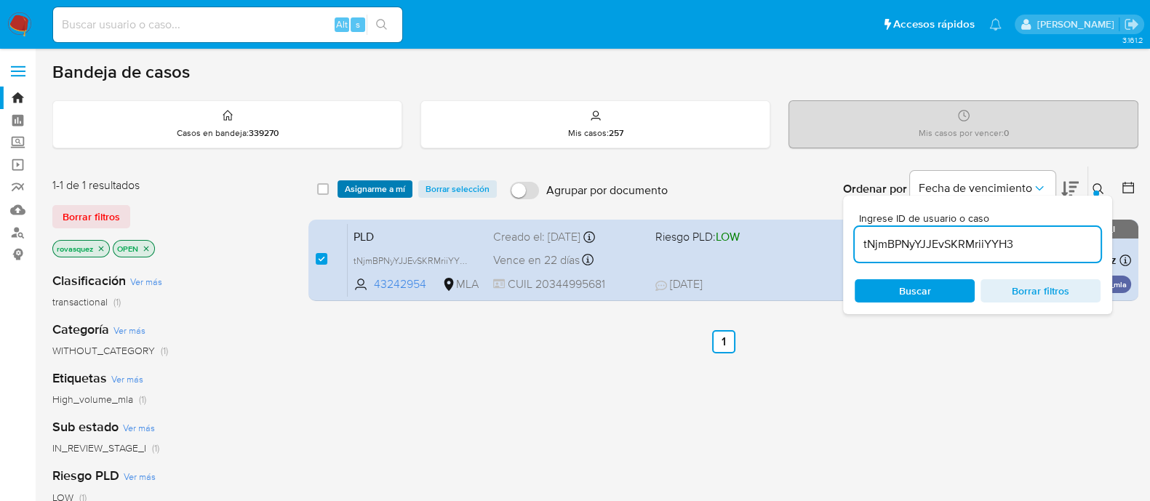
click at [373, 190] on span "Asignarme a mí" at bounding box center [375, 189] width 60 height 15
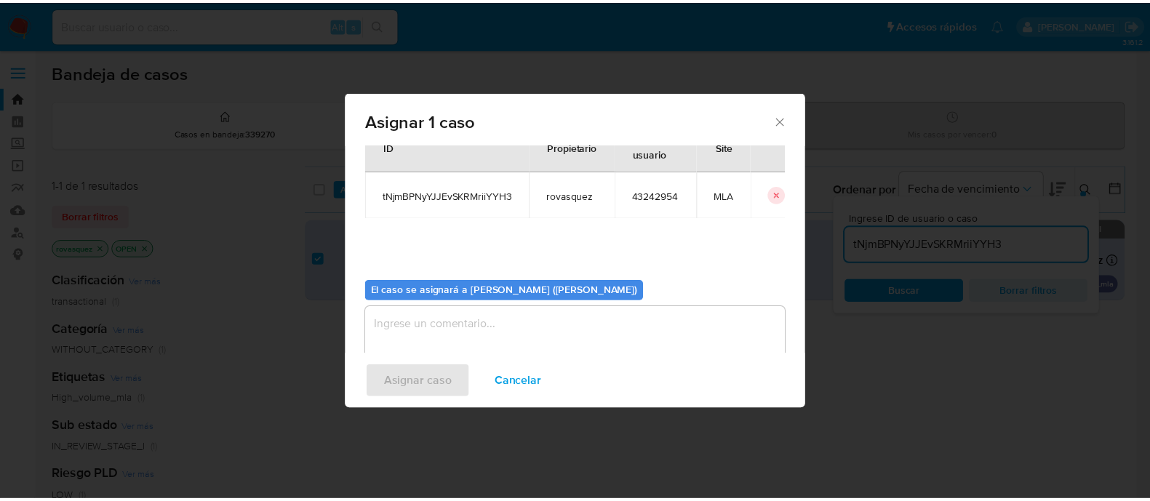
scroll to position [75, 0]
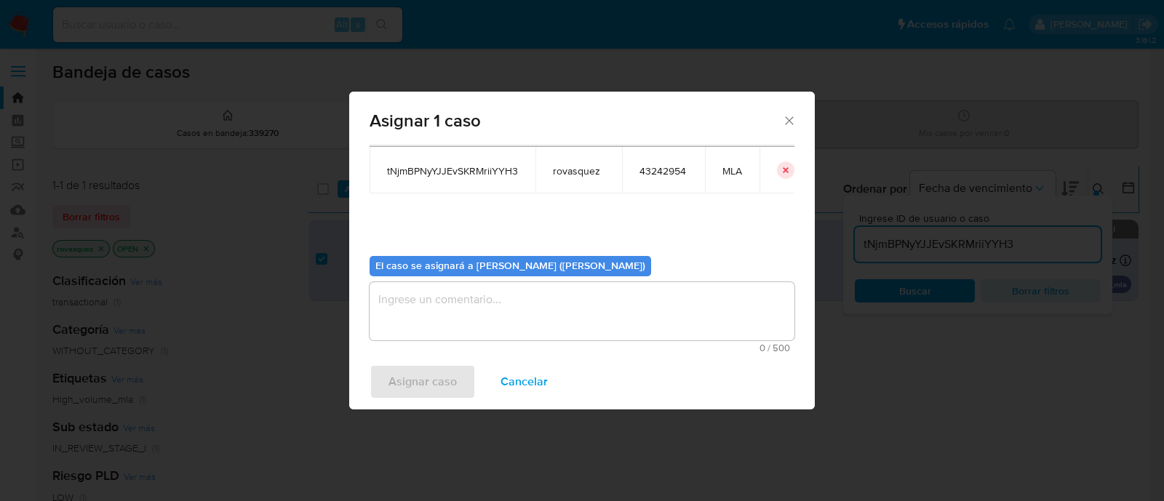
click at [462, 292] on textarea "assign-modal" at bounding box center [582, 311] width 425 height 58
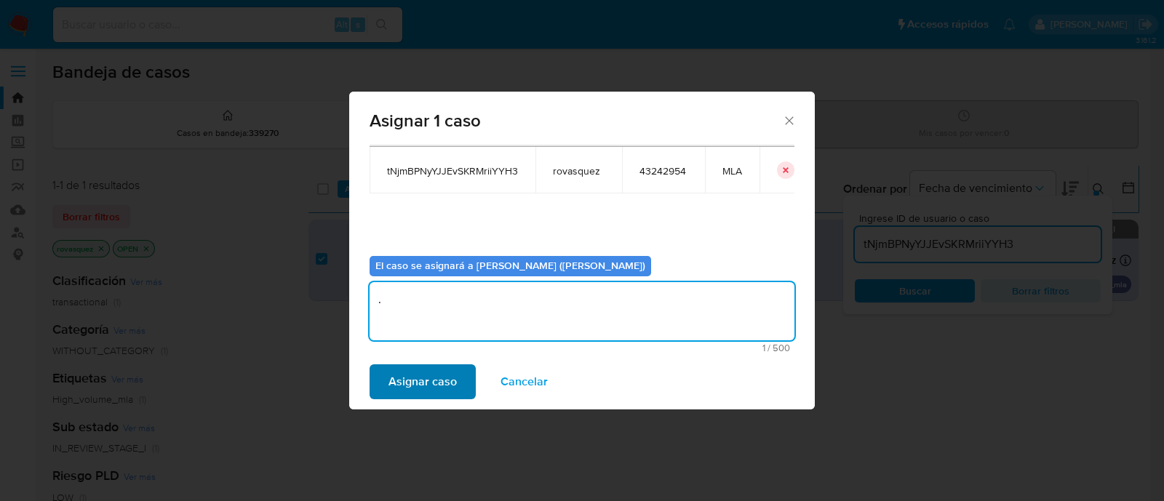
type textarea "."
click at [435, 379] on span "Asignar caso" at bounding box center [423, 382] width 68 height 32
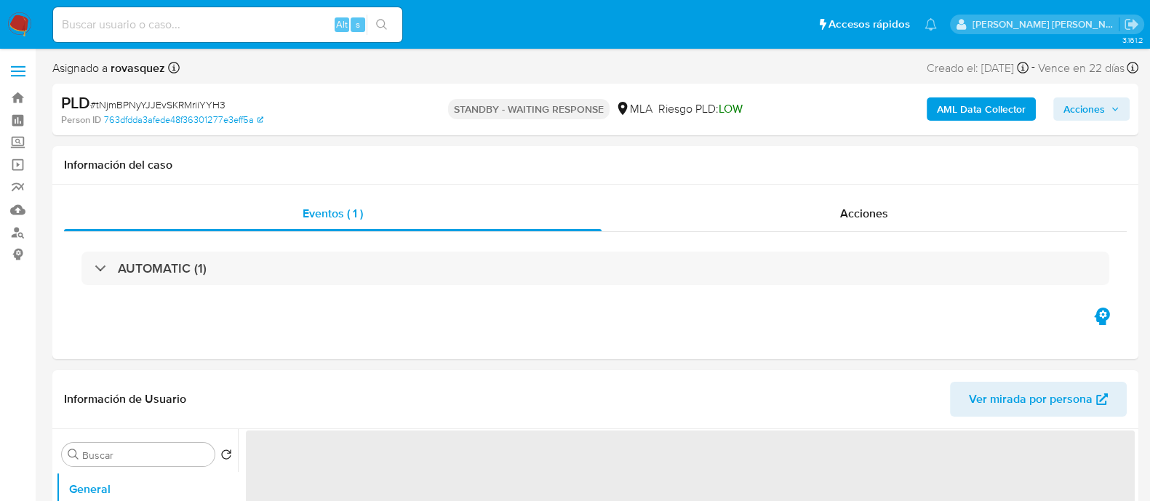
select select "10"
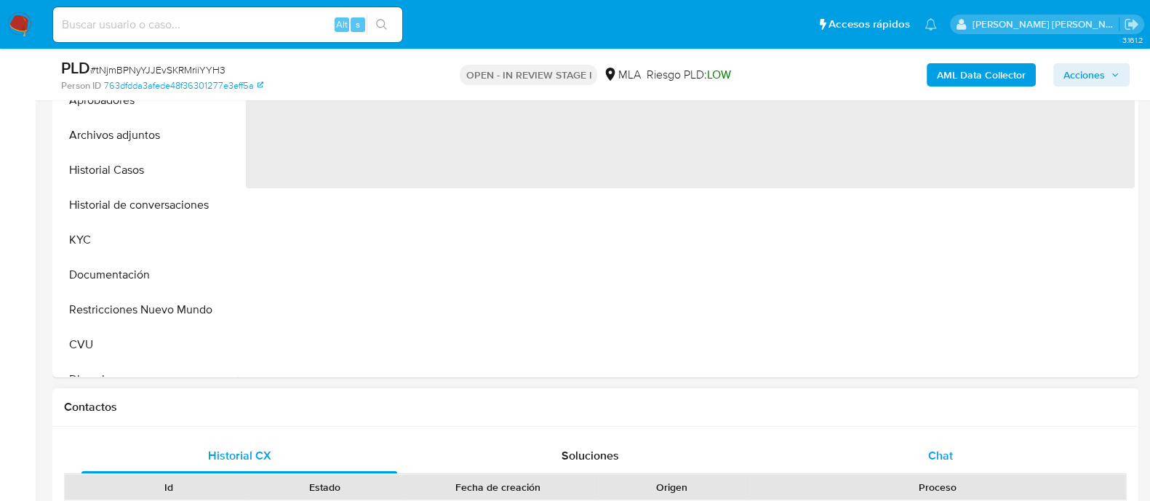
select select "10"
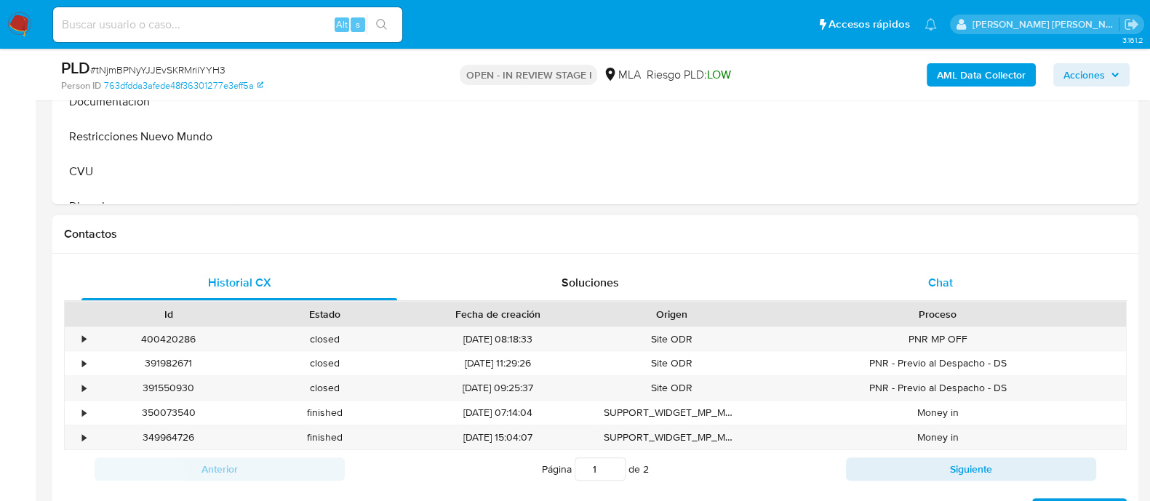
click at [951, 288] on span "Chat" at bounding box center [940, 282] width 25 height 17
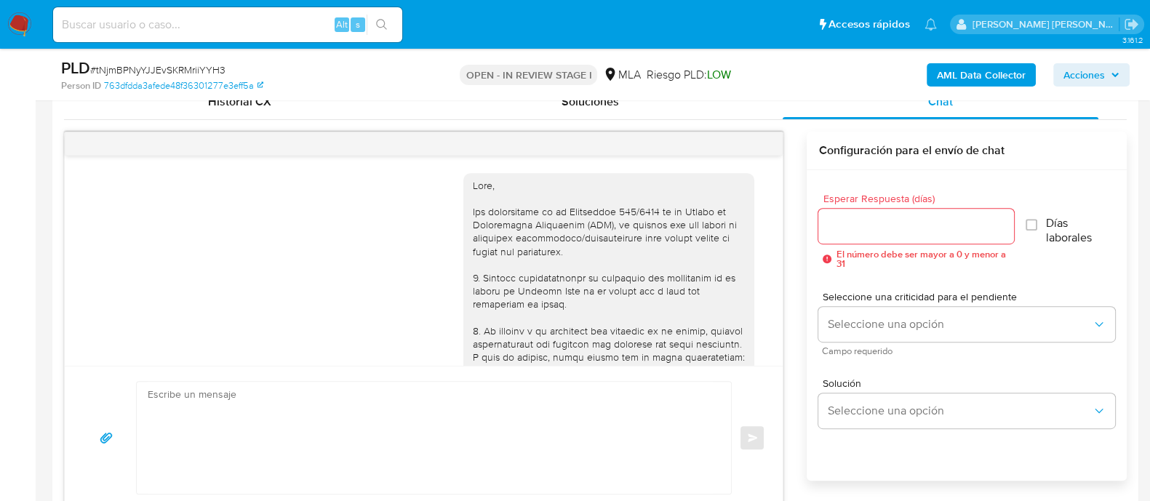
scroll to position [952, 0]
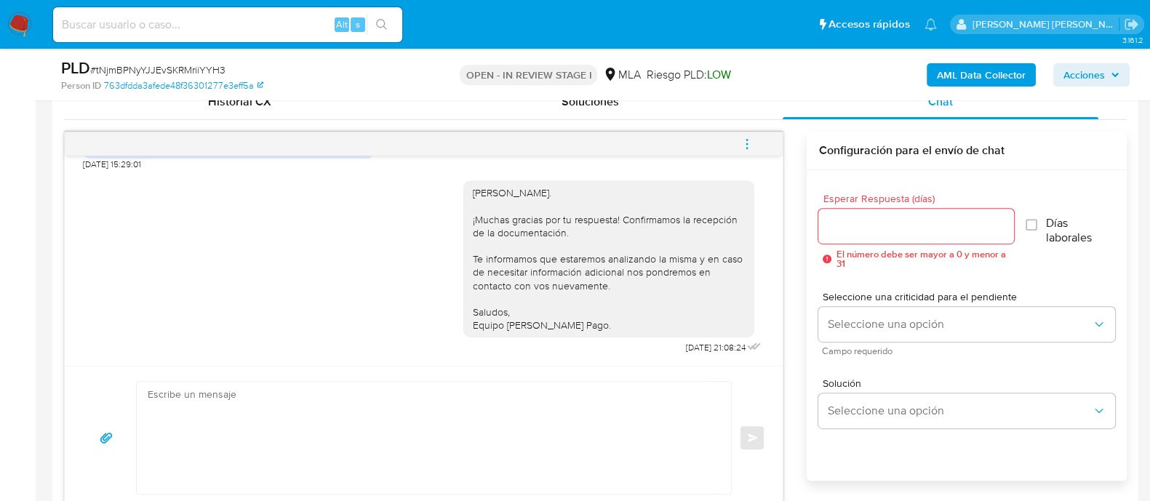
click at [745, 145] on icon "menu-action" at bounding box center [747, 144] width 13 height 13
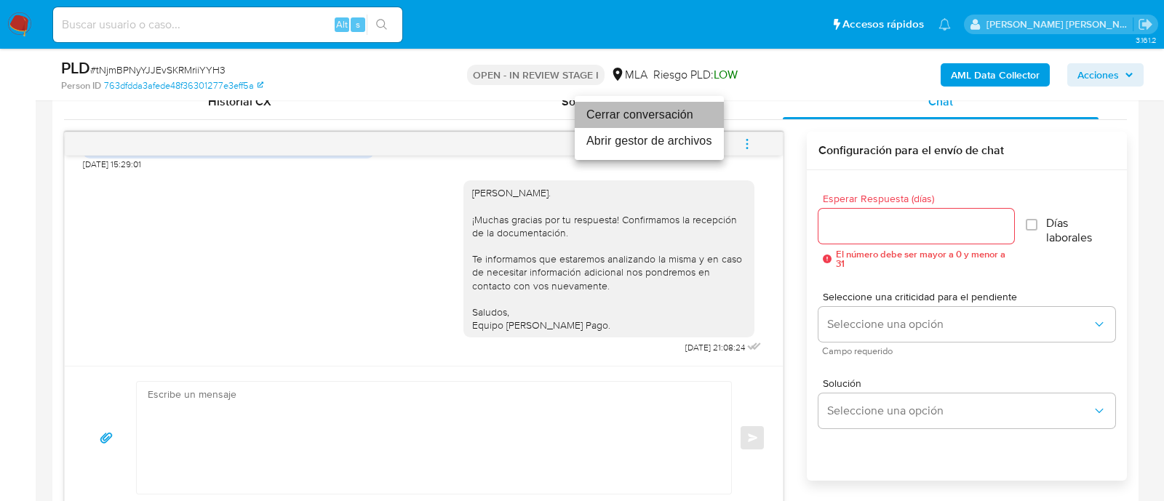
click at [674, 114] on li "Cerrar conversación" at bounding box center [649, 115] width 149 height 26
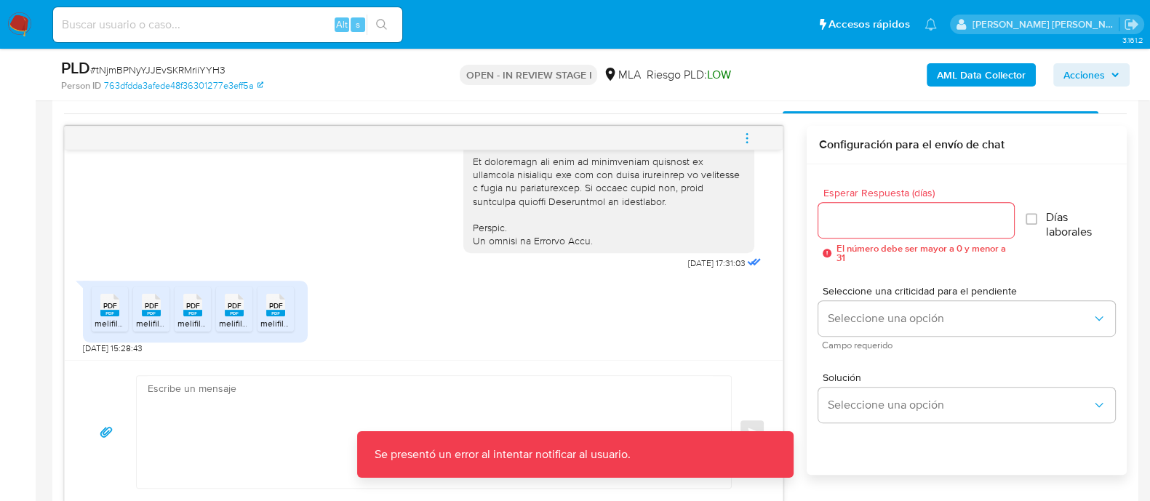
scroll to position [727, 0]
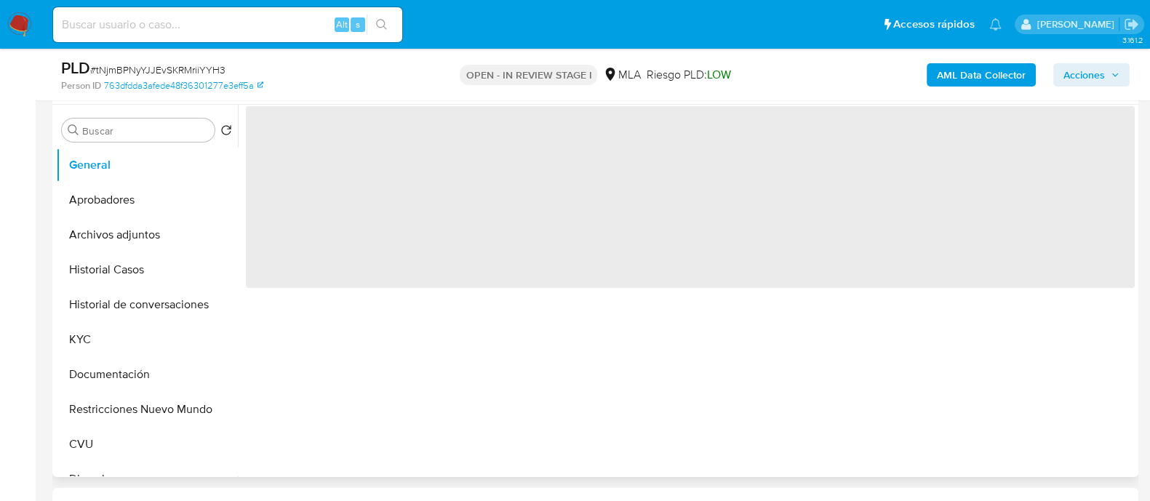
select select "10"
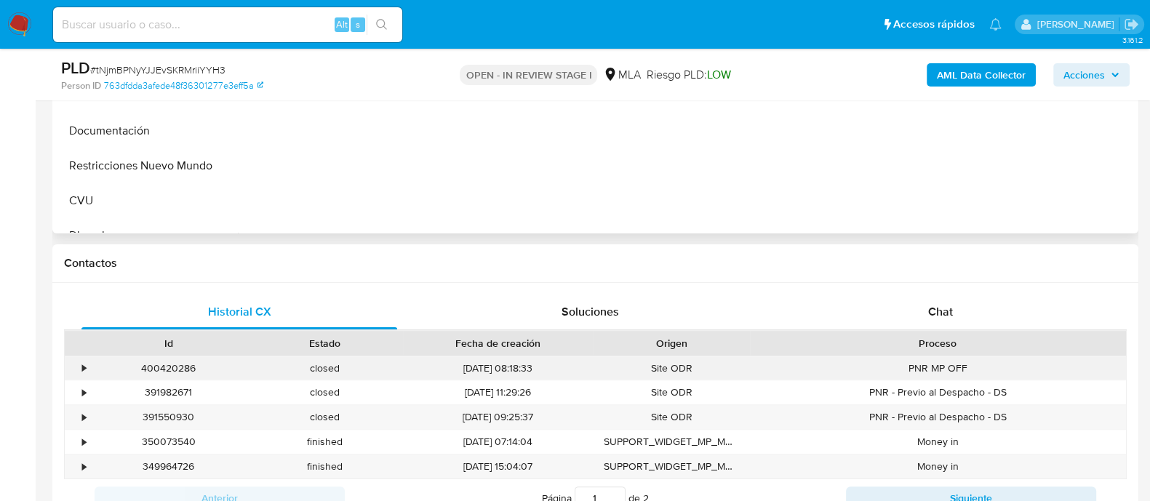
scroll to position [546, 0]
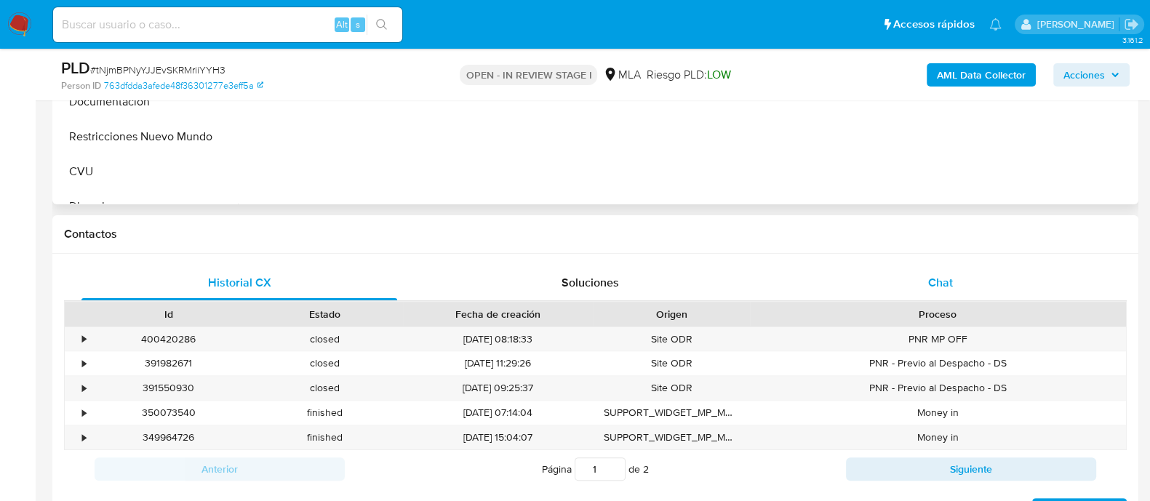
click at [943, 285] on span "Chat" at bounding box center [940, 282] width 25 height 17
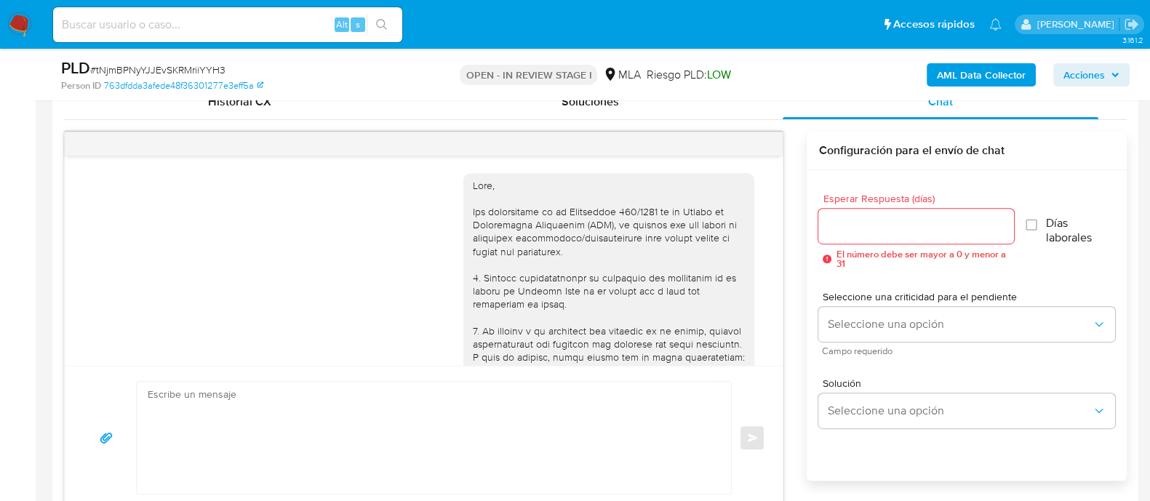
scroll to position [952, 0]
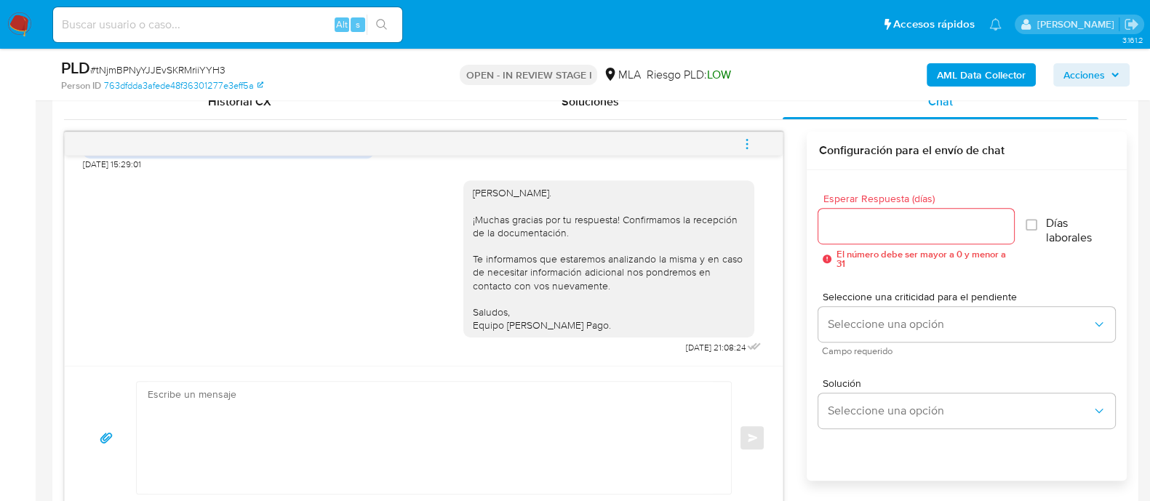
click at [744, 147] on icon "menu-action" at bounding box center [747, 144] width 13 height 13
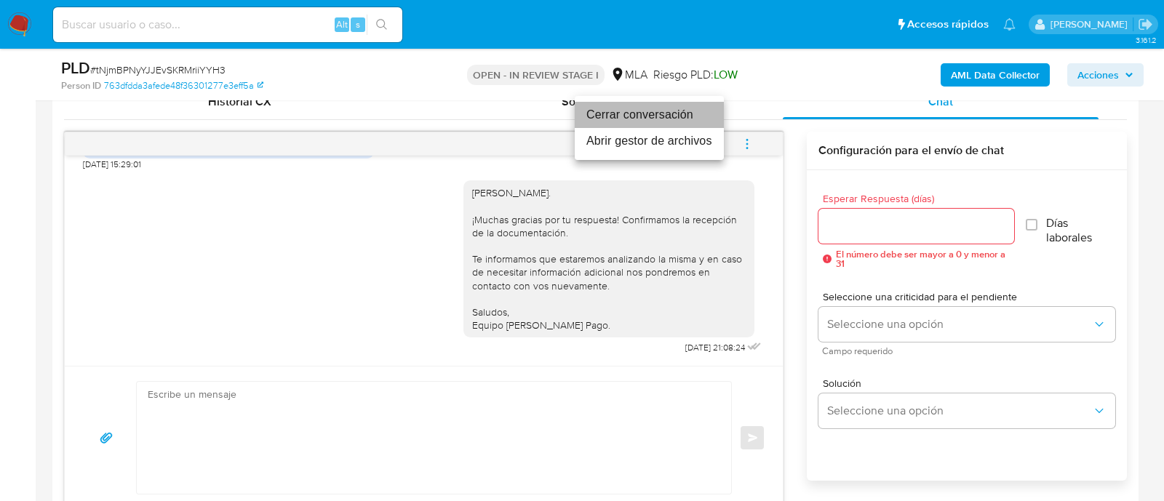
click at [662, 117] on li "Cerrar conversación" at bounding box center [649, 115] width 149 height 26
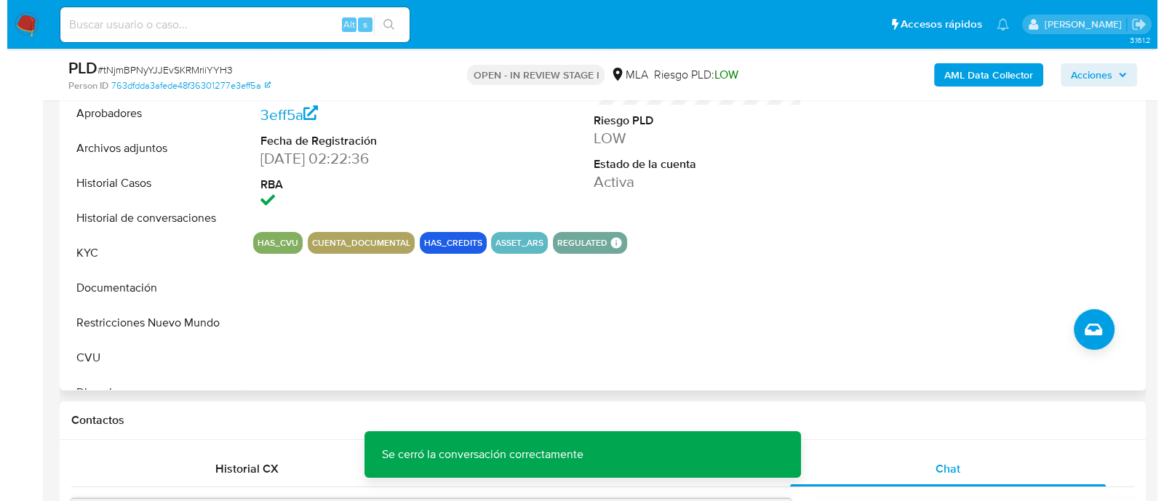
scroll to position [273, 0]
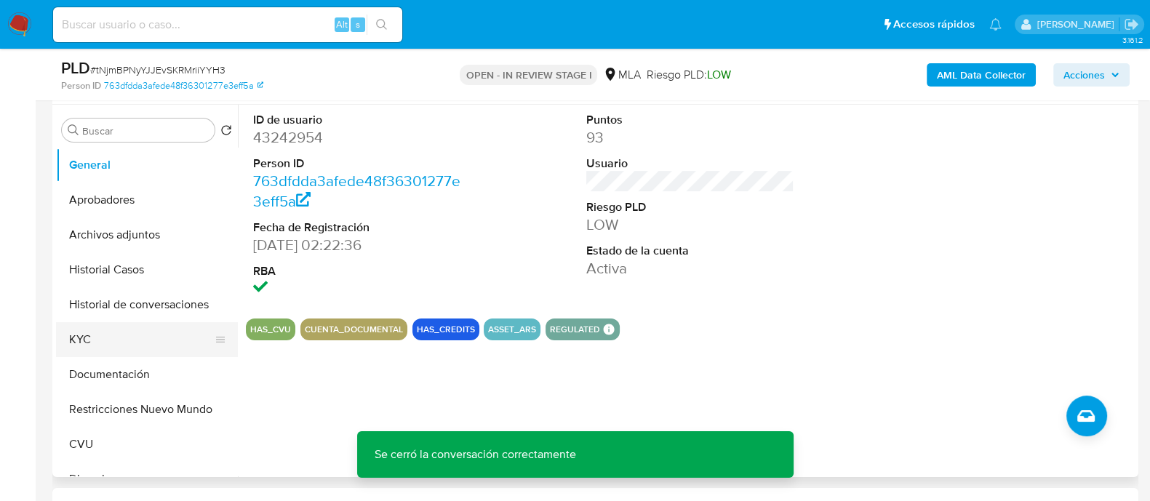
click at [116, 333] on button "KYC" at bounding box center [141, 339] width 170 height 35
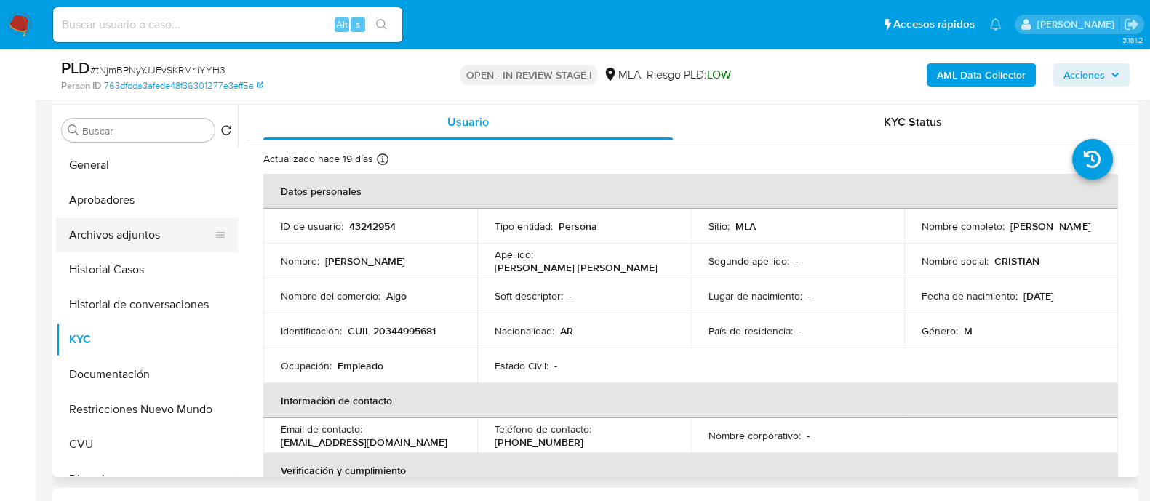
click at [131, 230] on button "Archivos adjuntos" at bounding box center [141, 235] width 170 height 35
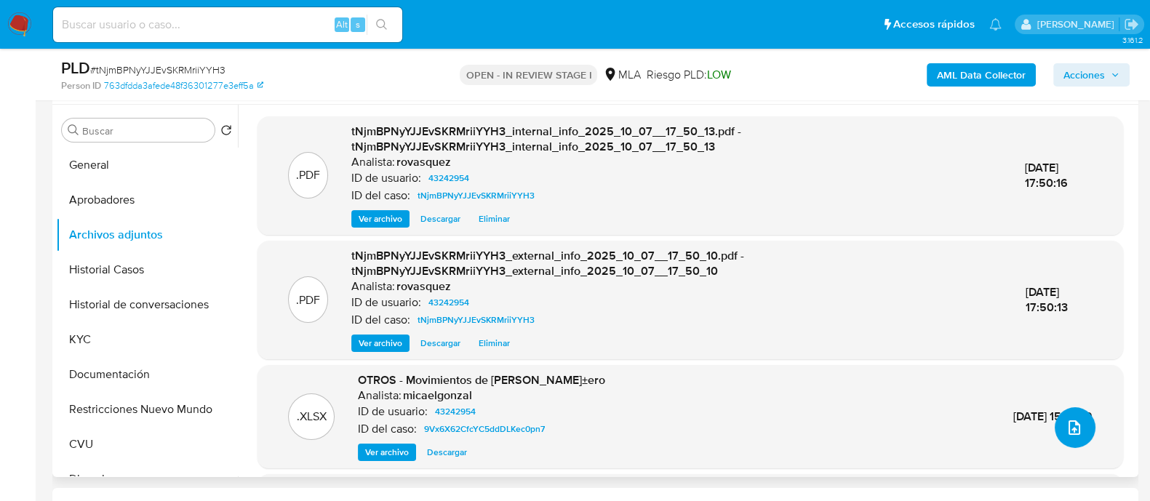
click at [1073, 422] on icon "upload-file" at bounding box center [1075, 428] width 12 height 15
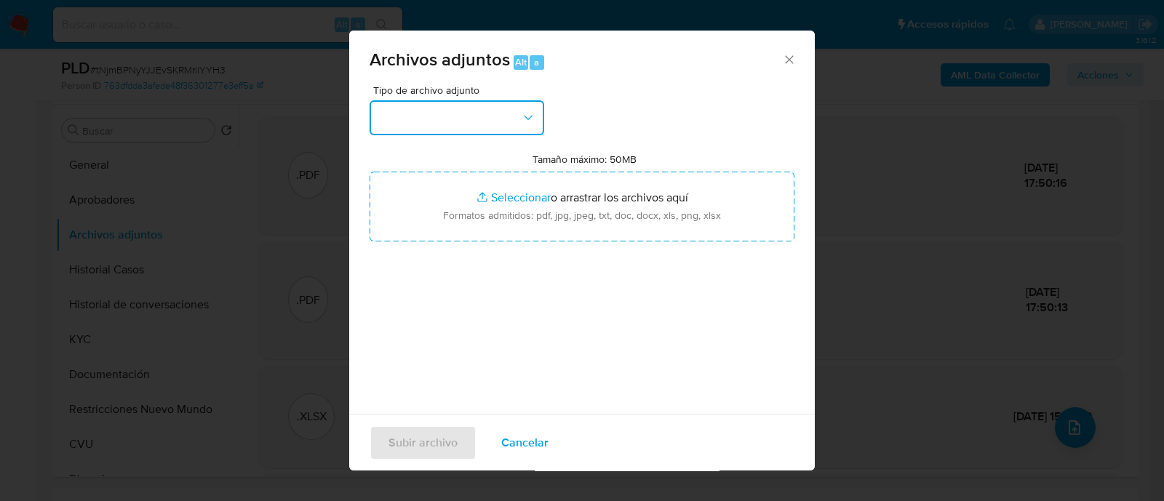
click at [478, 116] on button "button" at bounding box center [457, 117] width 175 height 35
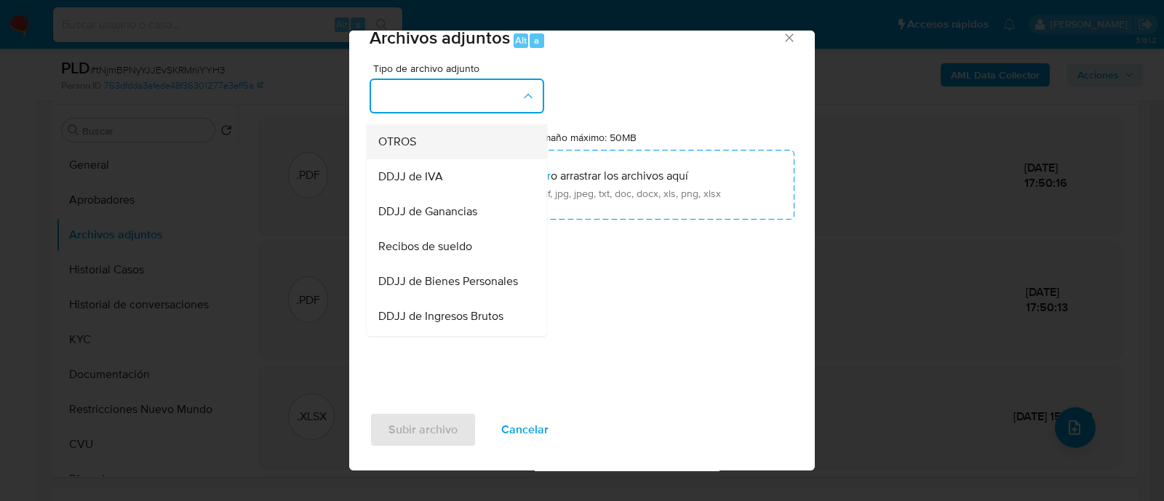
click at [431, 159] on div "OTROS" at bounding box center [452, 141] width 148 height 35
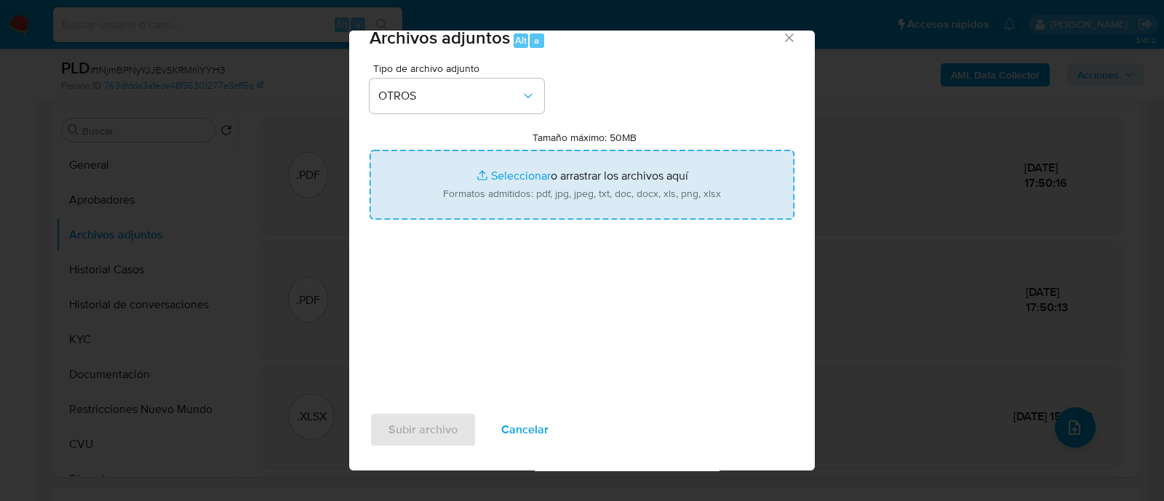
click at [502, 172] on input "Tamaño máximo: 50MB Seleccionar archivos" at bounding box center [582, 185] width 425 height 70
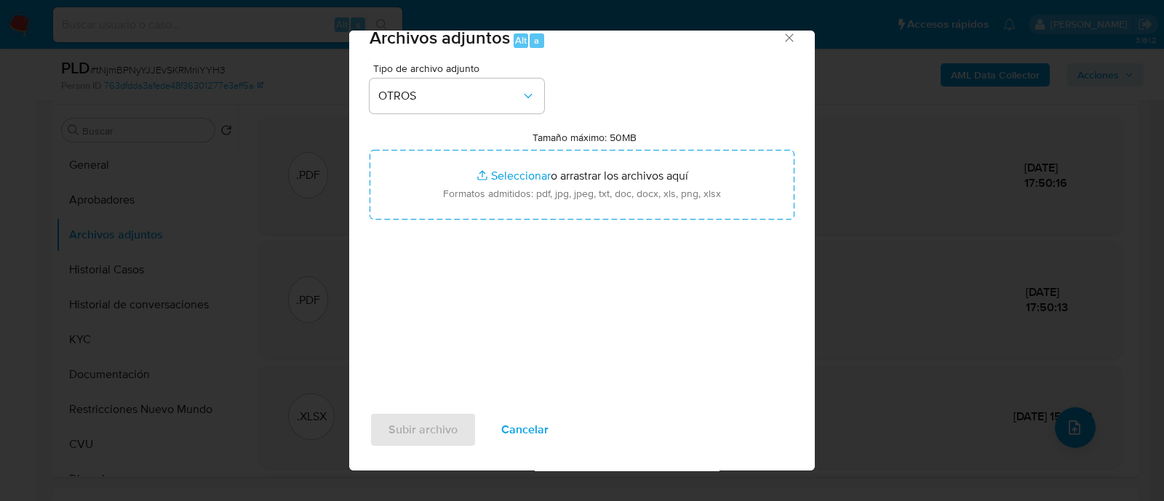
click at [514, 429] on span "Cancelar" at bounding box center [524, 430] width 47 height 32
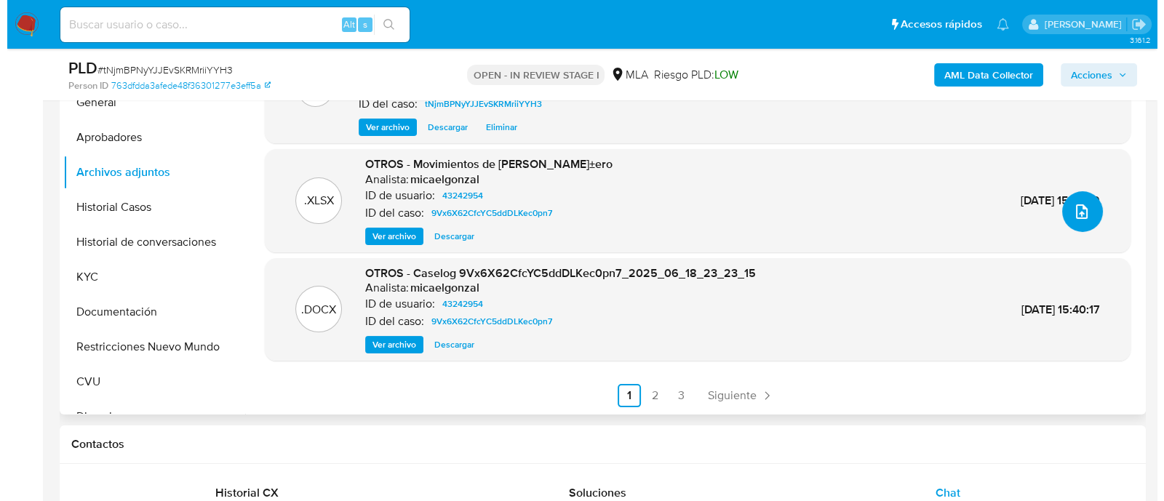
scroll to position [363, 0]
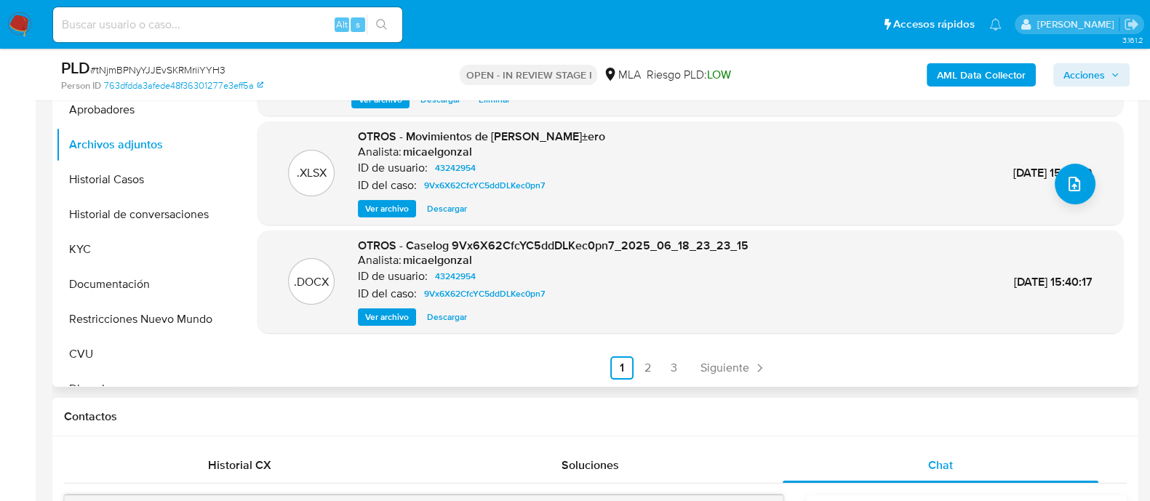
click at [392, 316] on span "Ver archivo" at bounding box center [387, 317] width 44 height 15
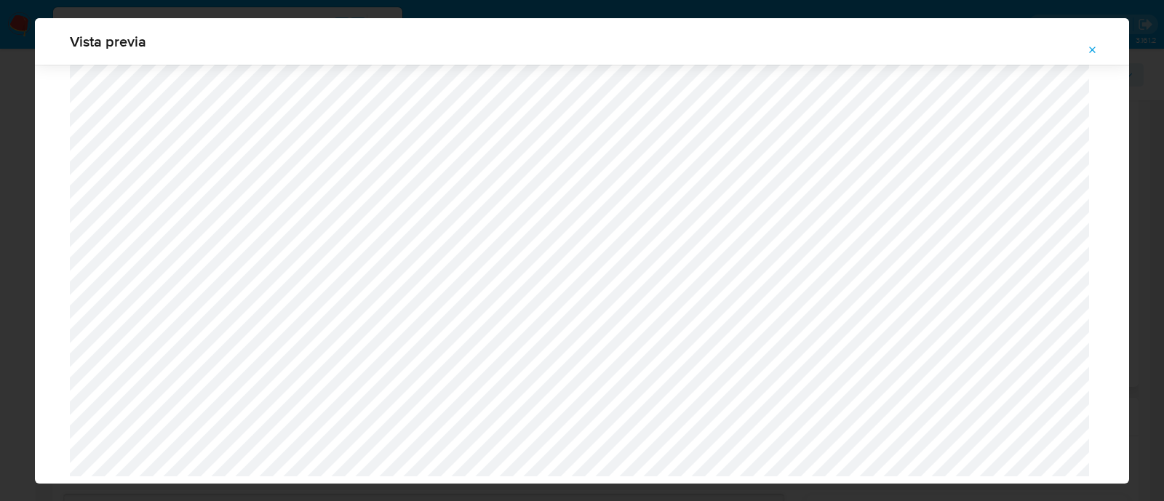
scroll to position [1062, 0]
click at [1099, 52] on button "Attachment preview" at bounding box center [1093, 50] width 32 height 23
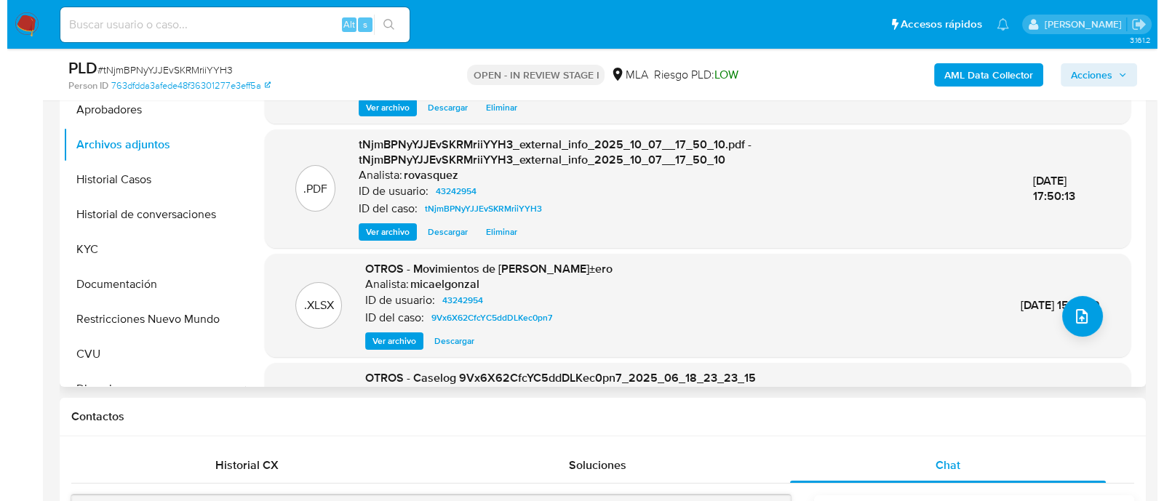
scroll to position [0, 0]
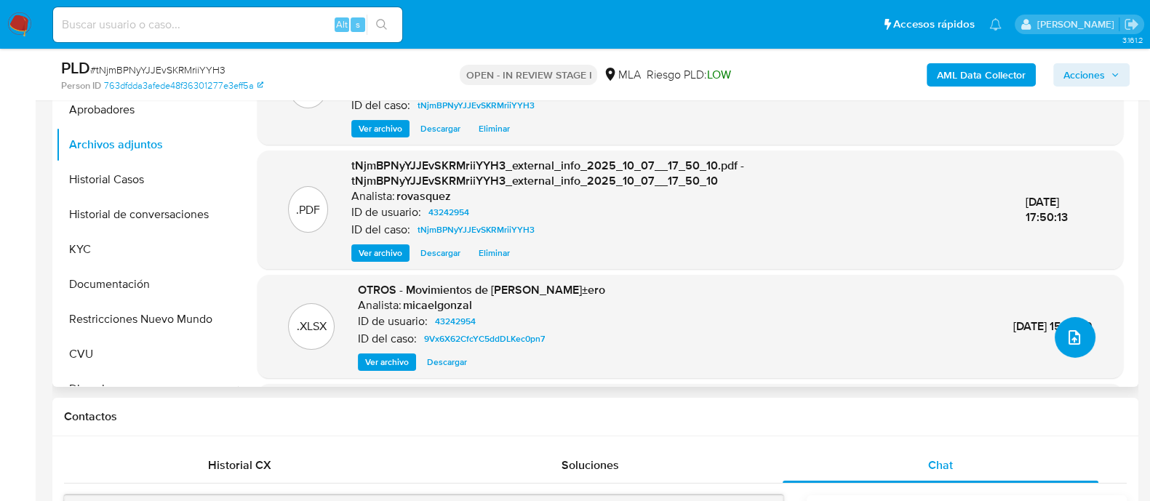
click at [1069, 329] on icon "upload-file" at bounding box center [1074, 337] width 17 height 17
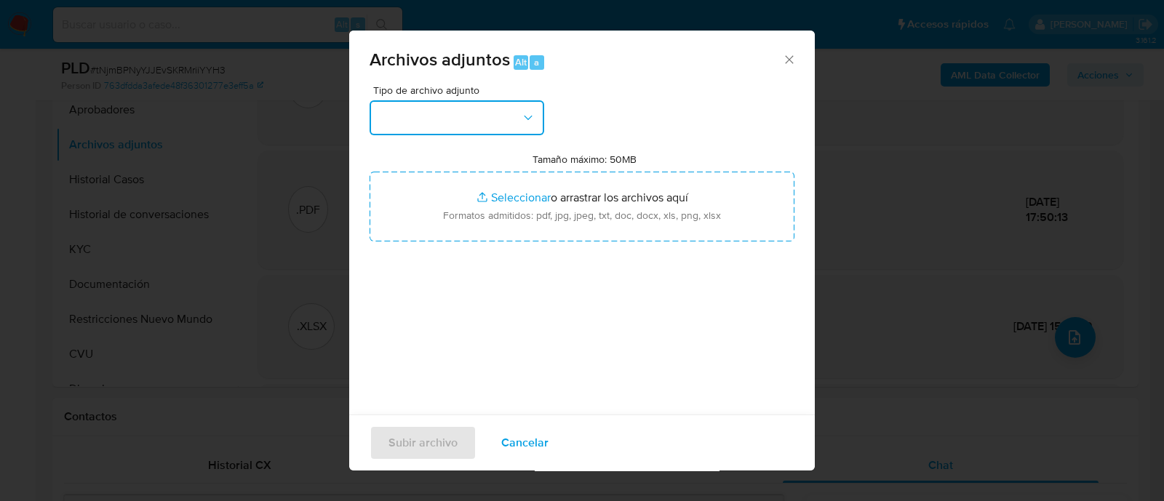
click at [498, 127] on button "button" at bounding box center [457, 117] width 175 height 35
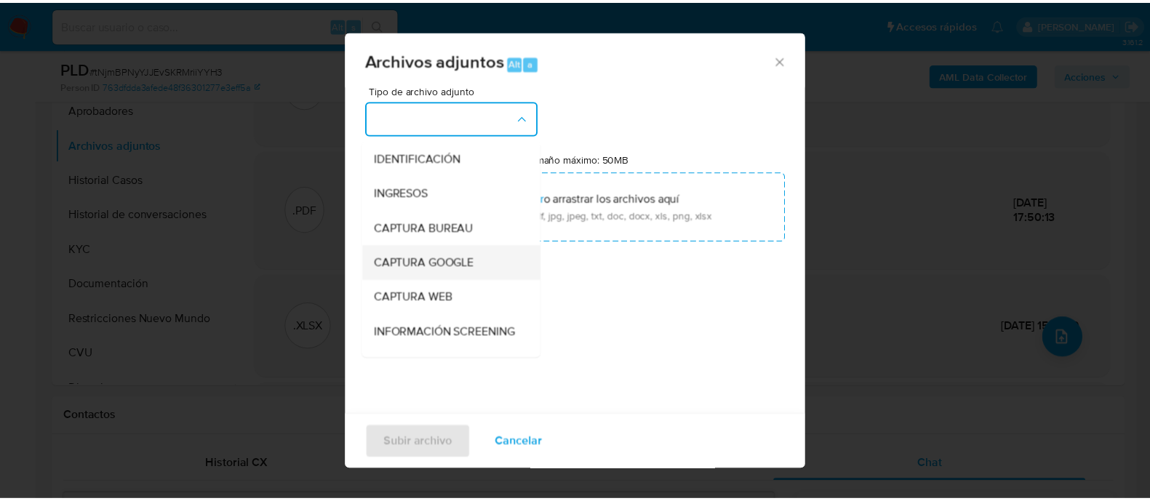
scroll to position [181, 0]
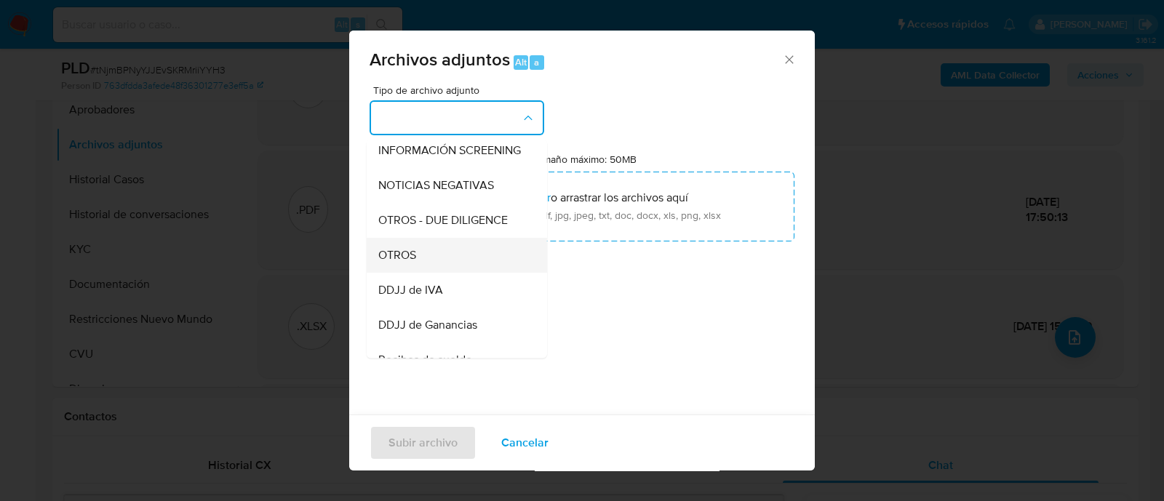
click at [475, 260] on div "OTROS" at bounding box center [452, 255] width 148 height 35
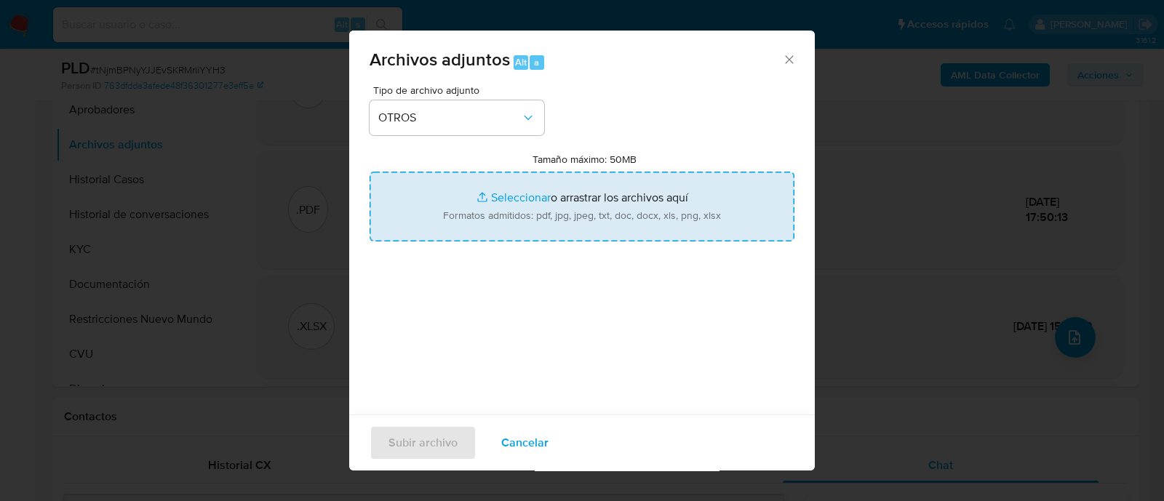
click at [514, 200] on input "Tamaño máximo: 50MB Seleccionar archivos" at bounding box center [582, 207] width 425 height 70
type input "C:\fakepath\Caselog tNjmBPNyYJJEvSKRMriiYYH3_2025_10_07_12_52_34.docx"
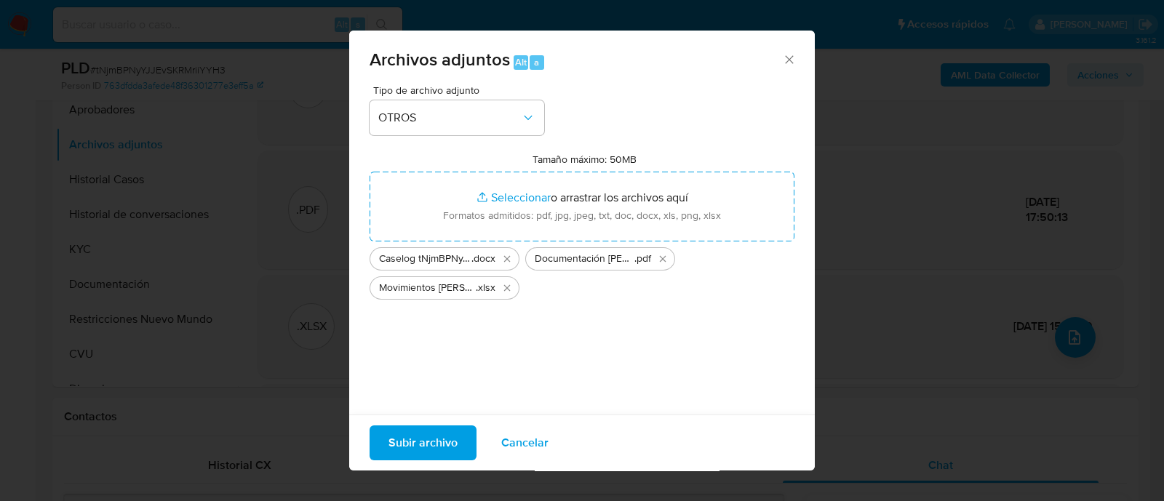
click at [429, 445] on span "Subir archivo" at bounding box center [423, 443] width 69 height 32
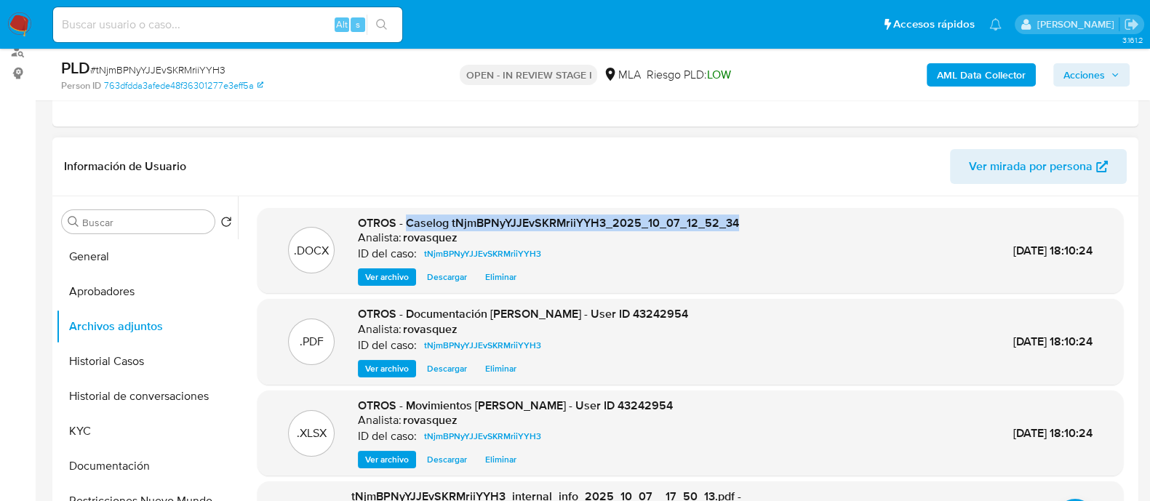
drag, startPoint x: 407, startPoint y: 223, endPoint x: 737, endPoint y: 222, distance: 329.6
click at [737, 222] on div ".DOCX OTROS - Caselog tNjmBPNyYJJEvSKRMriiYYH3_2025_10_07_12_52_34 Analista: ro…" at bounding box center [690, 250] width 851 height 71
copy span "Caselog tNjmBPNyYJJEvSKRMriiYYH3_2025_10_07_12_52_34"
click at [1088, 74] on span "Acciones" at bounding box center [1084, 74] width 41 height 23
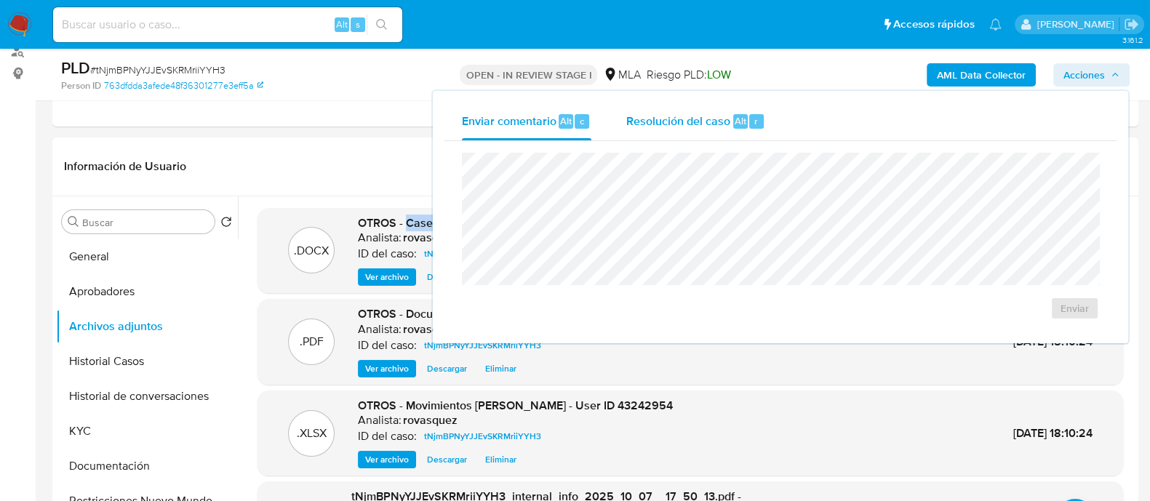
click at [680, 113] on span "Resolución del caso" at bounding box center [678, 120] width 104 height 17
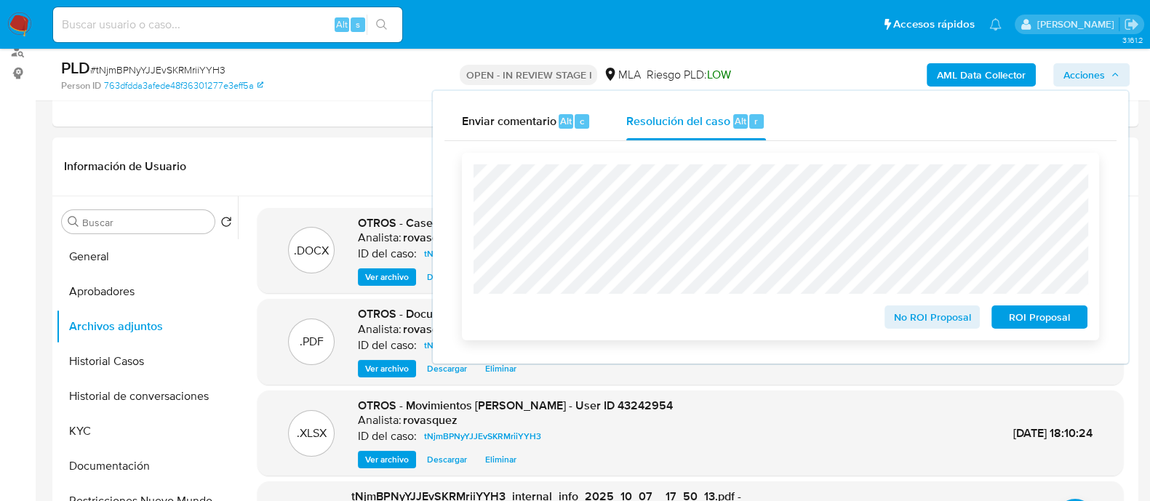
click at [926, 319] on span "No ROI Proposal" at bounding box center [933, 317] width 76 height 20
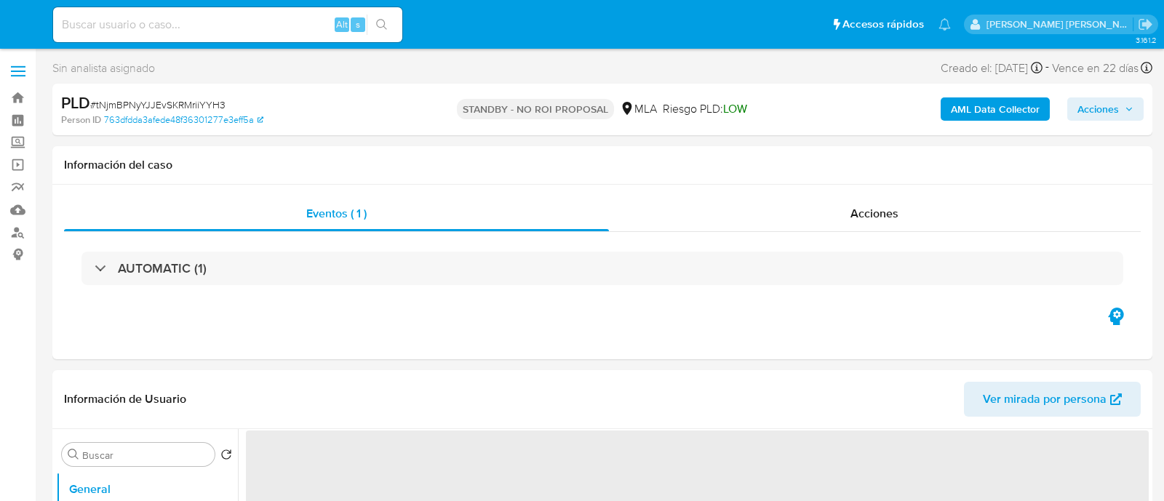
select select "10"
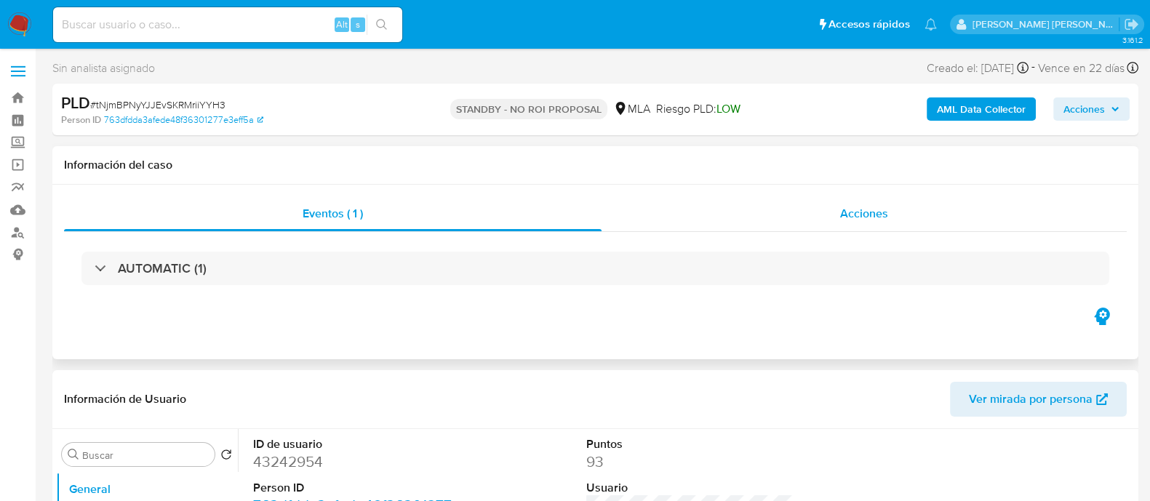
click at [845, 215] on span "Acciones" at bounding box center [864, 213] width 48 height 17
select select "10"
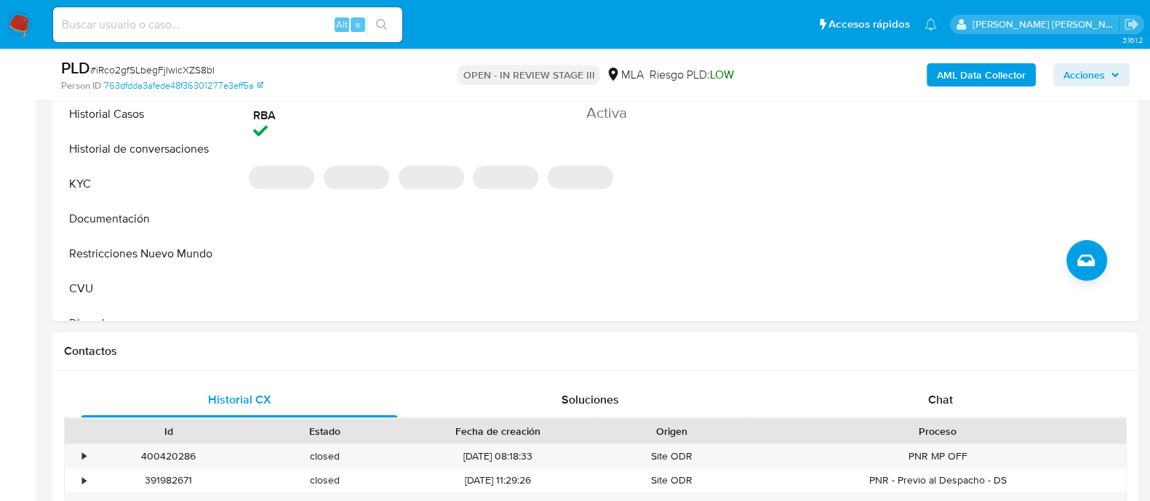
scroll to position [546, 0]
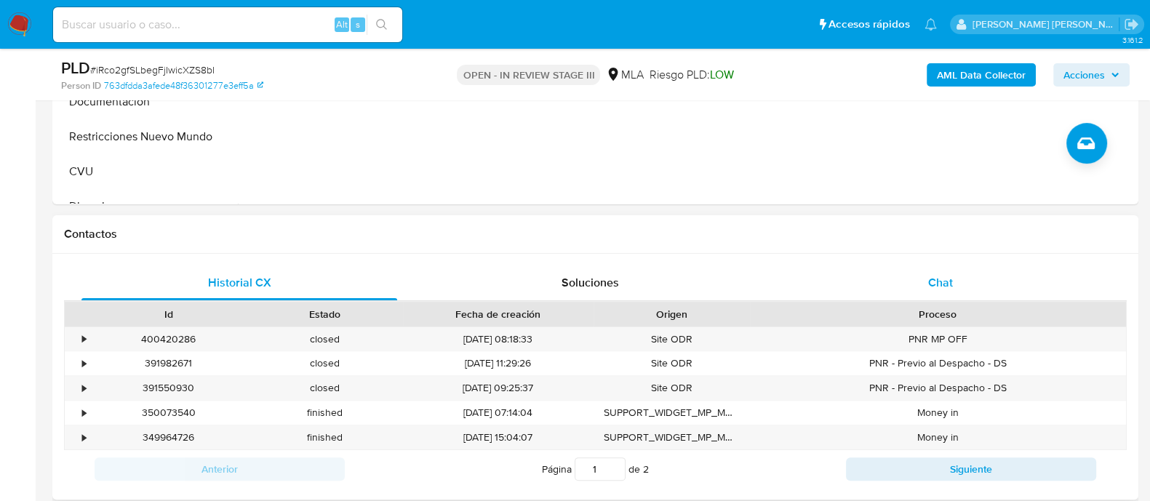
click at [943, 295] on div "Chat" at bounding box center [941, 283] width 316 height 35
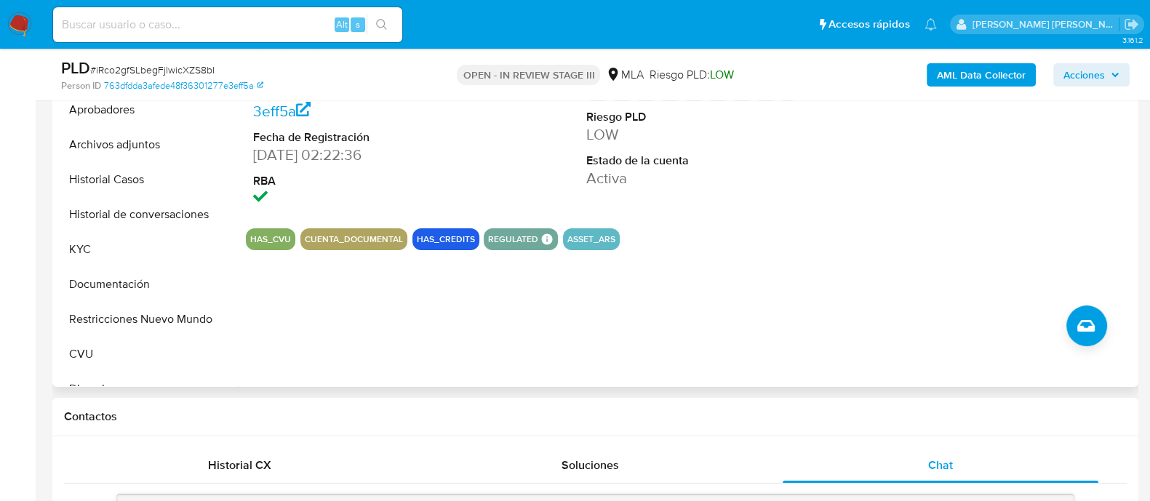
scroll to position [181, 0]
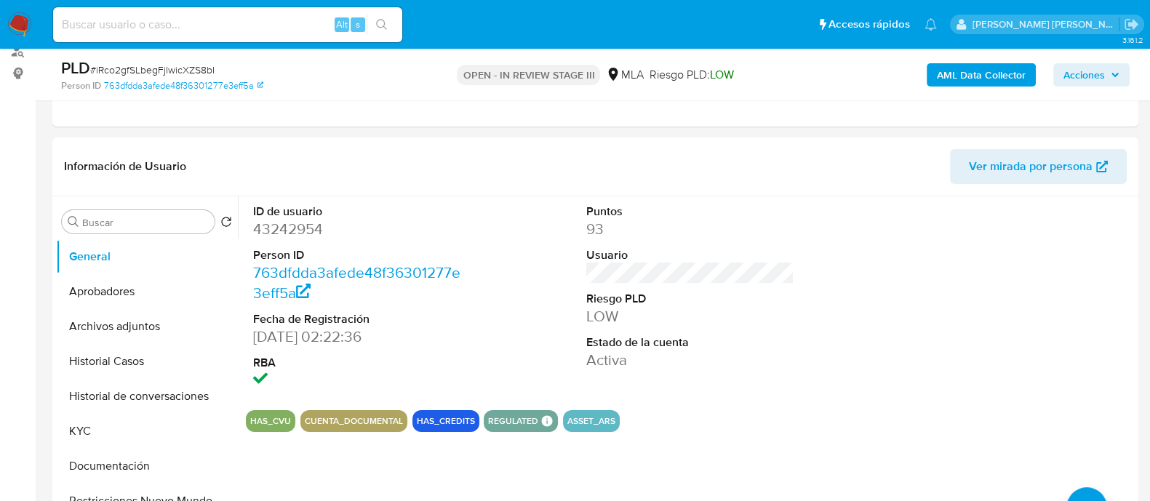
click at [1094, 70] on span "Acciones" at bounding box center [1084, 74] width 41 height 23
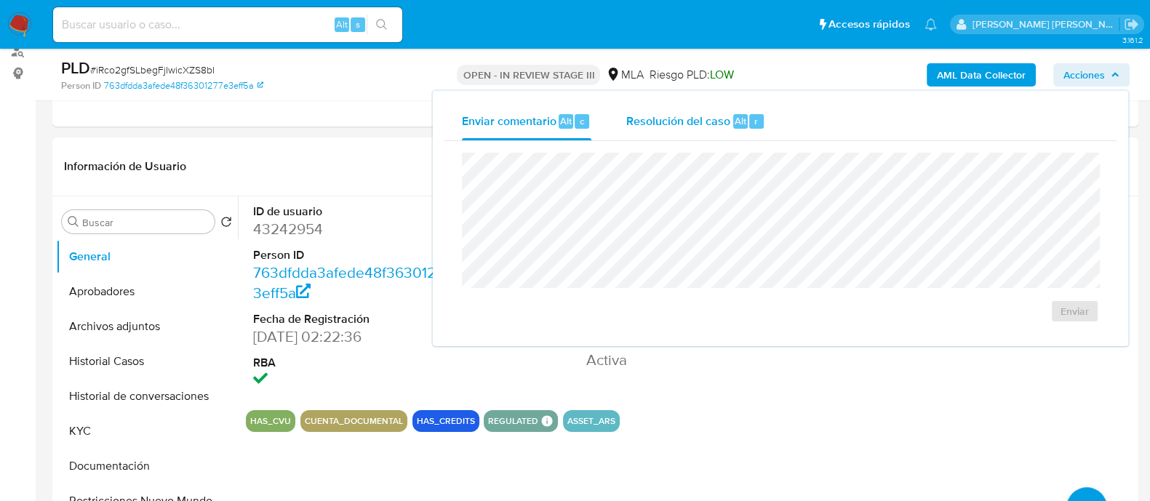
click at [659, 115] on span "Resolución del caso" at bounding box center [678, 120] width 104 height 17
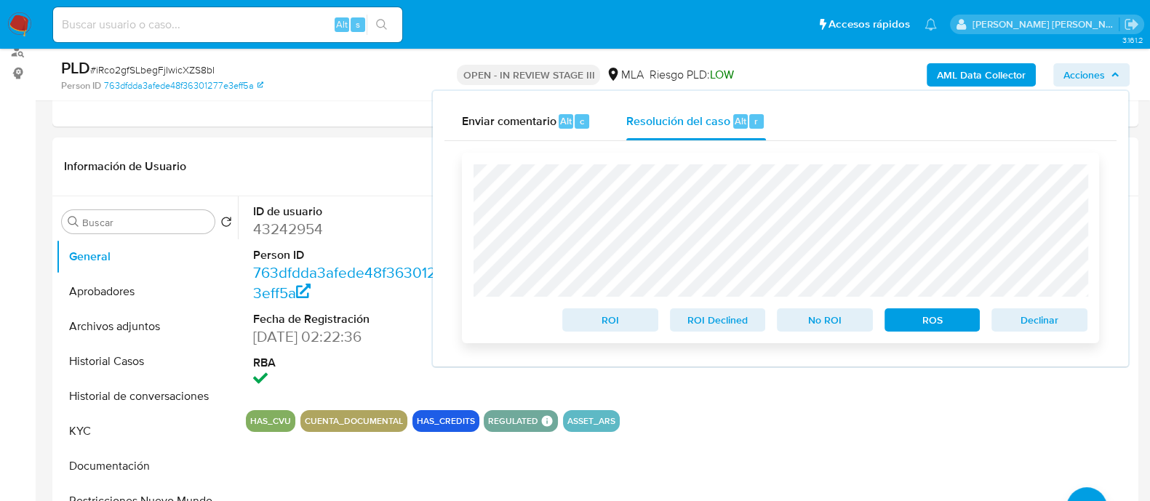
click at [824, 325] on span "No ROI" at bounding box center [825, 320] width 76 height 20
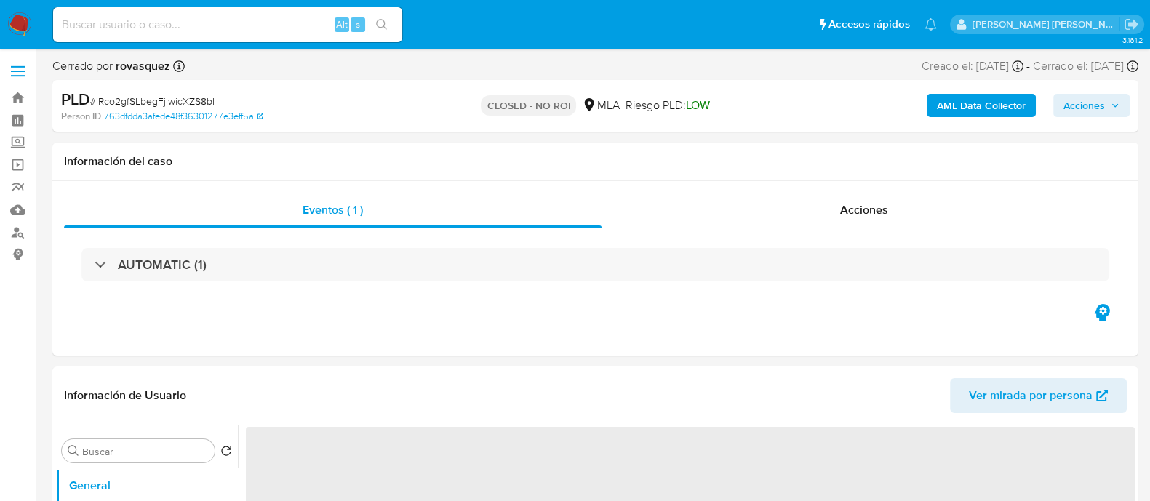
select select "10"
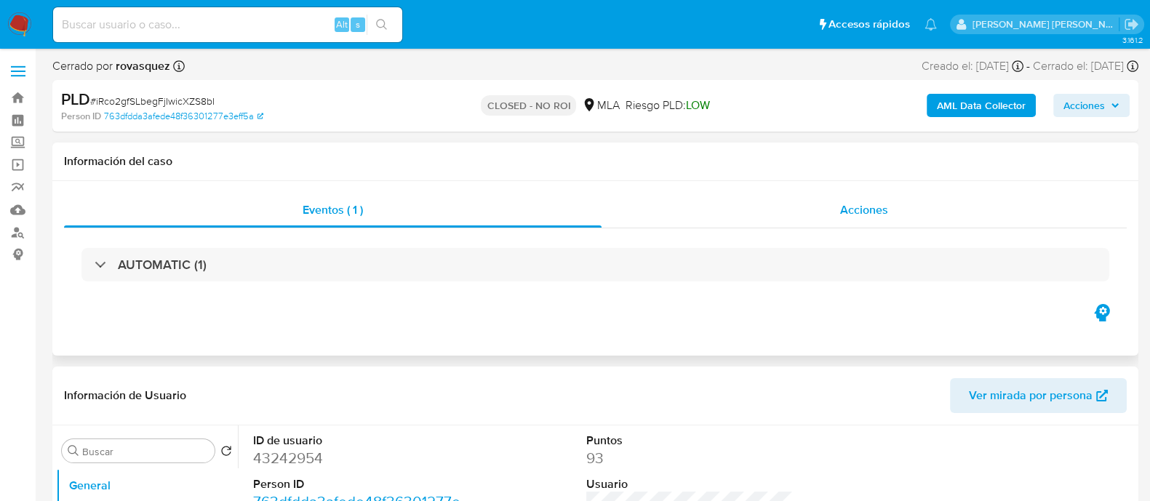
click at [861, 212] on span "Acciones" at bounding box center [864, 210] width 48 height 17
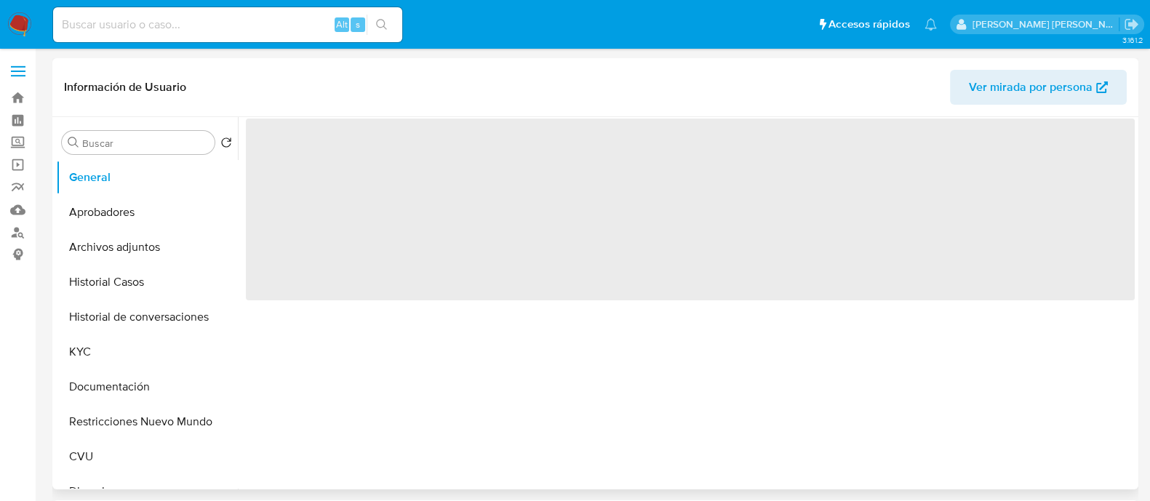
select select "10"
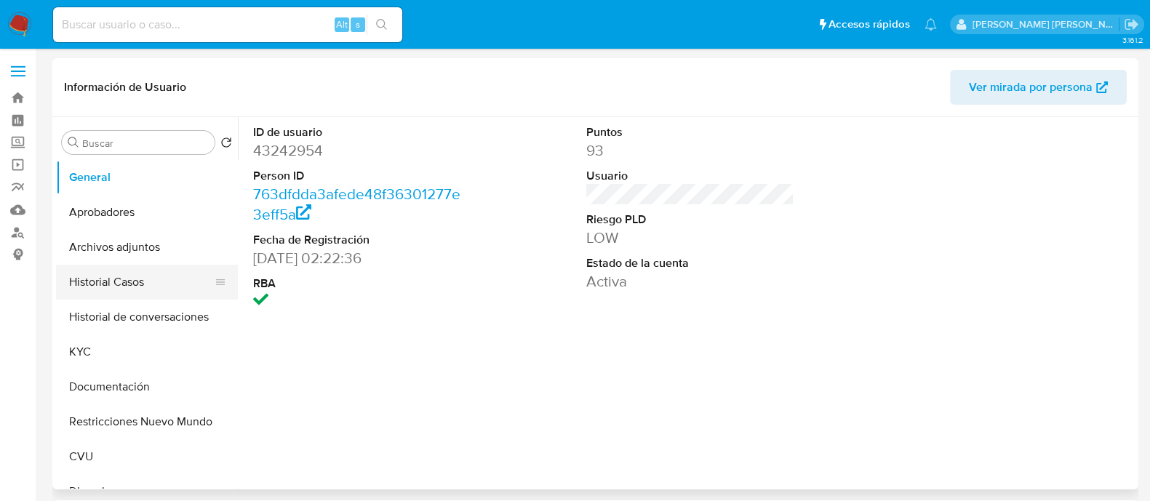
click at [124, 287] on button "Historial Casos" at bounding box center [141, 282] width 170 height 35
